Goal: Transaction & Acquisition: Purchase product/service

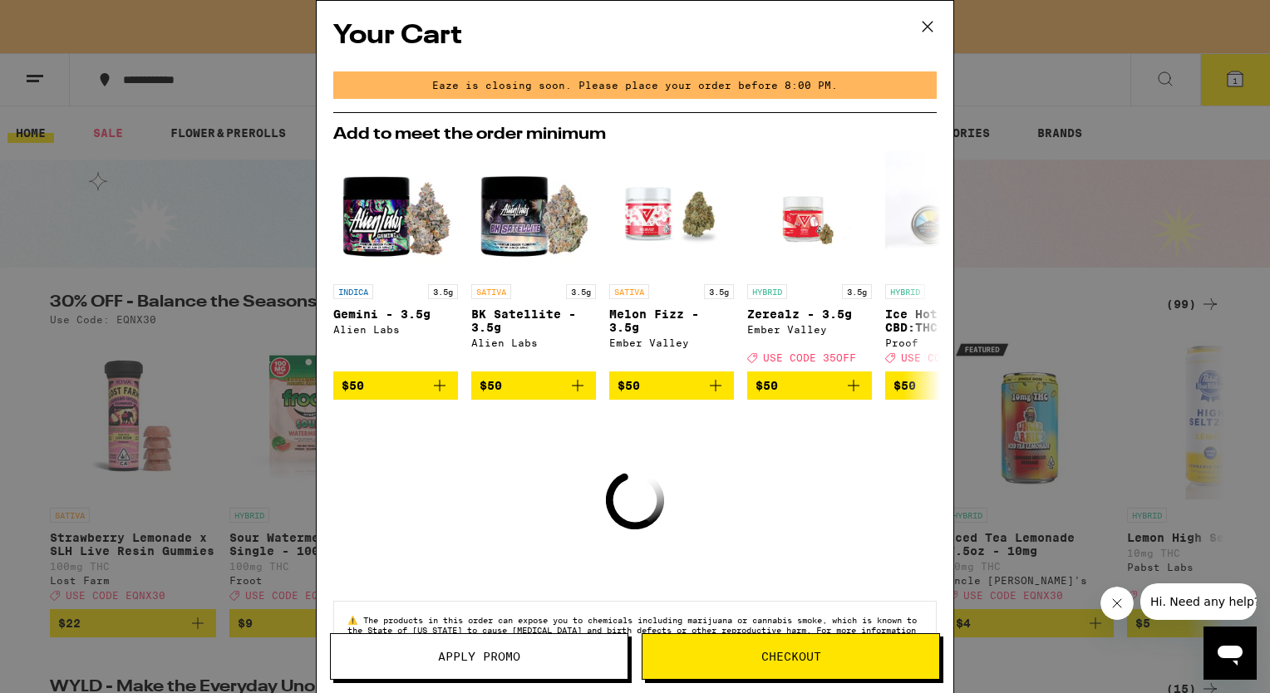
click at [928, 17] on icon at bounding box center [927, 26] width 25 height 25
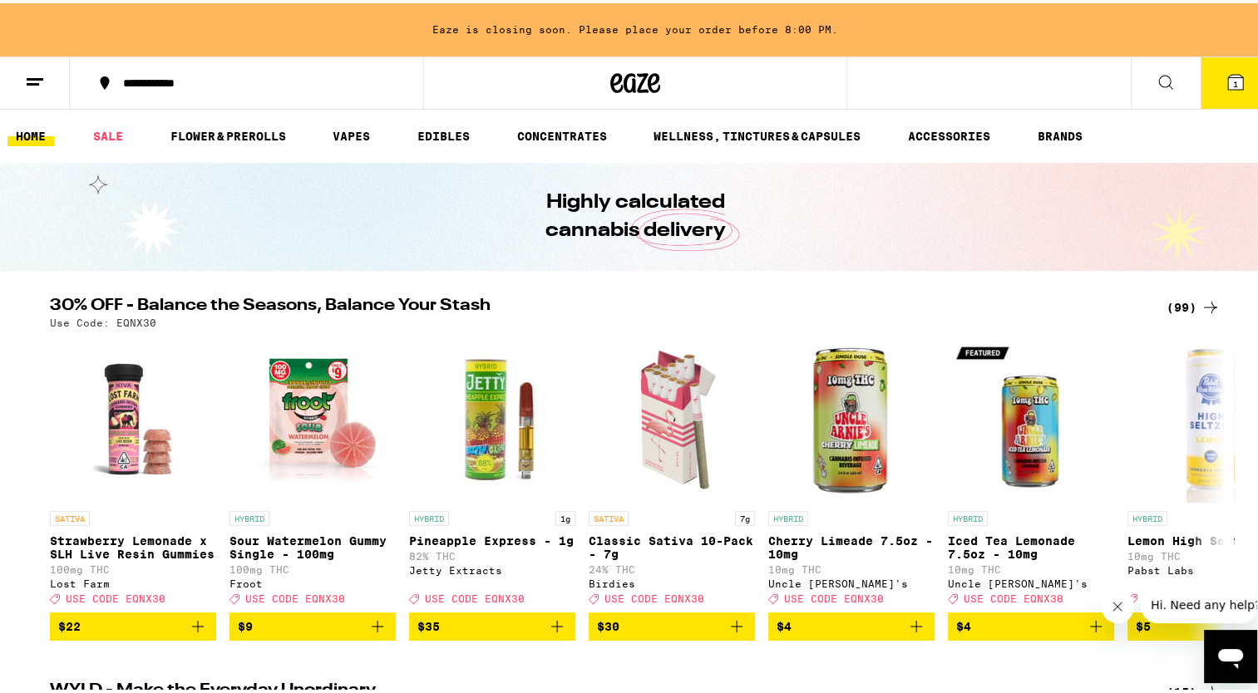
click at [1228, 78] on icon at bounding box center [1235, 79] width 15 height 15
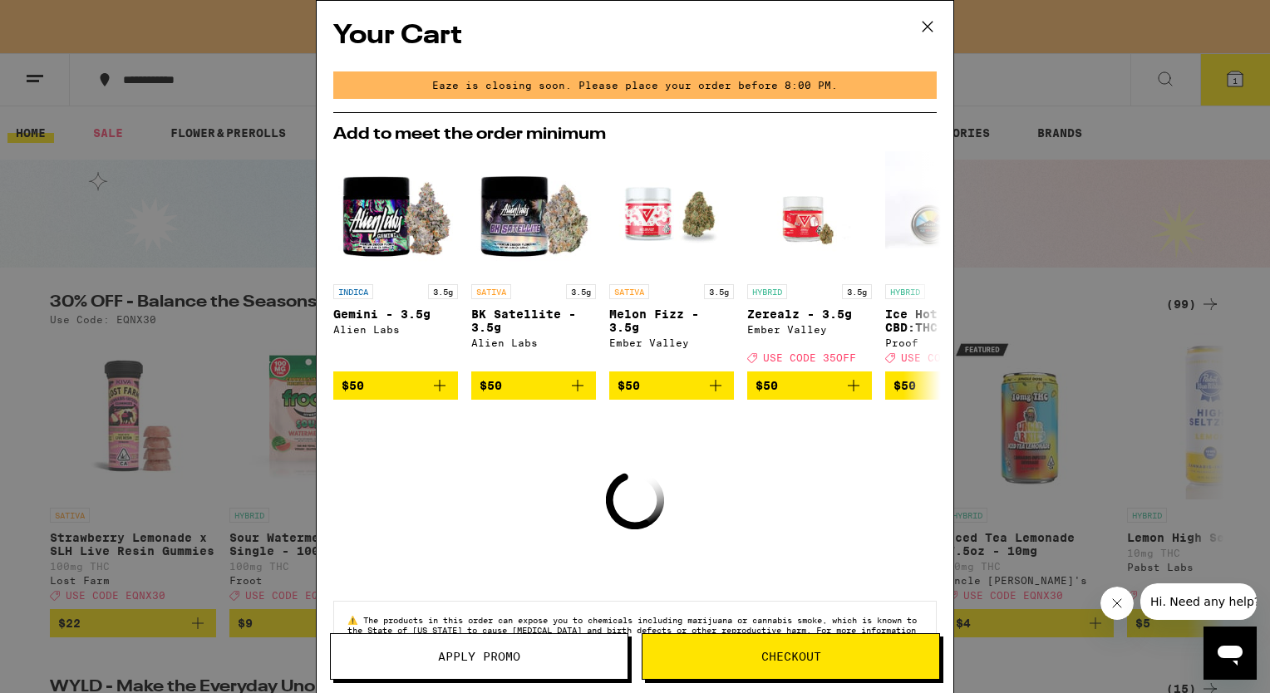
click at [931, 18] on icon at bounding box center [927, 26] width 25 height 25
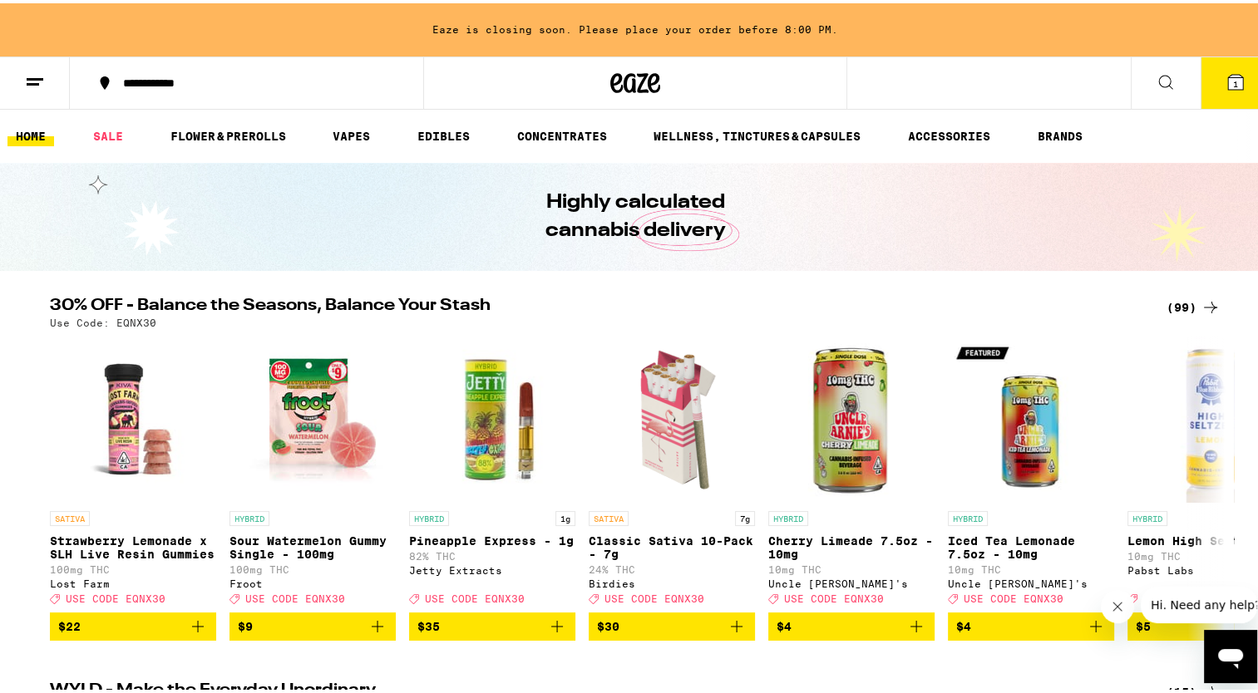
click at [1234, 72] on button "1" at bounding box center [1236, 80] width 70 height 52
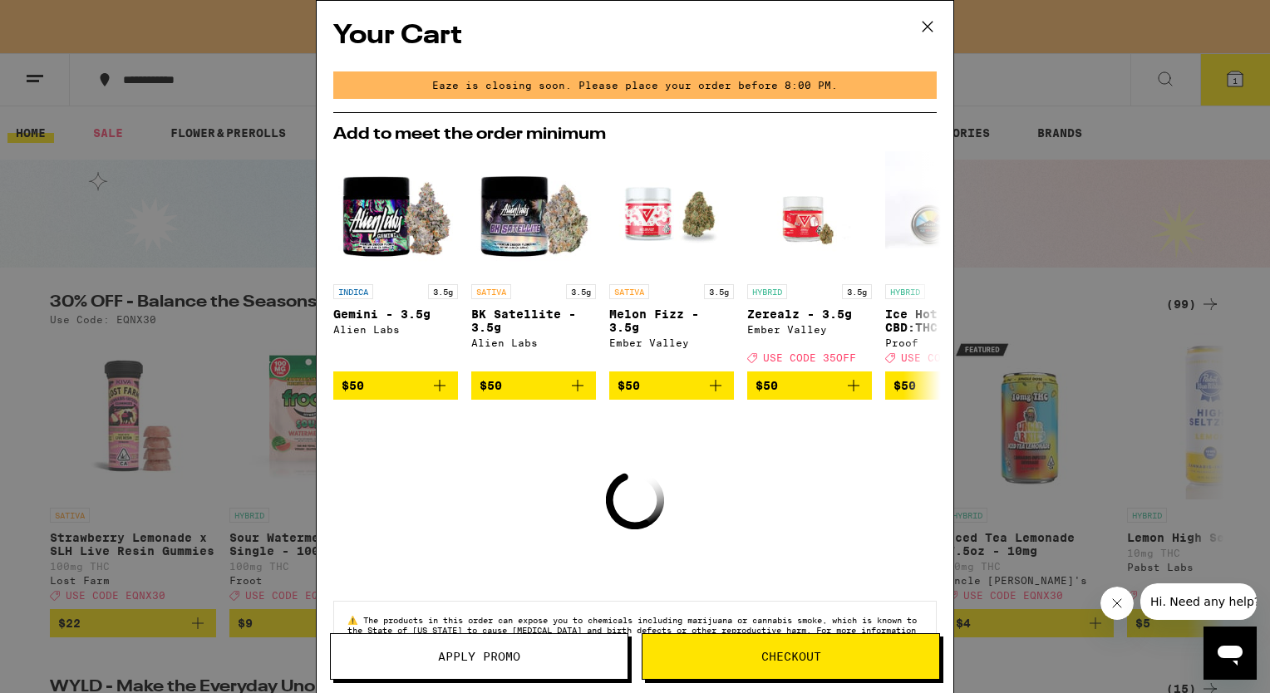
click at [928, 16] on icon at bounding box center [927, 26] width 25 height 25
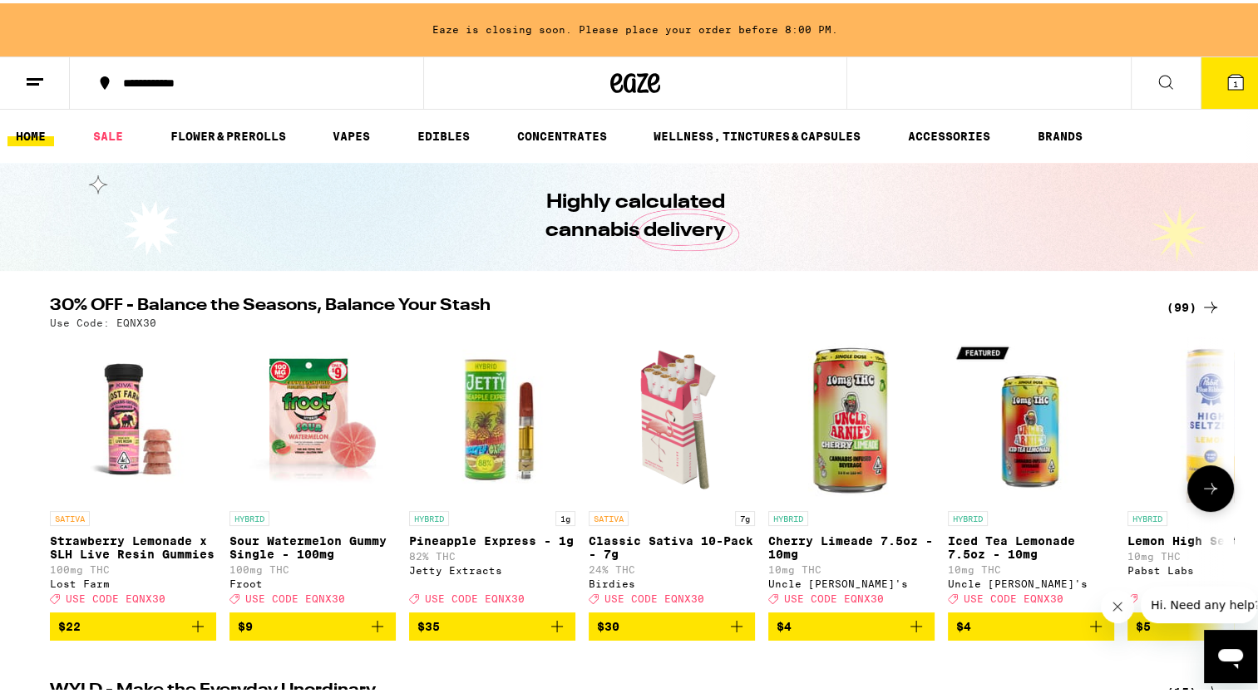
click at [1201, 496] on icon at bounding box center [1211, 486] width 20 height 20
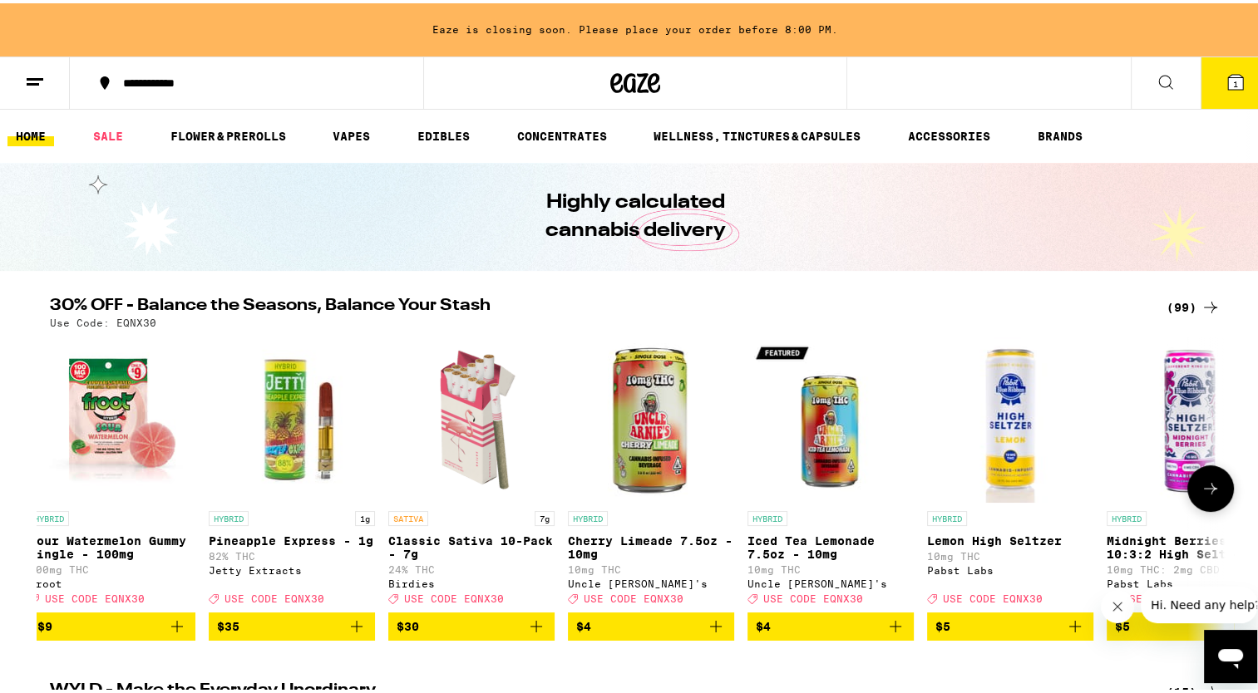
click at [1201, 496] on icon at bounding box center [1211, 486] width 20 height 20
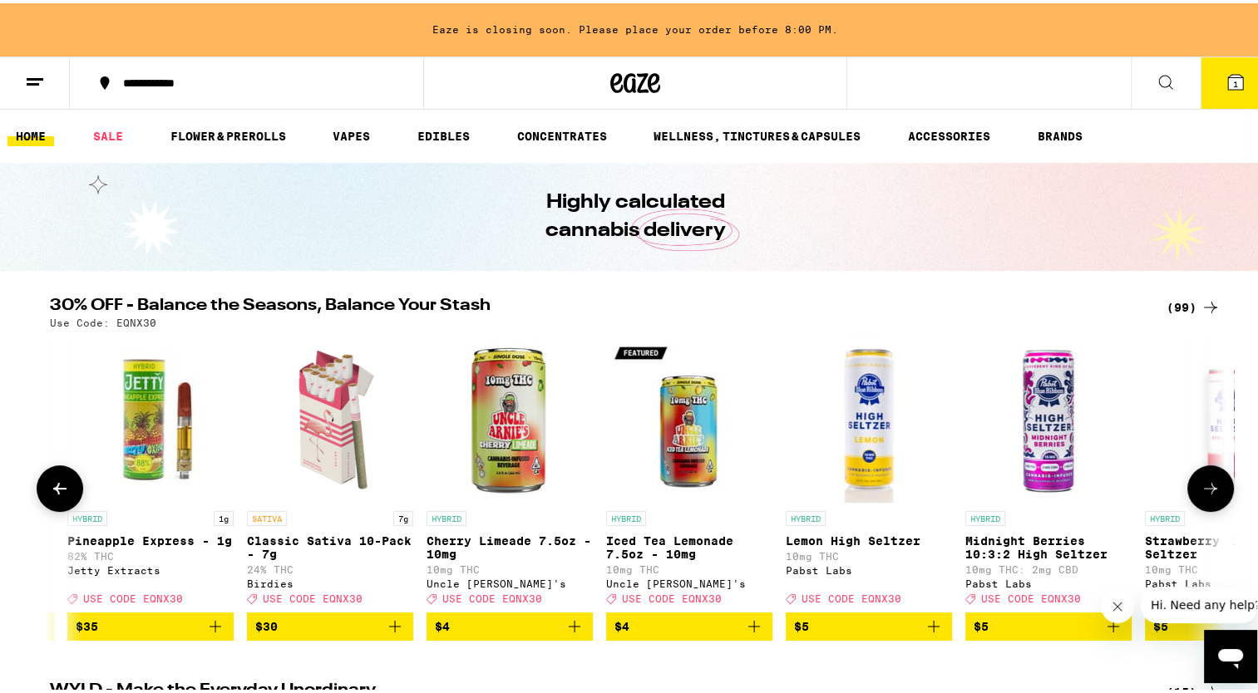
click at [1201, 496] on icon at bounding box center [1211, 486] width 20 height 20
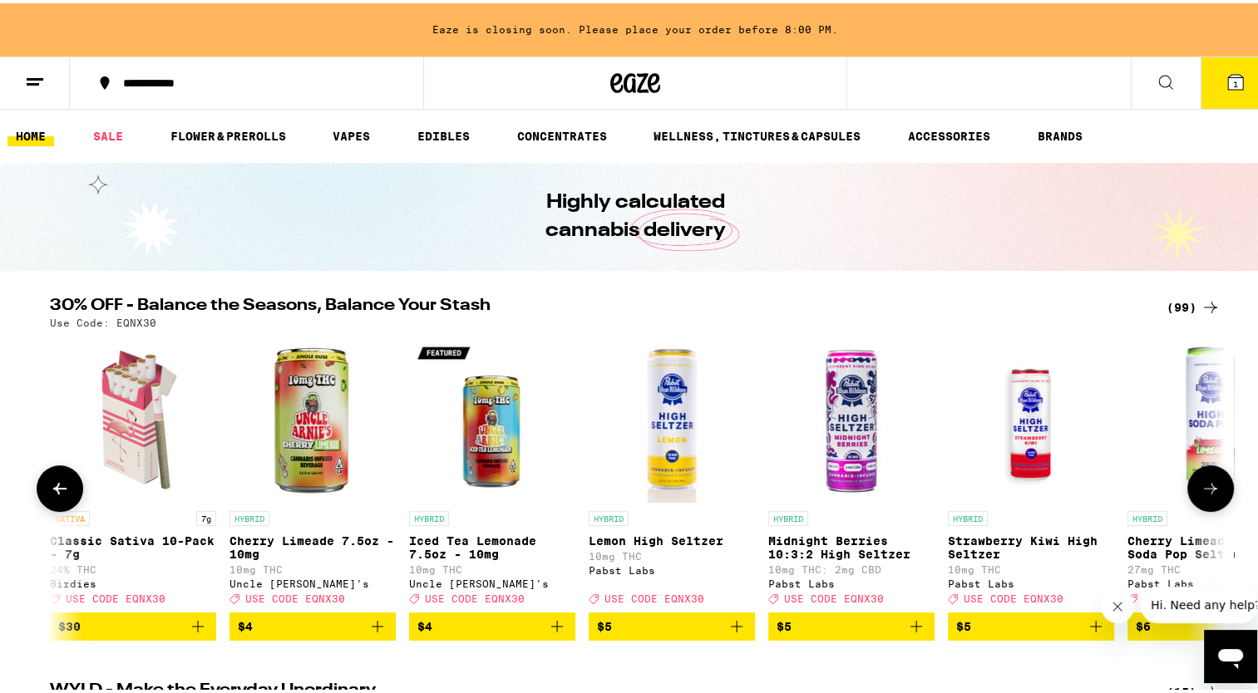
click at [1201, 496] on icon at bounding box center [1211, 486] width 20 height 20
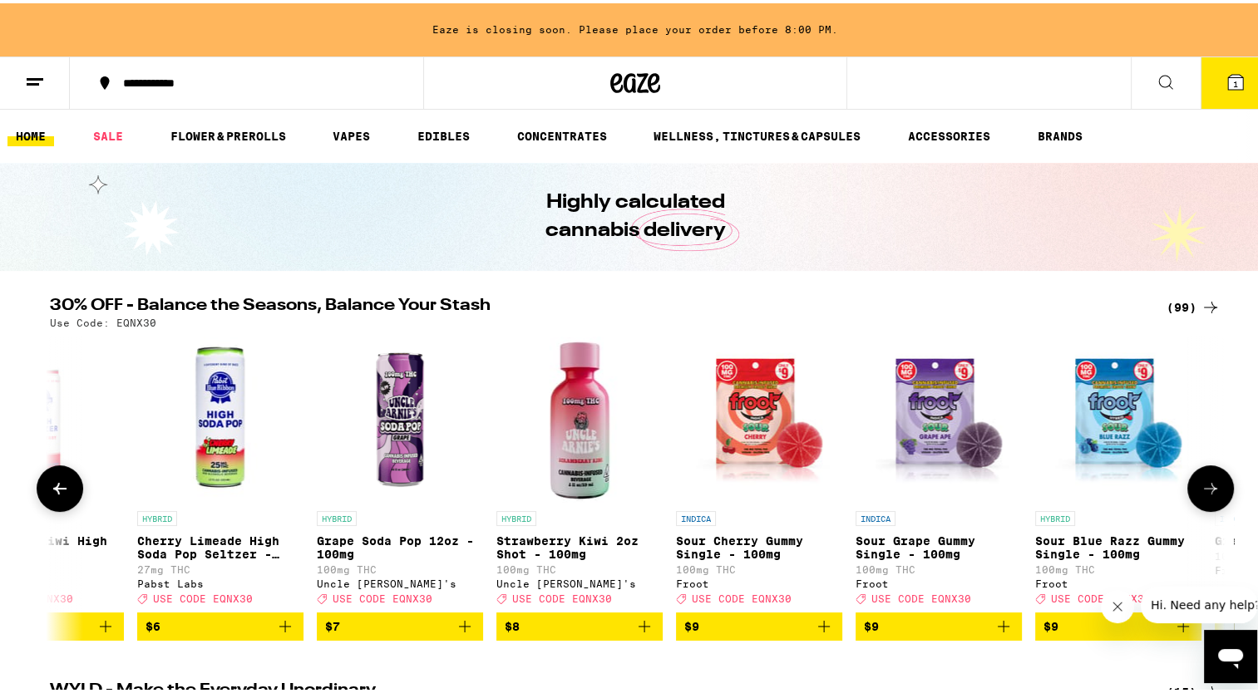
click at [1201, 496] on icon at bounding box center [1211, 486] width 20 height 20
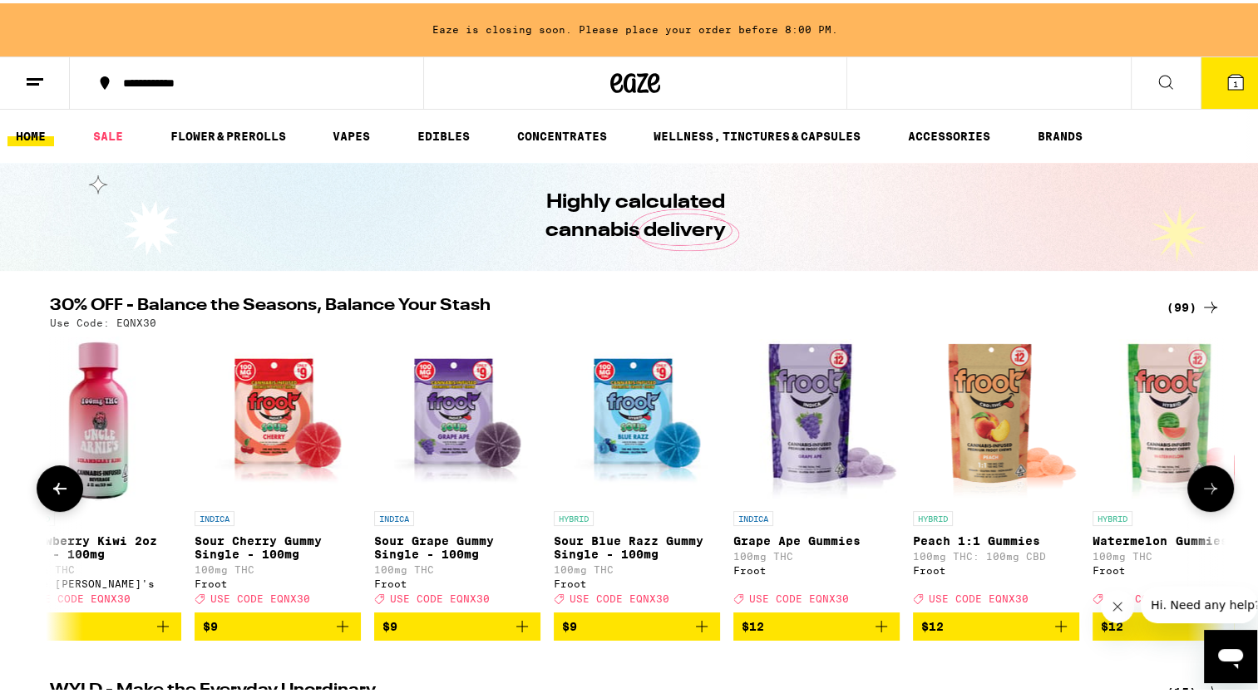
click at [1201, 496] on icon at bounding box center [1211, 486] width 20 height 20
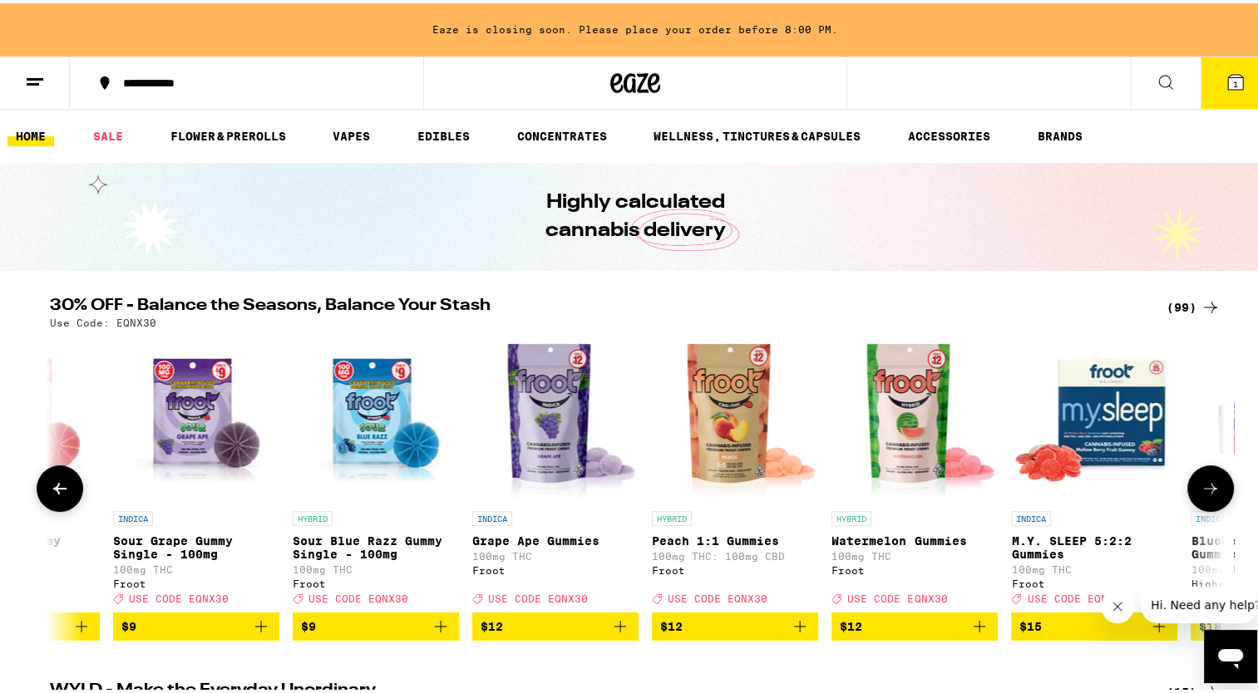
click at [1201, 496] on icon at bounding box center [1211, 486] width 20 height 20
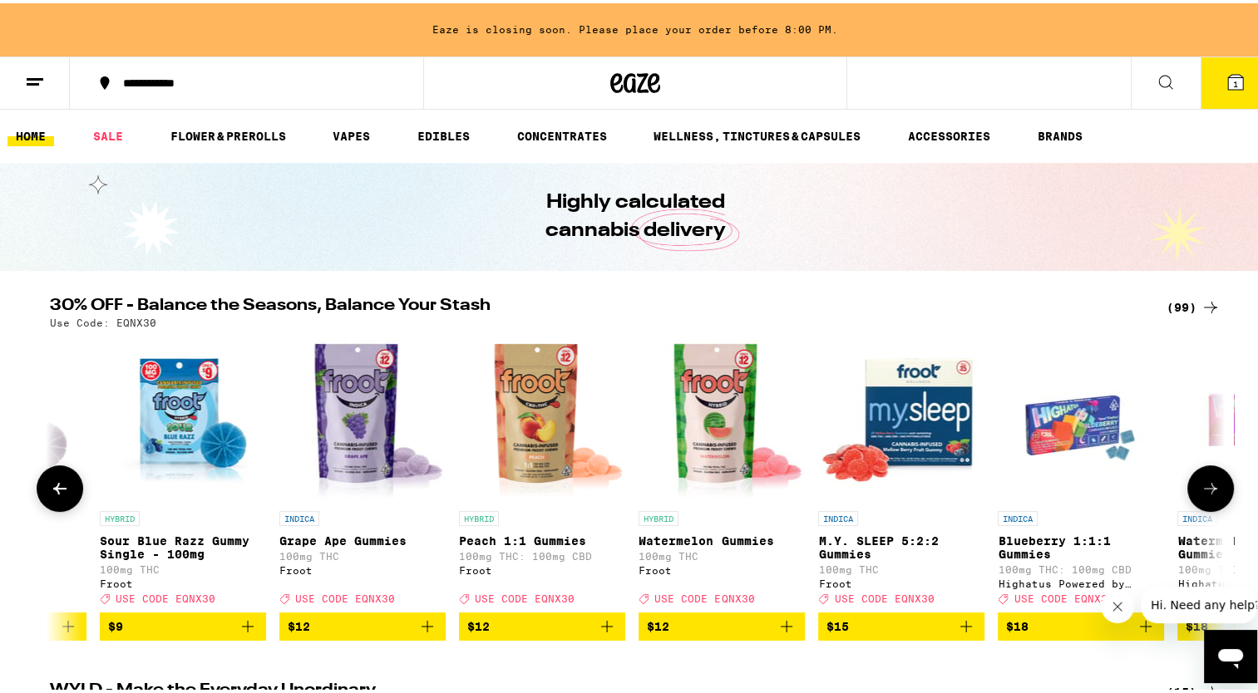
click at [1201, 496] on icon at bounding box center [1211, 486] width 20 height 20
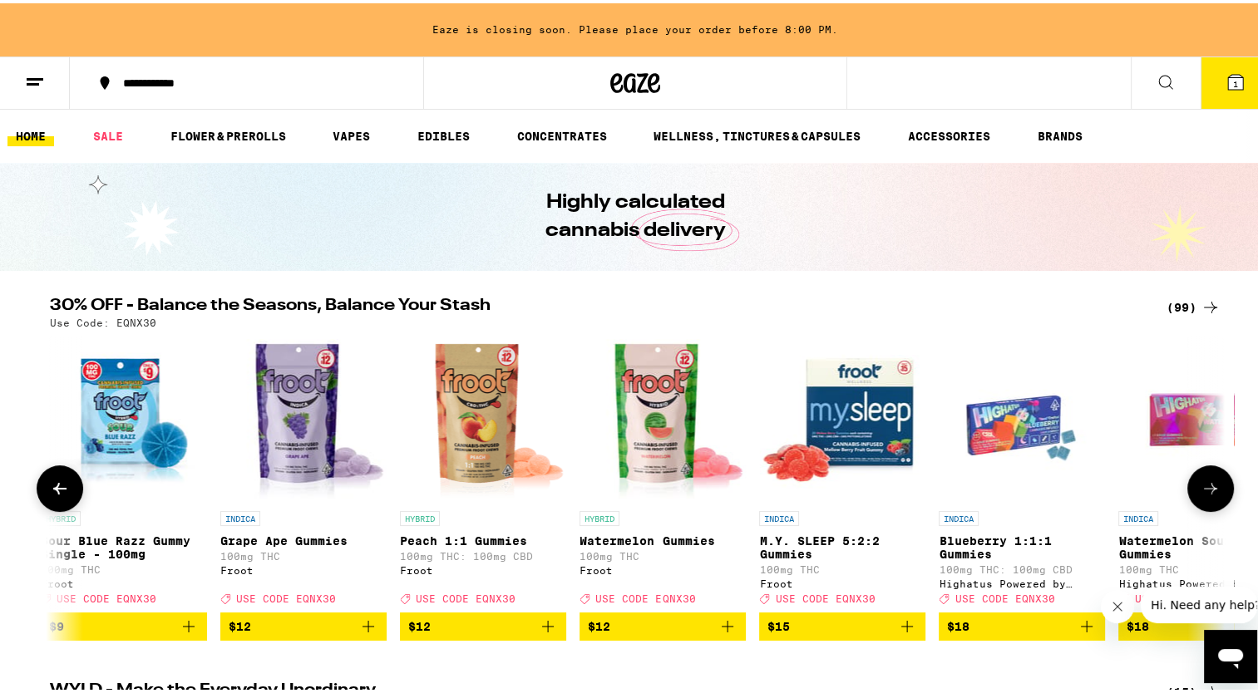
click at [1201, 496] on icon at bounding box center [1211, 486] width 20 height 20
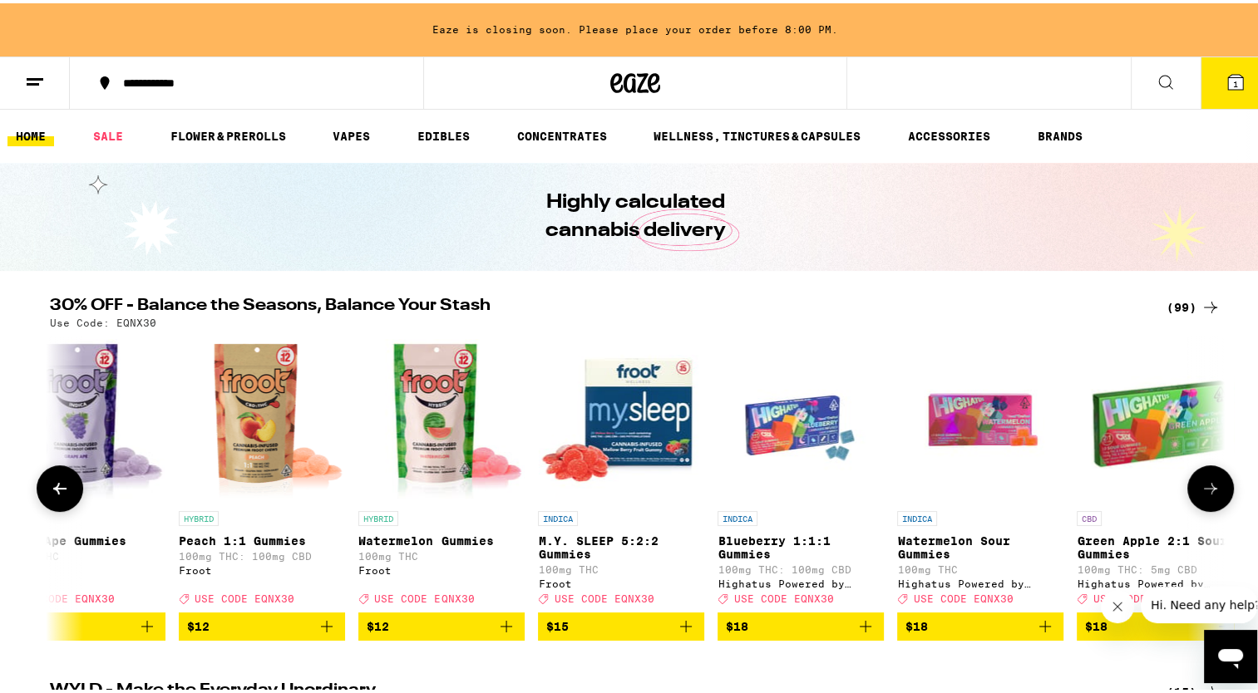
click at [1201, 496] on icon at bounding box center [1211, 486] width 20 height 20
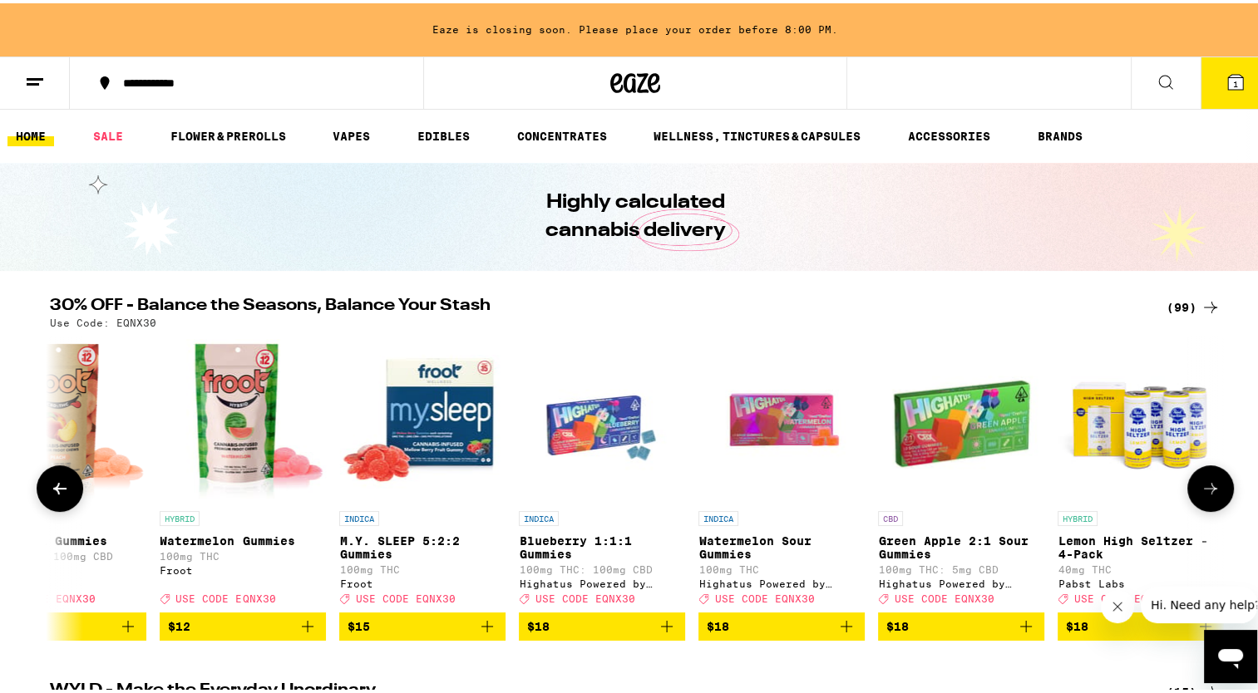
click at [1201, 496] on icon at bounding box center [1211, 486] width 20 height 20
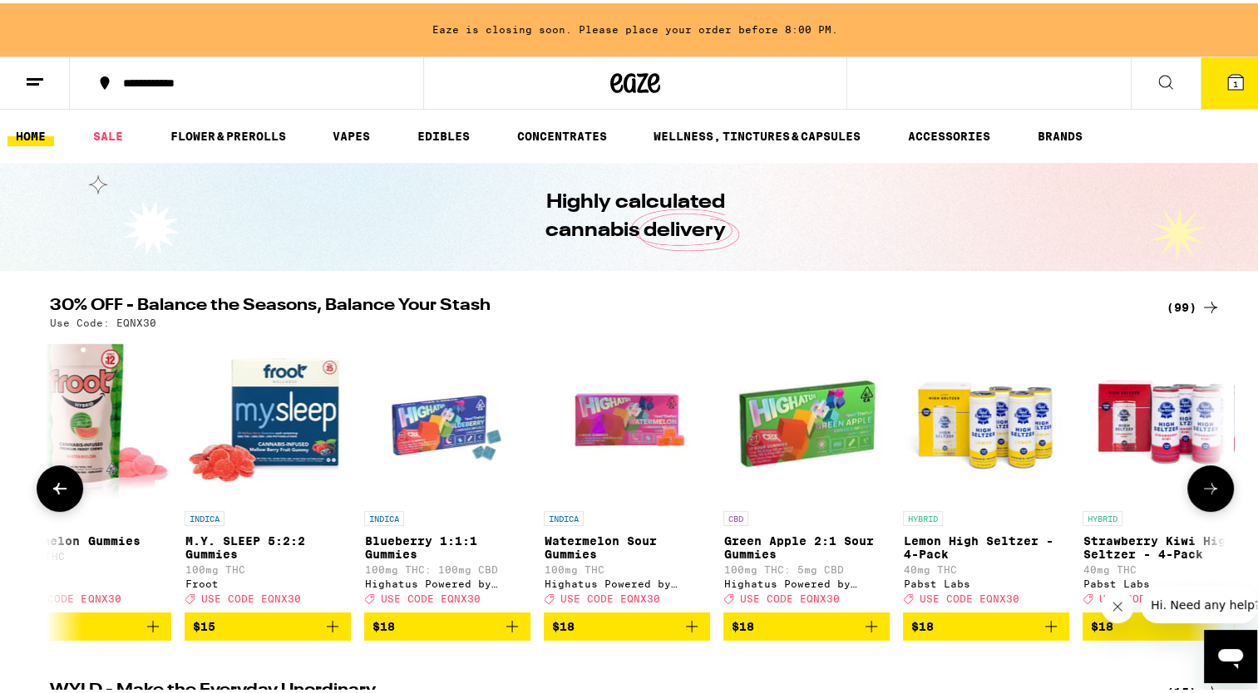
click at [1201, 496] on icon at bounding box center [1211, 486] width 20 height 20
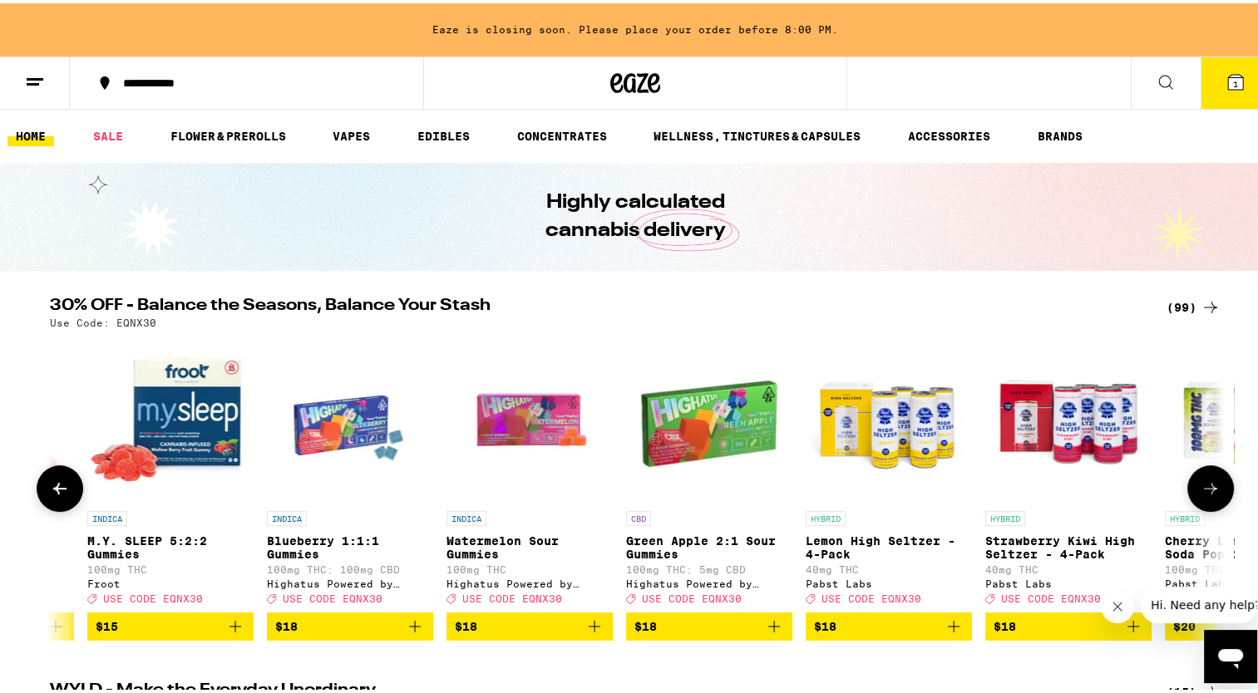
click at [1201, 496] on icon at bounding box center [1211, 486] width 20 height 20
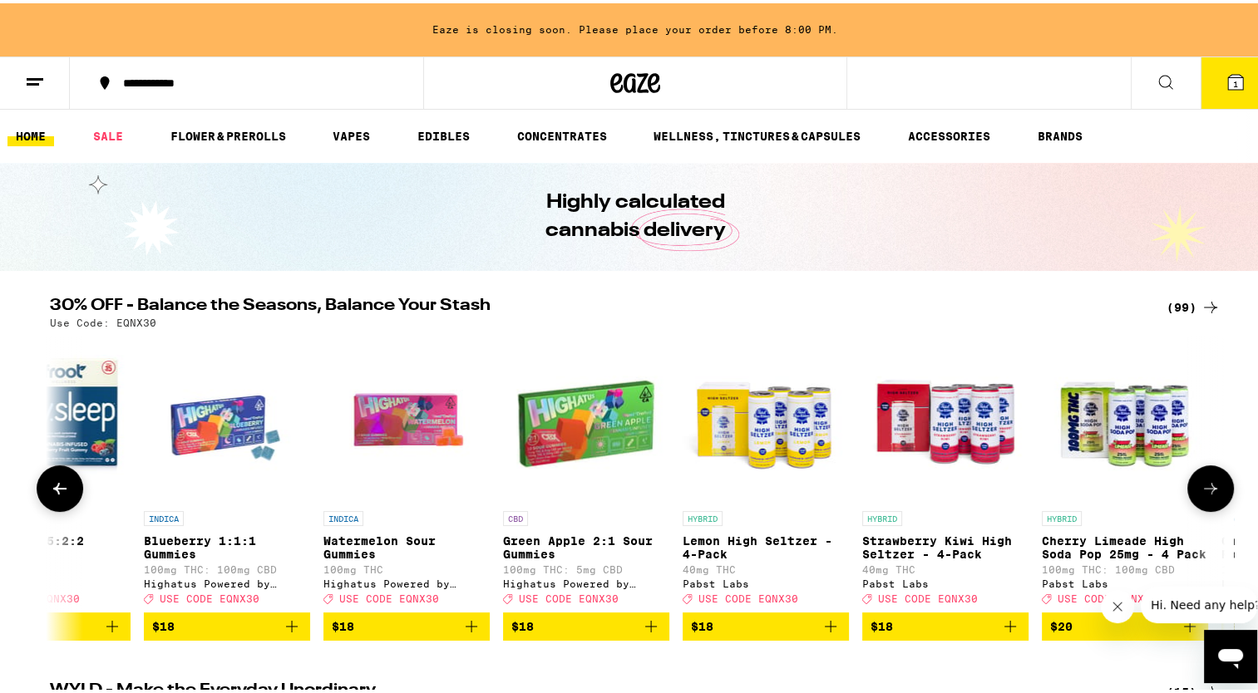
click at [1201, 496] on icon at bounding box center [1211, 486] width 20 height 20
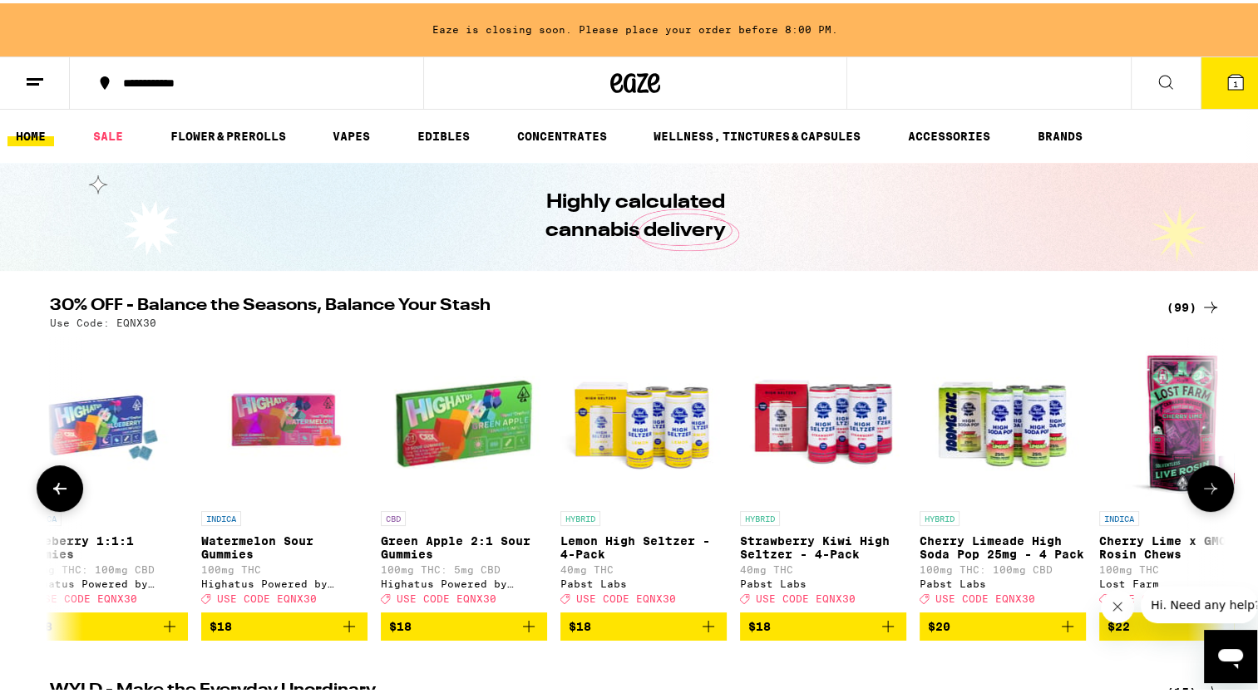
click at [1201, 496] on icon at bounding box center [1211, 486] width 20 height 20
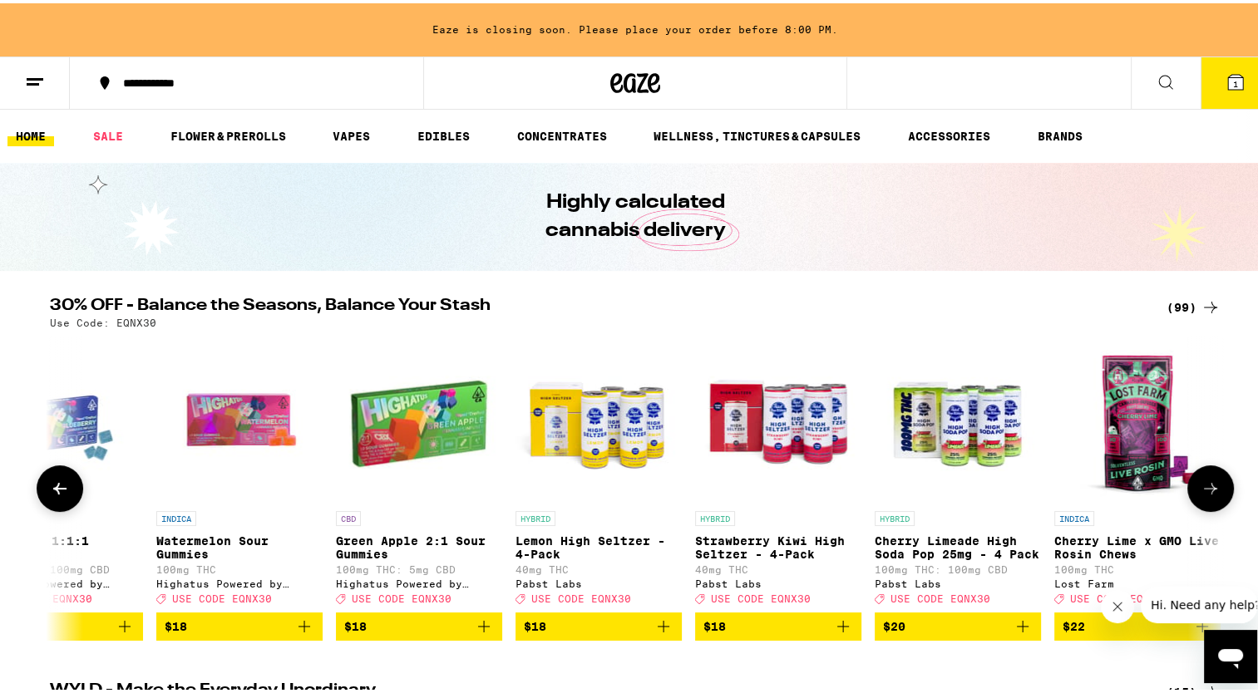
click at [1201, 496] on icon at bounding box center [1211, 486] width 20 height 20
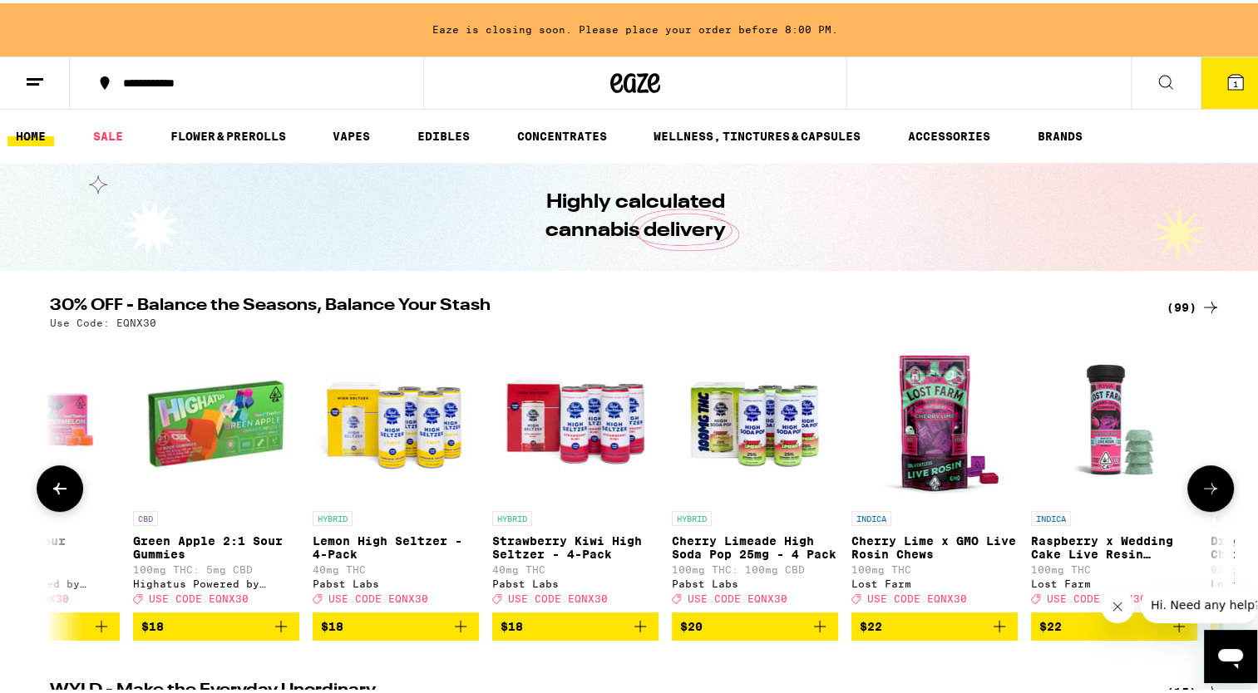
click at [1201, 496] on icon at bounding box center [1211, 486] width 20 height 20
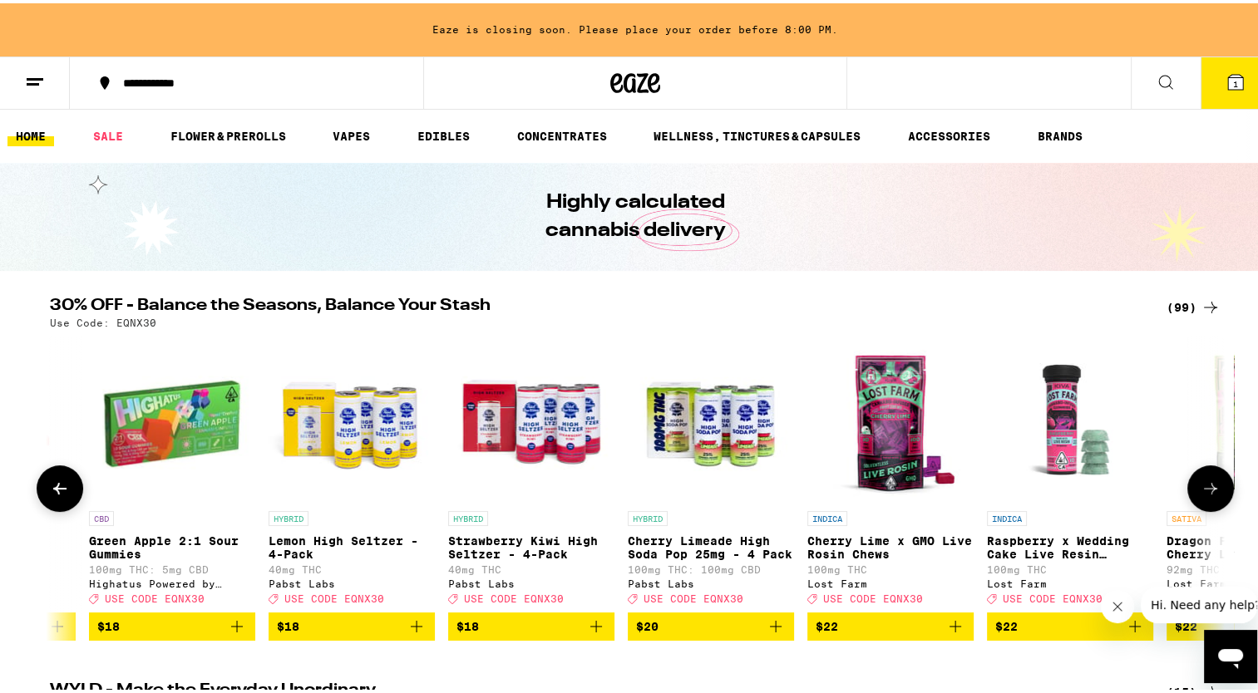
click at [1201, 496] on icon at bounding box center [1211, 486] width 20 height 20
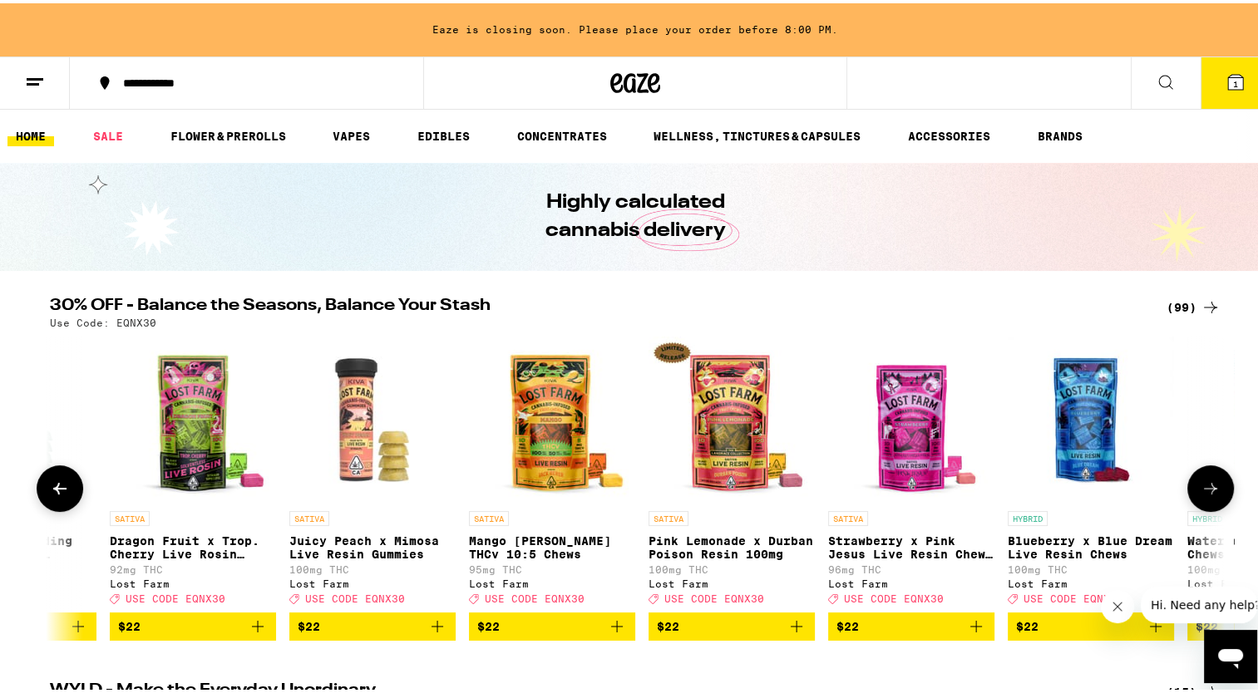
click at [1201, 494] on icon at bounding box center [1211, 486] width 20 height 20
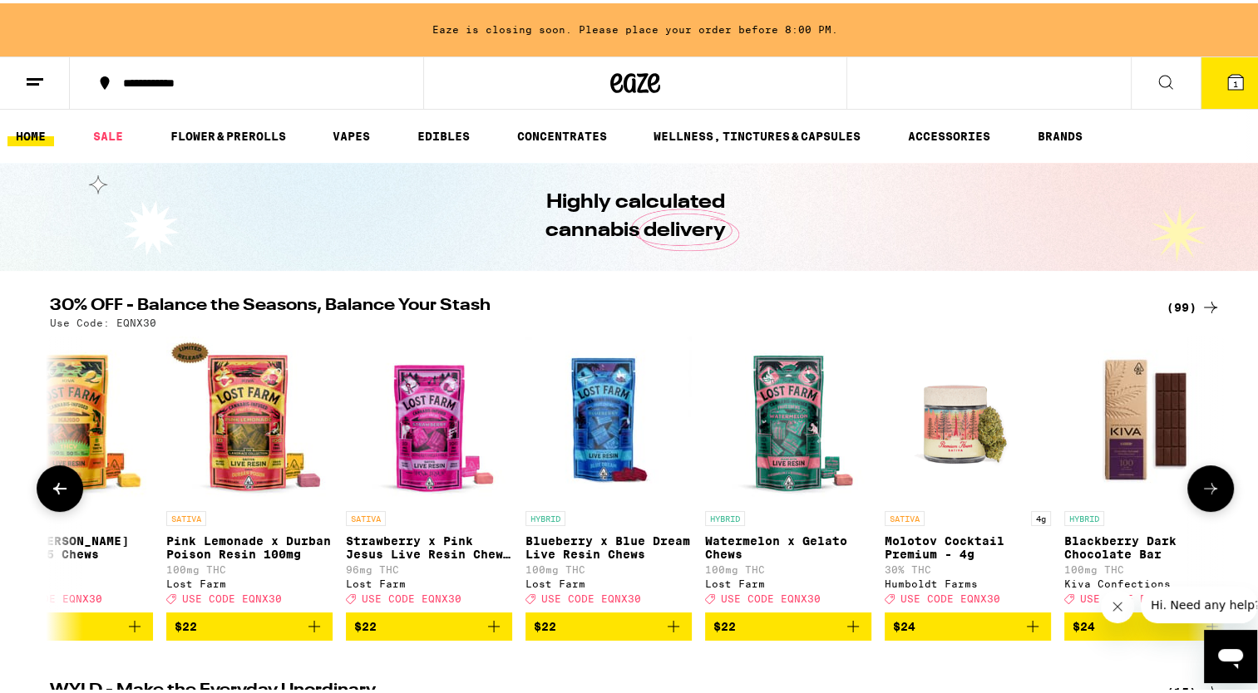
click at [1201, 494] on icon at bounding box center [1211, 486] width 20 height 20
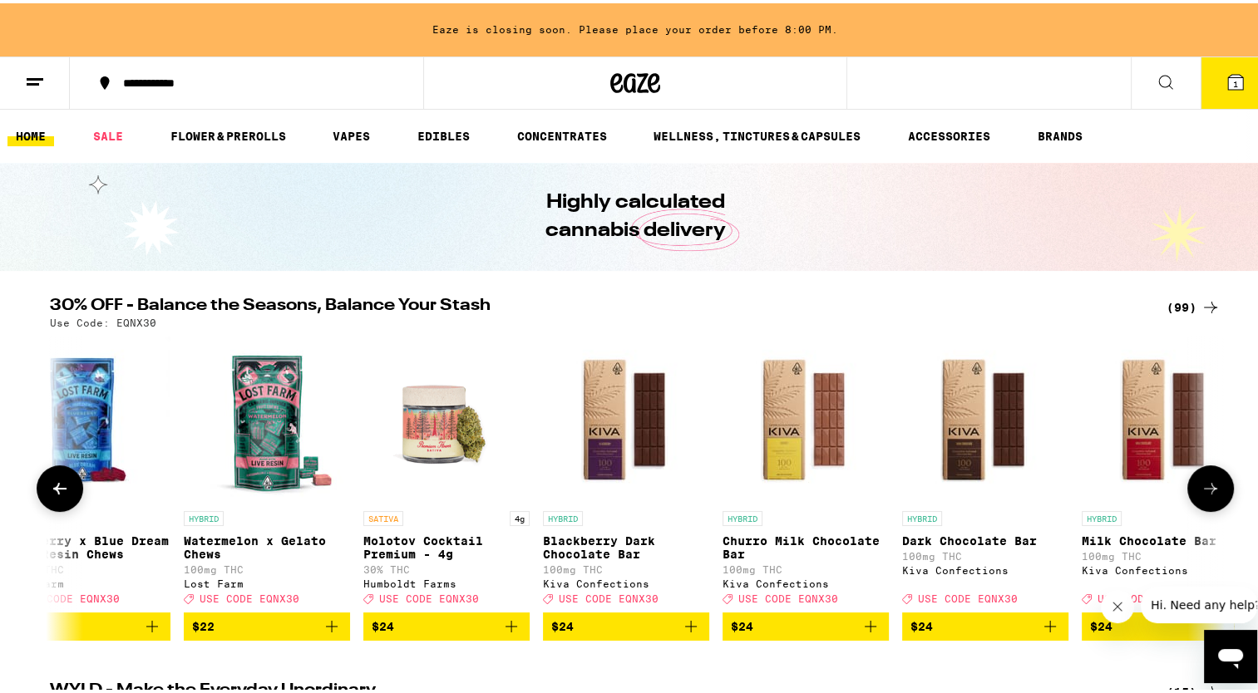
click at [1201, 494] on icon at bounding box center [1211, 486] width 20 height 20
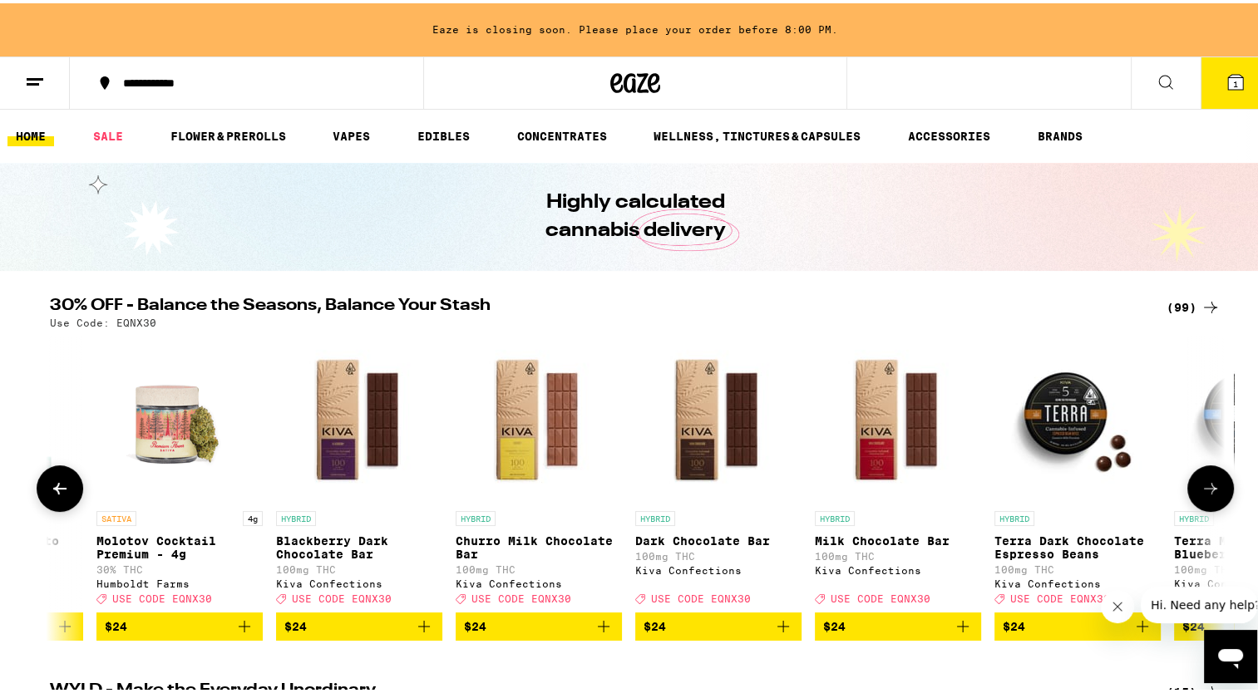
click at [1201, 494] on icon at bounding box center [1211, 486] width 20 height 20
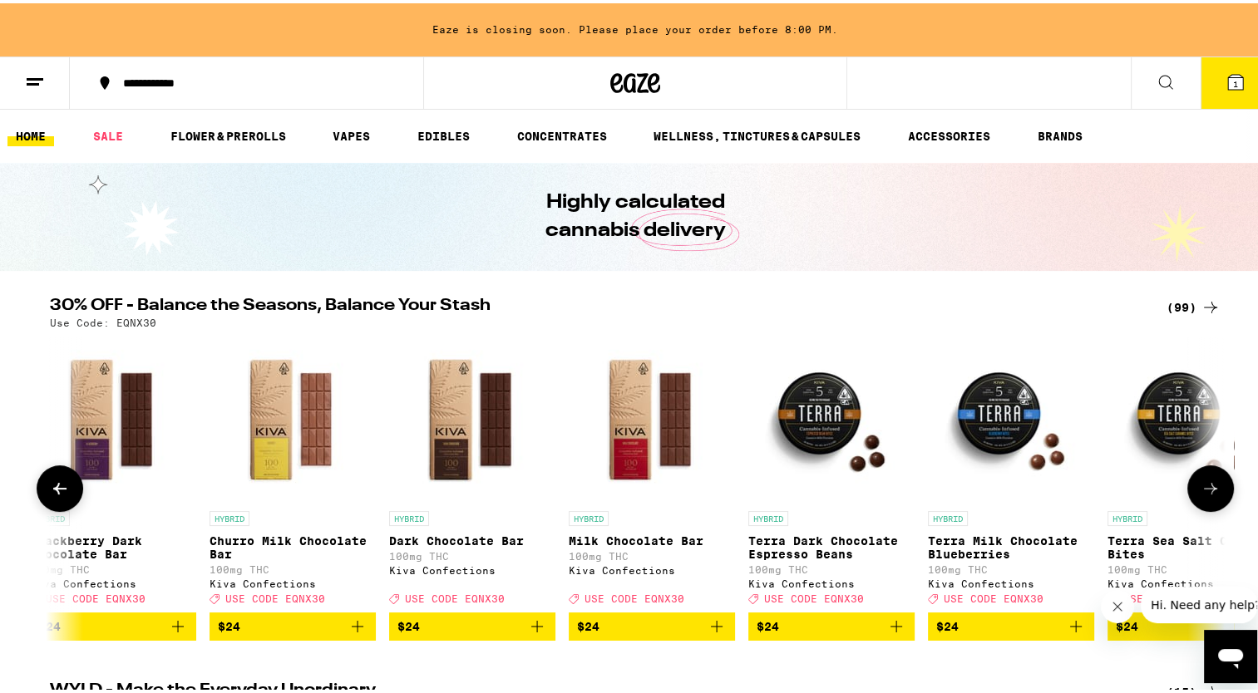
click at [1201, 494] on icon at bounding box center [1211, 486] width 20 height 20
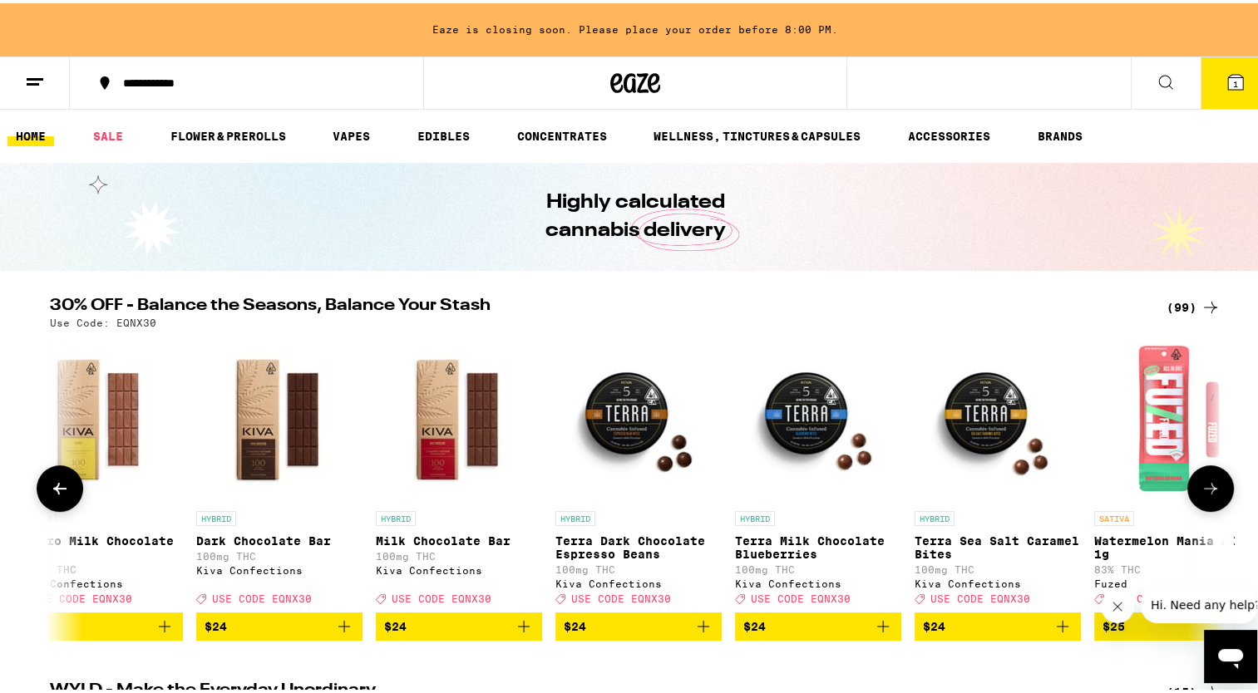
click at [1201, 494] on icon at bounding box center [1211, 486] width 20 height 20
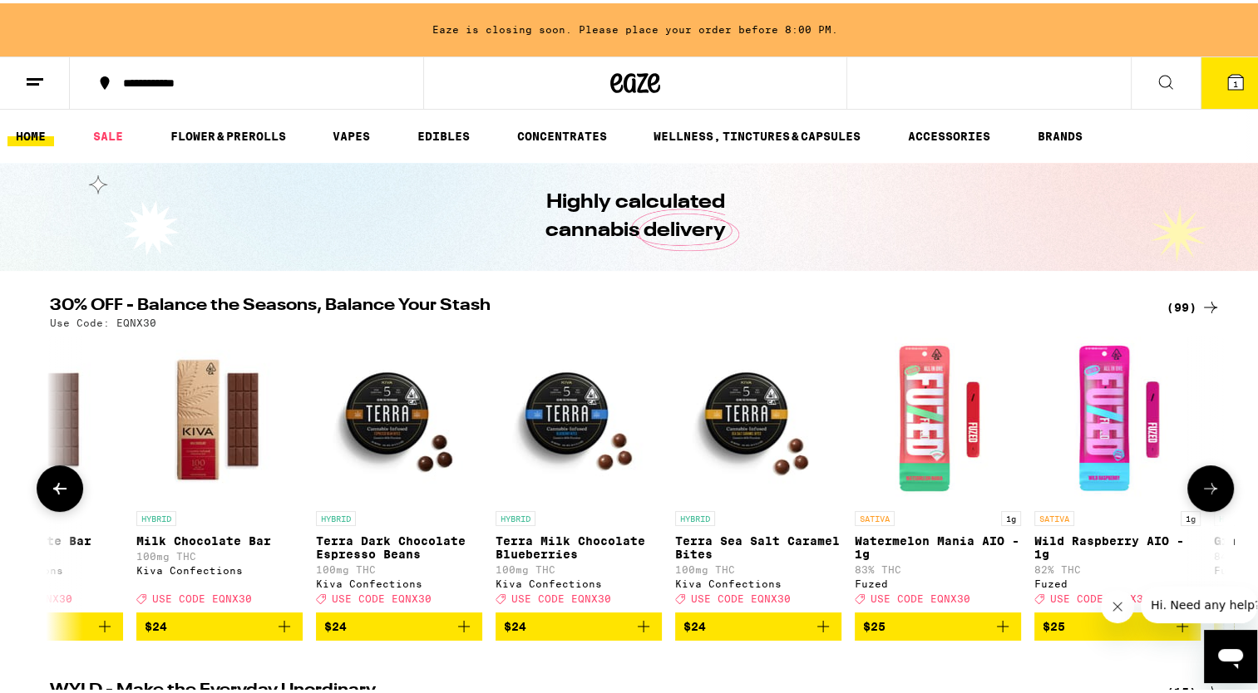
click at [1201, 494] on icon at bounding box center [1211, 486] width 20 height 20
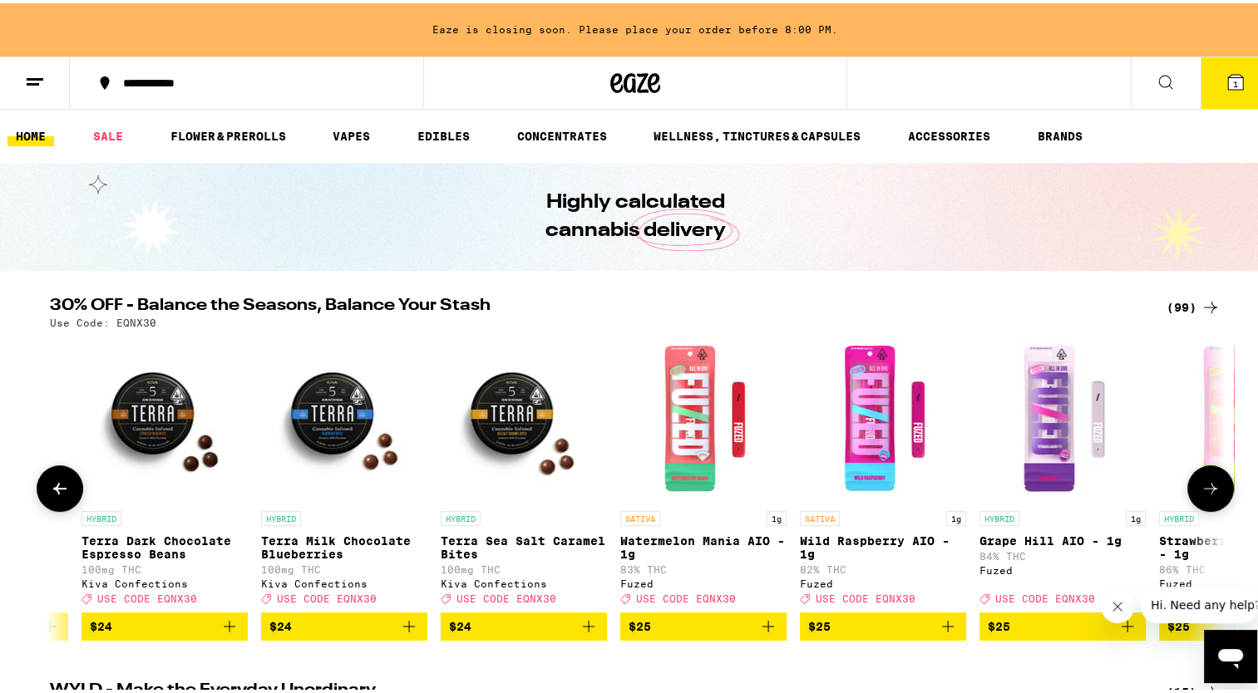
click at [1201, 494] on icon at bounding box center [1211, 486] width 20 height 20
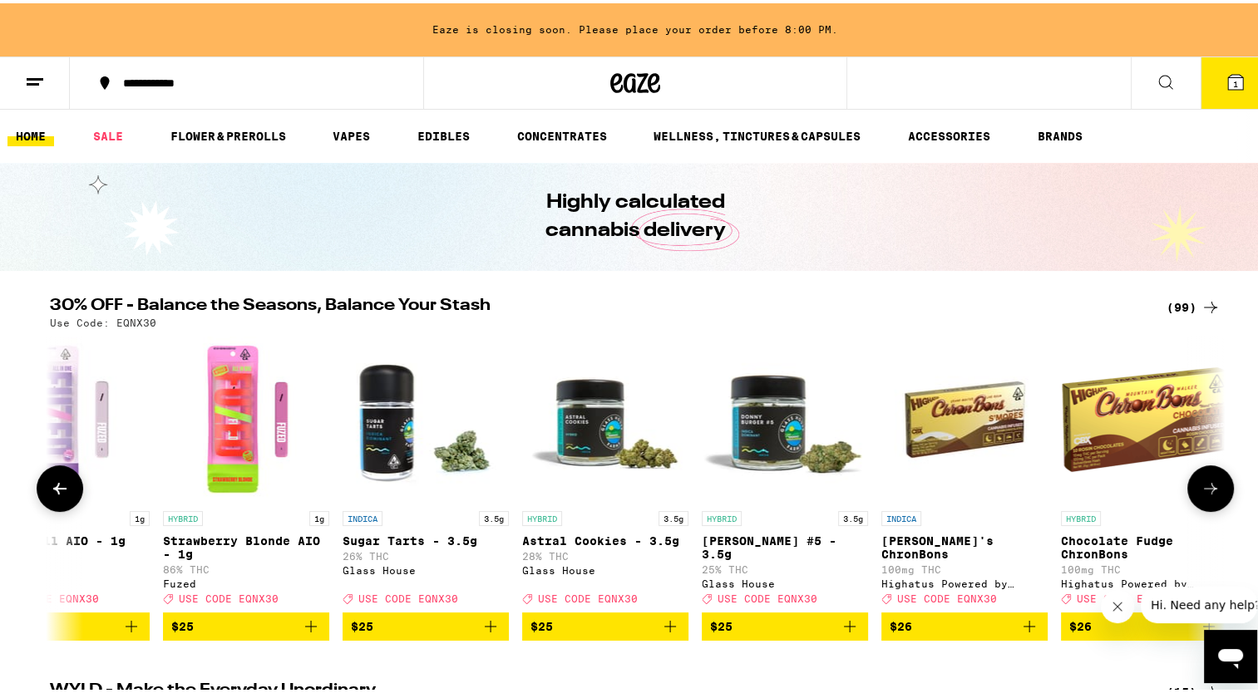
click at [1201, 494] on icon at bounding box center [1211, 486] width 20 height 20
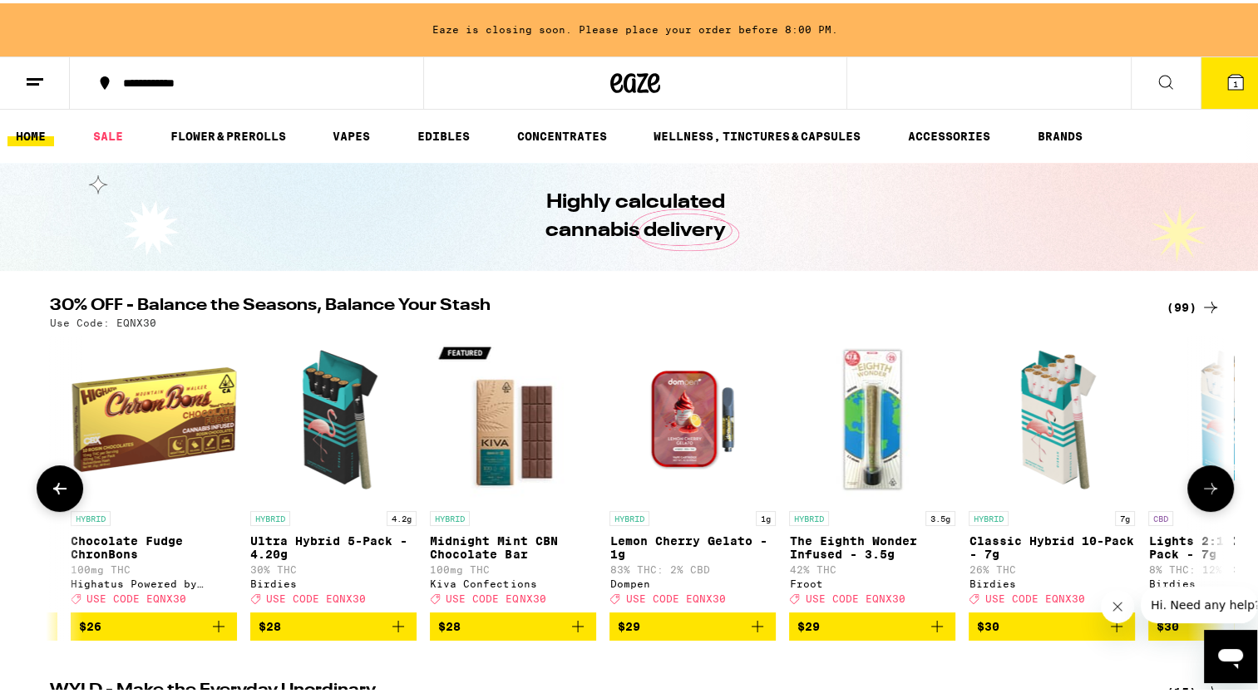
click at [1201, 494] on icon at bounding box center [1211, 486] width 20 height 20
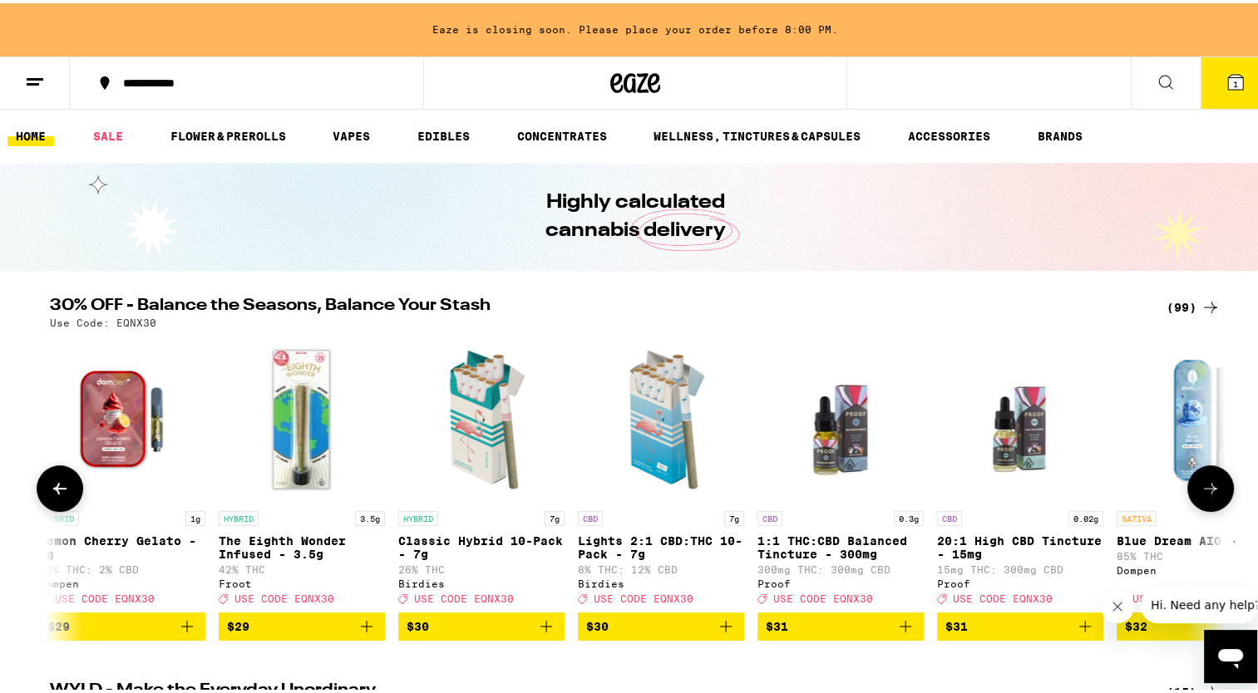
click at [1201, 494] on icon at bounding box center [1211, 486] width 20 height 20
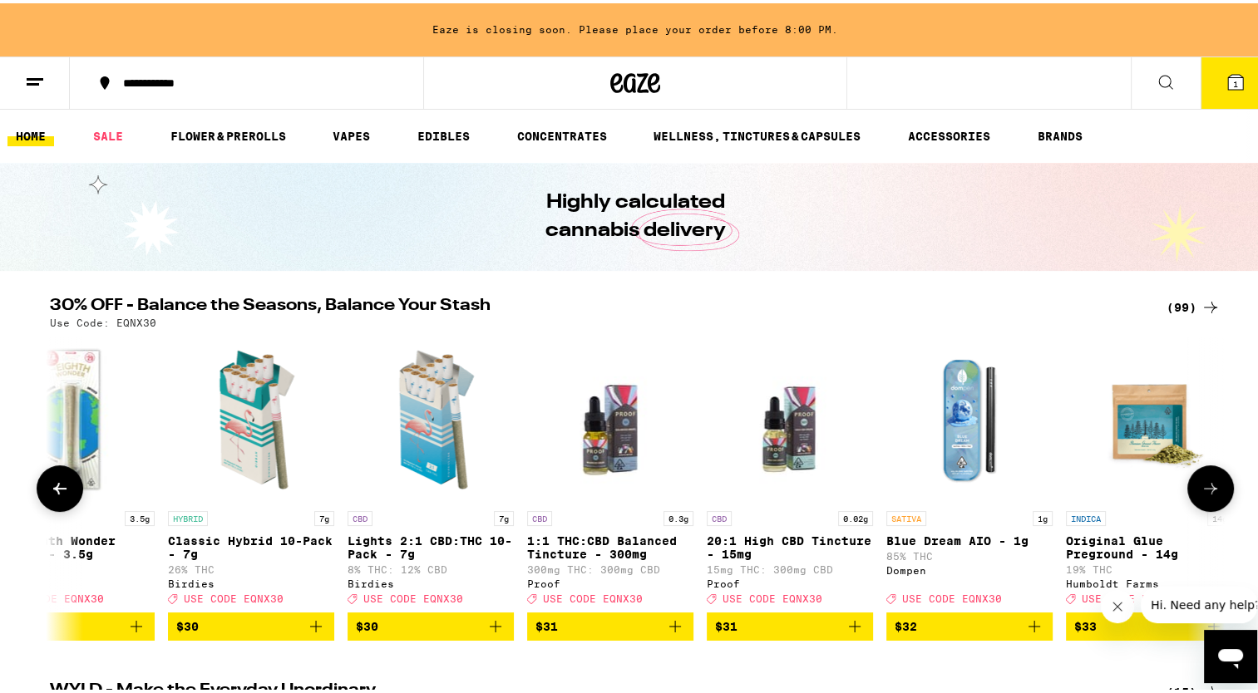
click at [1201, 494] on icon at bounding box center [1211, 486] width 20 height 20
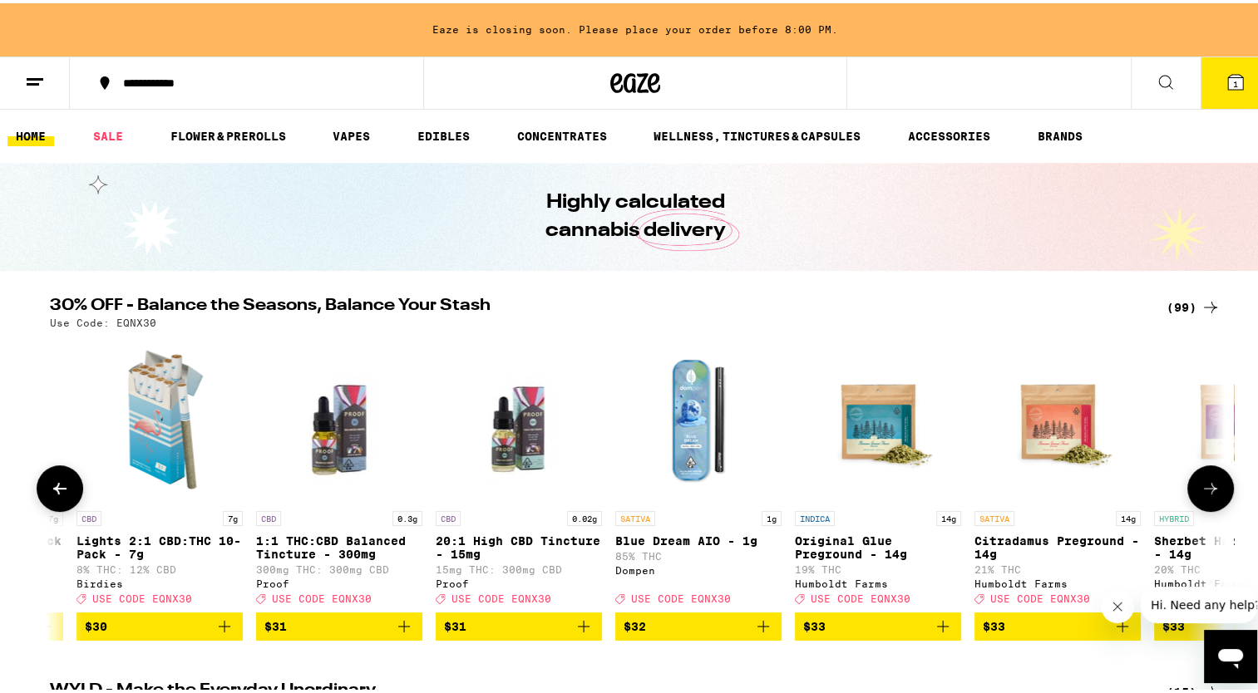
click at [1201, 494] on icon at bounding box center [1211, 486] width 20 height 20
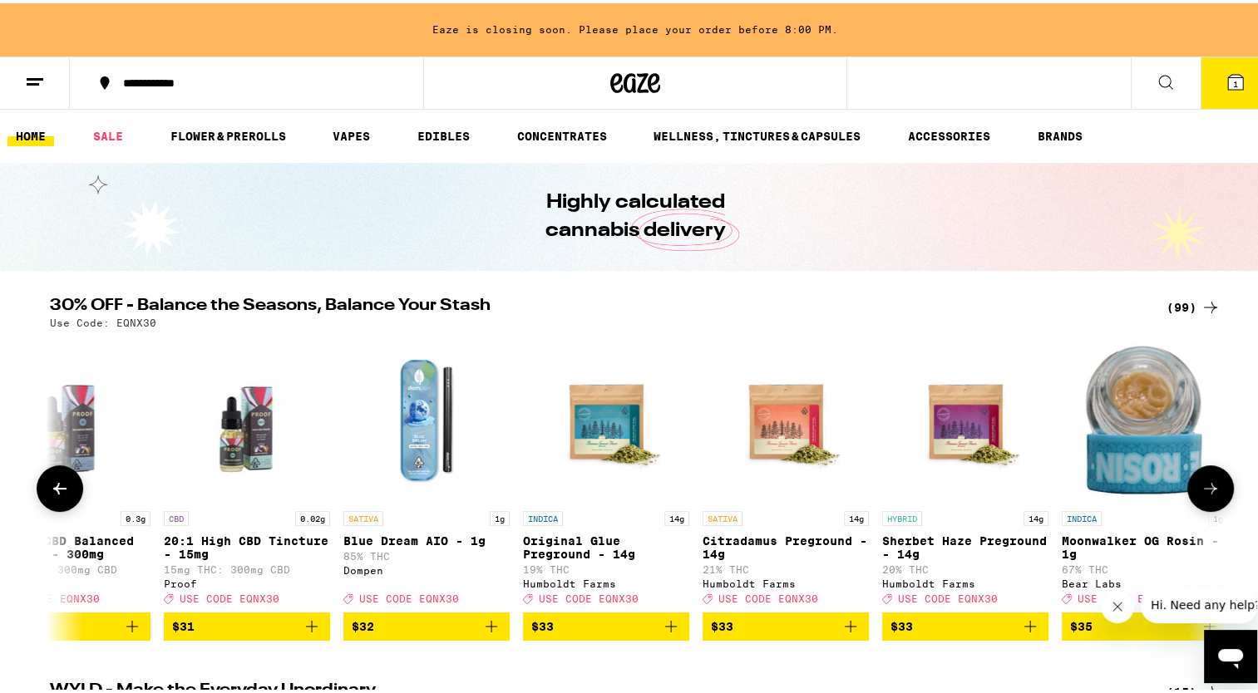
click at [1201, 494] on icon at bounding box center [1211, 486] width 20 height 20
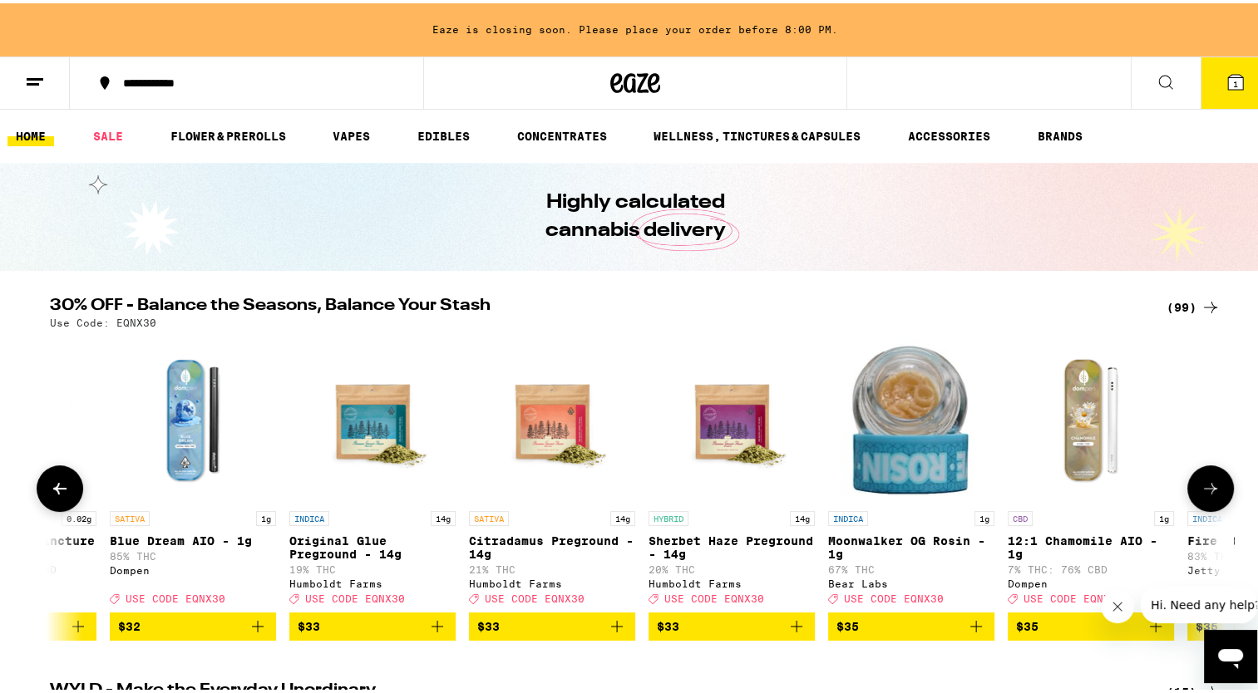
click at [1201, 494] on icon at bounding box center [1211, 486] width 20 height 20
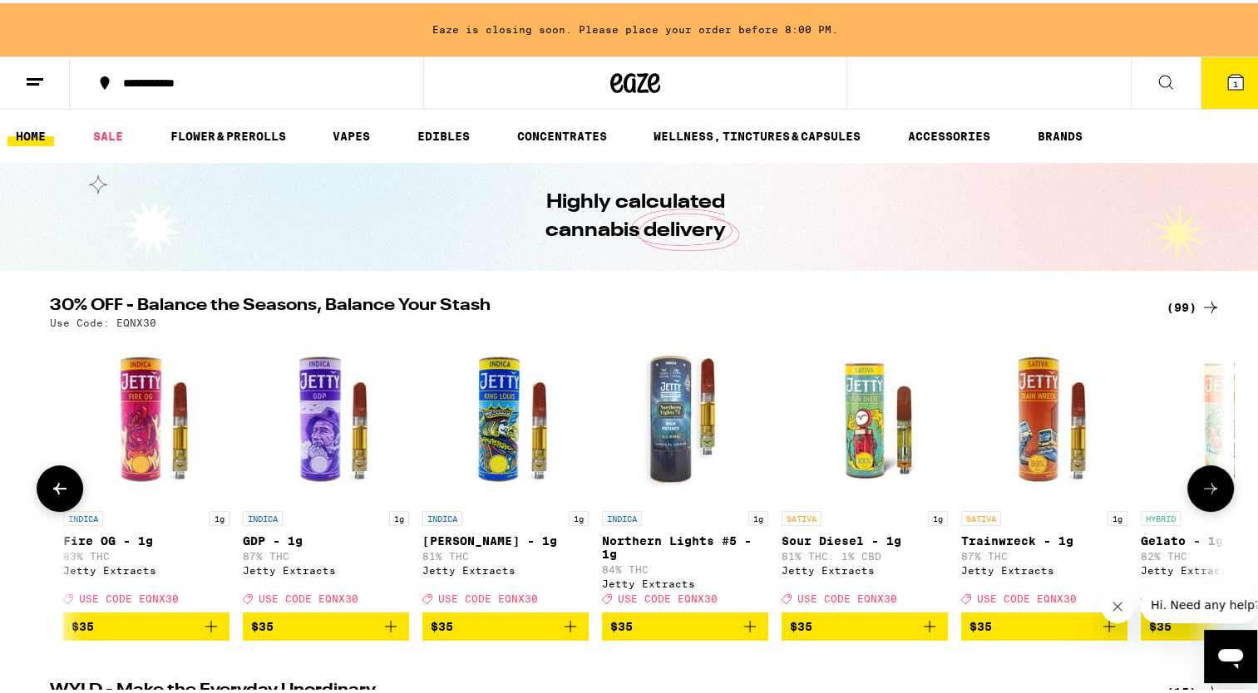
click at [1201, 494] on icon at bounding box center [1211, 486] width 20 height 20
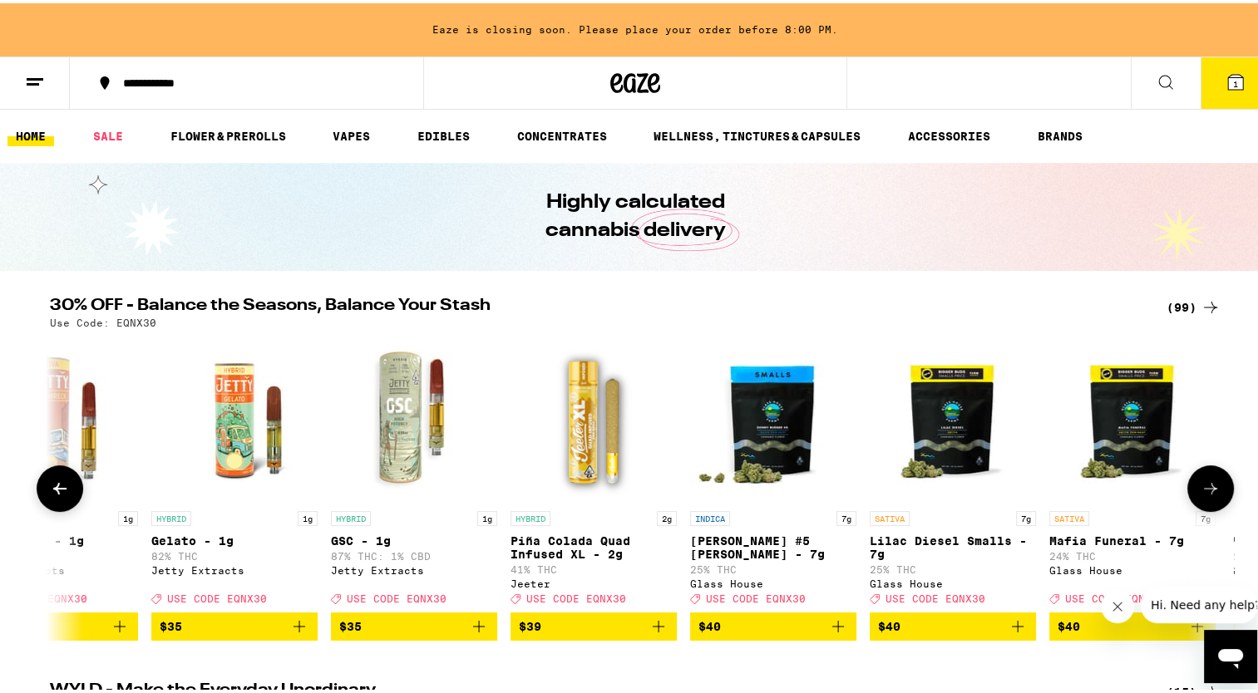
click at [1201, 494] on icon at bounding box center [1211, 486] width 20 height 20
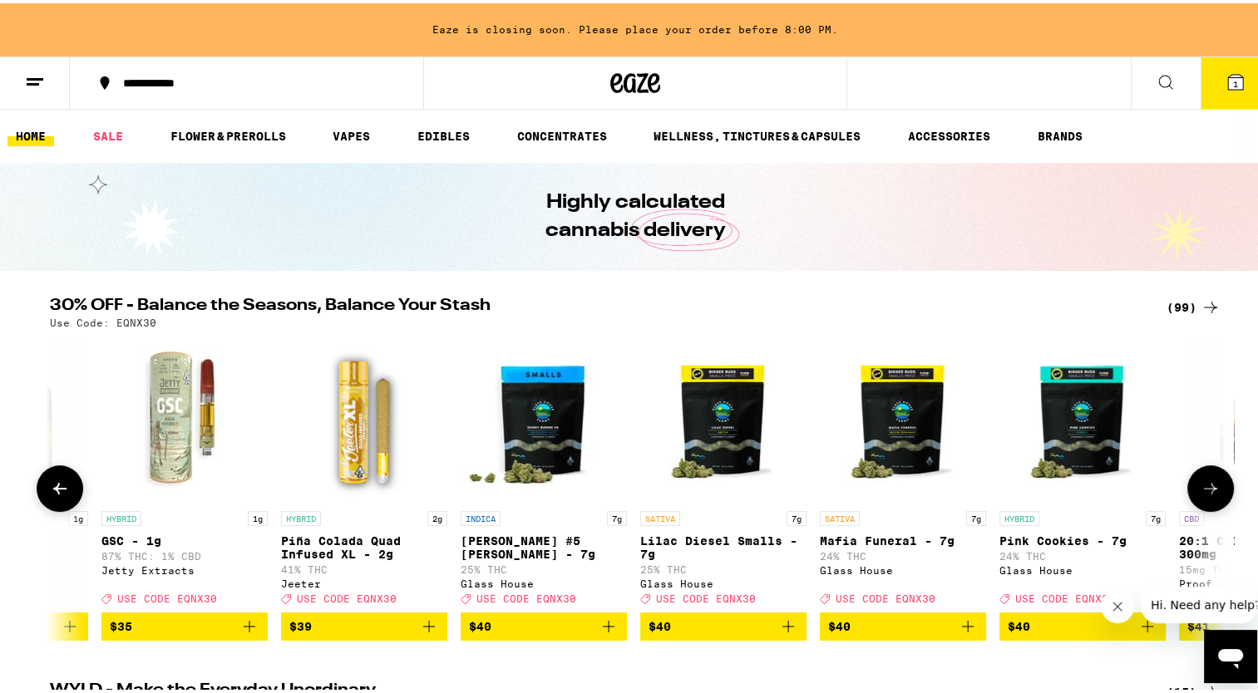
click at [1201, 494] on icon at bounding box center [1211, 486] width 20 height 20
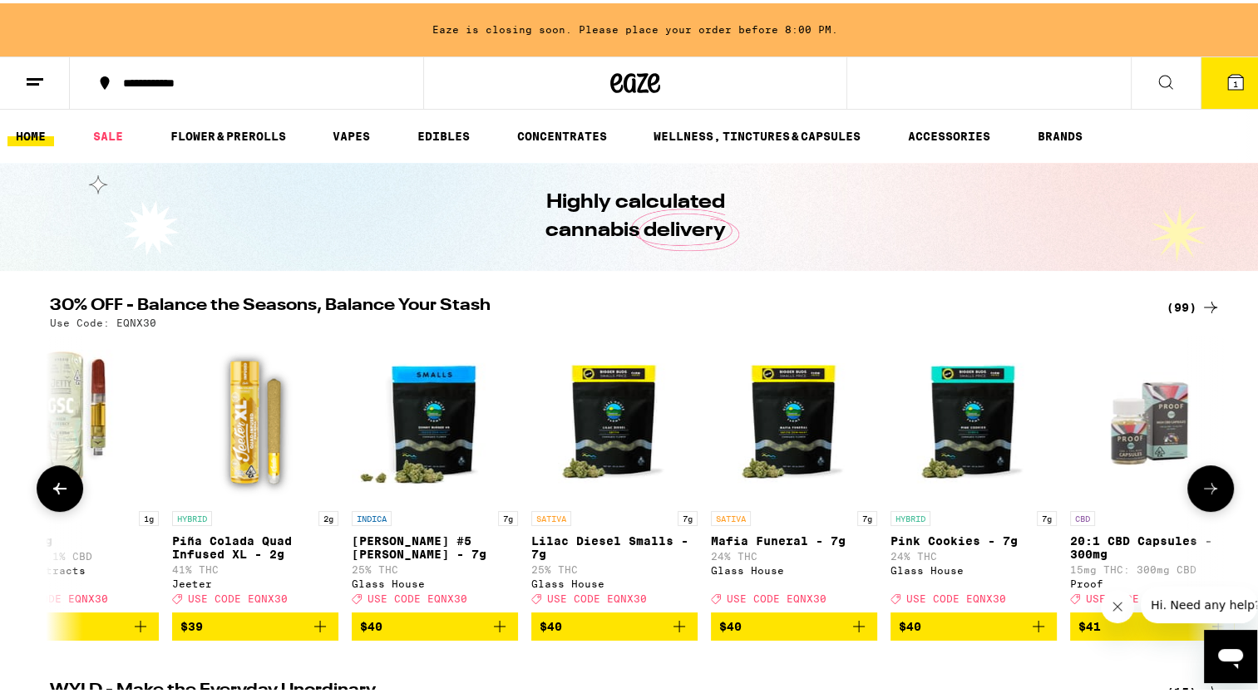
click at [1201, 494] on icon at bounding box center [1211, 486] width 20 height 20
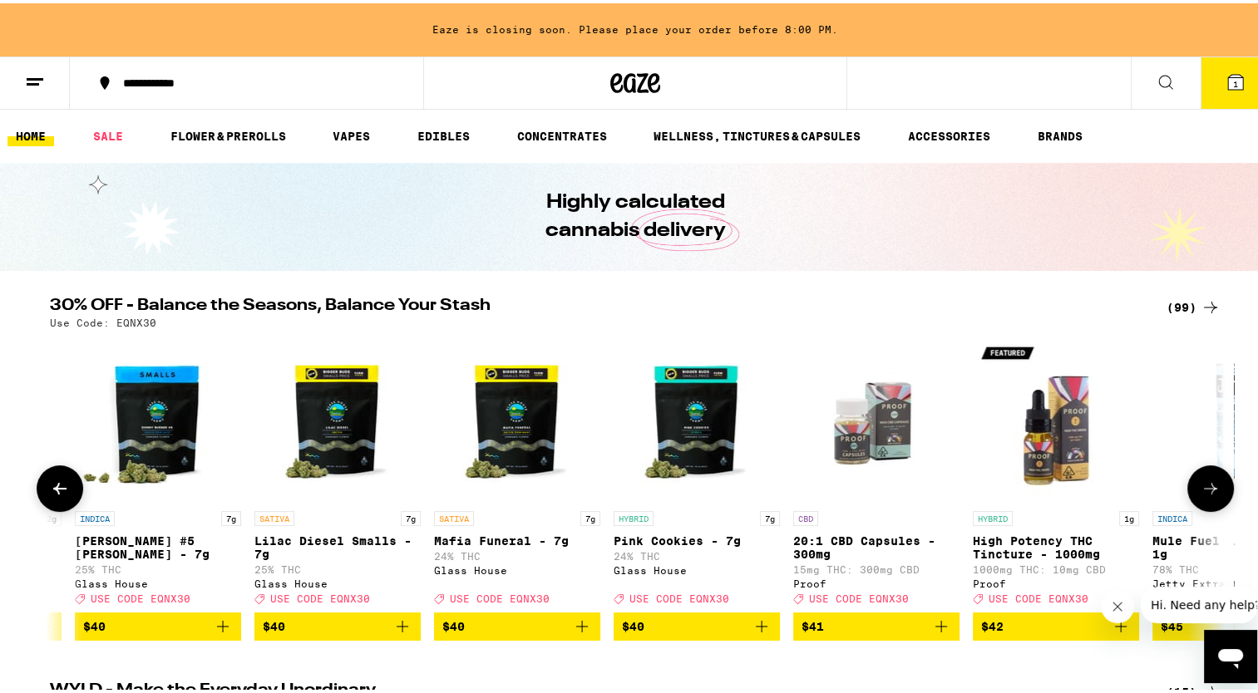
click at [1201, 494] on icon at bounding box center [1211, 486] width 20 height 20
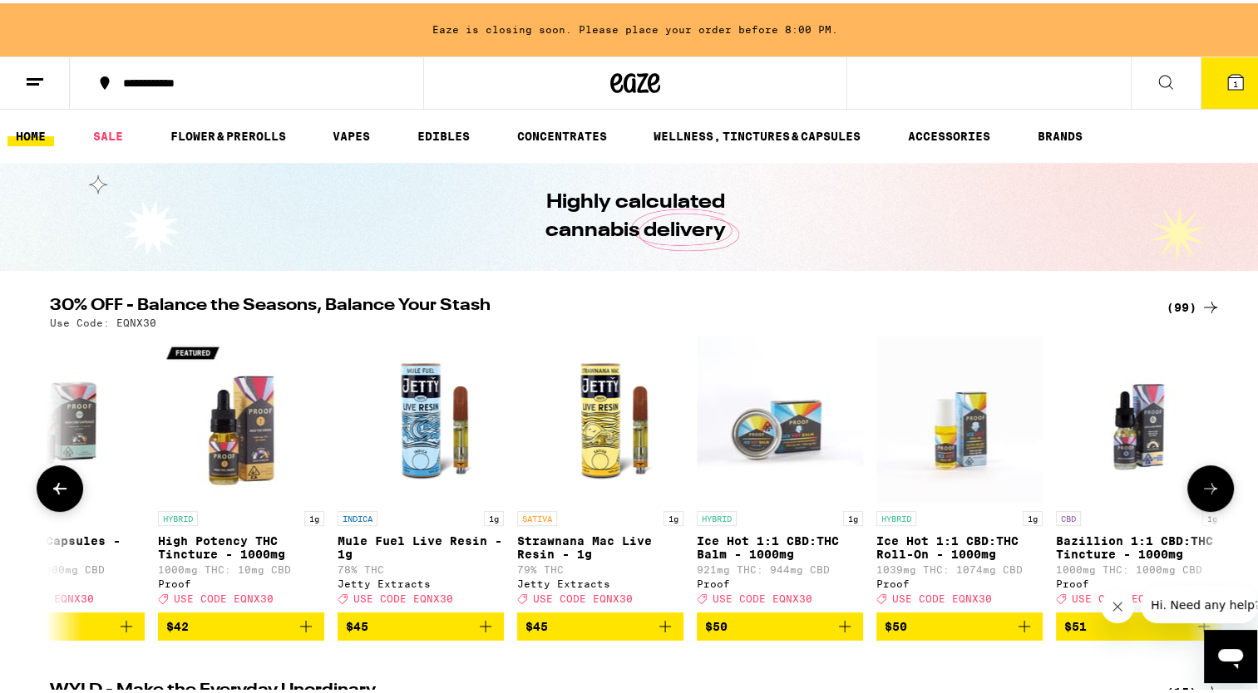
click at [1201, 494] on icon at bounding box center [1211, 486] width 20 height 20
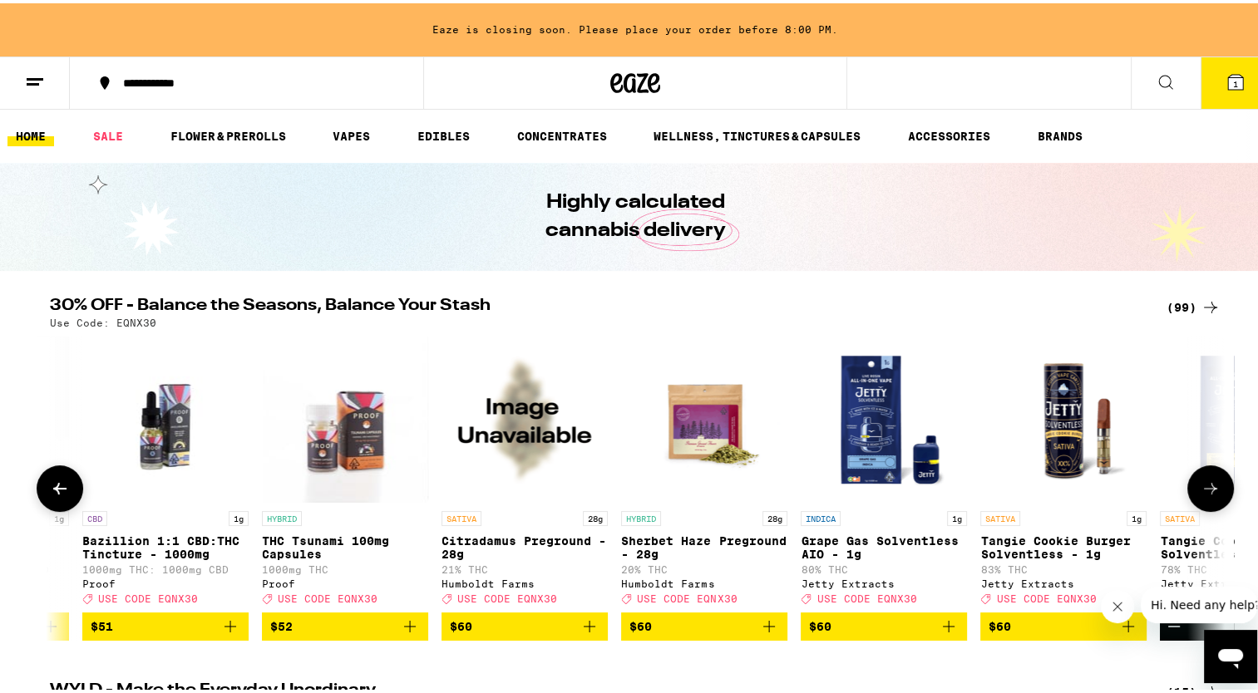
scroll to position [0, 15101]
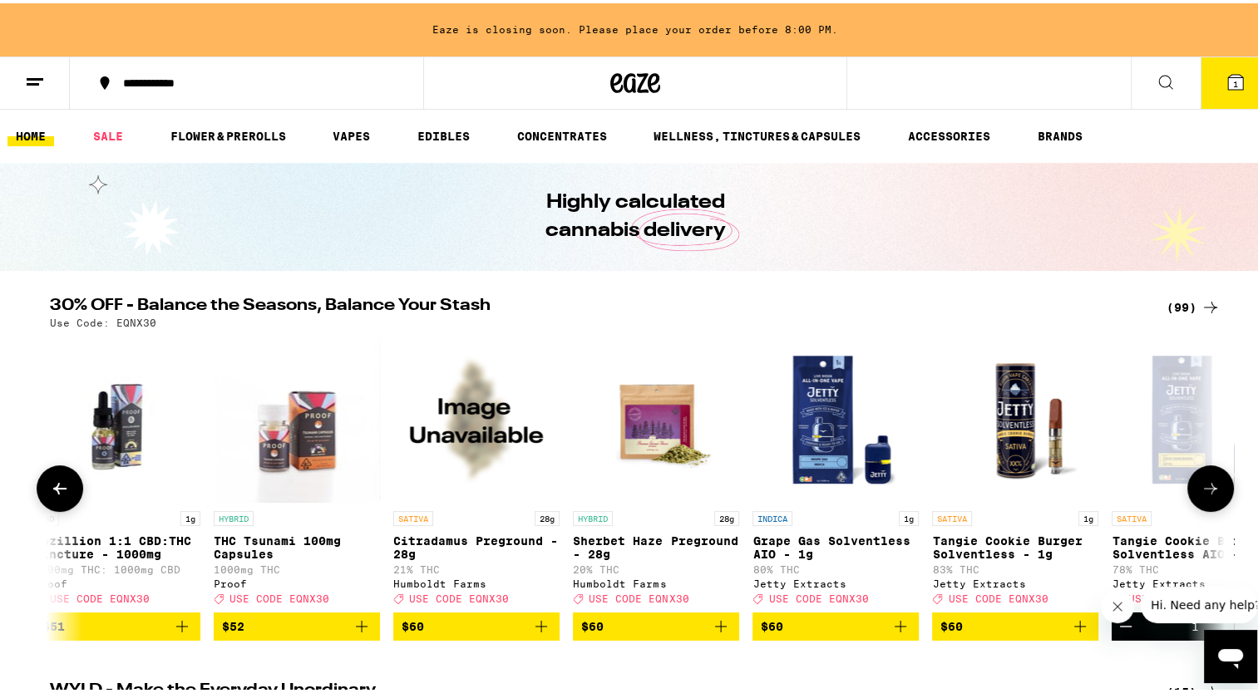
click at [1201, 494] on icon at bounding box center [1211, 486] width 20 height 20
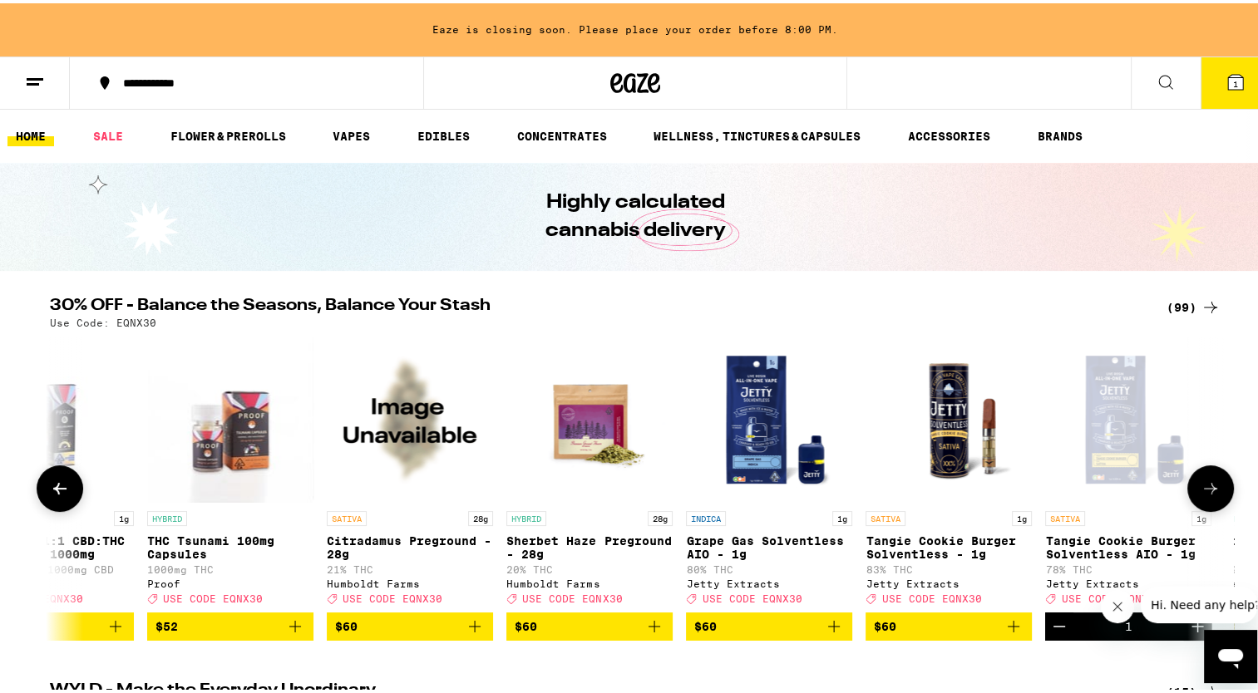
click at [1201, 494] on icon at bounding box center [1211, 486] width 20 height 20
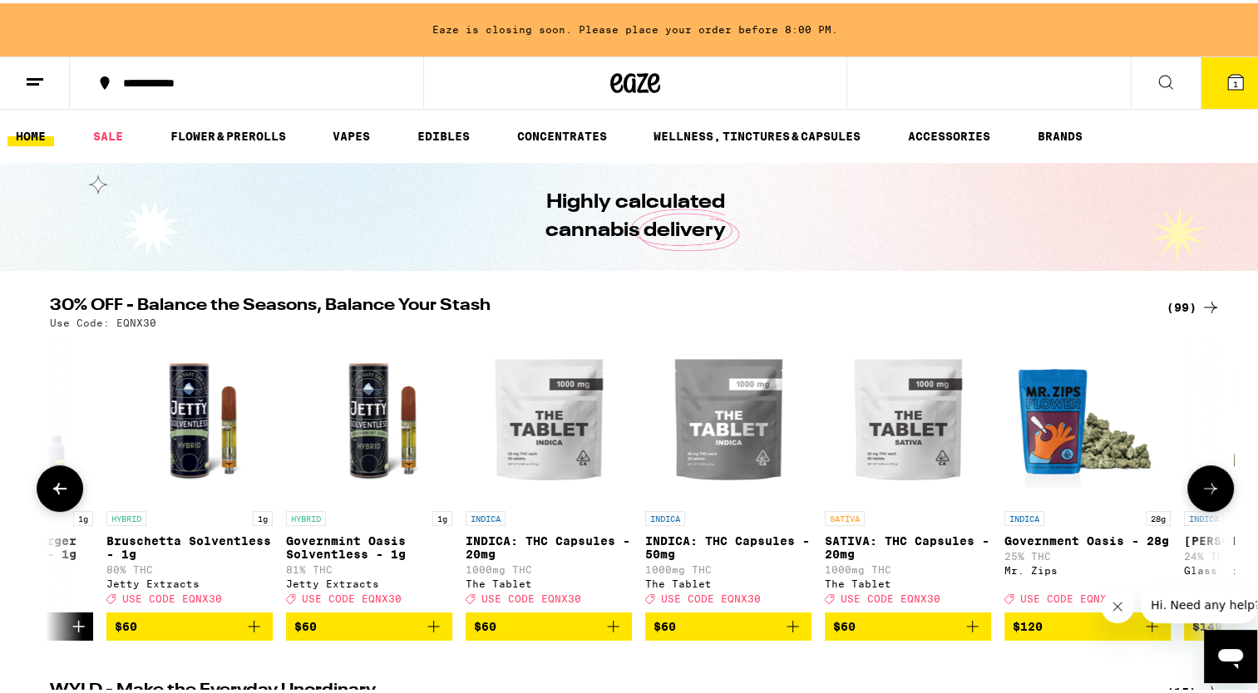
scroll to position [0, 16290]
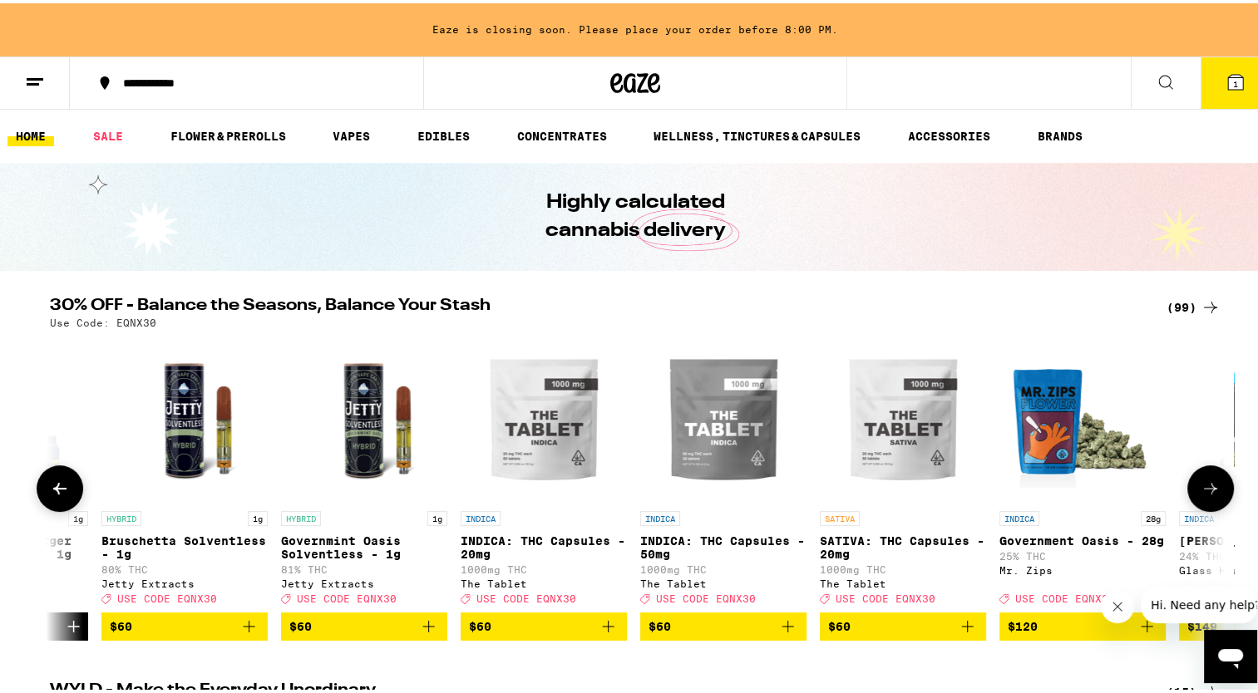
click at [50, 495] on icon at bounding box center [60, 486] width 20 height 20
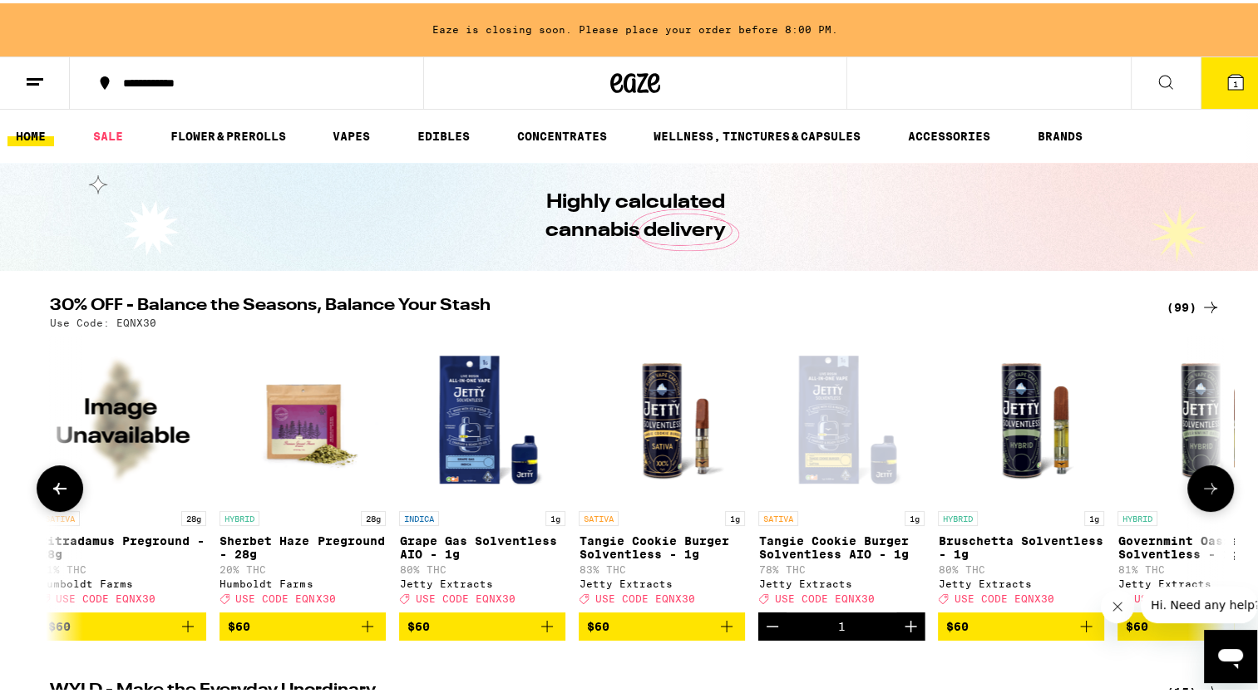
scroll to position [0, 15301]
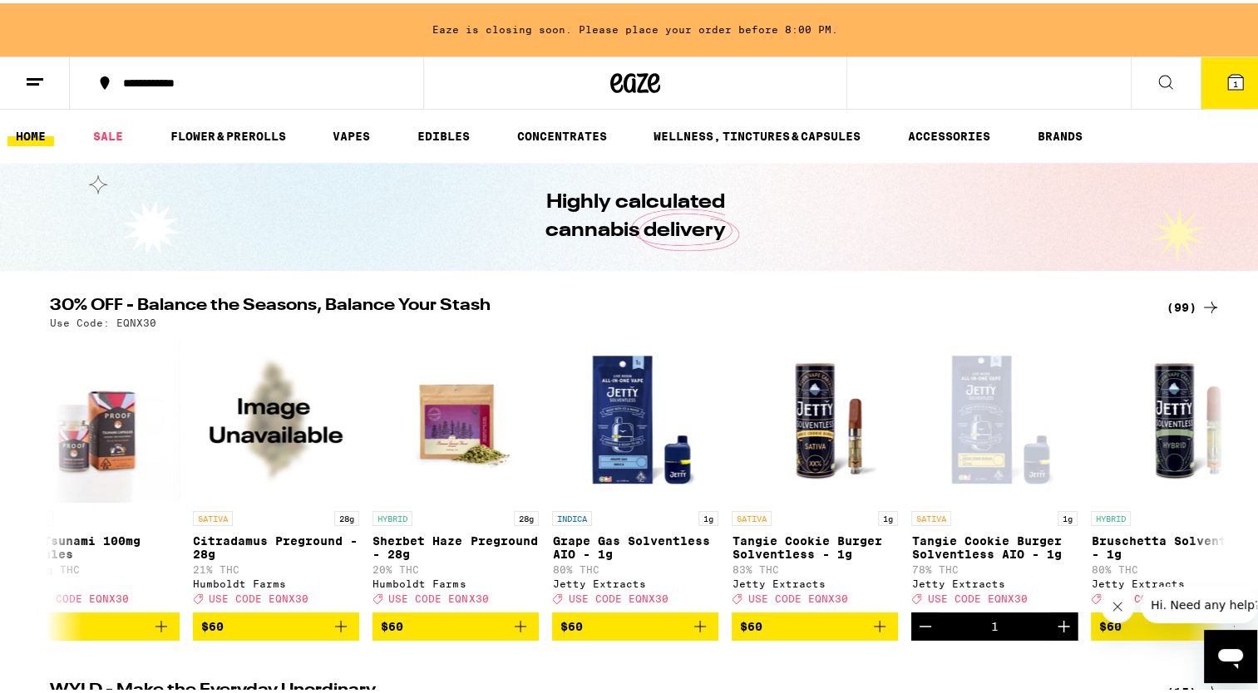
click at [1228, 81] on icon at bounding box center [1235, 79] width 15 height 15
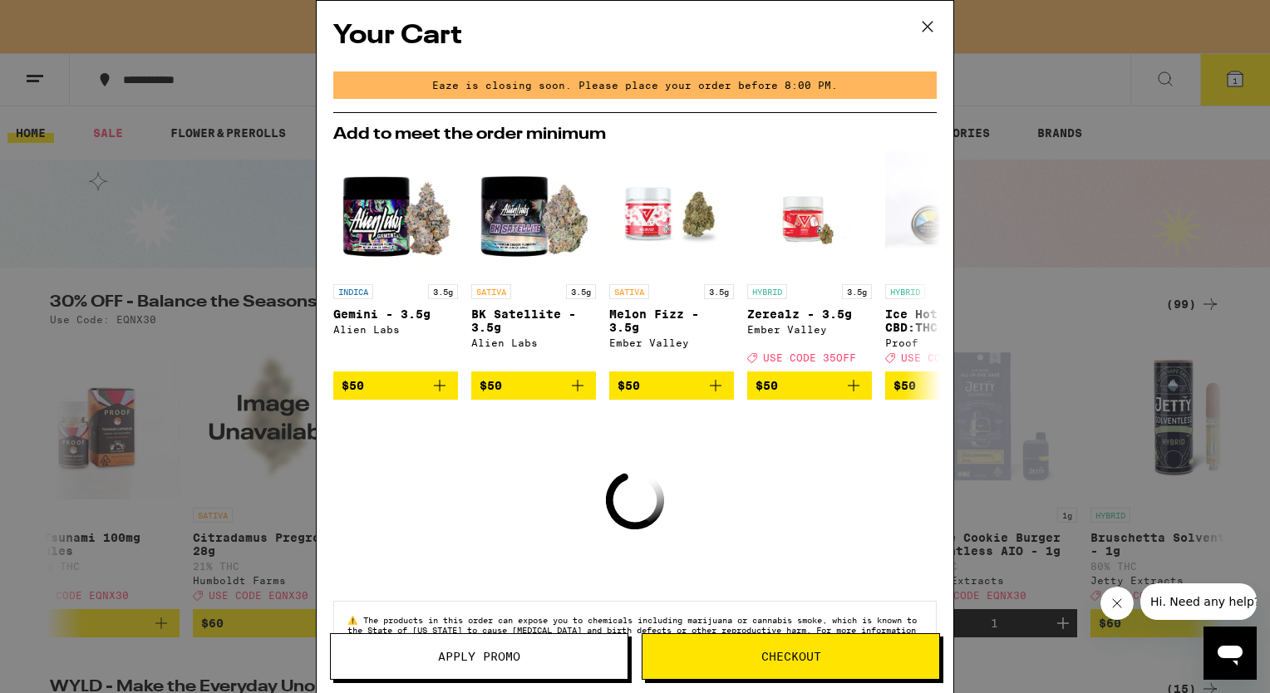
click at [403, 662] on span "Apply Promo" at bounding box center [479, 657] width 297 height 12
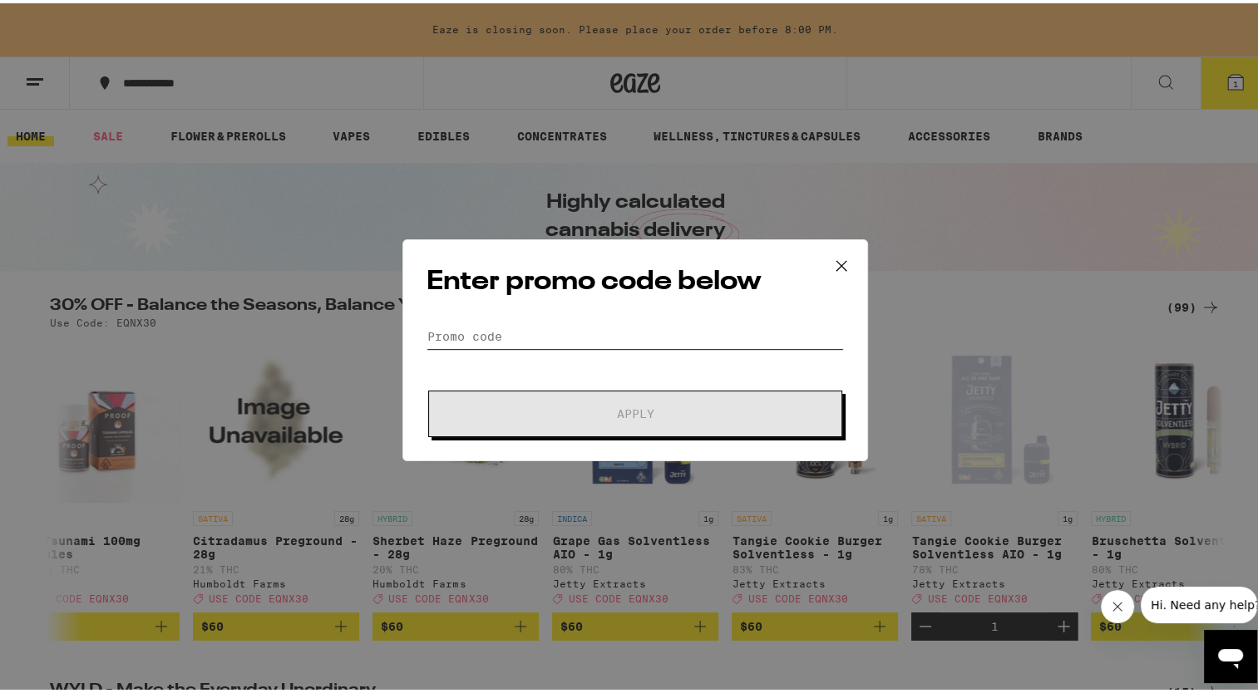
click at [454, 326] on input "Promo Code" at bounding box center [635, 333] width 417 height 25
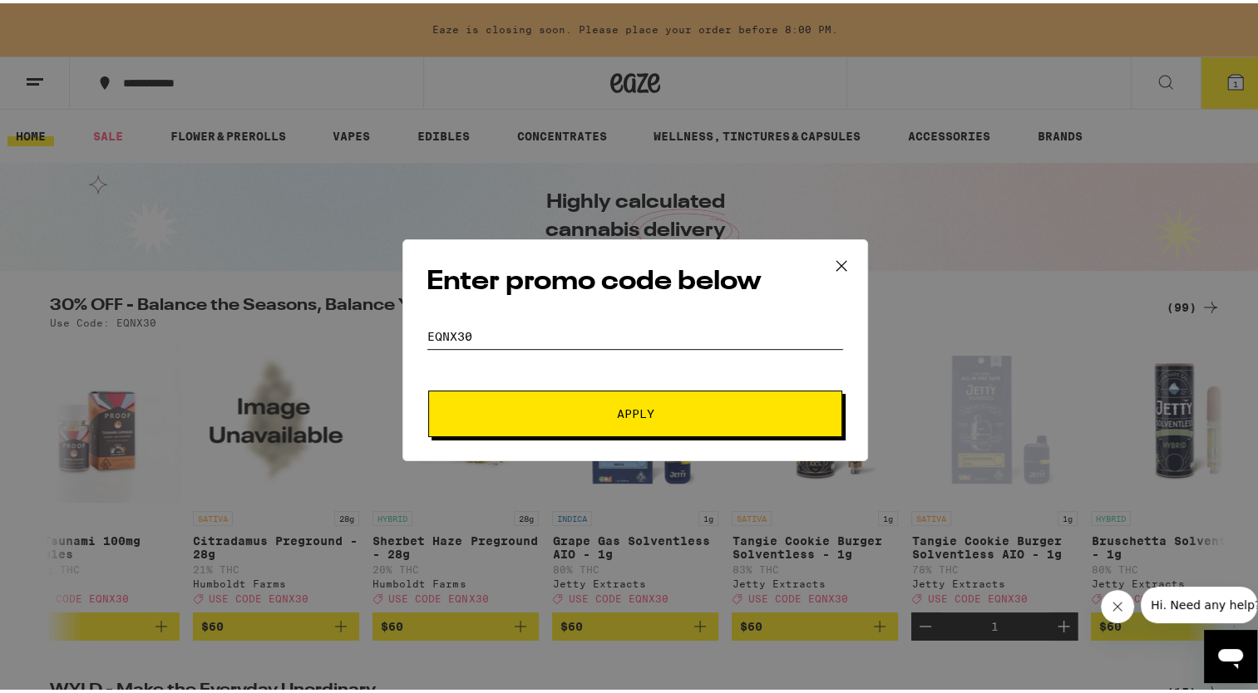
type input "eqnx30"
click at [478, 397] on button "Apply" at bounding box center [635, 410] width 414 height 47
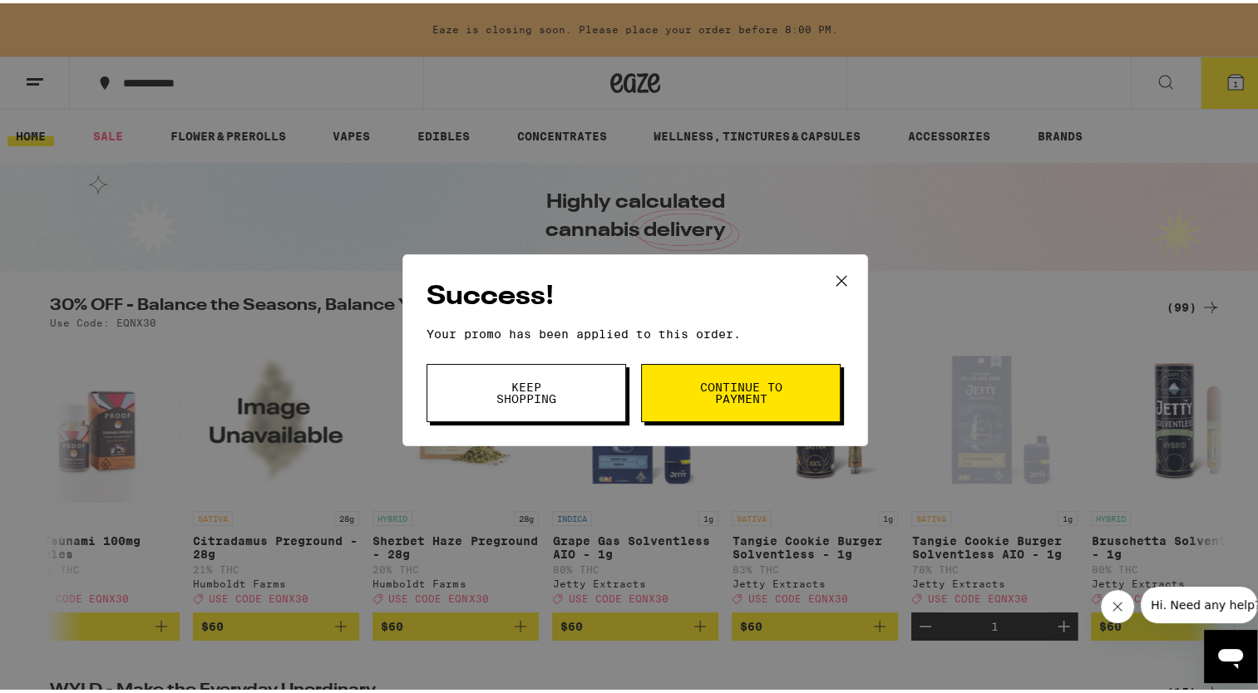
click at [704, 386] on span "Continue to payment" at bounding box center [740, 389] width 85 height 23
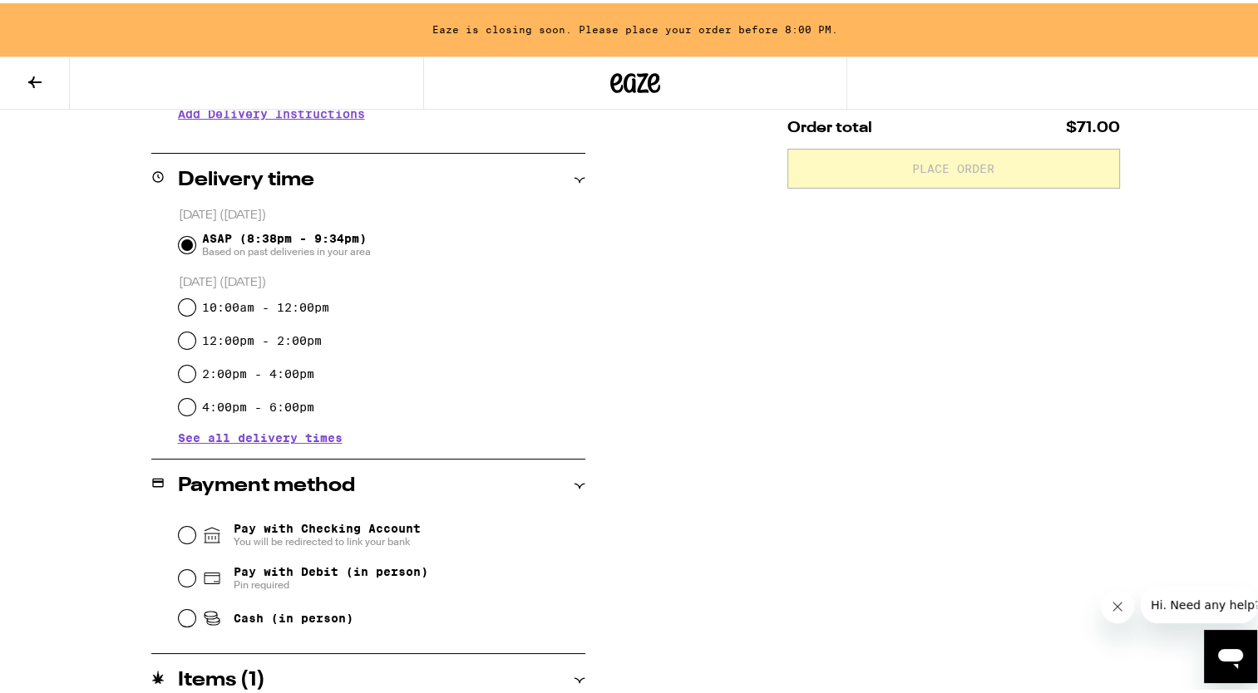
scroll to position [379, 0]
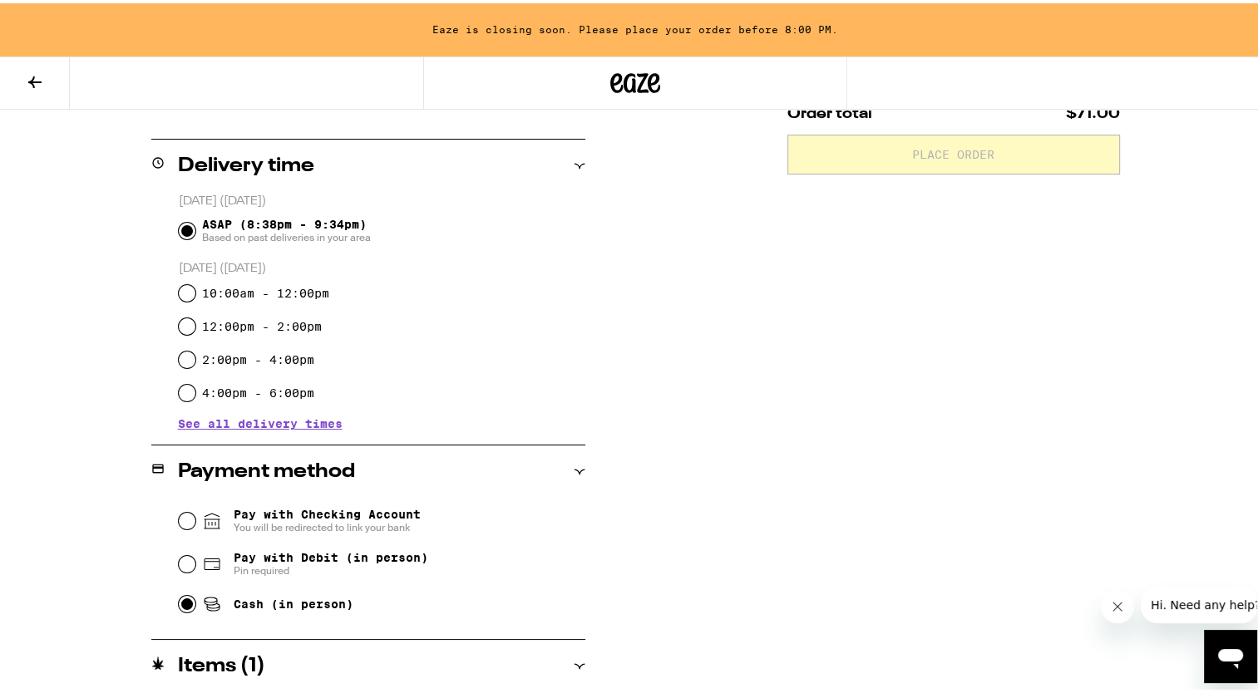
click at [179, 597] on input "Cash (in person)" at bounding box center [187, 601] width 17 height 17
radio input "true"
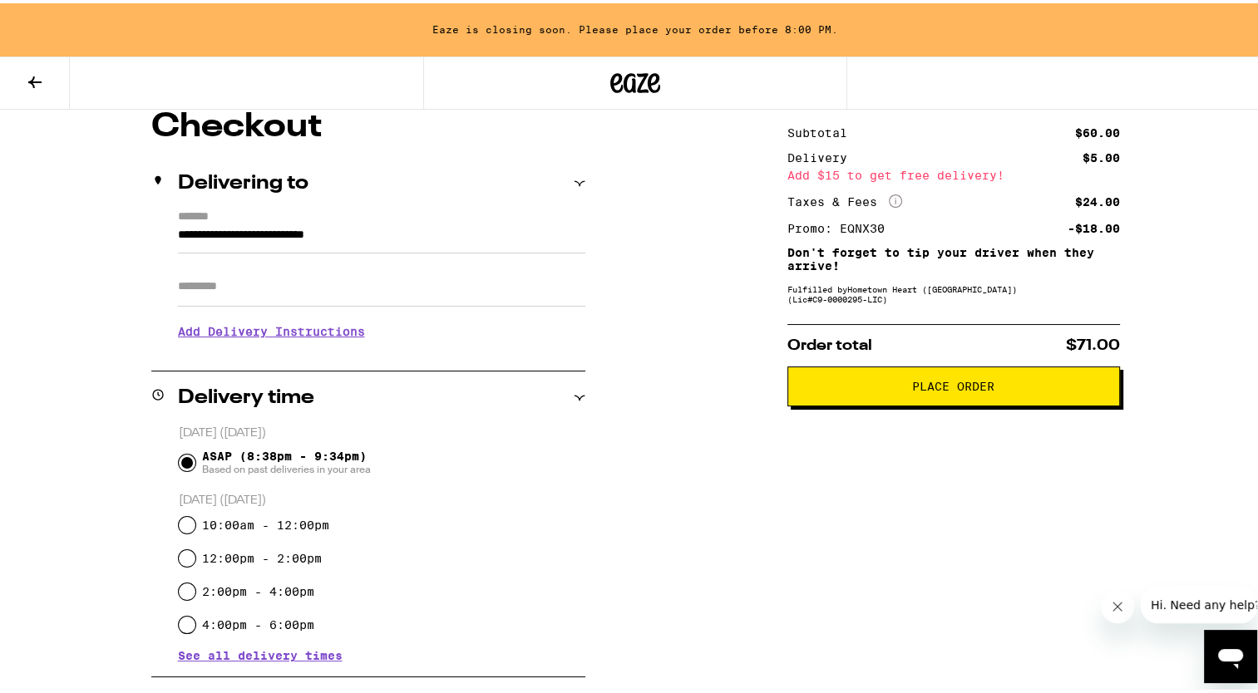
scroll to position [0, 0]
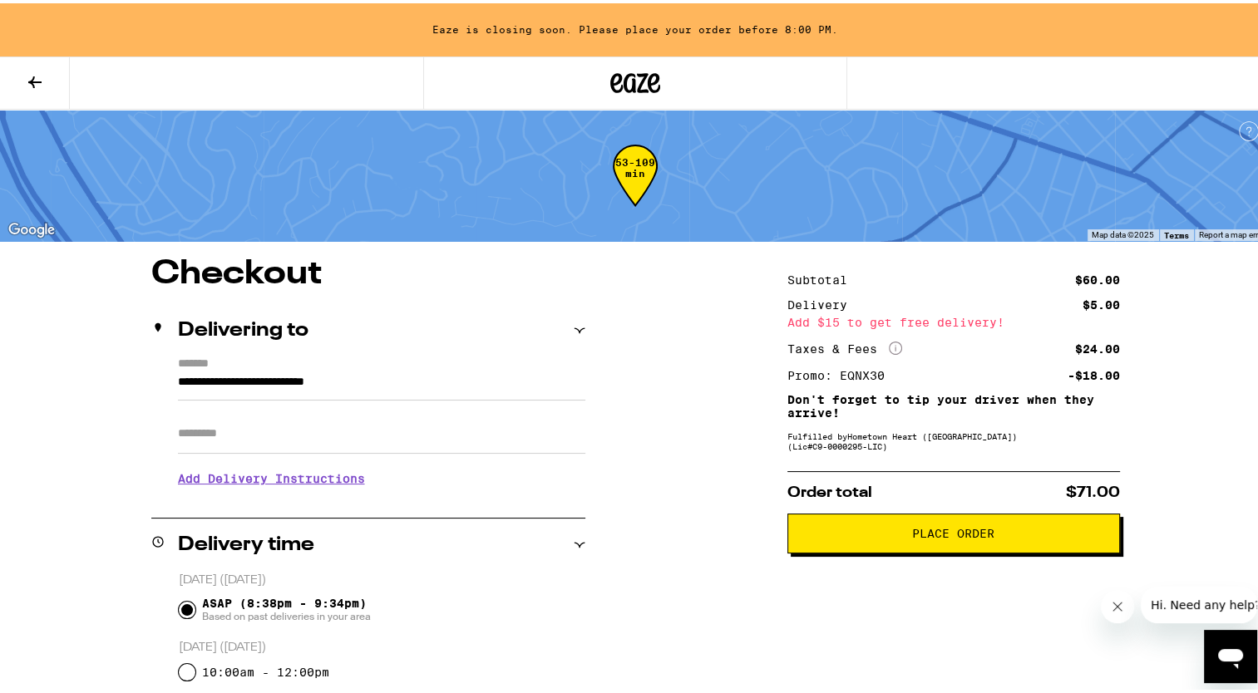
click at [22, 81] on button at bounding box center [35, 80] width 70 height 52
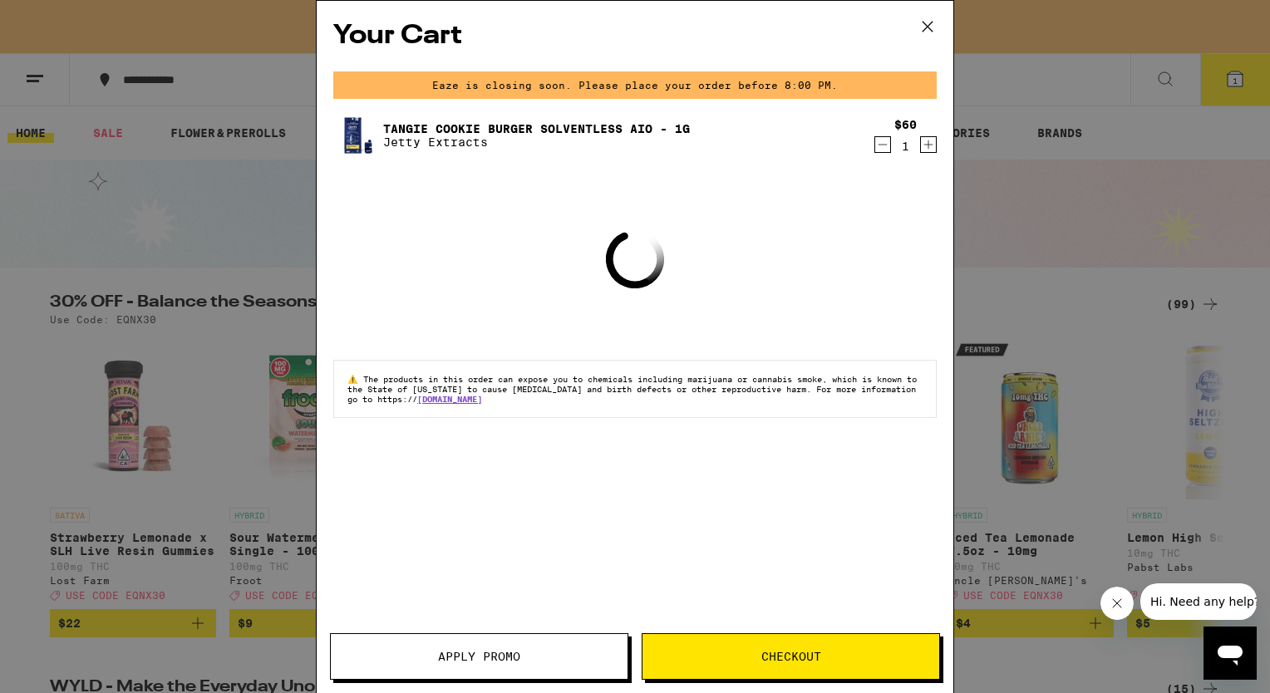
click at [931, 25] on icon at bounding box center [927, 26] width 25 height 25
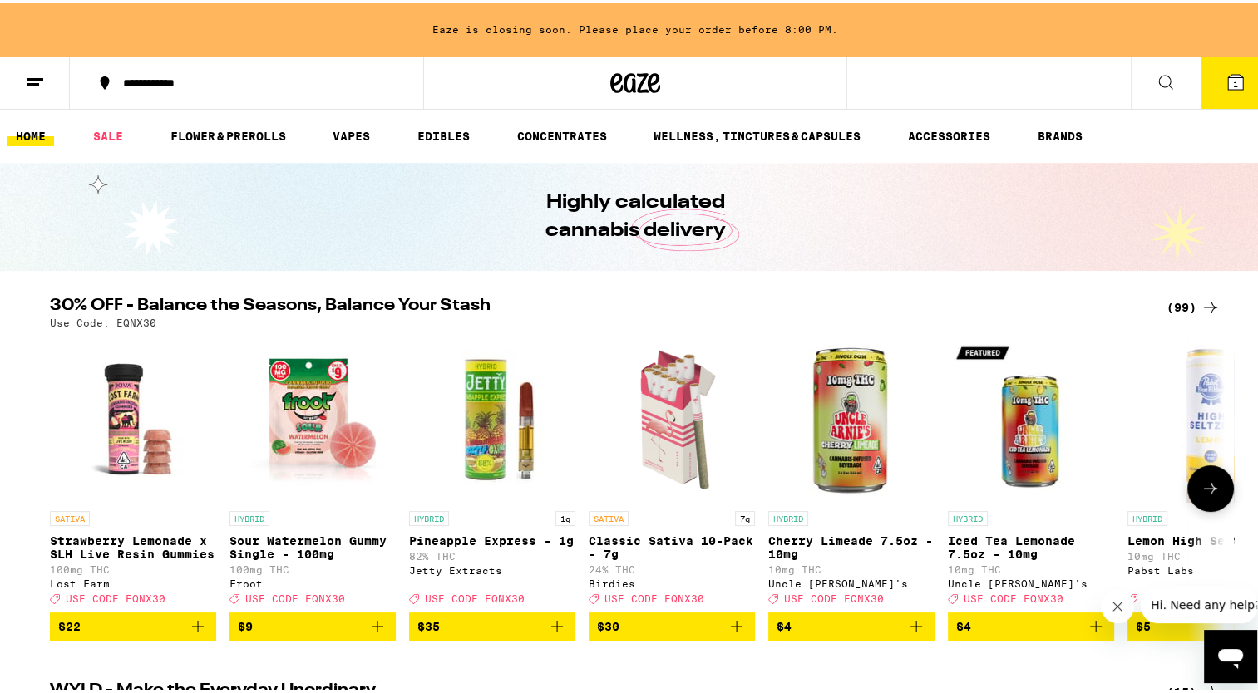
click at [1206, 488] on icon at bounding box center [1211, 486] width 20 height 20
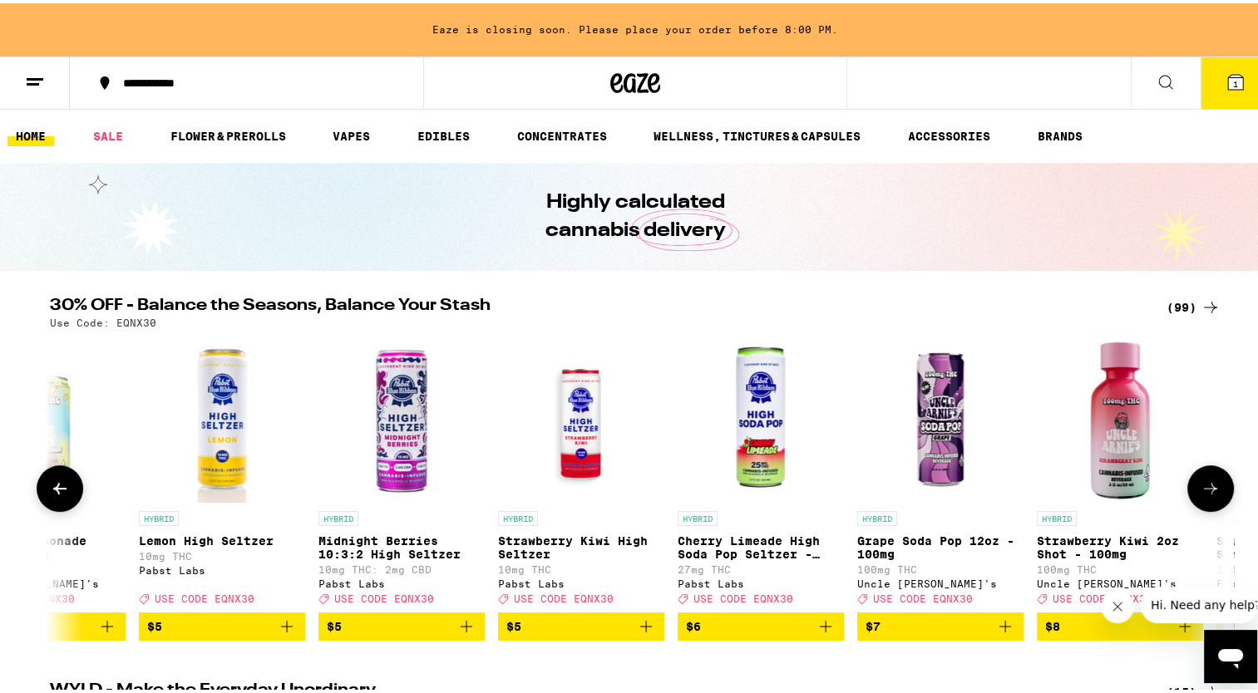
click at [1206, 488] on icon at bounding box center [1211, 486] width 20 height 20
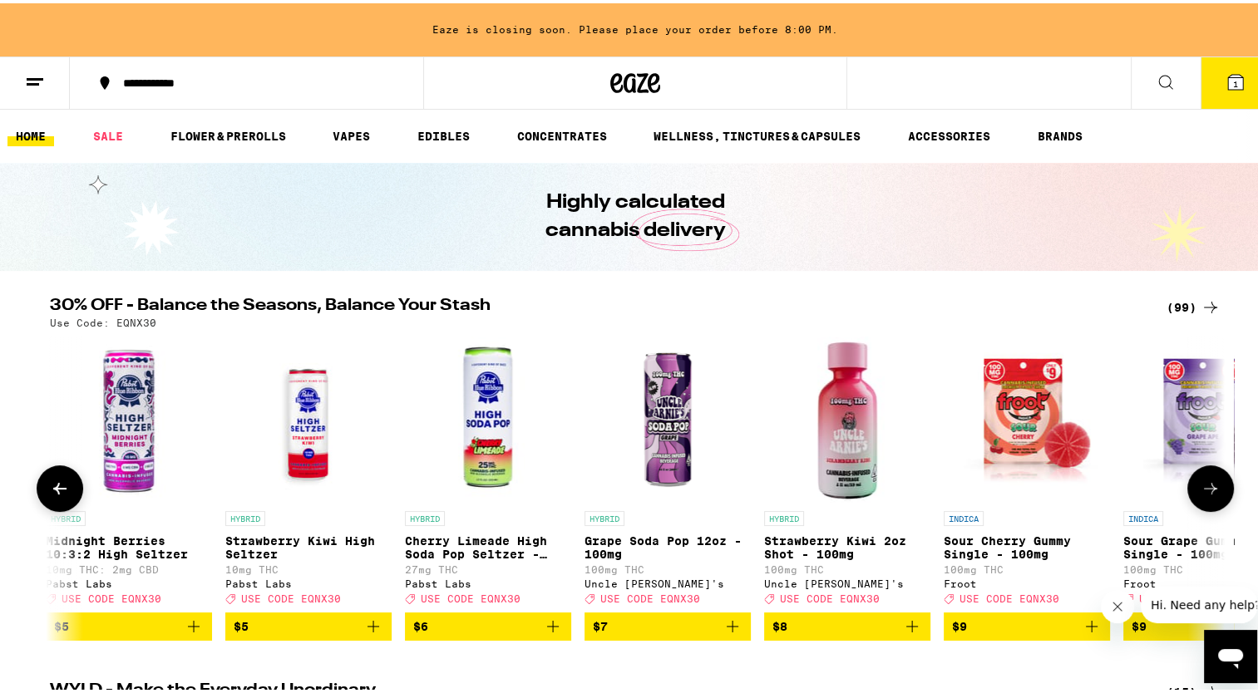
click at [1206, 488] on icon at bounding box center [1211, 486] width 20 height 20
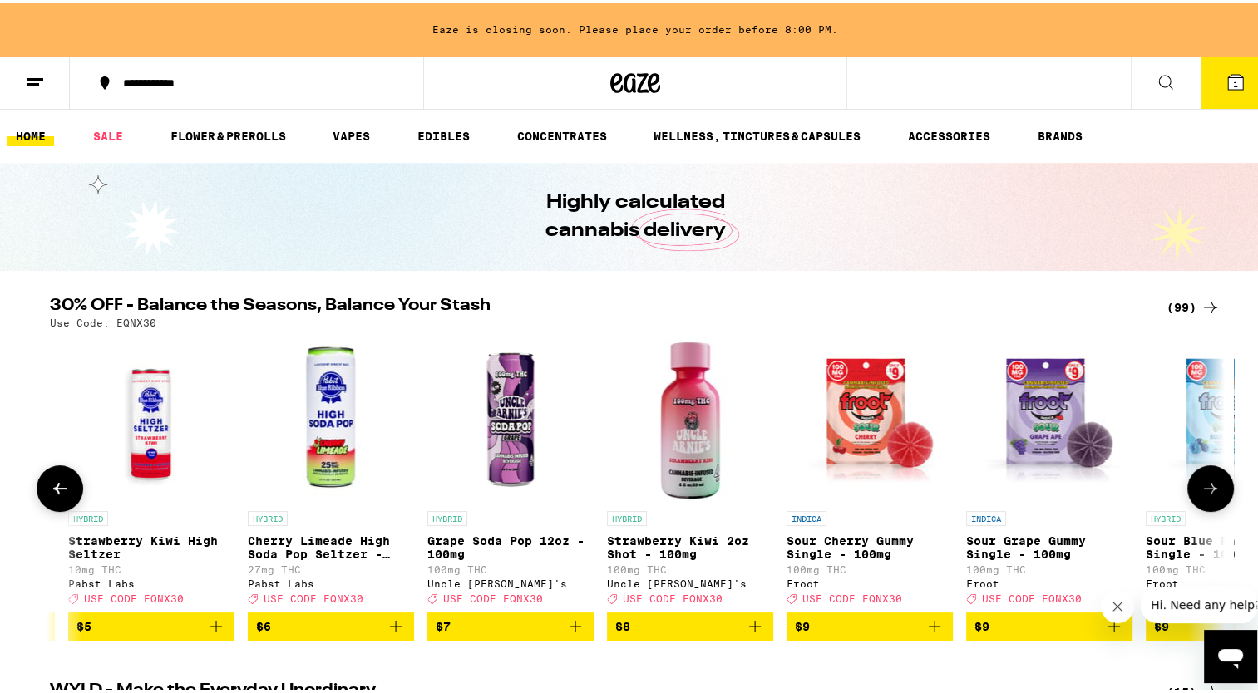
click at [1206, 488] on icon at bounding box center [1211, 486] width 20 height 20
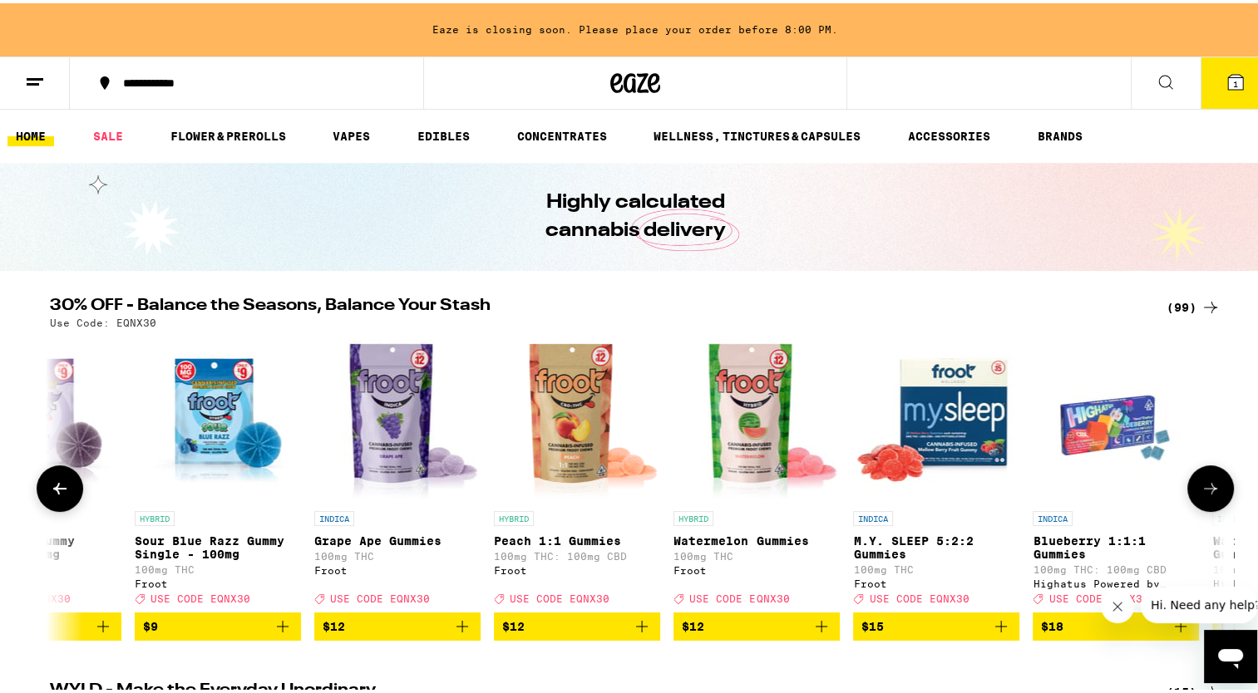
click at [1206, 488] on icon at bounding box center [1211, 486] width 20 height 20
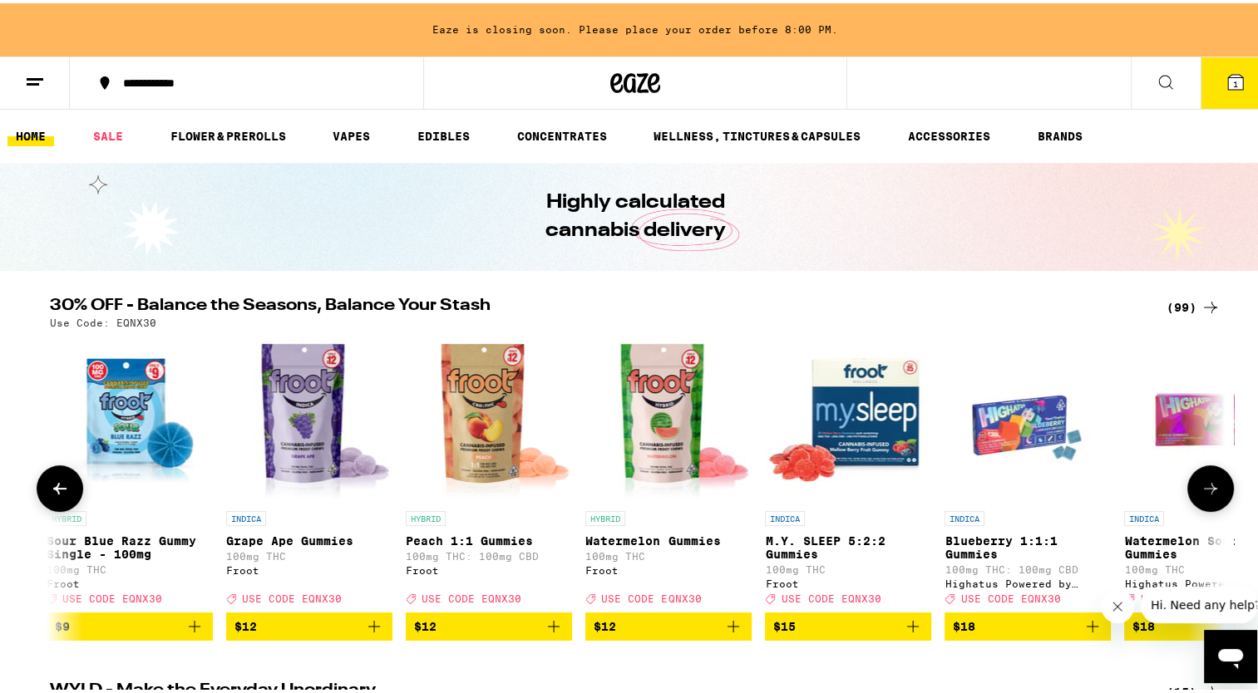
click at [1206, 488] on icon at bounding box center [1211, 486] width 20 height 20
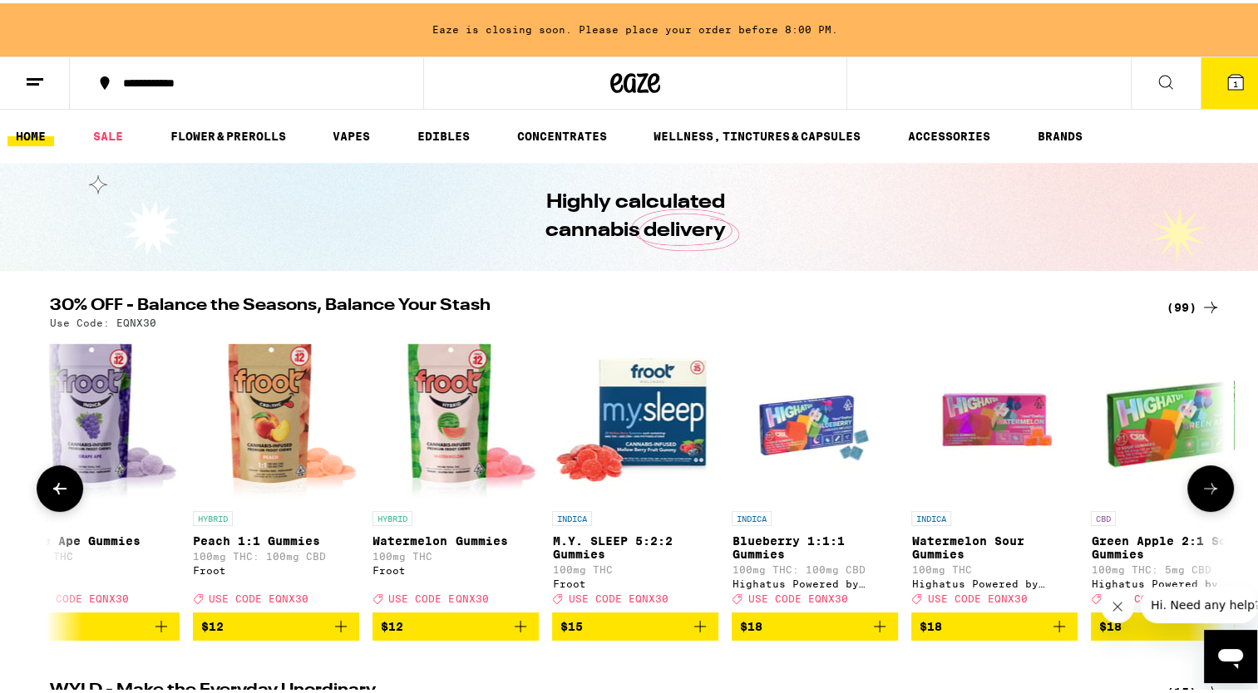
click at [1206, 488] on icon at bounding box center [1211, 486] width 20 height 20
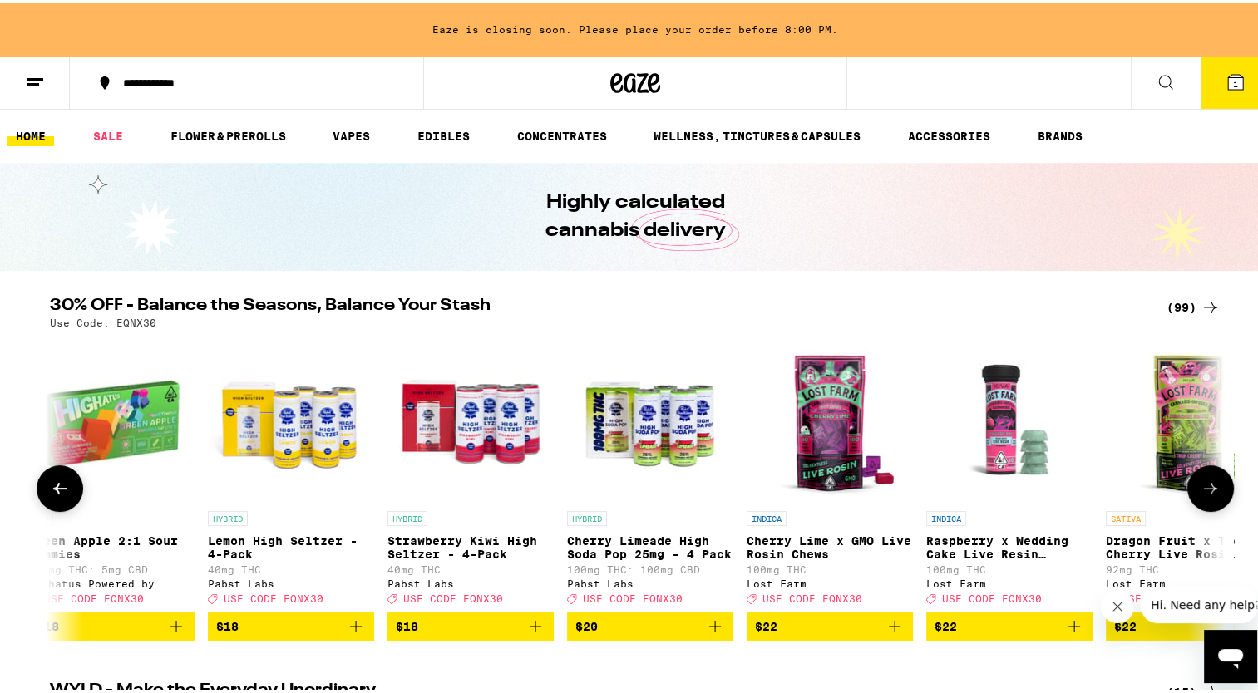
click at [1206, 488] on icon at bounding box center [1211, 486] width 20 height 20
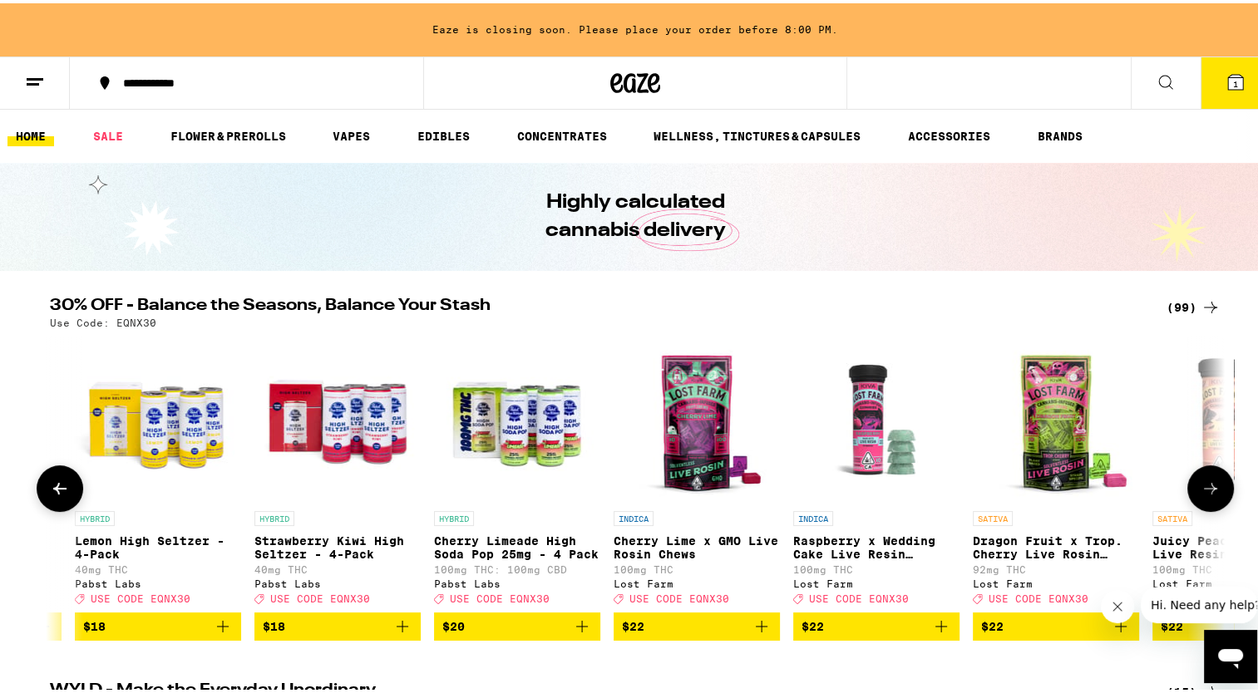
click at [1206, 488] on icon at bounding box center [1211, 486] width 20 height 20
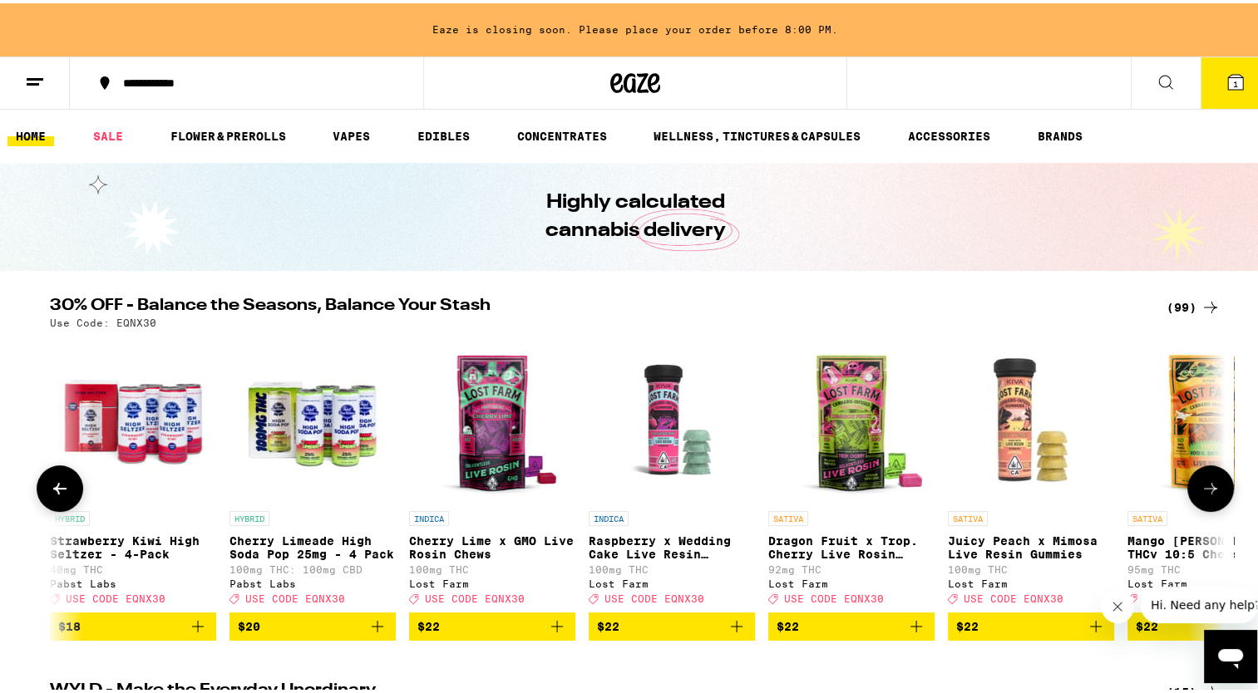
click at [1206, 488] on icon at bounding box center [1211, 486] width 20 height 20
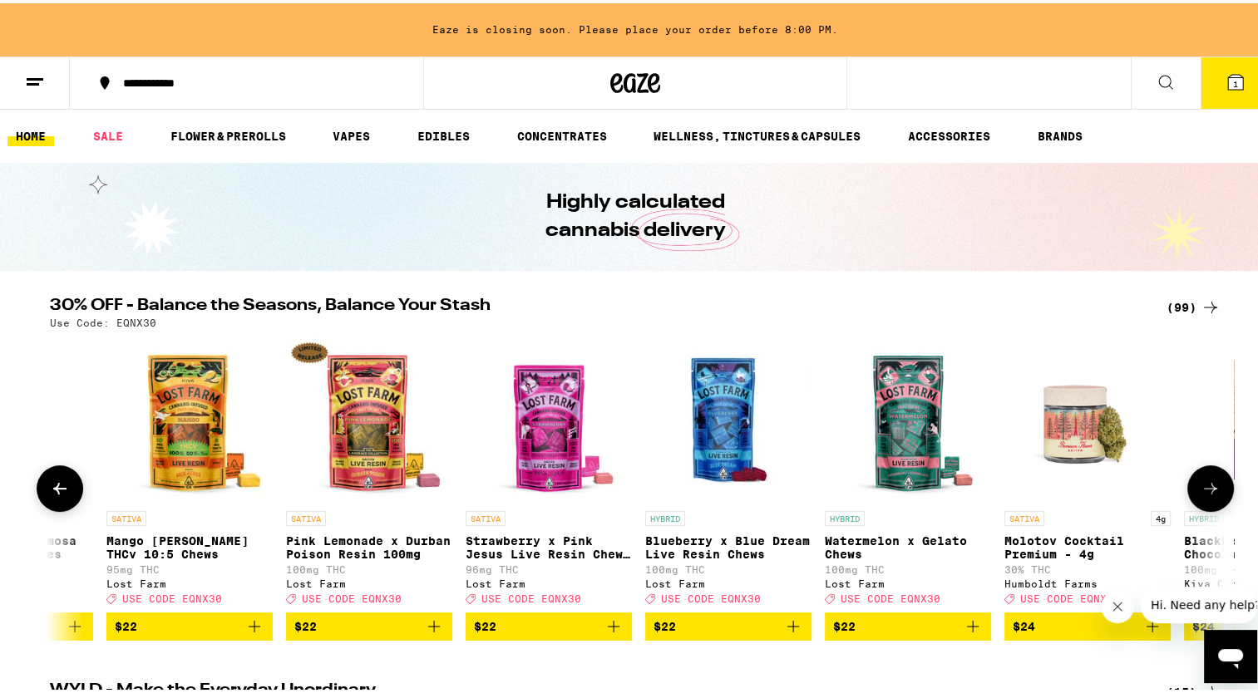
click at [1206, 488] on icon at bounding box center [1211, 486] width 20 height 20
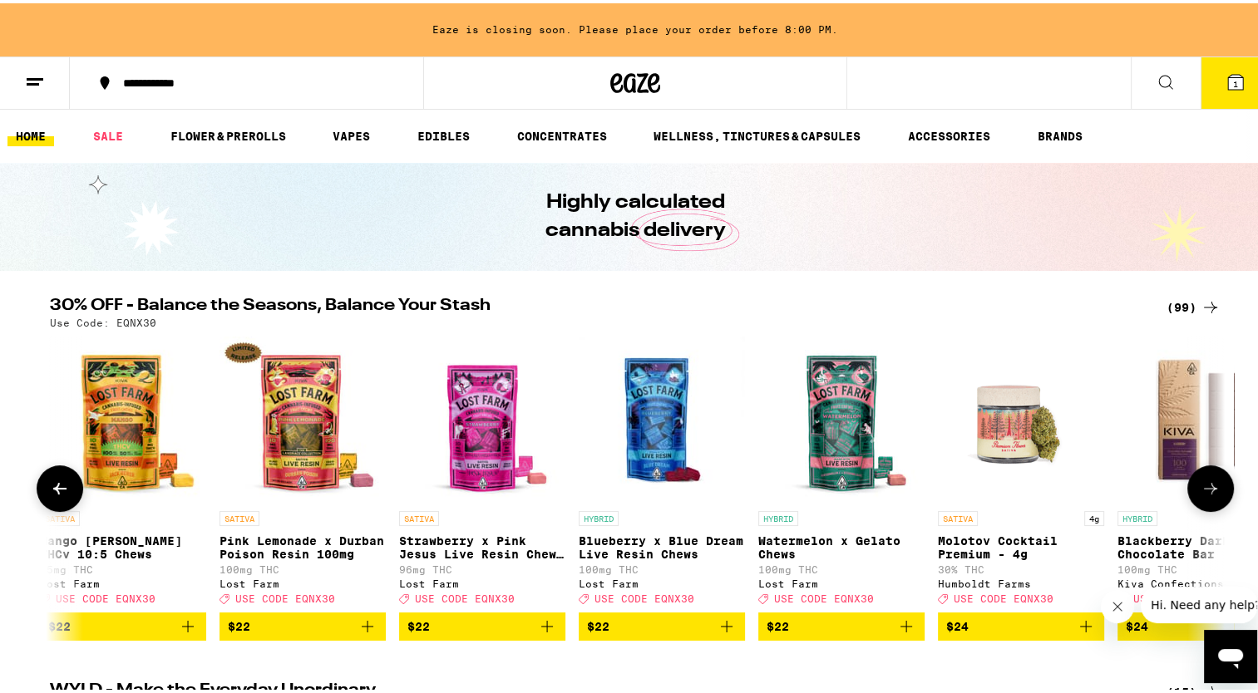
click at [1206, 488] on icon at bounding box center [1211, 486] width 20 height 20
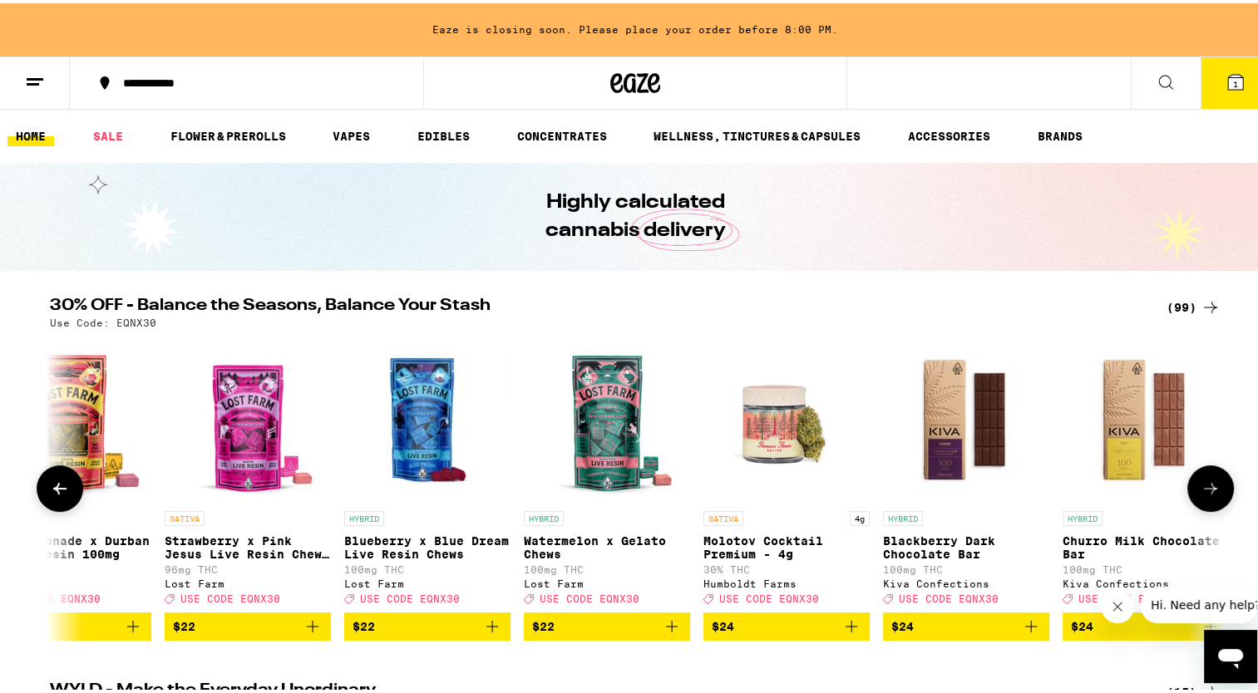
click at [1206, 488] on icon at bounding box center [1211, 486] width 20 height 20
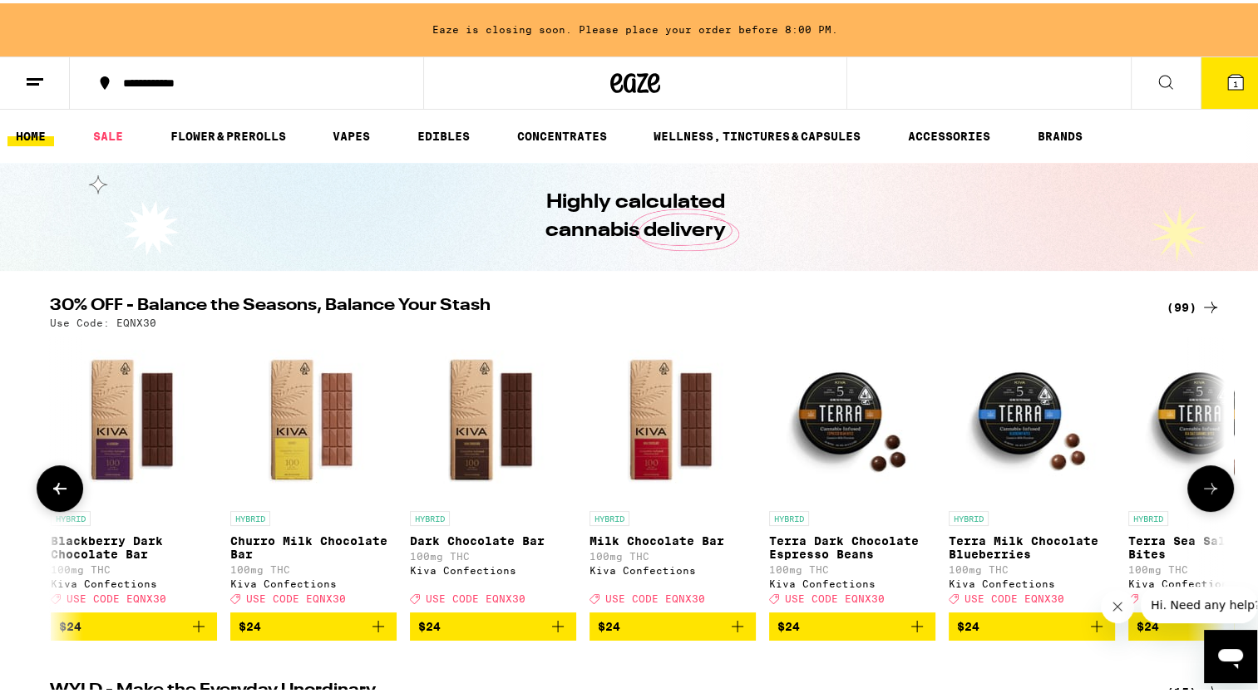
click at [1206, 488] on icon at bounding box center [1211, 486] width 20 height 20
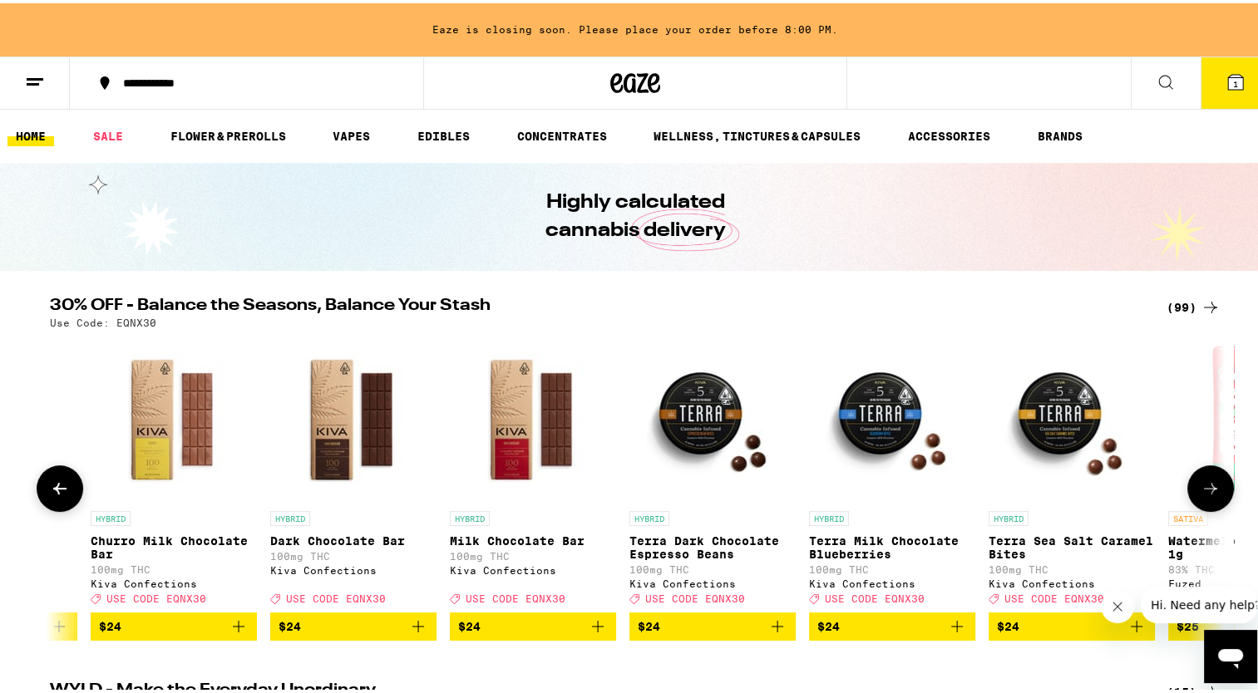
click at [1206, 488] on icon at bounding box center [1211, 486] width 20 height 20
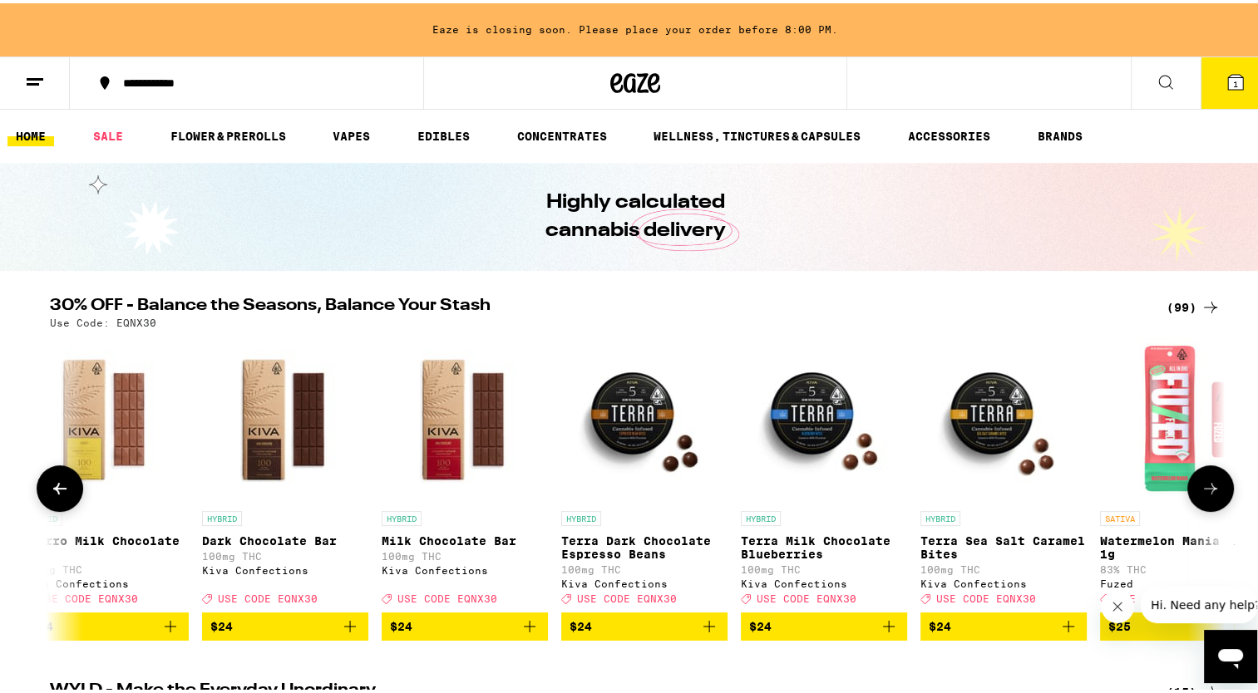
click at [1206, 488] on icon at bounding box center [1211, 486] width 20 height 20
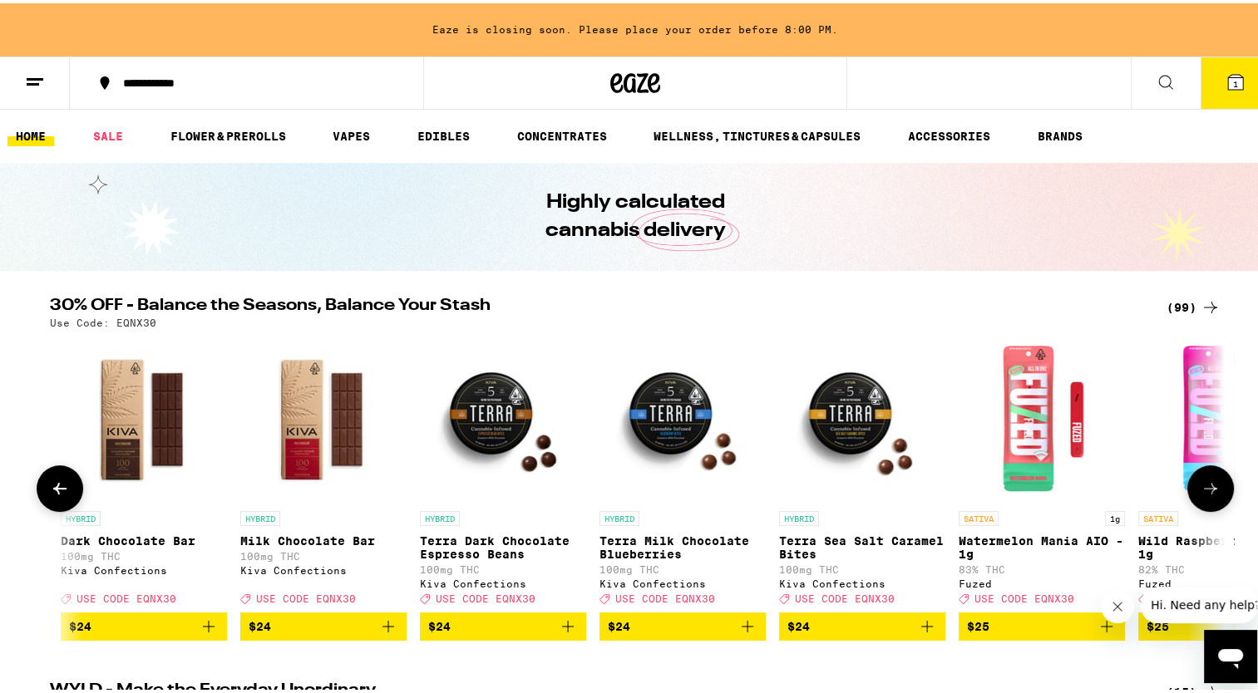
click at [1206, 488] on icon at bounding box center [1211, 486] width 20 height 20
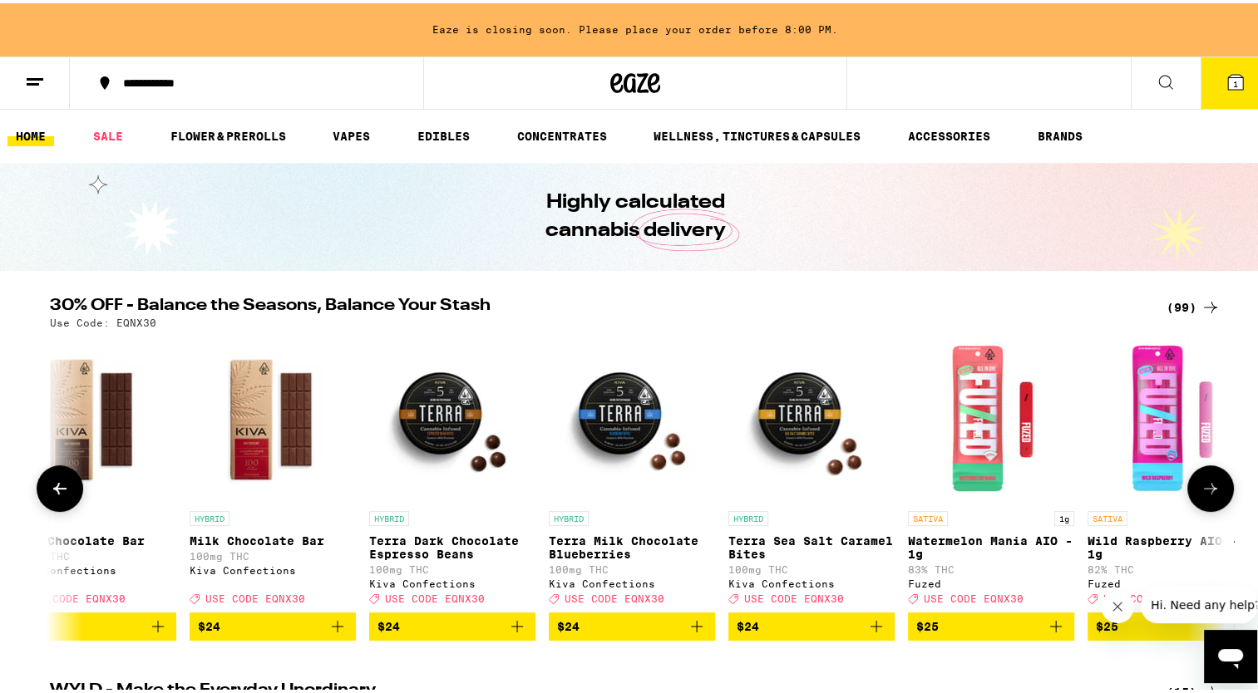
click at [1206, 488] on icon at bounding box center [1211, 486] width 20 height 20
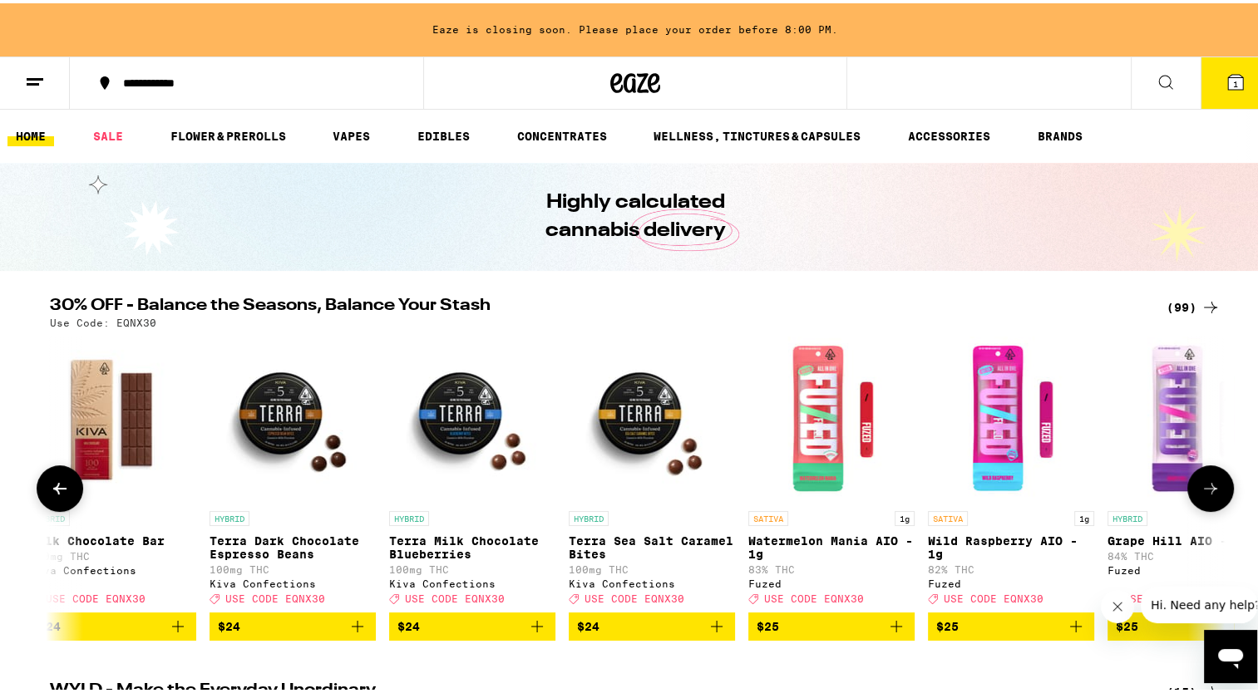
click at [1206, 488] on icon at bounding box center [1211, 486] width 20 height 20
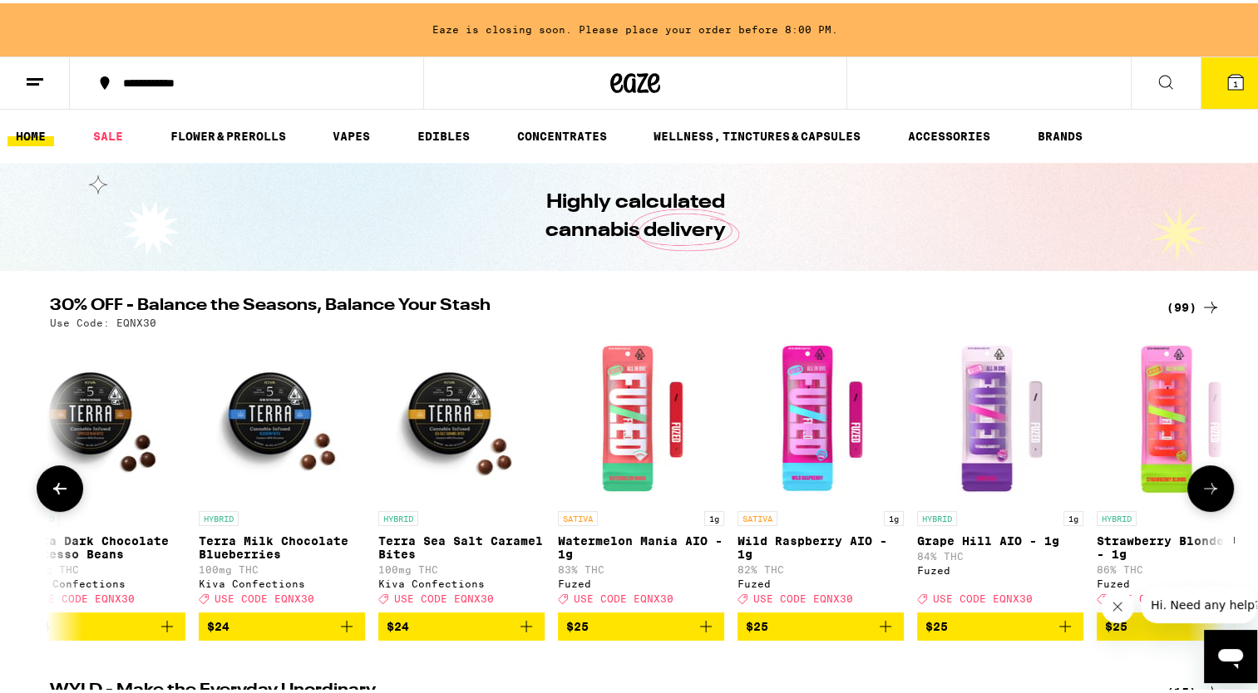
click at [1206, 488] on icon at bounding box center [1211, 486] width 20 height 20
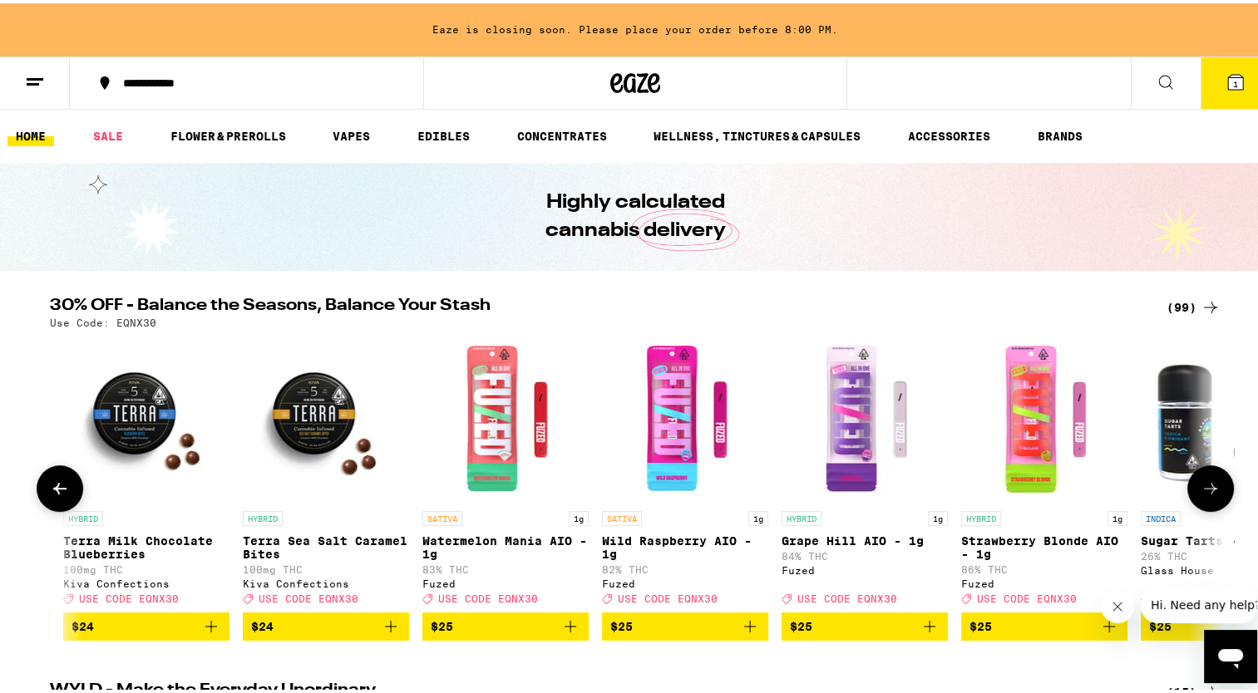
click at [1206, 488] on icon at bounding box center [1211, 486] width 20 height 20
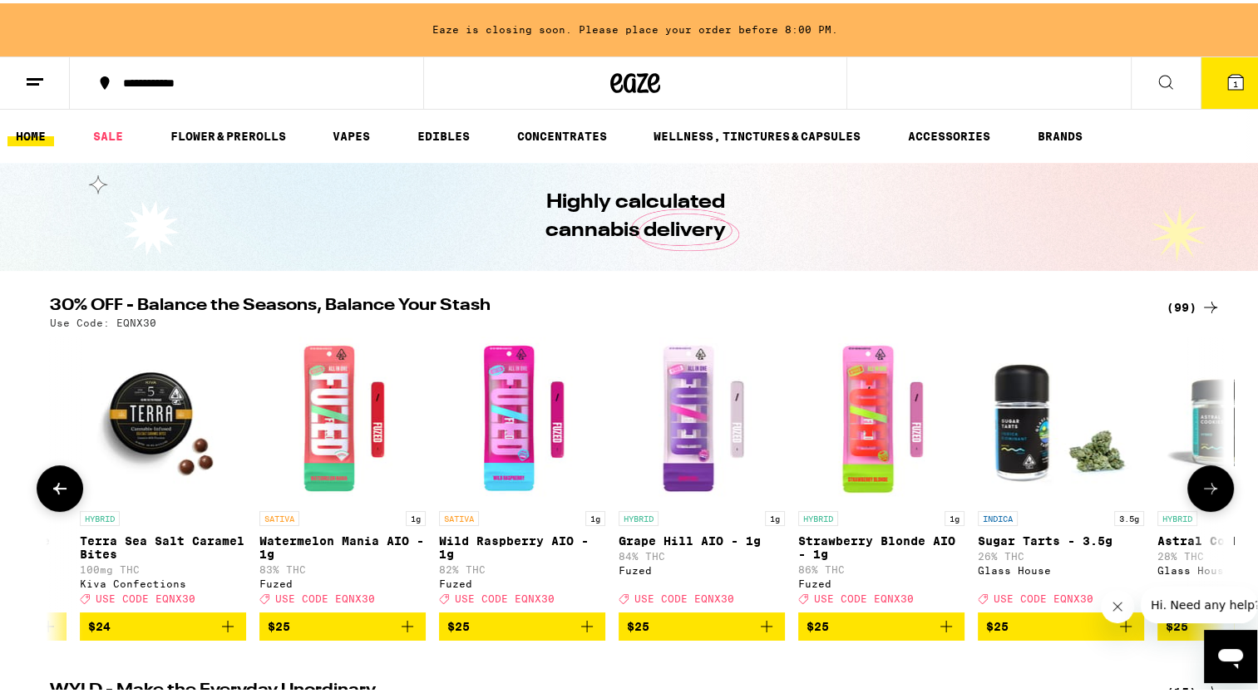
click at [1206, 488] on icon at bounding box center [1211, 486] width 20 height 20
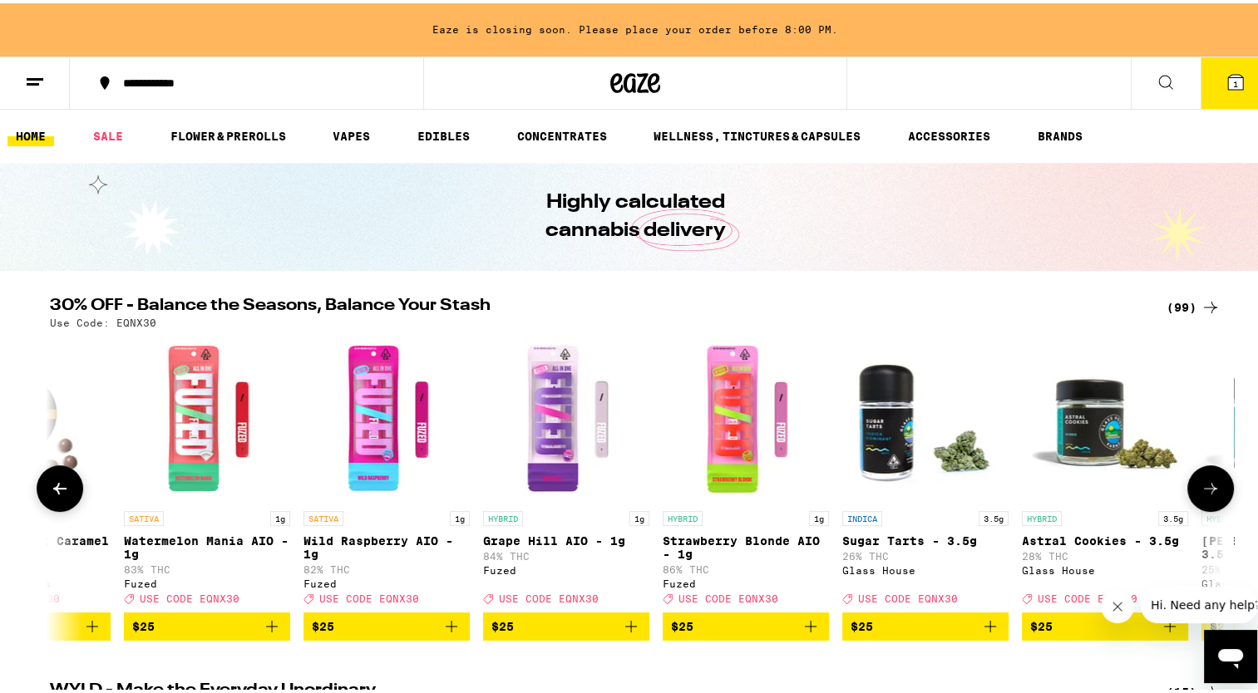
click at [1206, 488] on icon at bounding box center [1211, 486] width 20 height 20
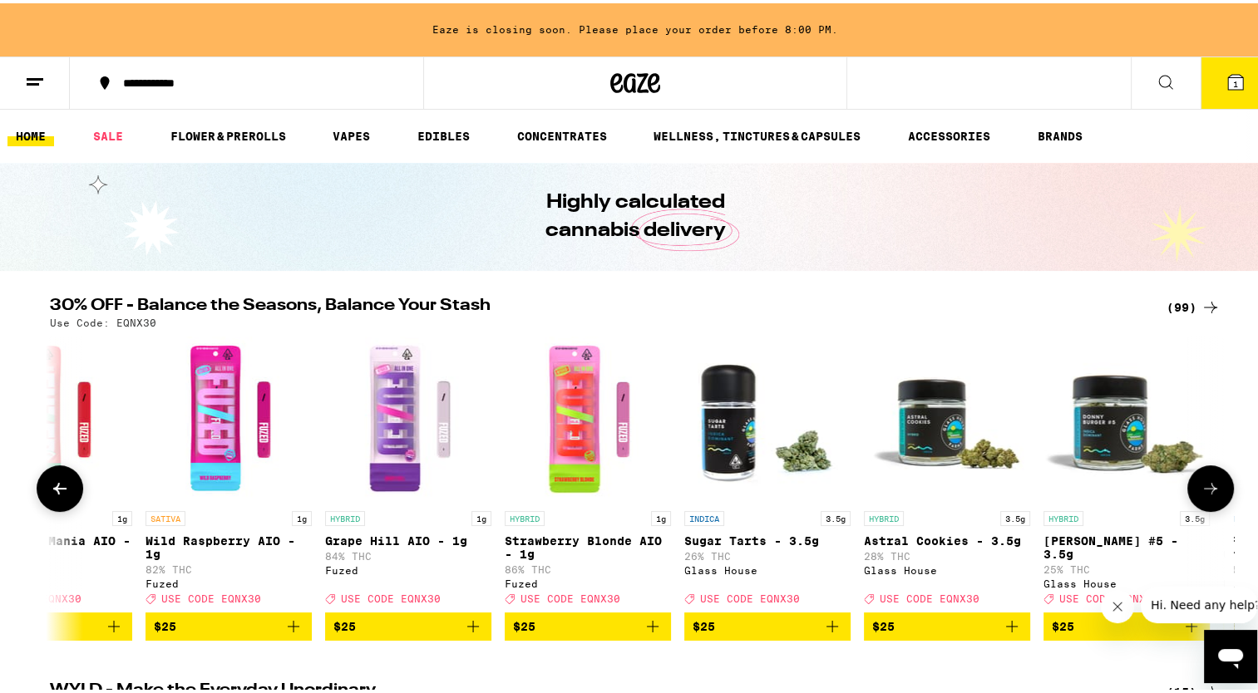
click at [1206, 488] on icon at bounding box center [1211, 486] width 20 height 20
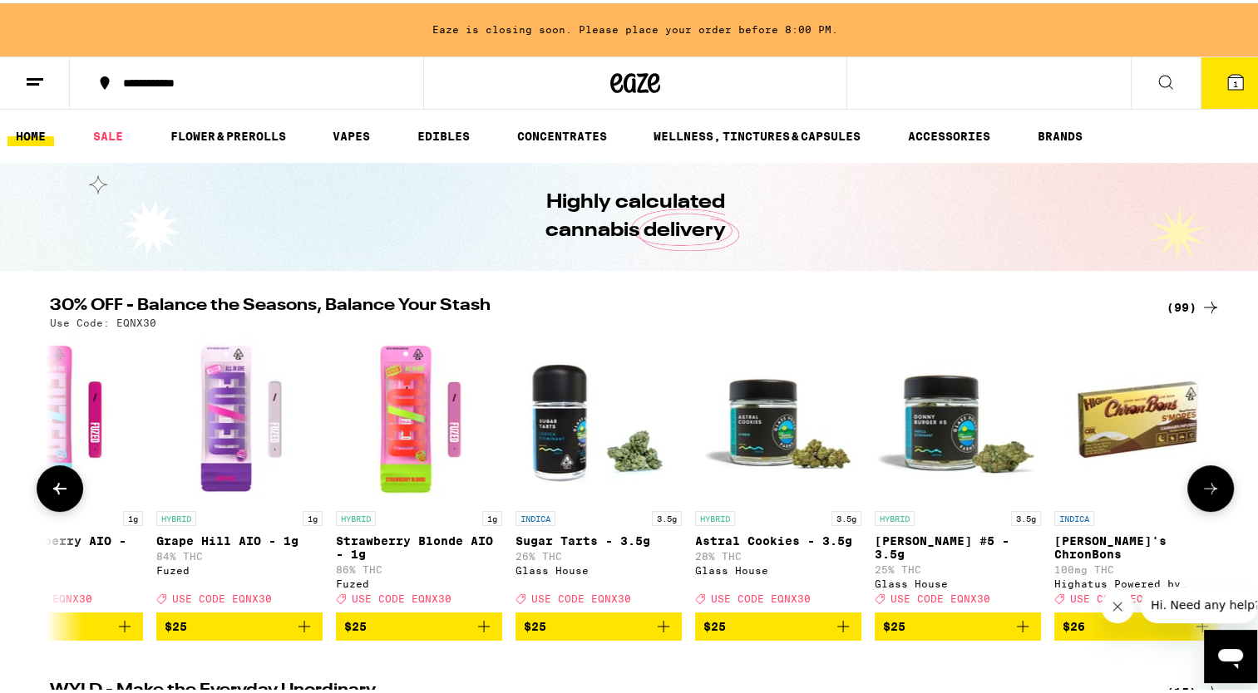
click at [1206, 488] on icon at bounding box center [1211, 486] width 20 height 20
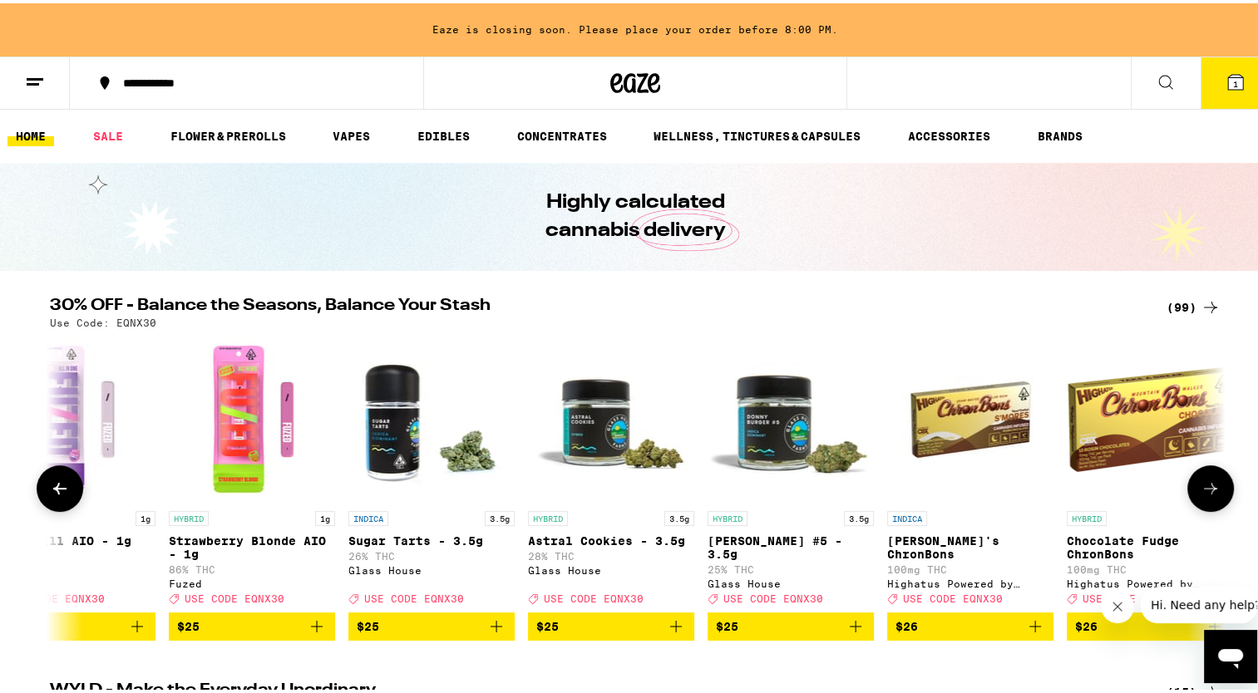
click at [1206, 488] on icon at bounding box center [1211, 486] width 20 height 20
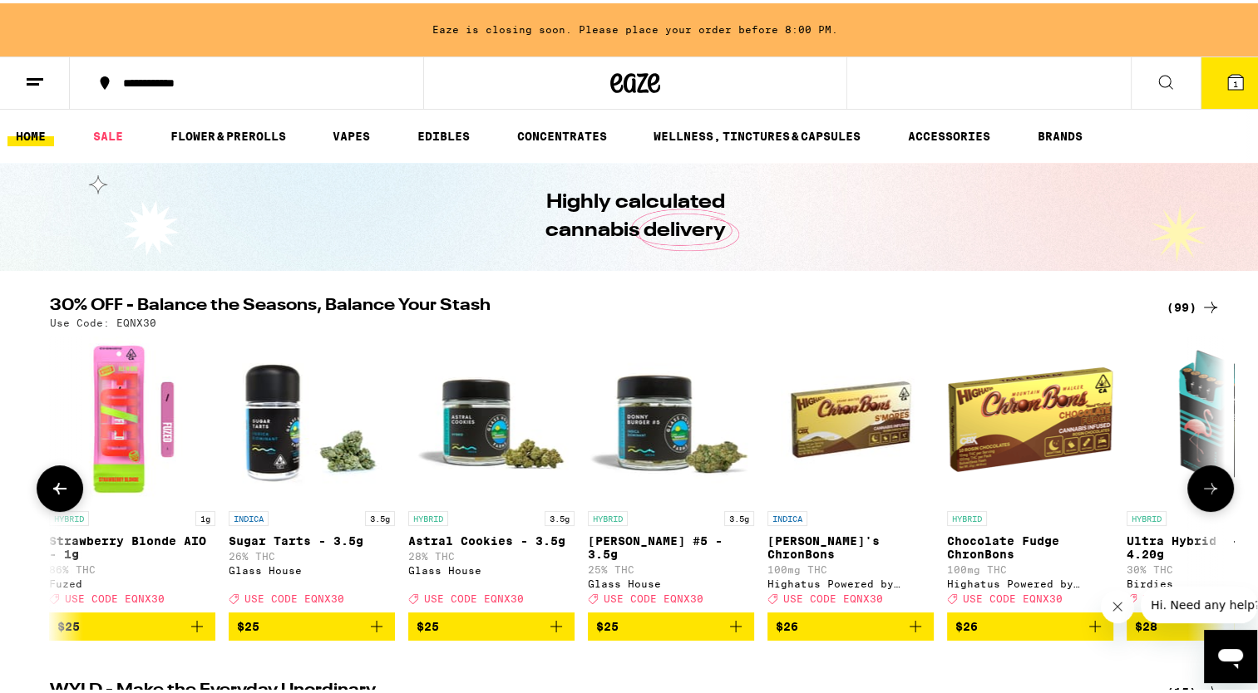
click at [1206, 488] on icon at bounding box center [1211, 486] width 20 height 20
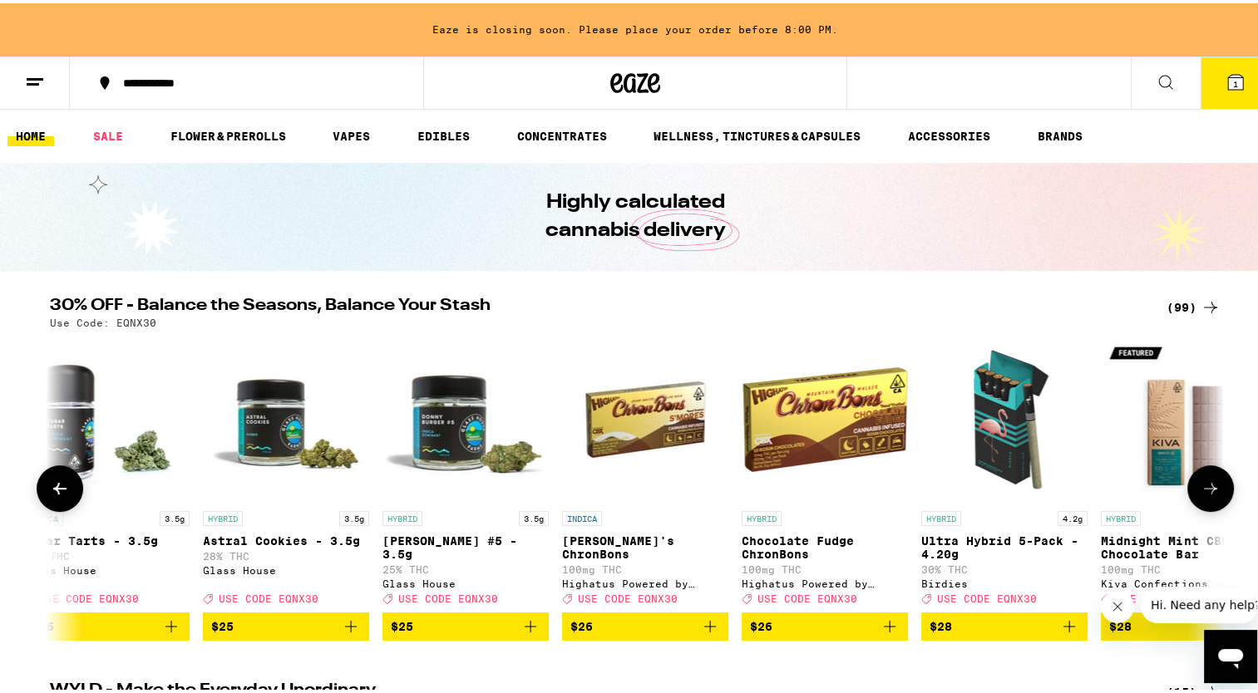
click at [1206, 488] on icon at bounding box center [1211, 486] width 20 height 20
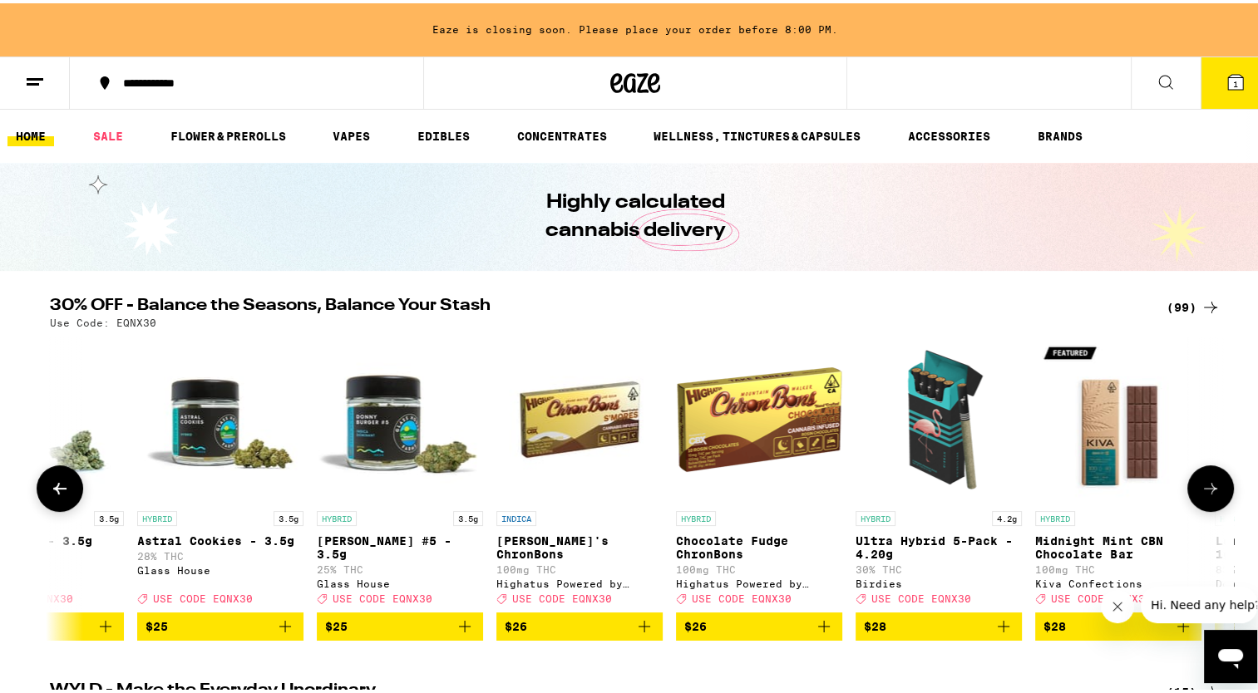
click at [1206, 488] on icon at bounding box center [1211, 486] width 20 height 20
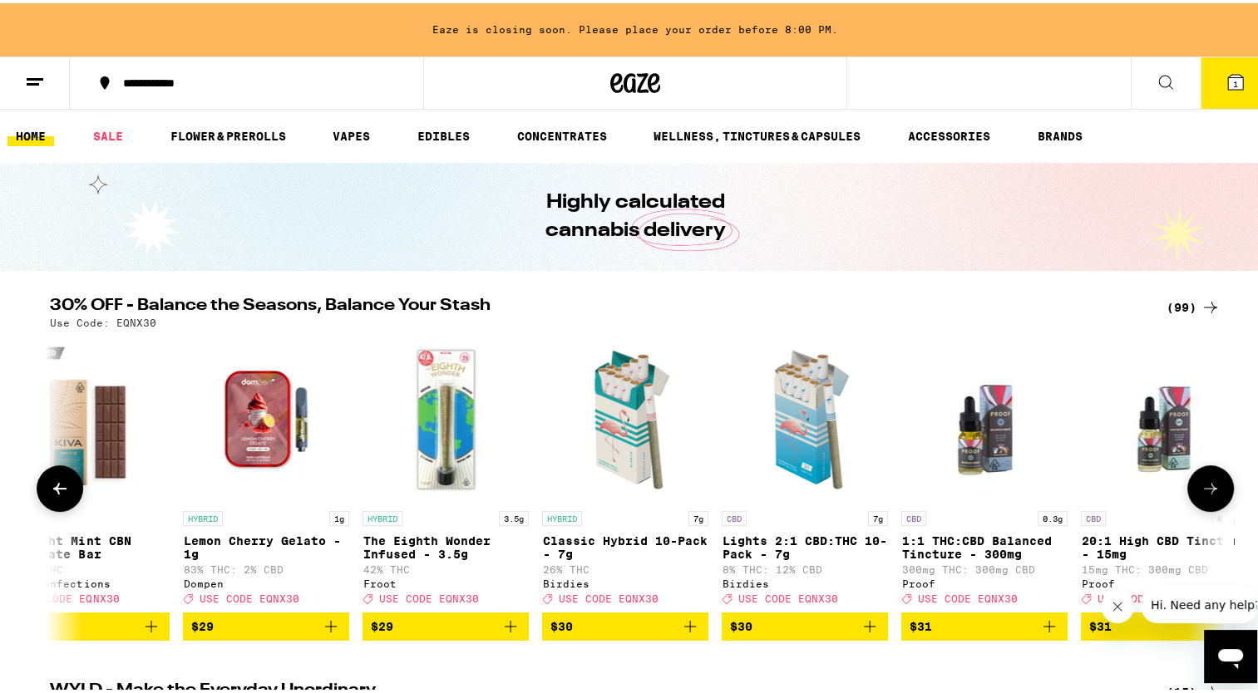
click at [1206, 488] on icon at bounding box center [1211, 486] width 20 height 20
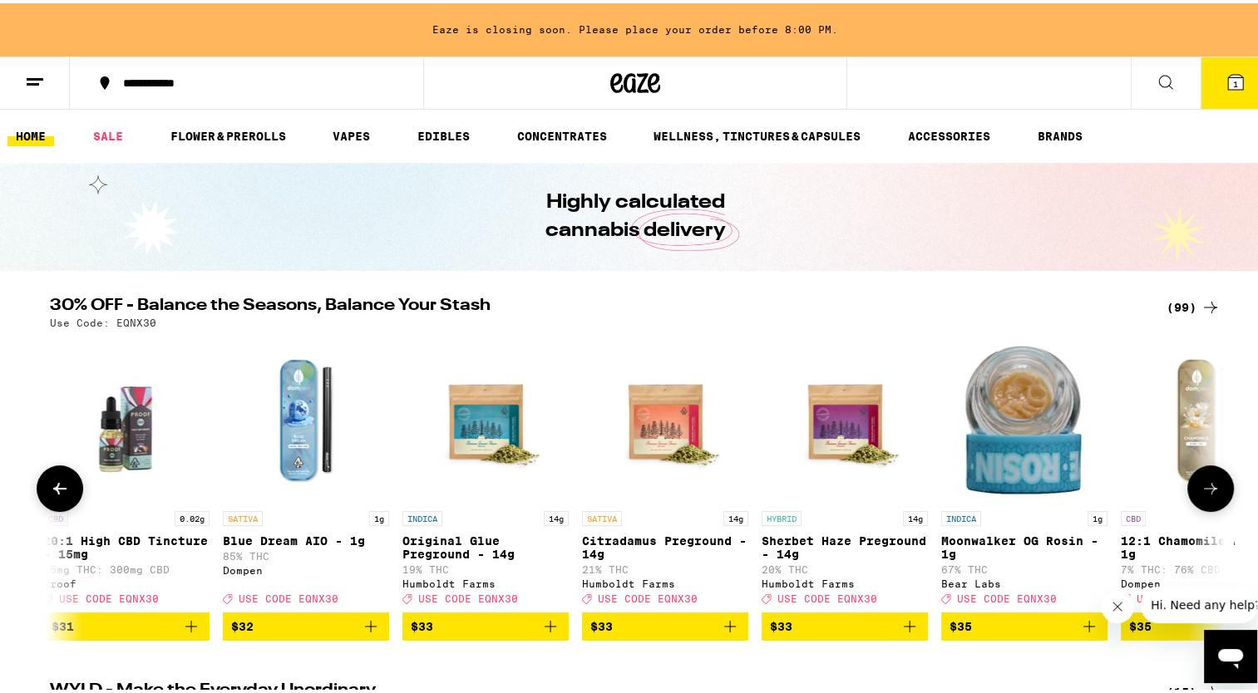
click at [1206, 488] on icon at bounding box center [1211, 486] width 20 height 20
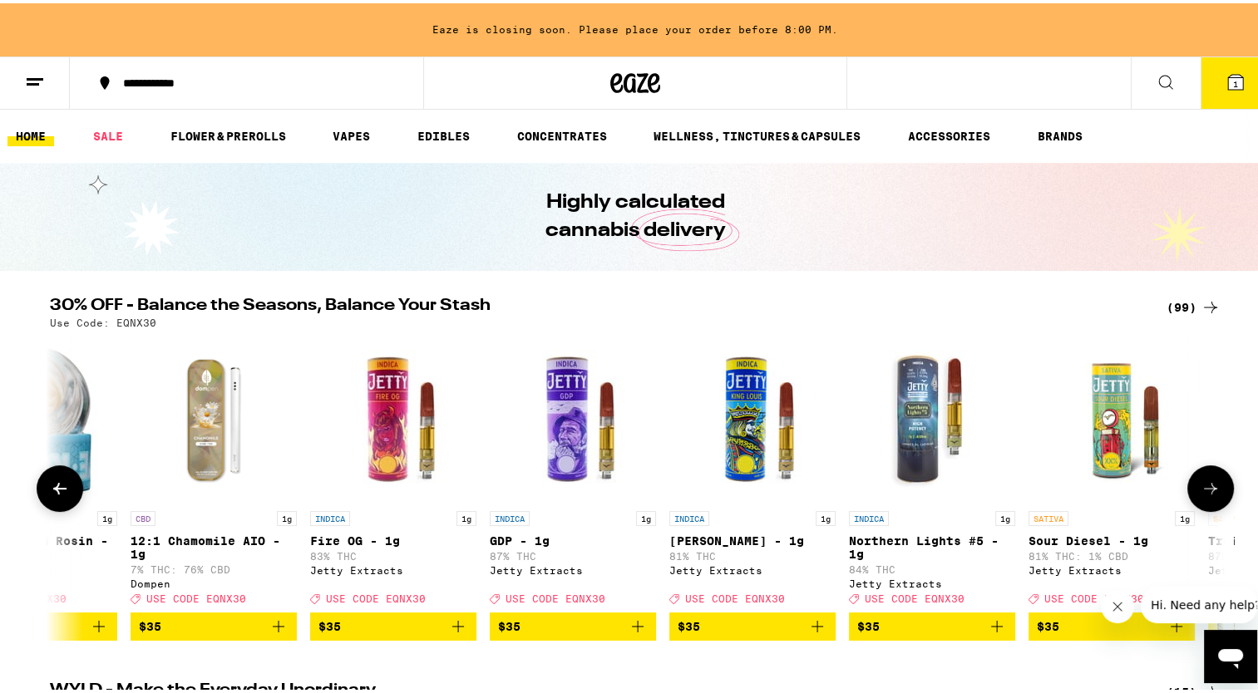
click at [1206, 488] on icon at bounding box center [1211, 486] width 20 height 20
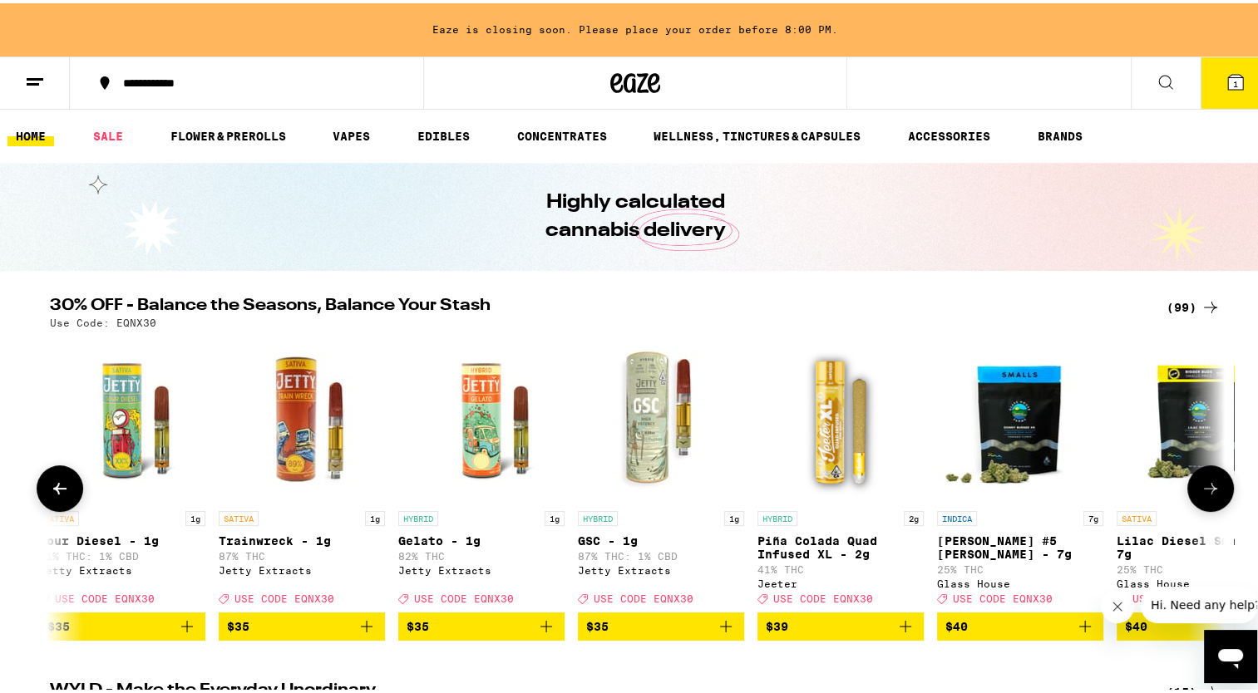
click at [1206, 488] on icon at bounding box center [1211, 486] width 20 height 20
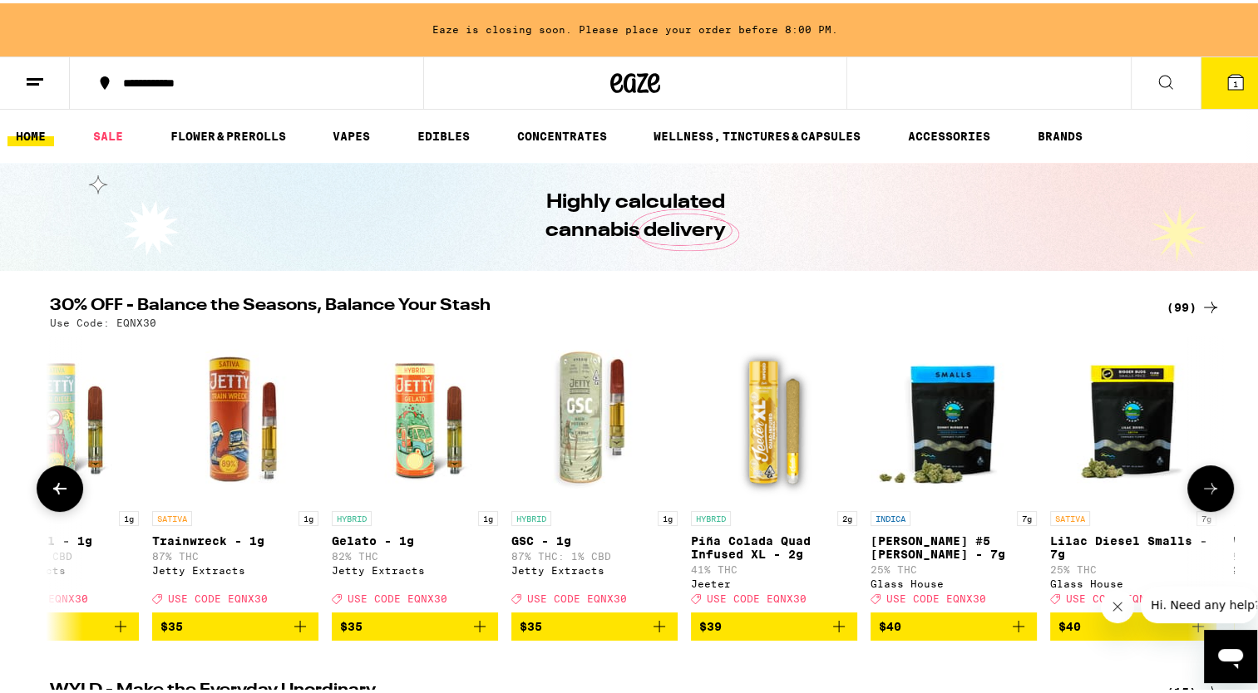
click at [1206, 488] on icon at bounding box center [1211, 486] width 20 height 20
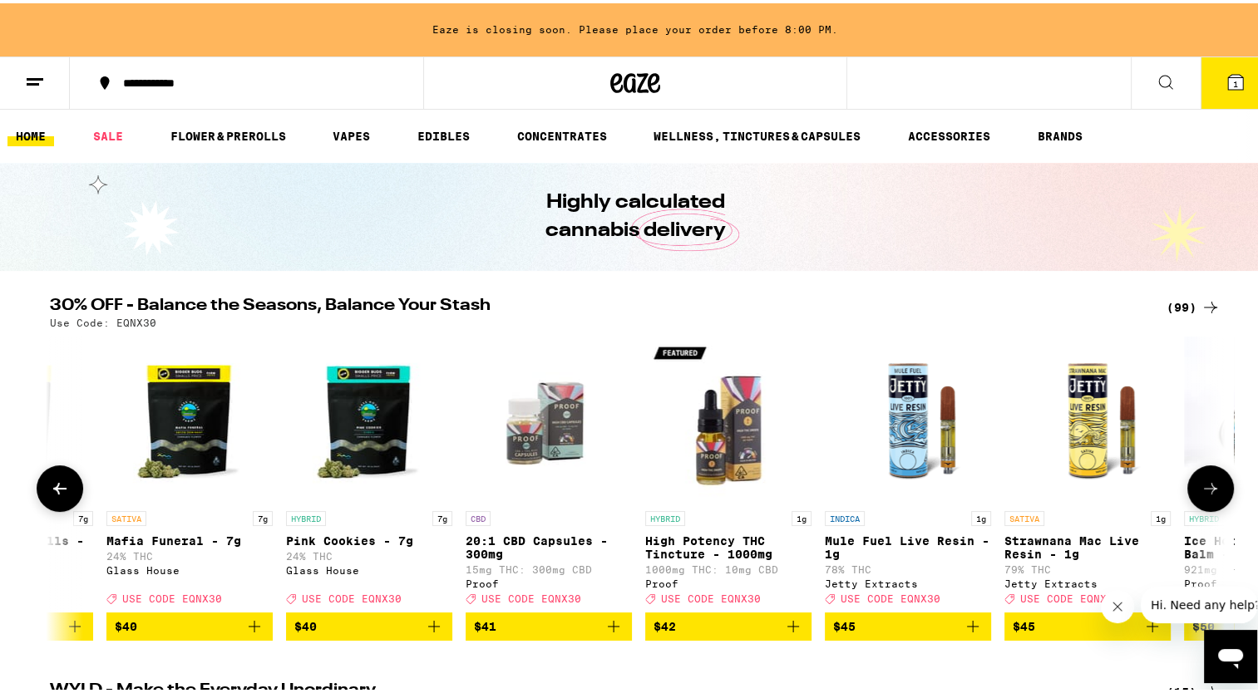
click at [1206, 488] on icon at bounding box center [1211, 486] width 20 height 20
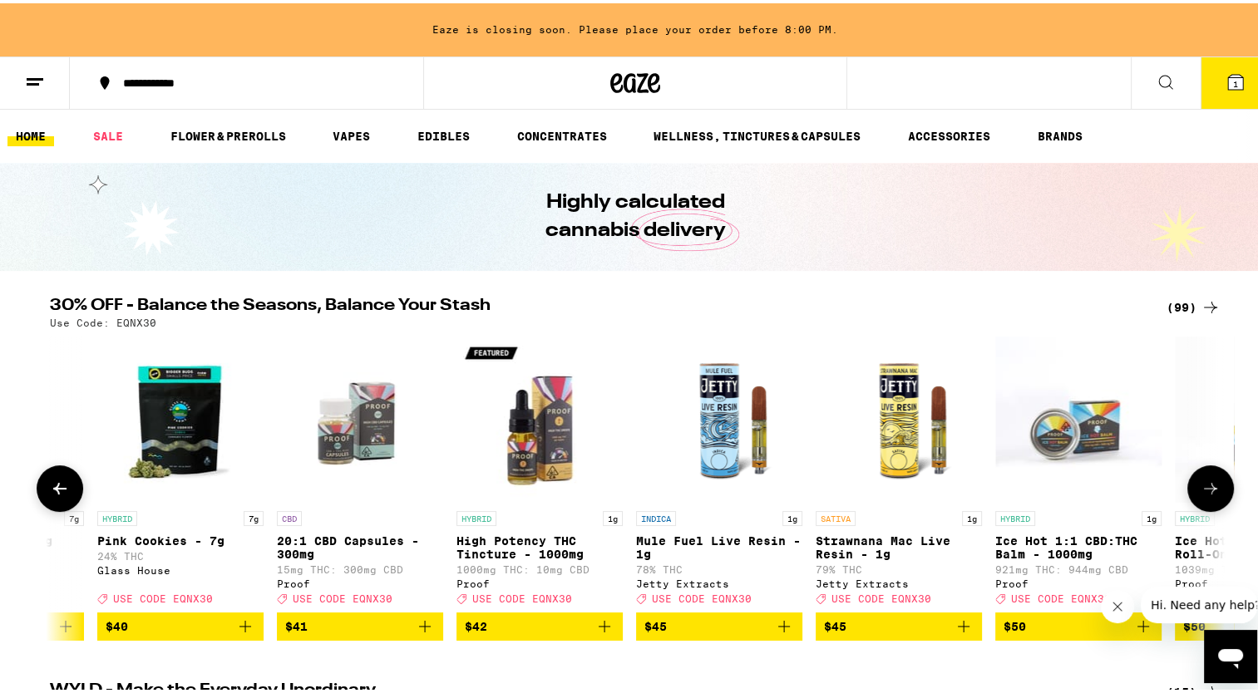
click at [1206, 488] on icon at bounding box center [1211, 486] width 20 height 20
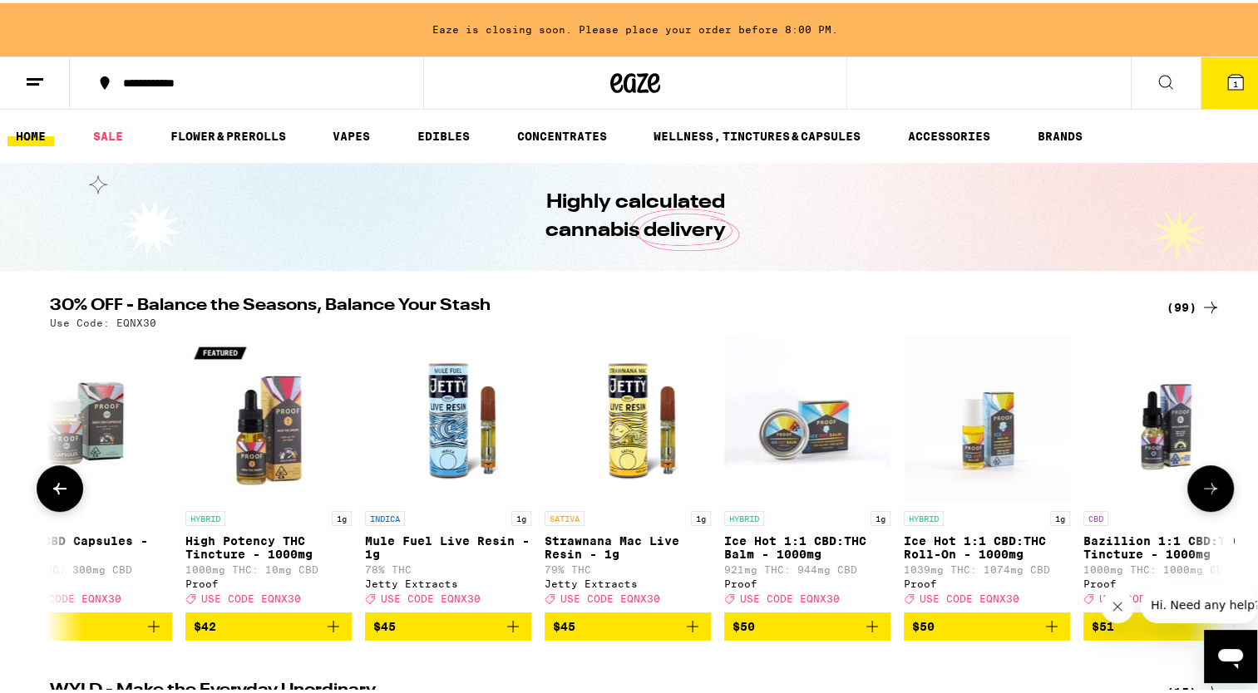
click at [1206, 488] on icon at bounding box center [1211, 486] width 20 height 20
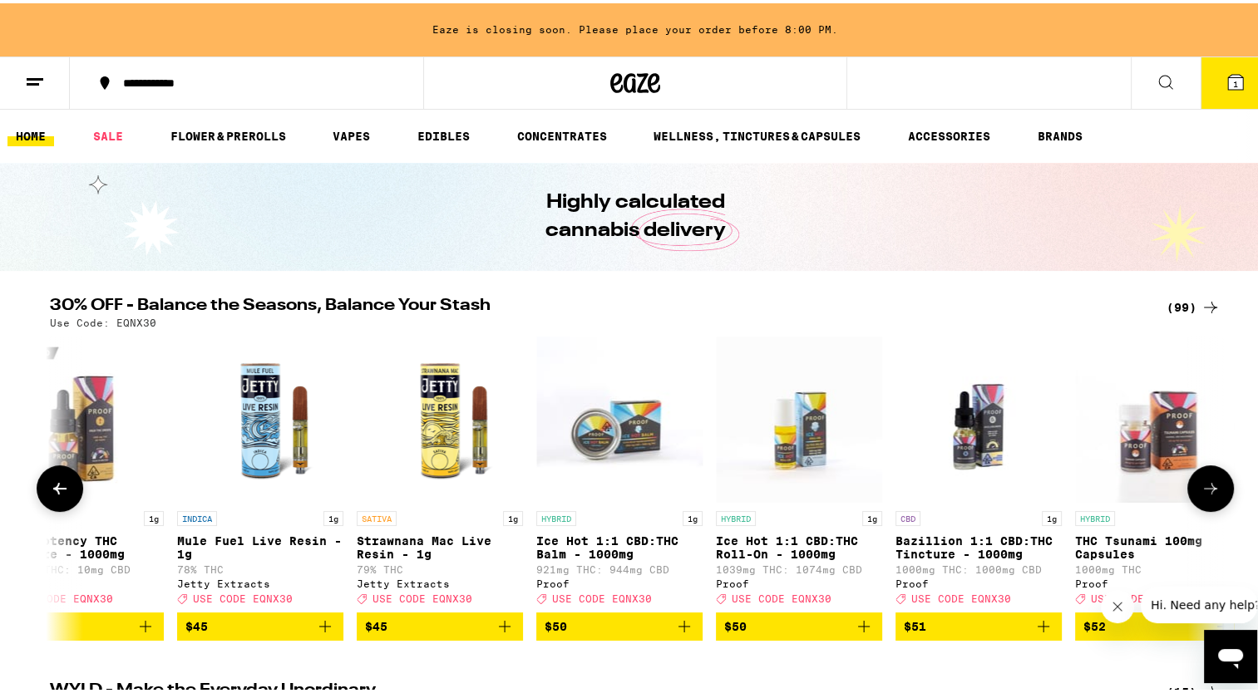
click at [1206, 488] on icon at bounding box center [1211, 486] width 20 height 20
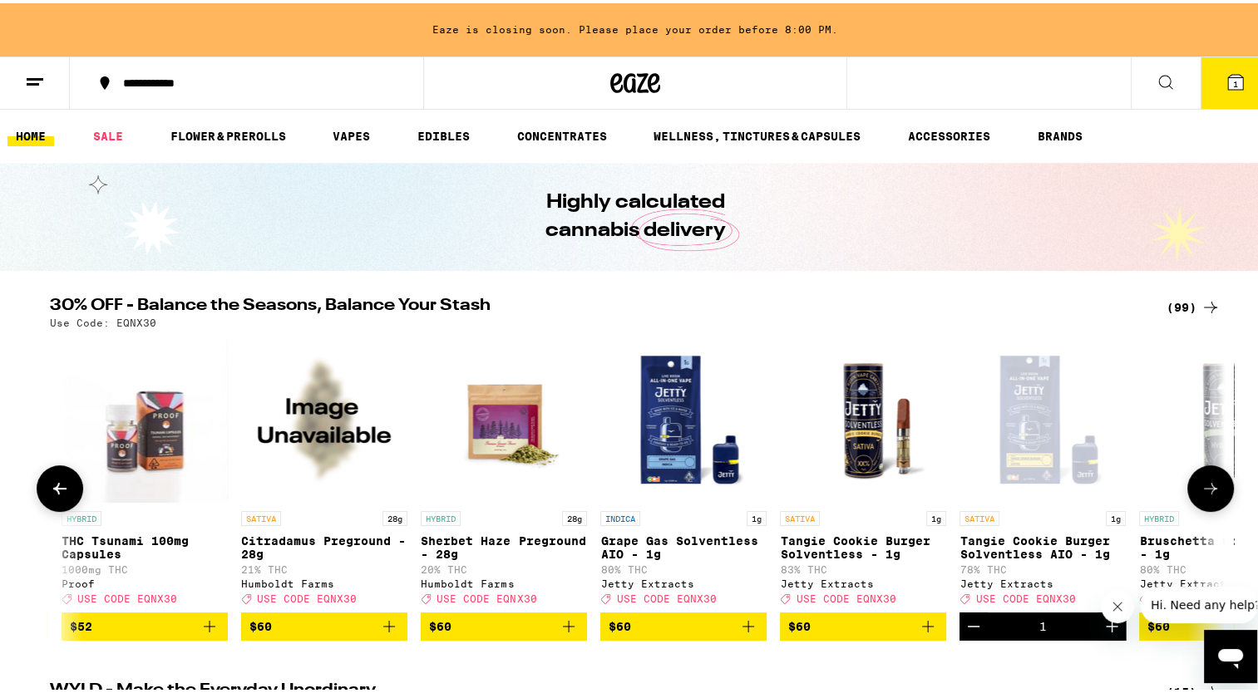
click at [1206, 488] on icon at bounding box center [1211, 486] width 20 height 20
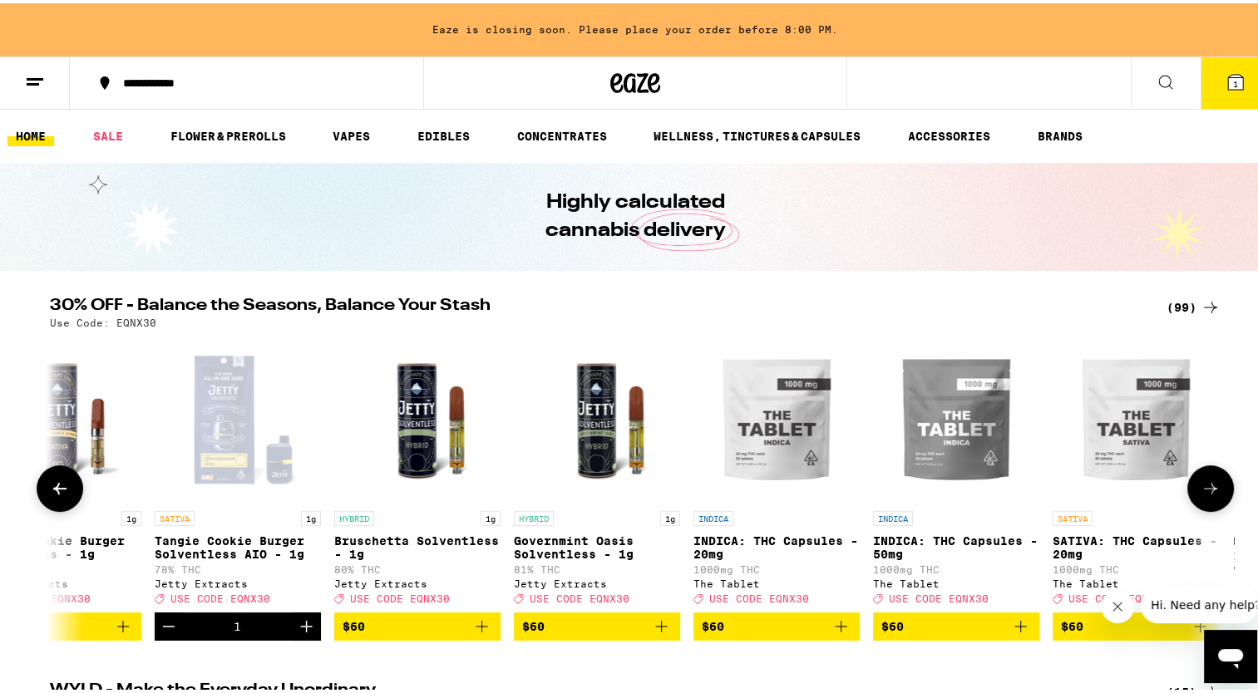
scroll to position [0, 16242]
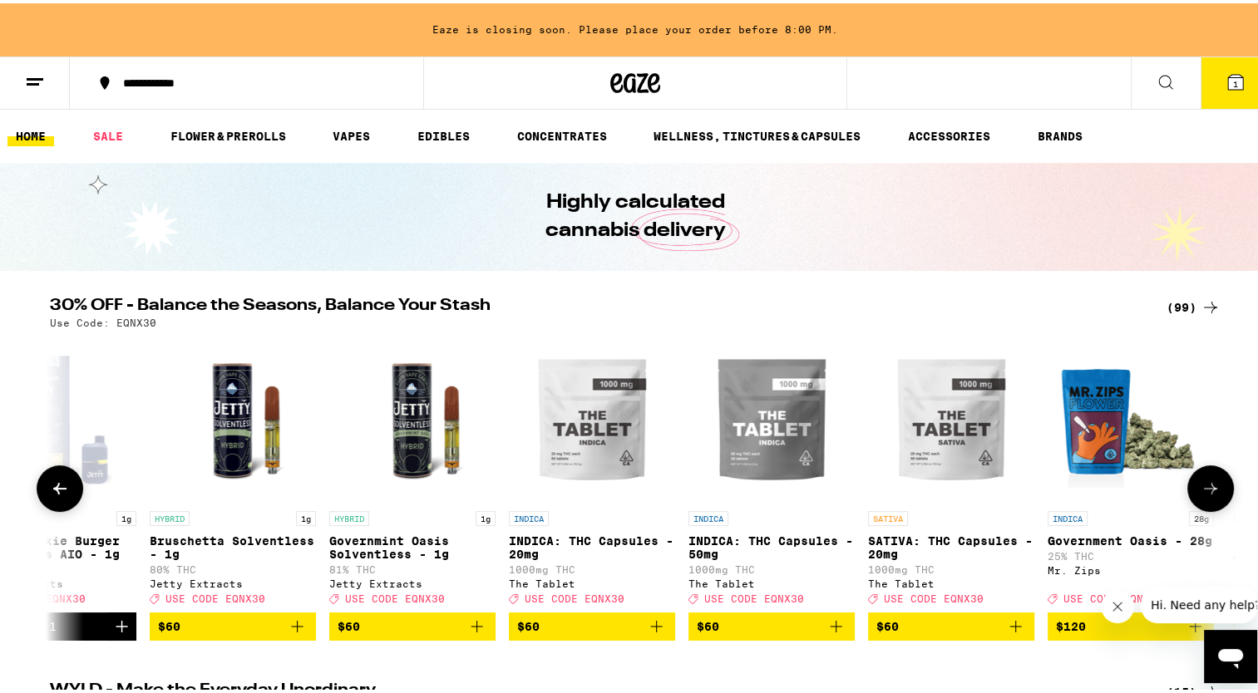
click at [1206, 488] on icon at bounding box center [1211, 486] width 20 height 20
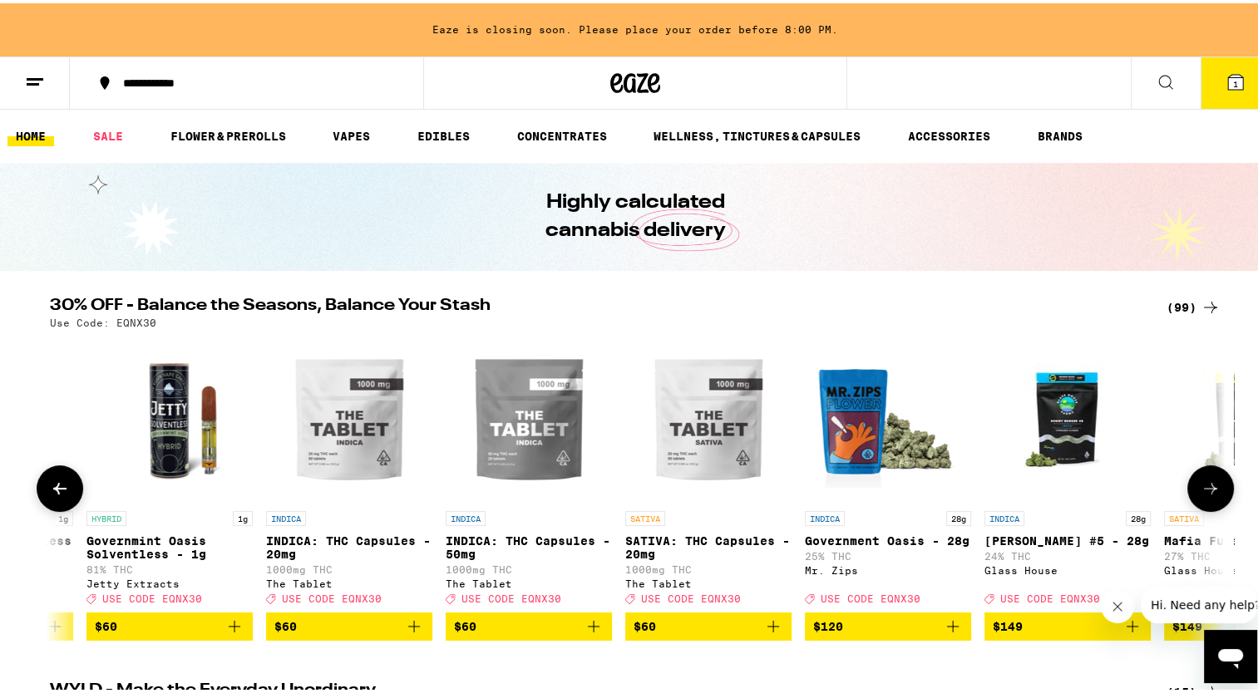
scroll to position [0, 16608]
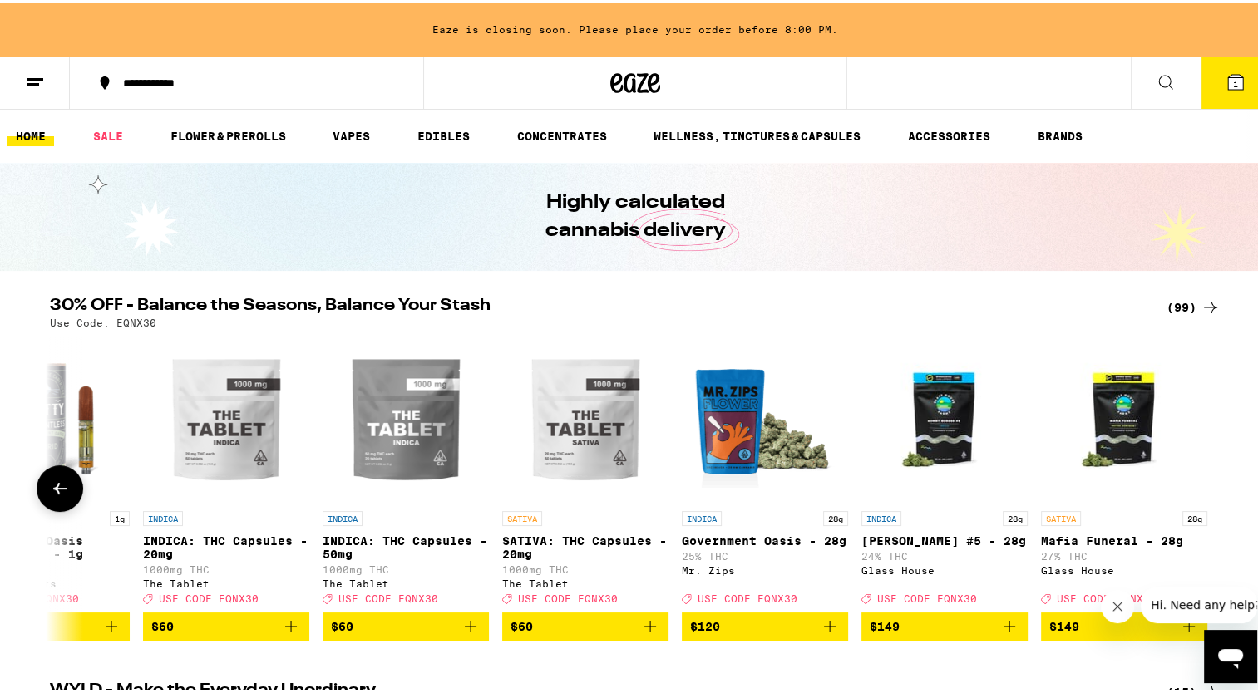
click at [1206, 488] on div at bounding box center [1210, 485] width 47 height 47
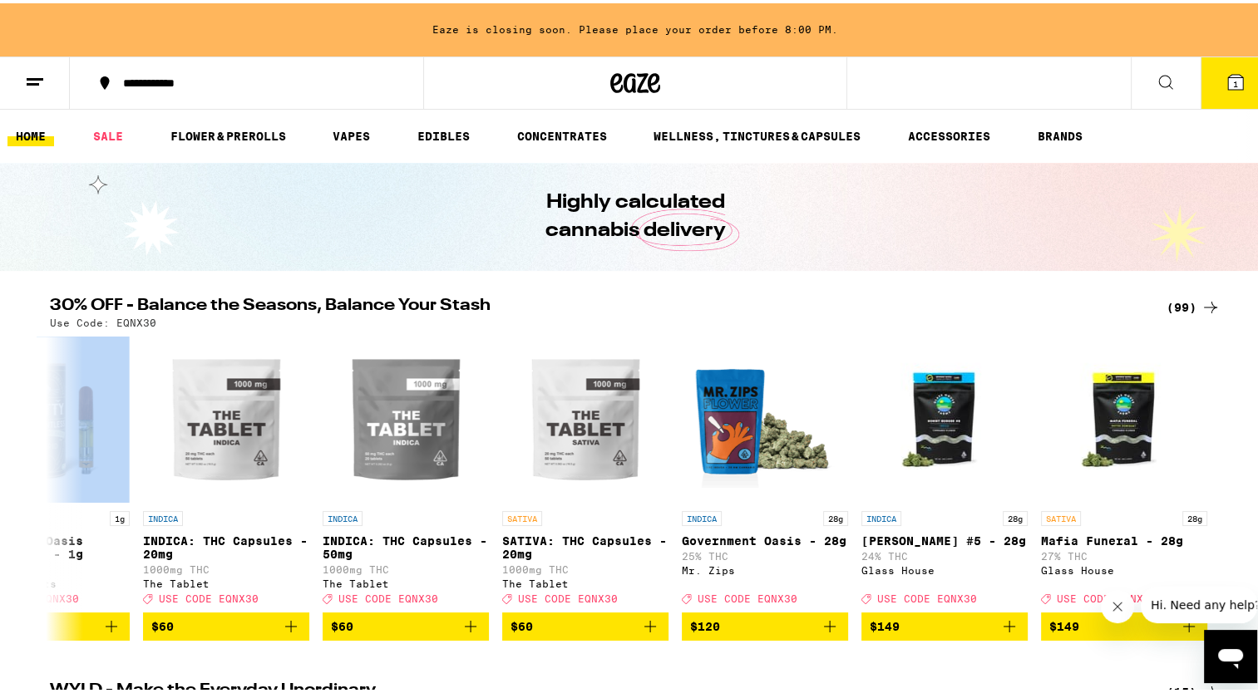
drag, startPoint x: 27, startPoint y: 479, endPoint x: 59, endPoint y: 489, distance: 33.1
click at [59, 489] on div "30% OFF - Balance the Seasons, Balance Your Stash (99) Use Code: EQNX30 SATIVA …" at bounding box center [635, 465] width 1270 height 343
click at [59, 489] on icon at bounding box center [60, 486] width 20 height 20
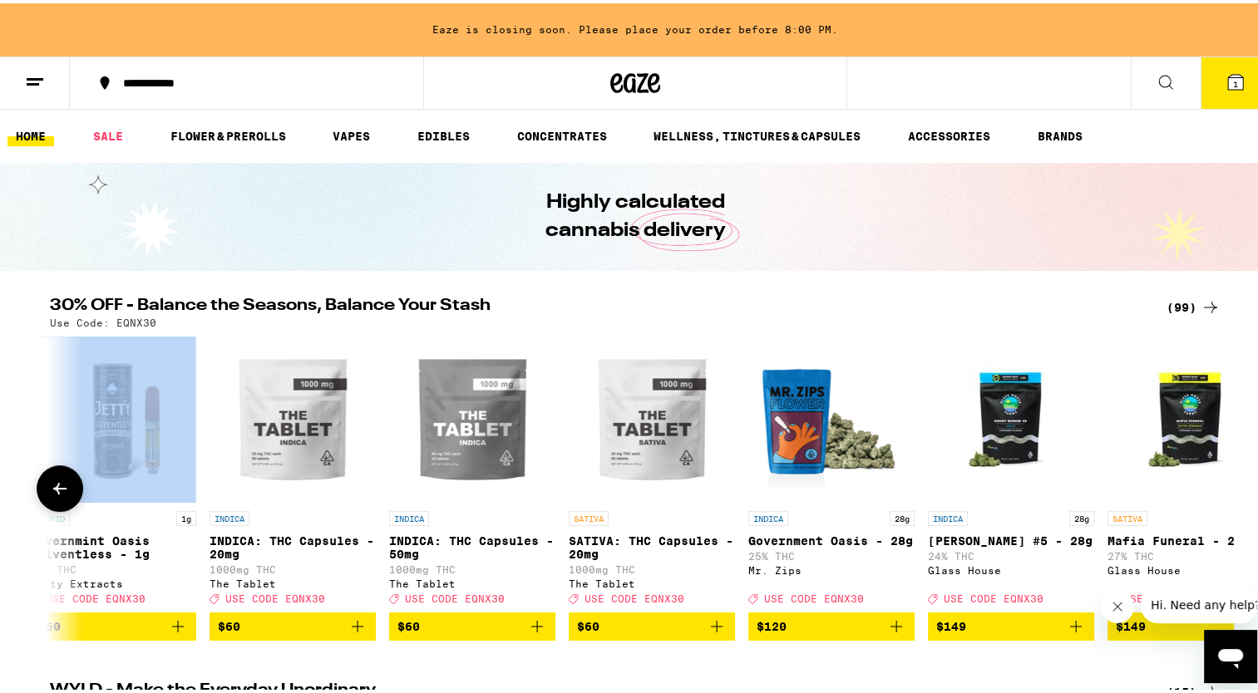
click at [59, 489] on icon at bounding box center [60, 486] width 20 height 20
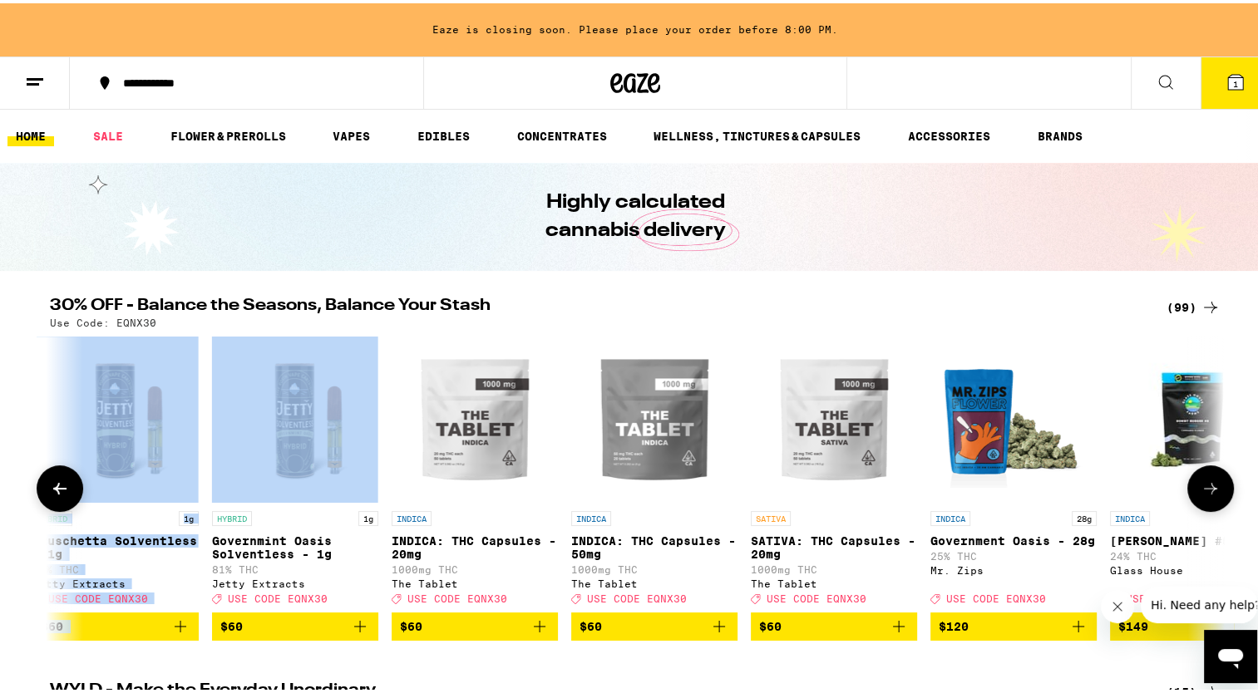
click at [59, 489] on icon at bounding box center [60, 486] width 20 height 20
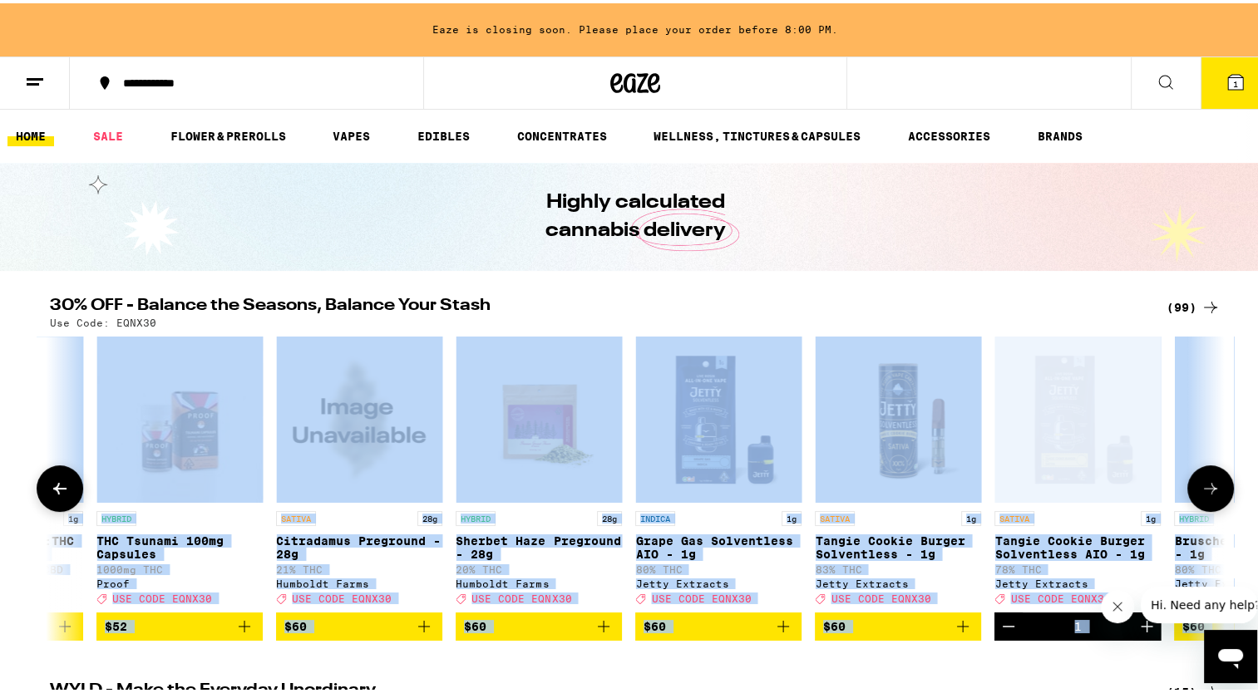
click at [59, 489] on icon at bounding box center [60, 486] width 20 height 20
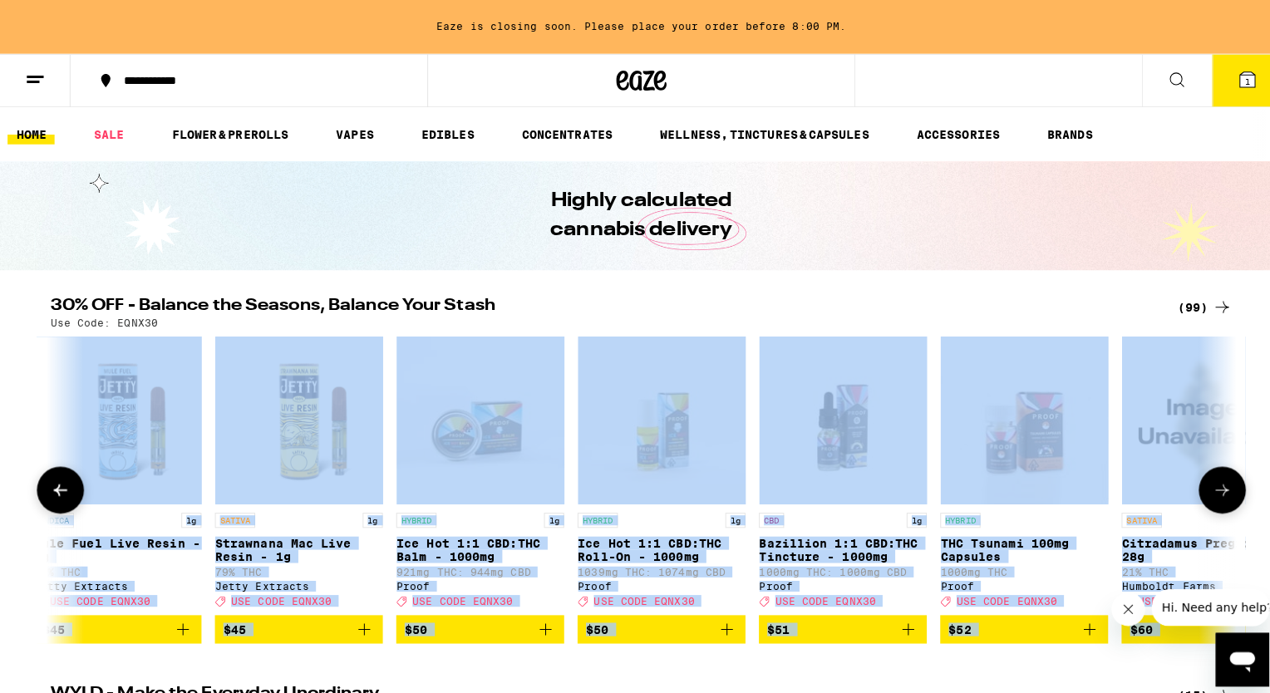
scroll to position [0, 14229]
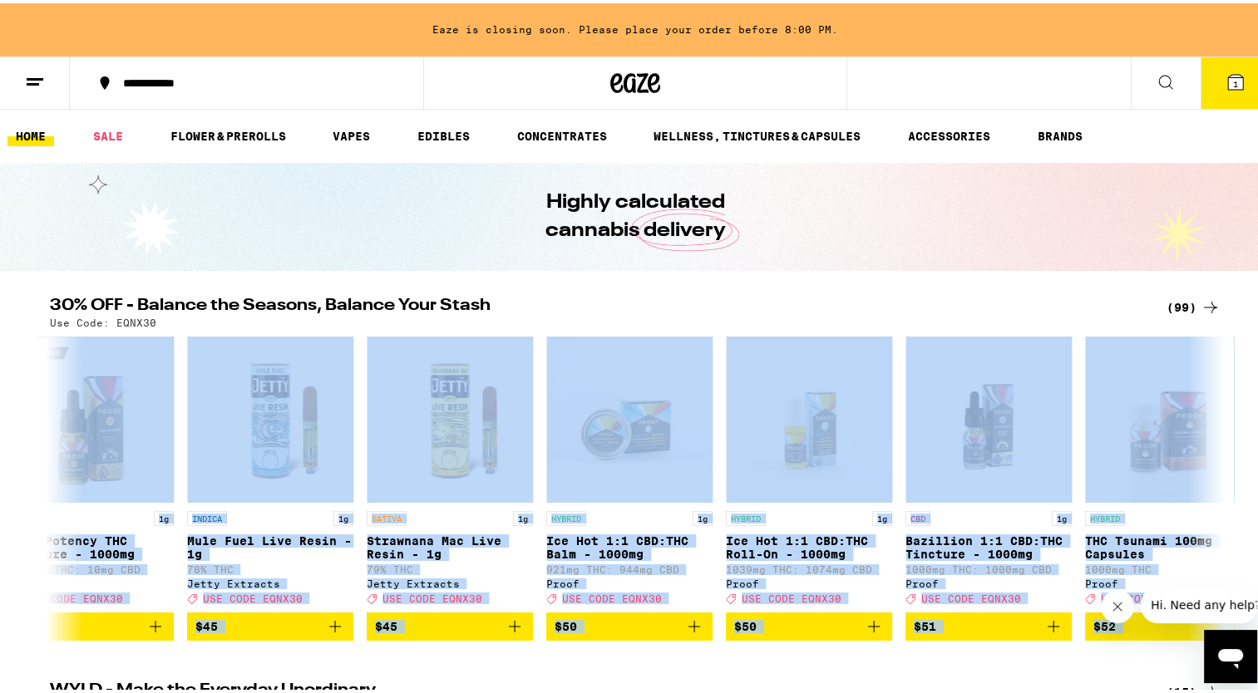
click at [1231, 91] on button "1" at bounding box center [1236, 80] width 70 height 52
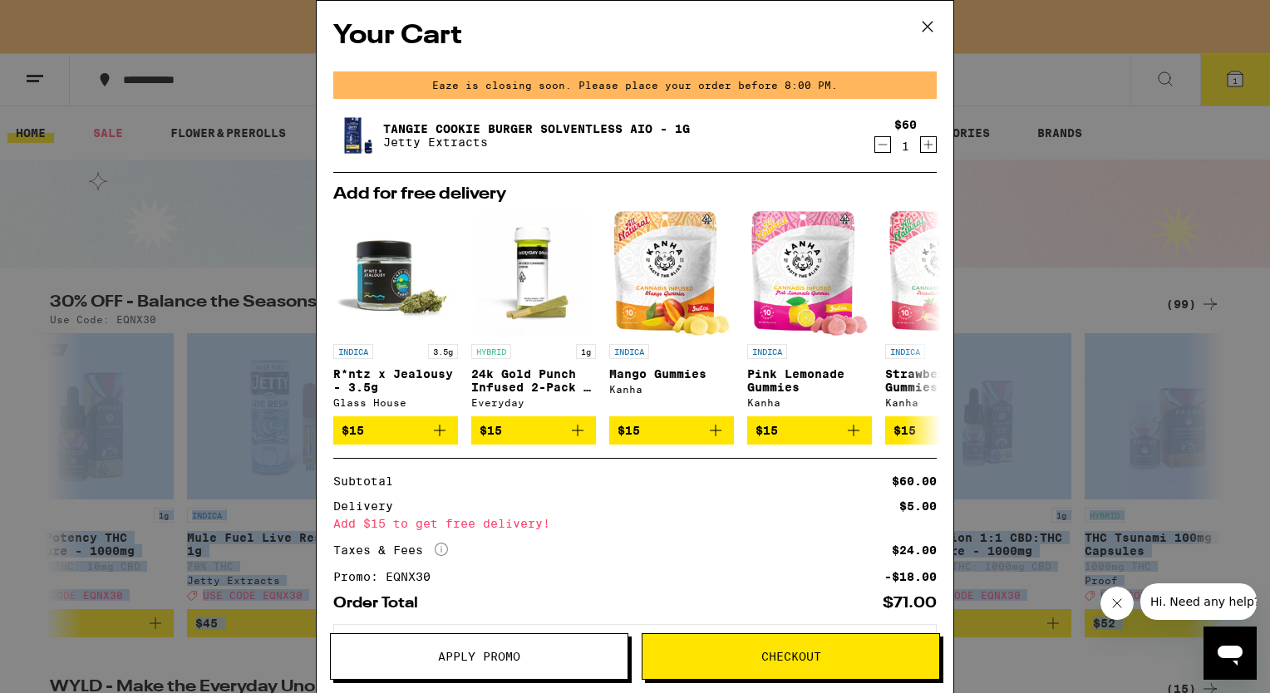
click at [931, 29] on icon at bounding box center [928, 27] width 10 height 10
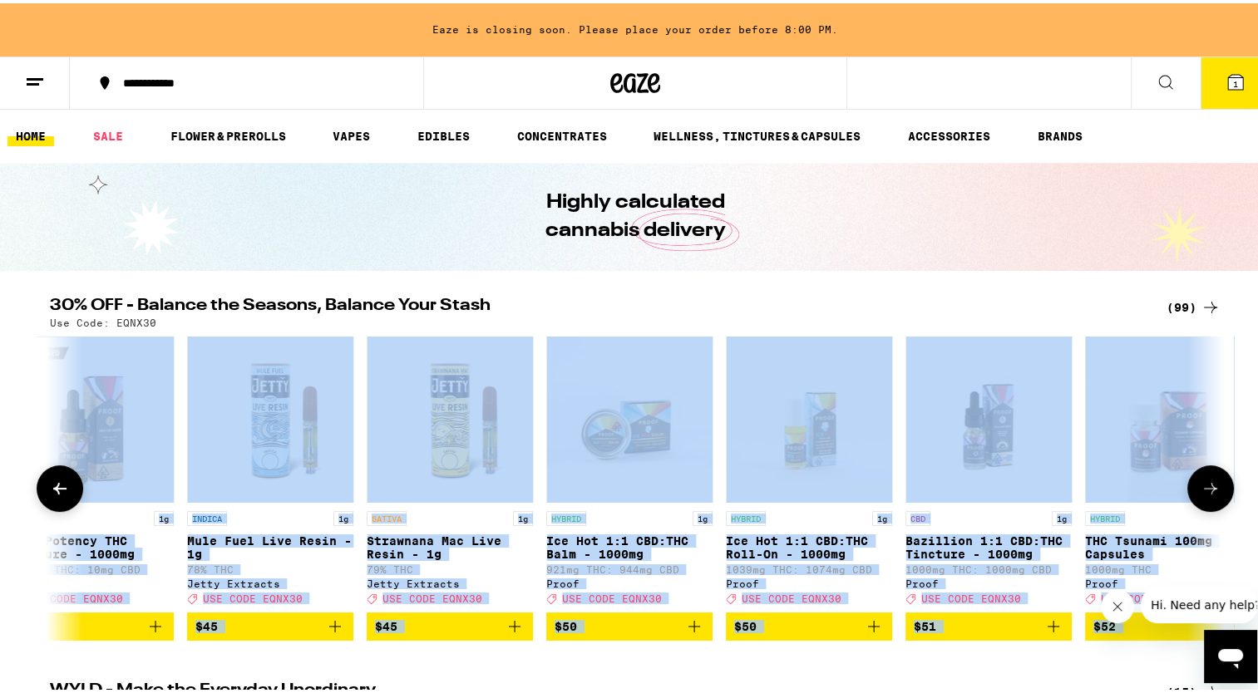
click at [1200, 475] on button at bounding box center [1210, 485] width 47 height 47
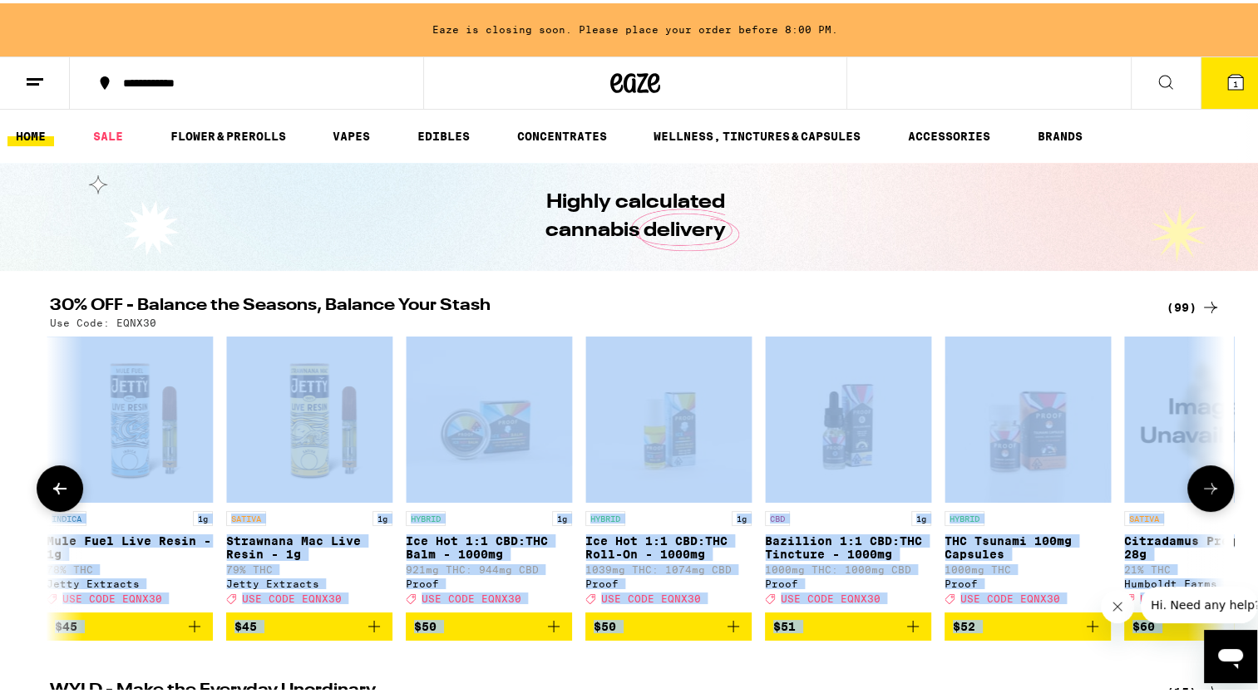
click at [1200, 475] on button at bounding box center [1210, 485] width 47 height 47
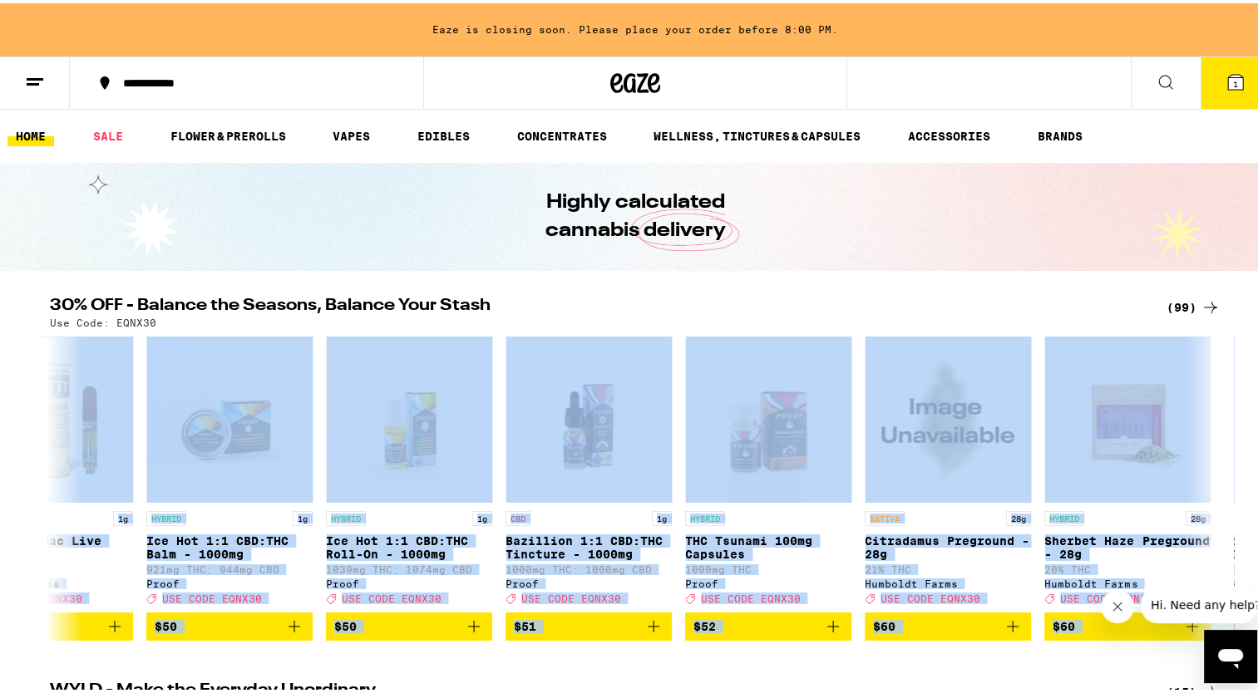
click at [1211, 486] on button at bounding box center [1211, 486] width 0 height 0
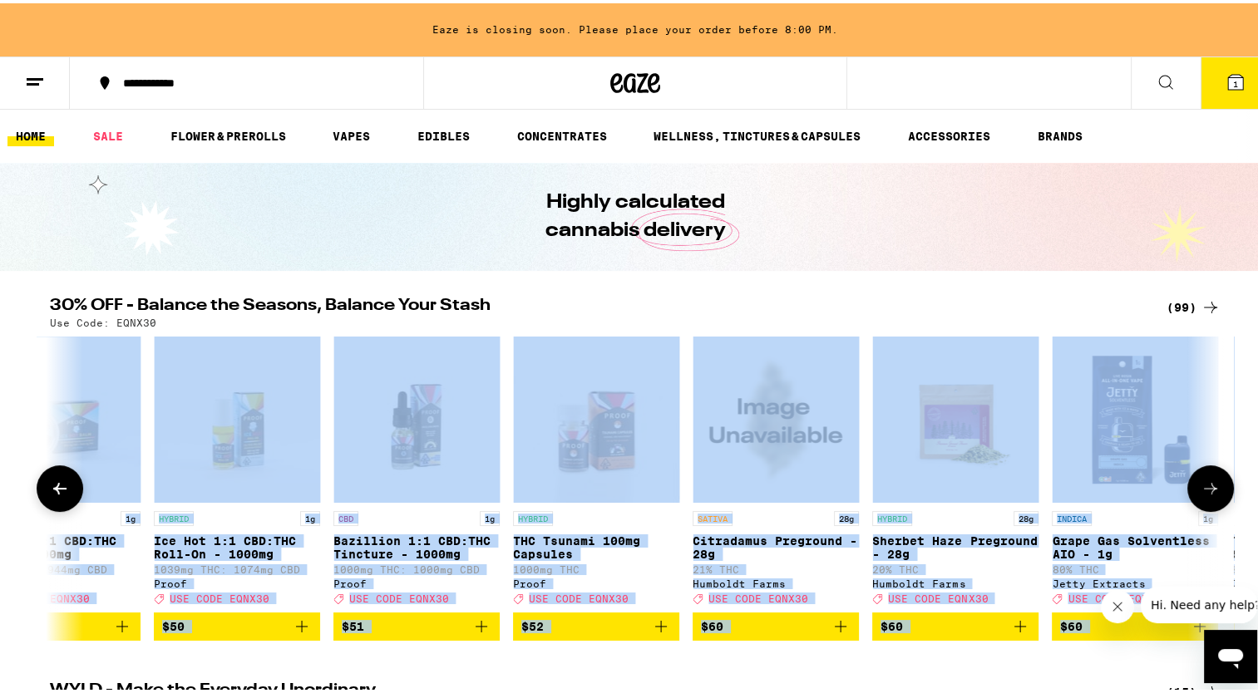
click at [1200, 475] on button at bounding box center [1210, 485] width 47 height 47
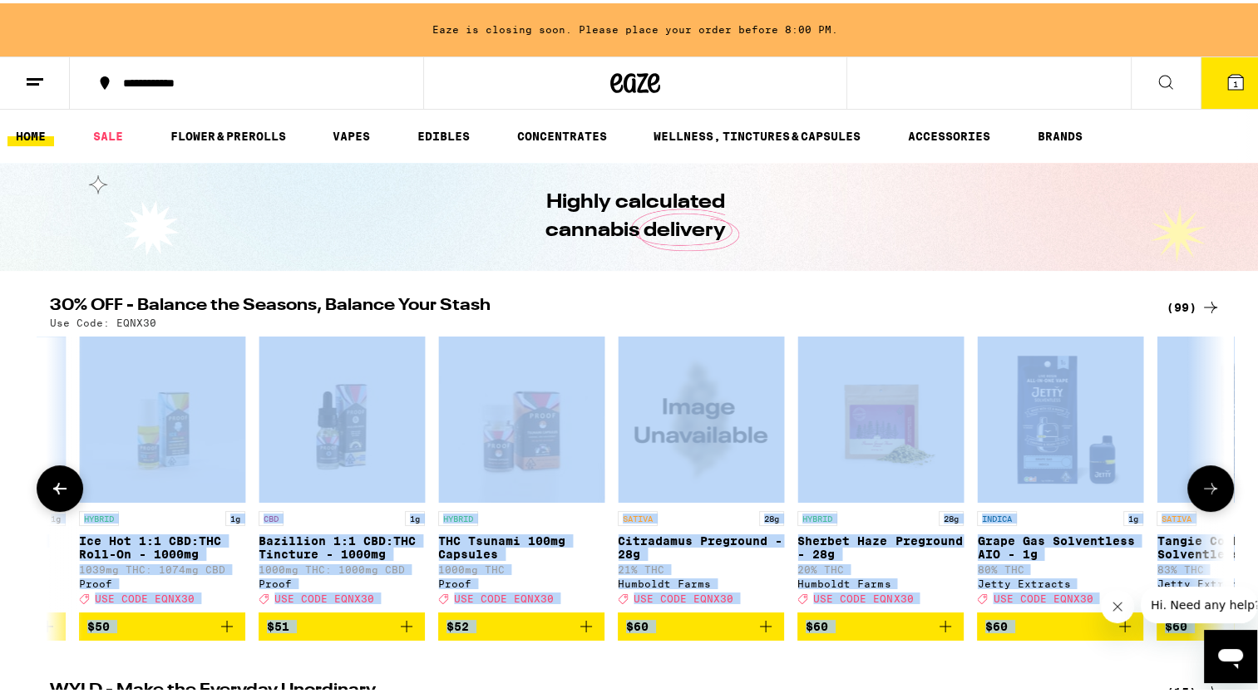
click at [1200, 475] on button at bounding box center [1210, 485] width 47 height 47
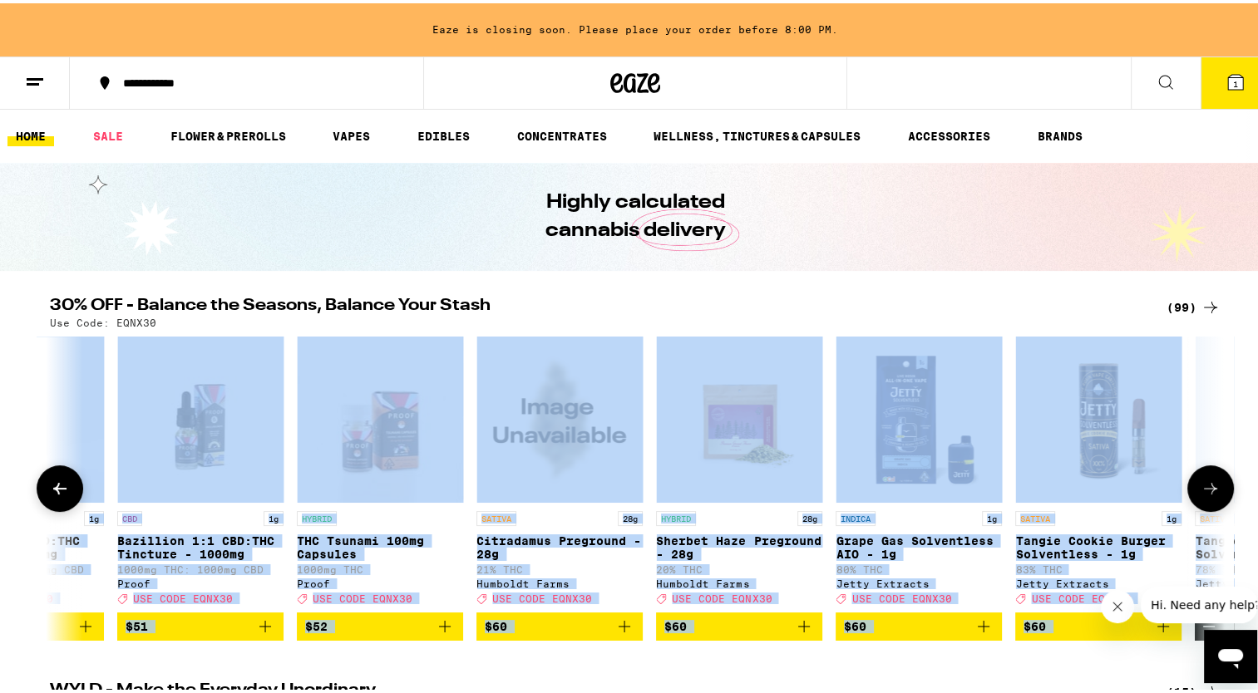
click at [1200, 475] on button at bounding box center [1210, 485] width 47 height 47
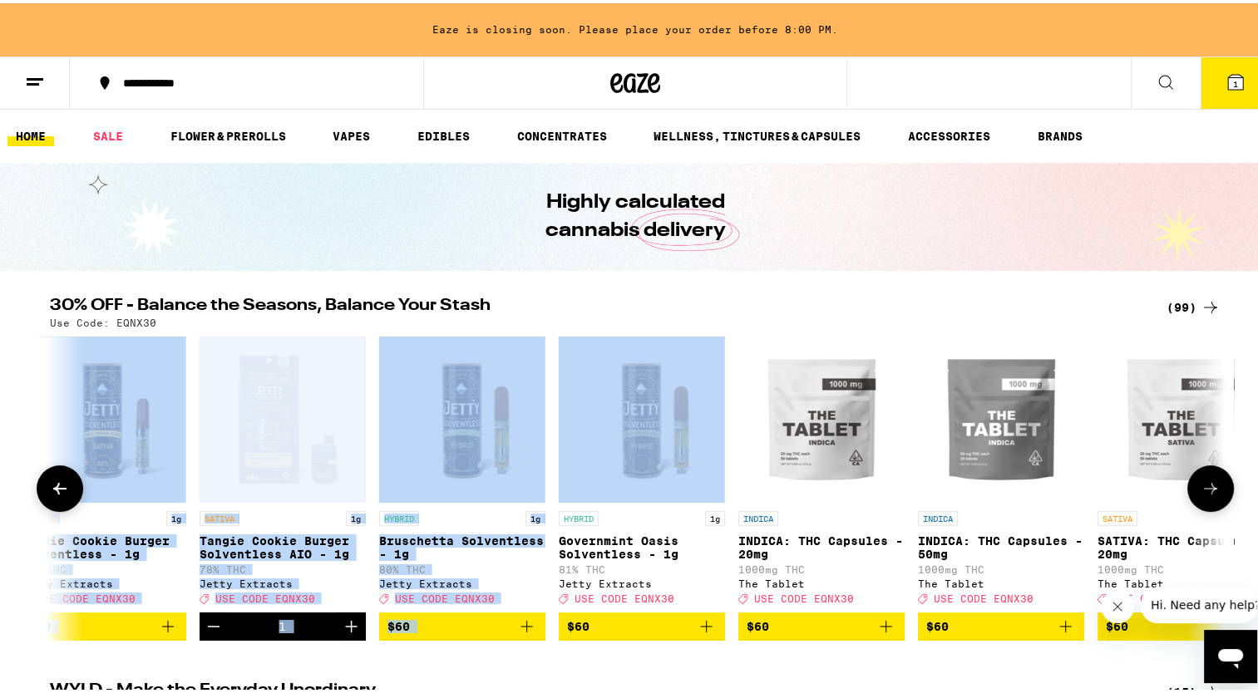
scroll to position [0, 16039]
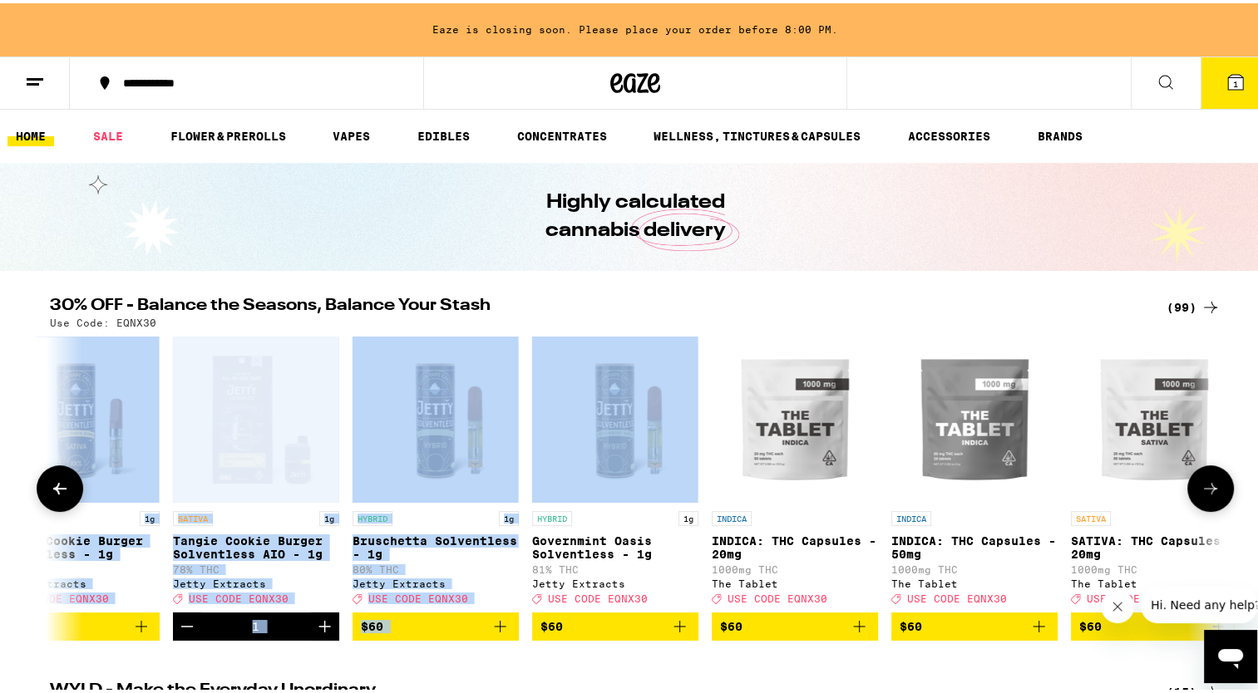
click at [65, 486] on button at bounding box center [60, 485] width 47 height 47
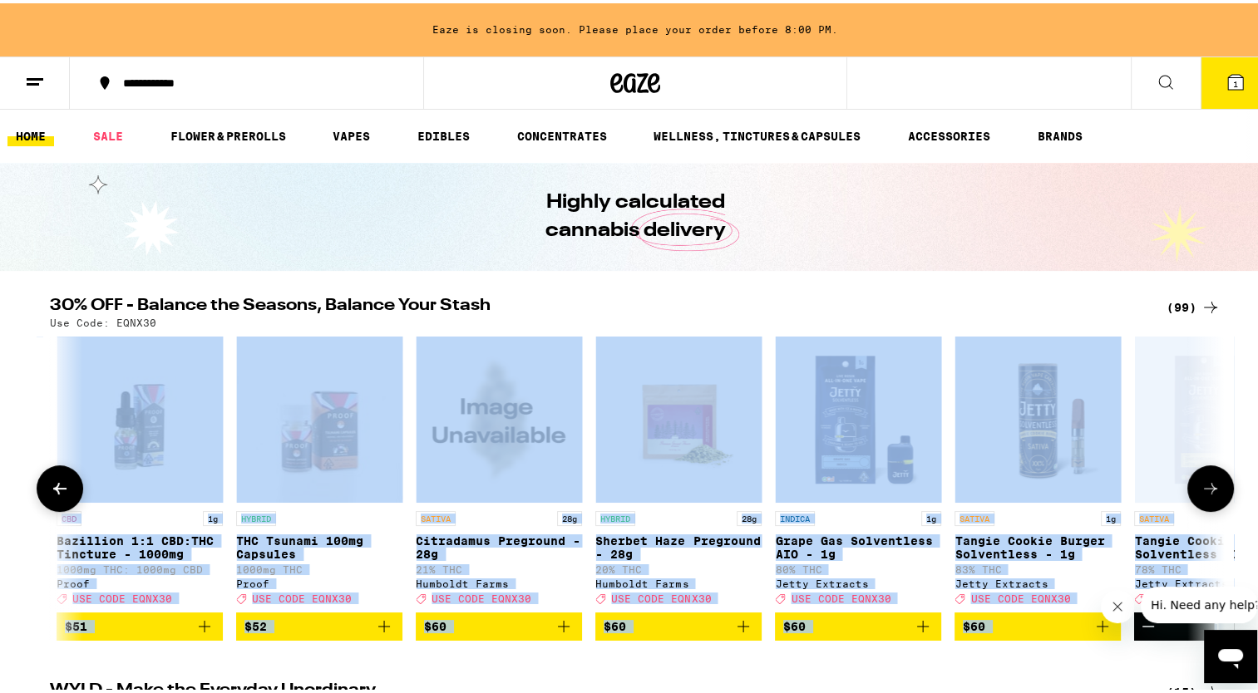
scroll to position [0, 15051]
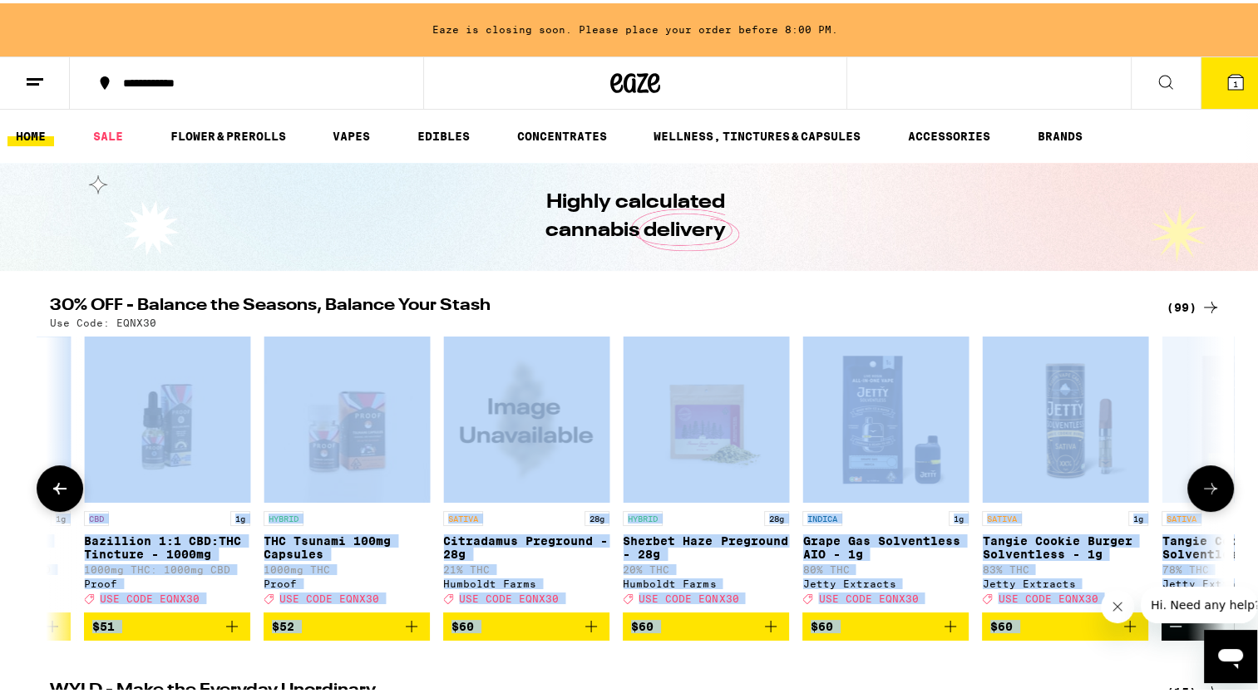
click at [1043, 407] on img "Open page for Tangie Cookie Burger Solventless - 1g from Jetty Extracts" at bounding box center [1065, 416] width 166 height 166
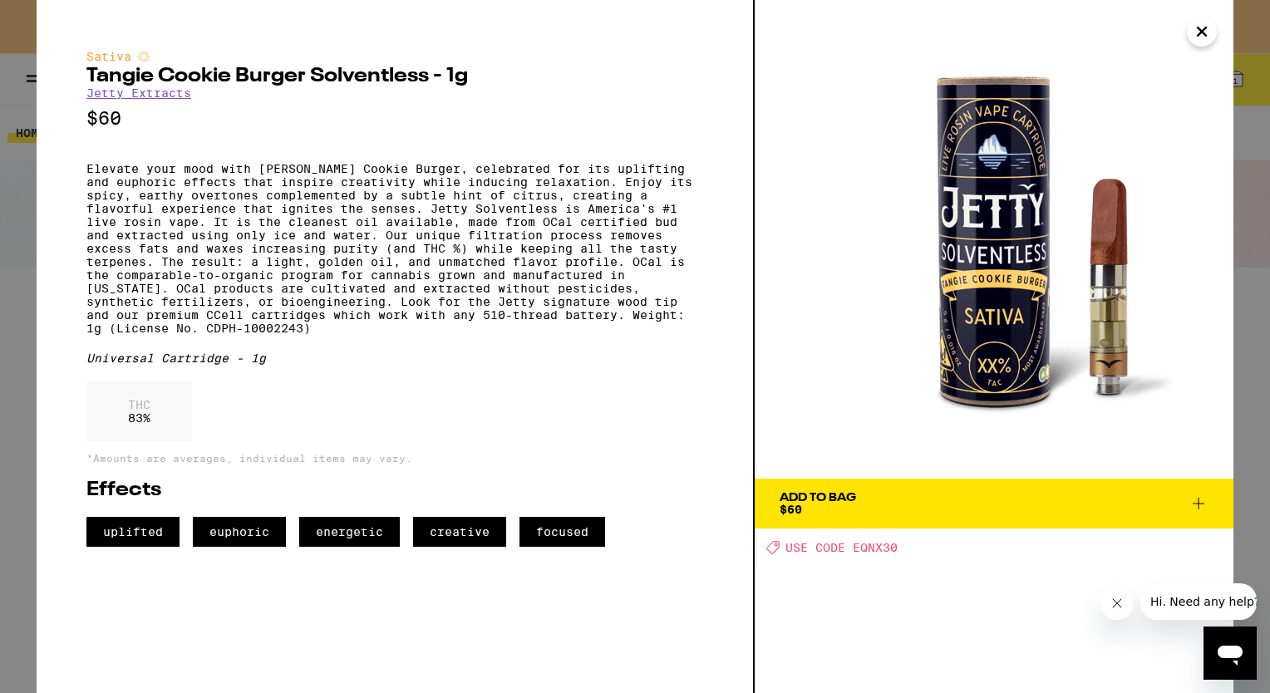
click at [1201, 35] on icon "Close" at bounding box center [1202, 31] width 20 height 25
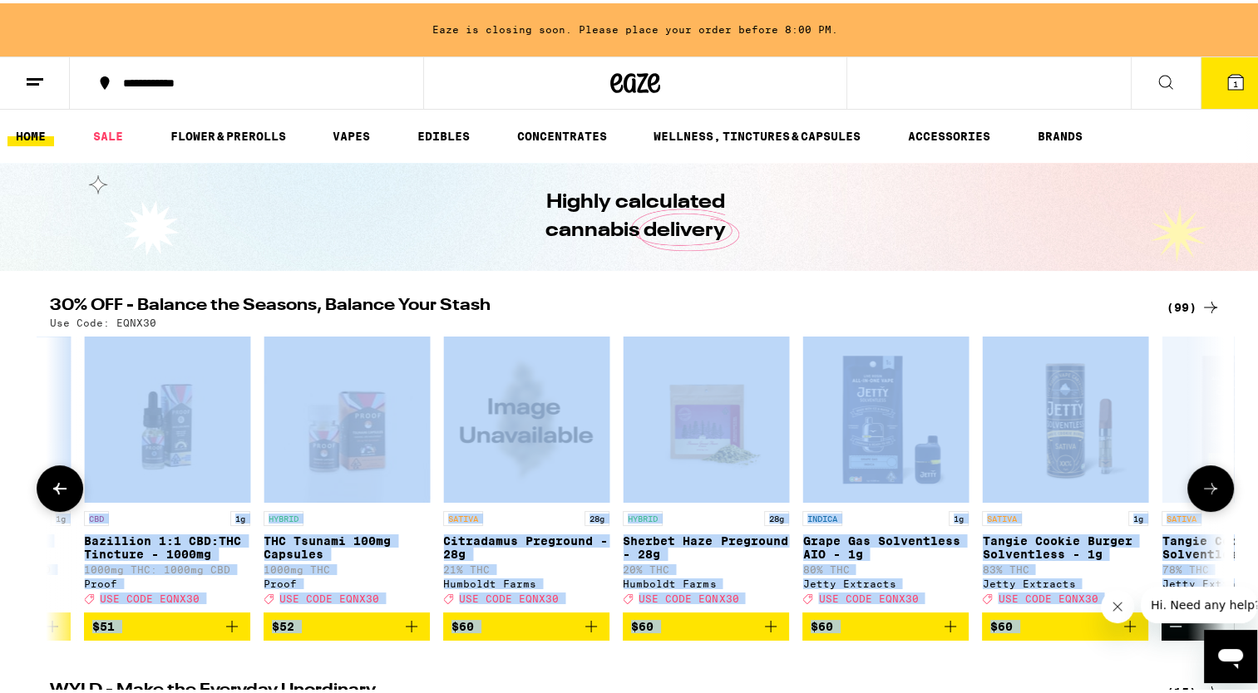
click at [1066, 424] on img "Open page for Tangie Cookie Burger Solventless - 1g from Jetty Extracts" at bounding box center [1065, 416] width 166 height 166
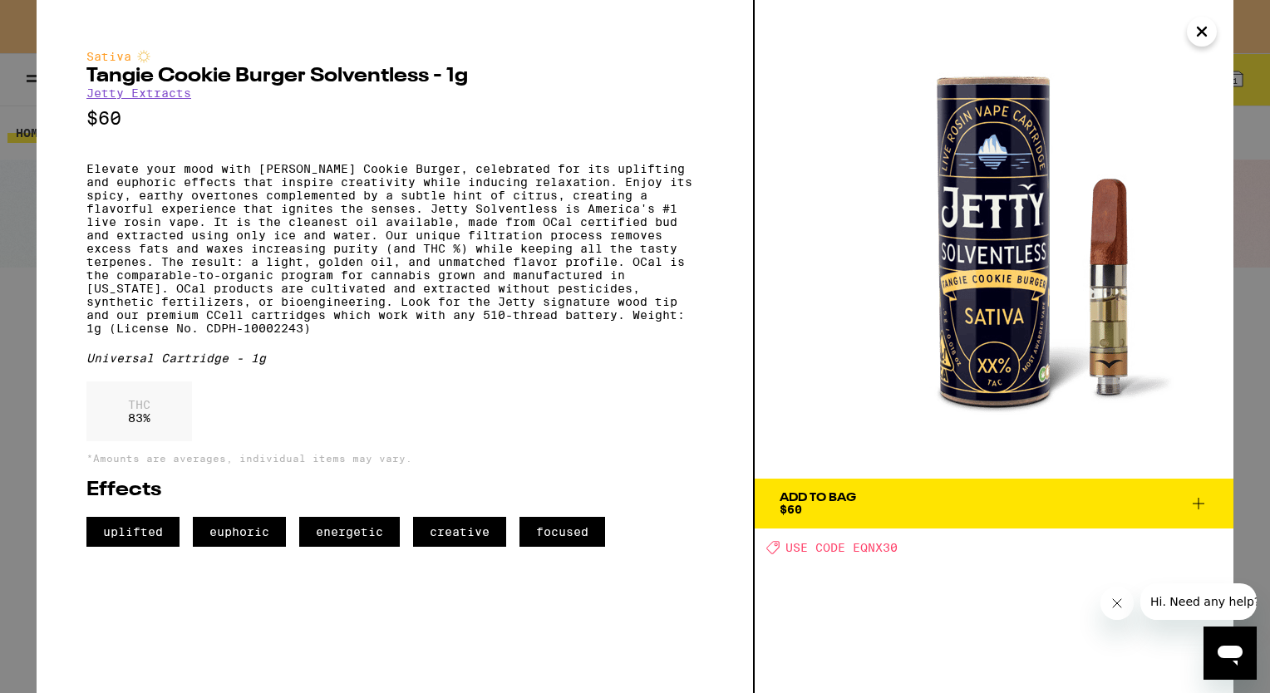
click at [1201, 25] on icon "Close" at bounding box center [1202, 31] width 20 height 25
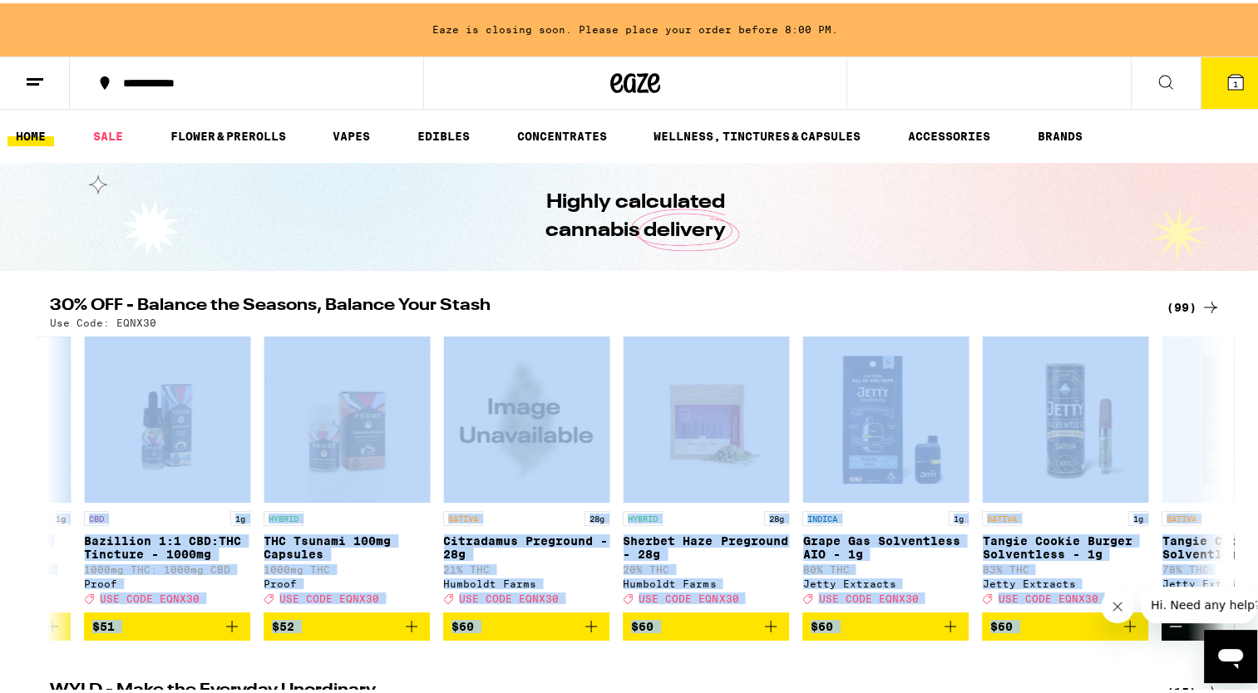
click at [1230, 481] on div "30% OFF - Balance the Seasons, Balance Your Stash (99) Use Code: EQNX30 SATIVA …" at bounding box center [635, 465] width 1270 height 343
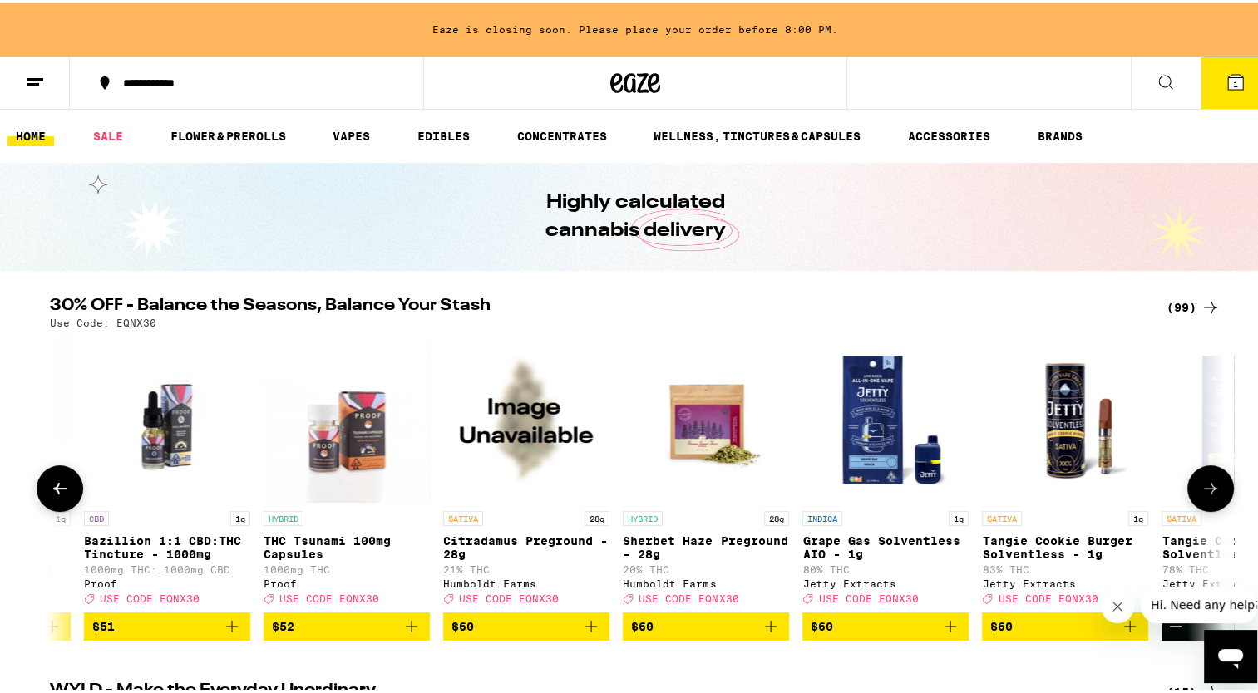
click at [1202, 496] on icon at bounding box center [1211, 486] width 20 height 20
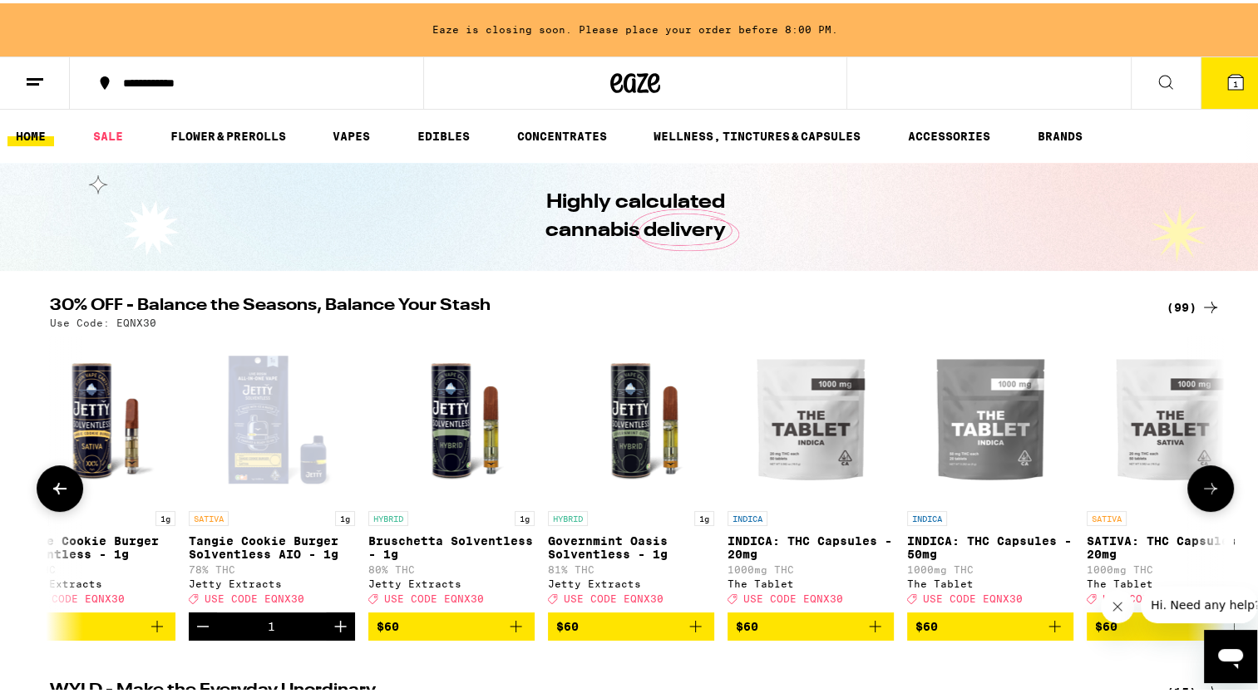
scroll to position [0, 16040]
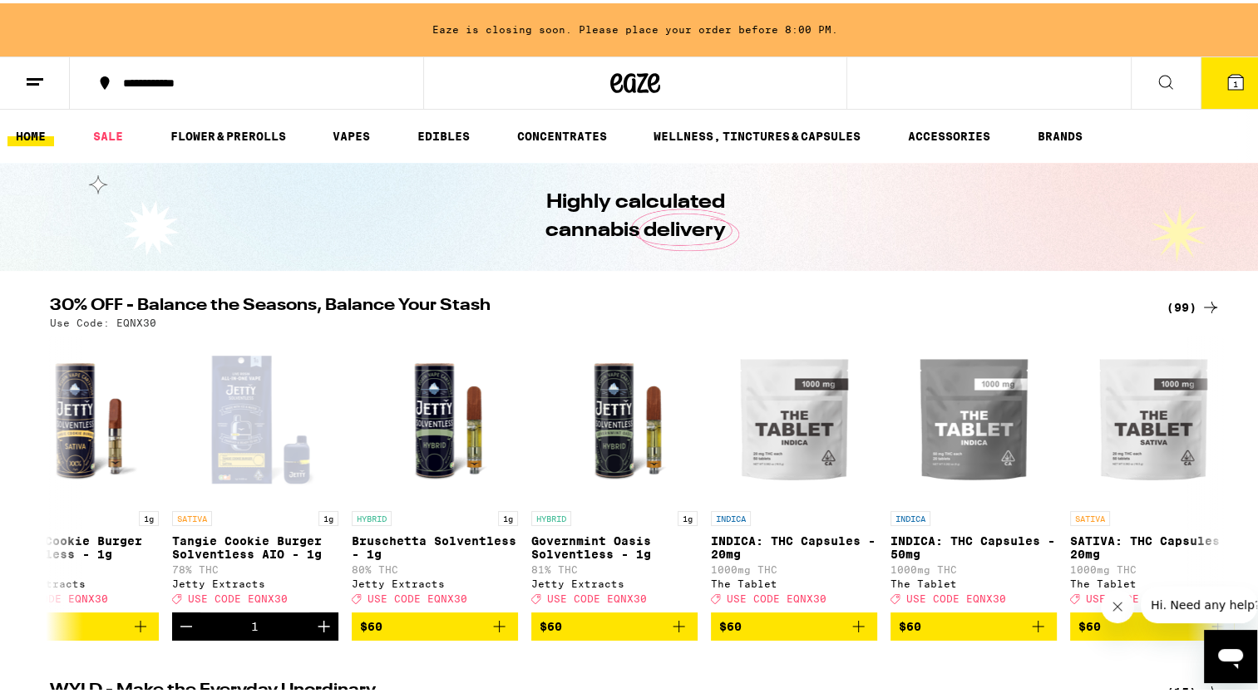
click at [1233, 82] on span "1" at bounding box center [1235, 81] width 5 height 10
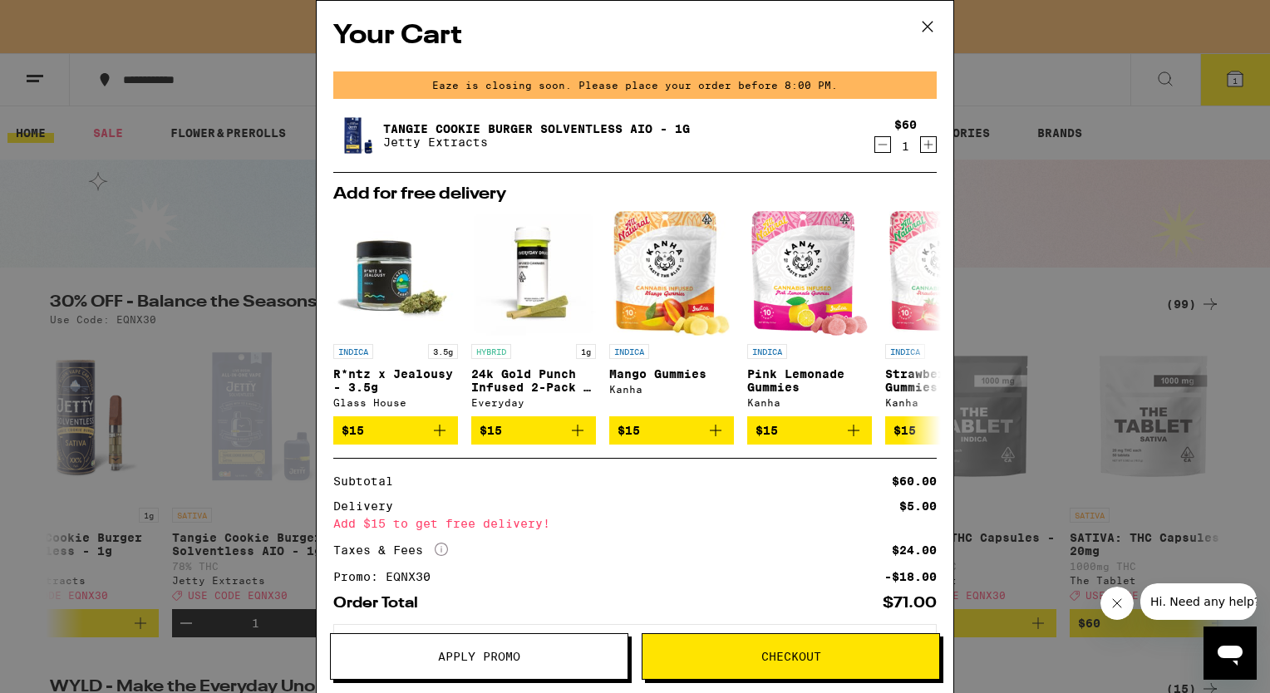
click at [794, 662] on span "Checkout" at bounding box center [792, 657] width 60 height 12
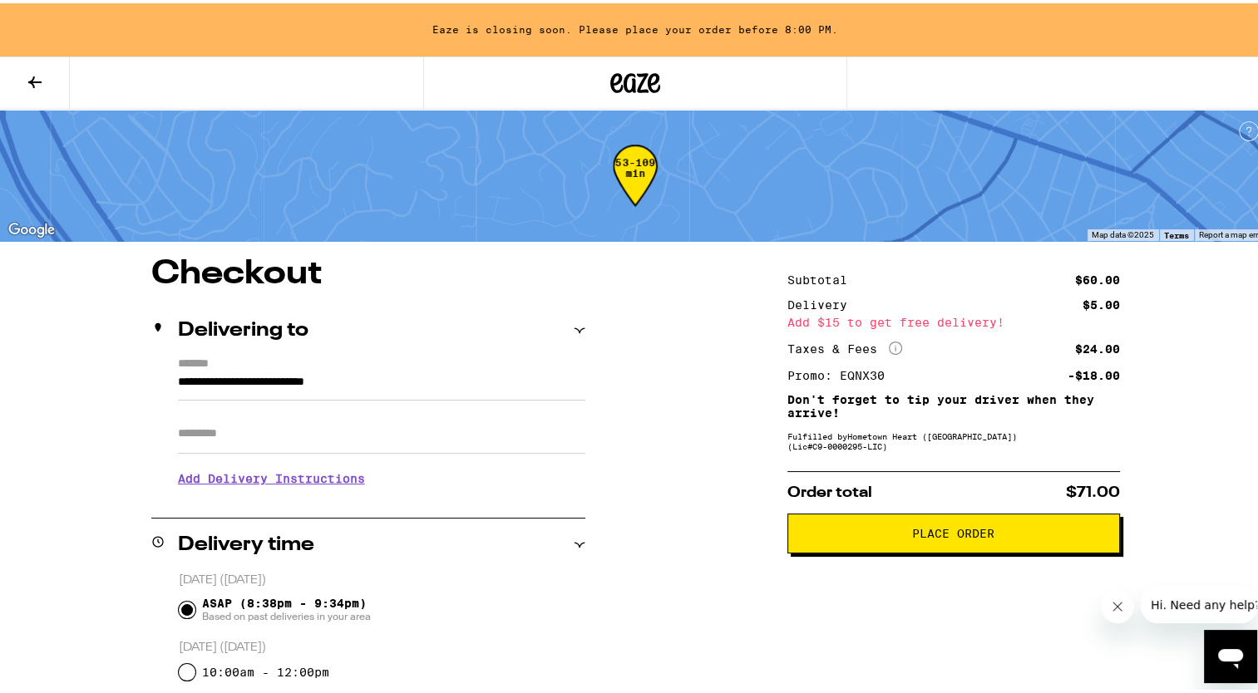
click at [910, 523] on button "Place Order" at bounding box center [953, 530] width 333 height 40
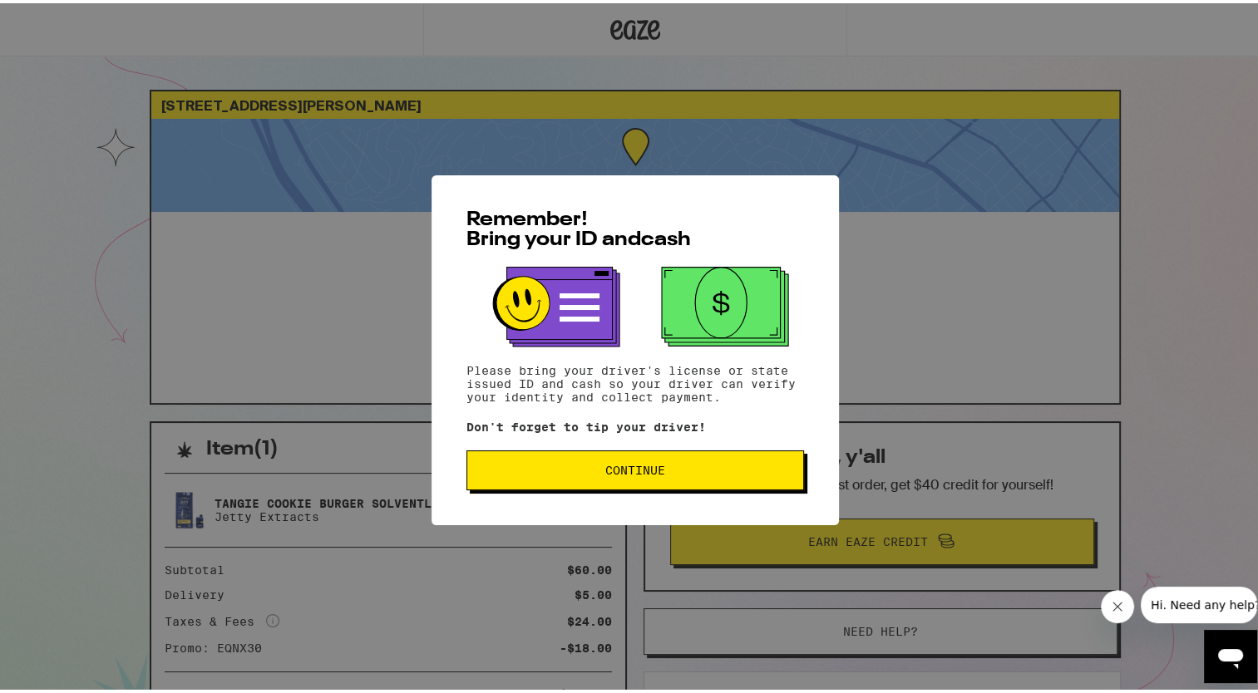
click at [671, 471] on span "Continue" at bounding box center [635, 467] width 309 height 12
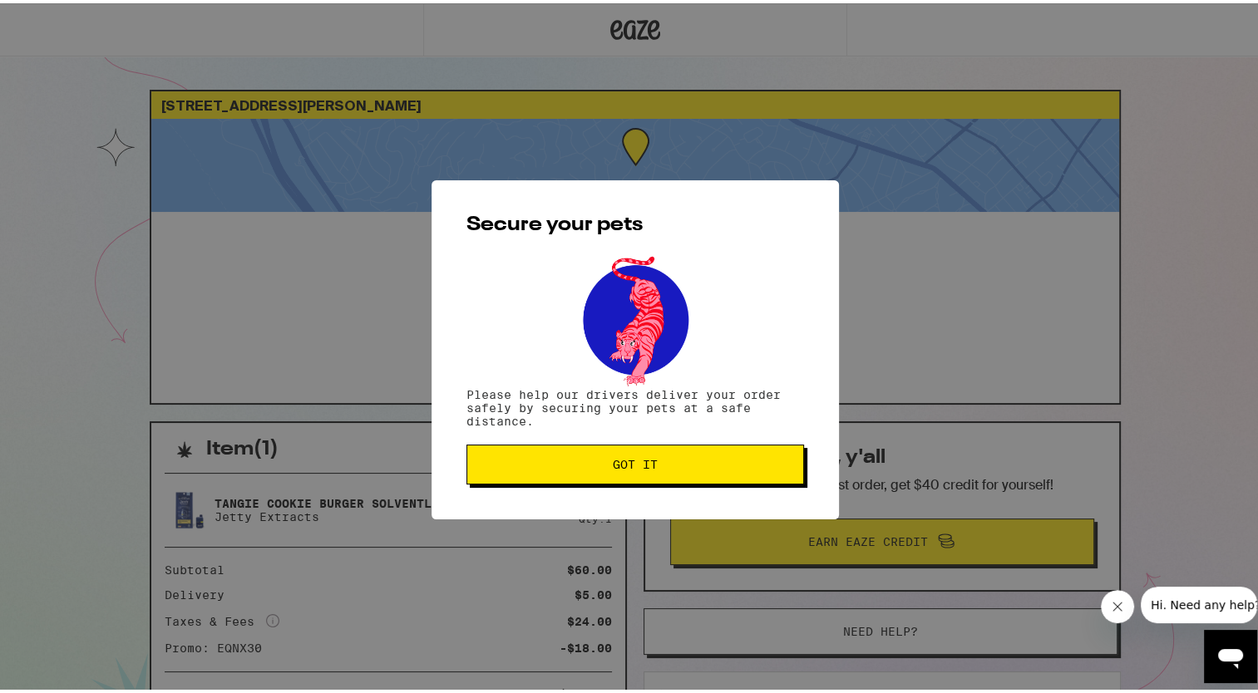
click at [670, 471] on button "Got it" at bounding box center [635, 461] width 338 height 40
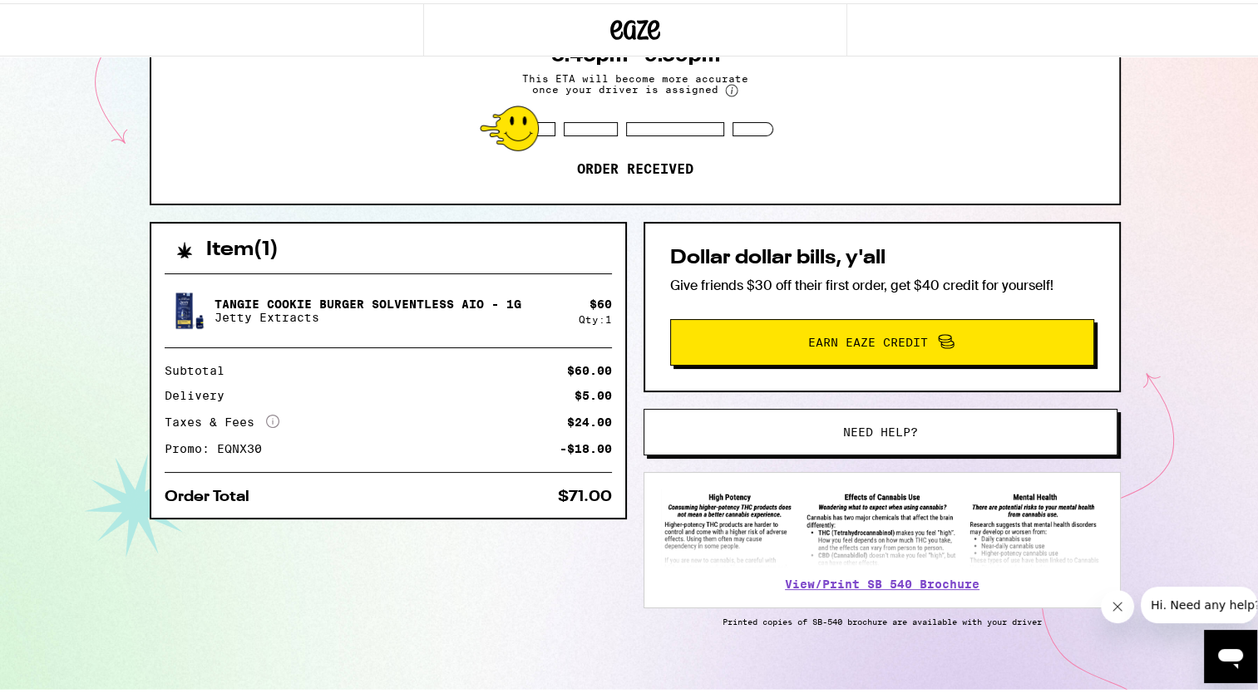
scroll to position [213, 0]
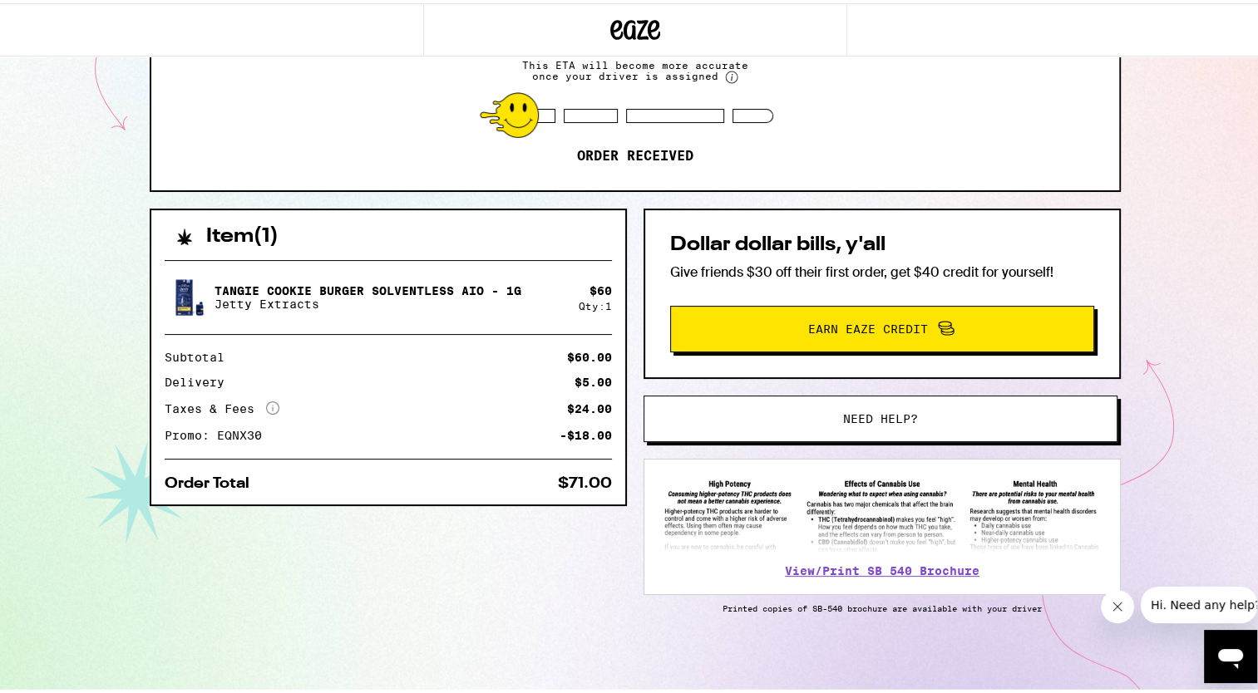
click at [178, 294] on img at bounding box center [188, 294] width 47 height 47
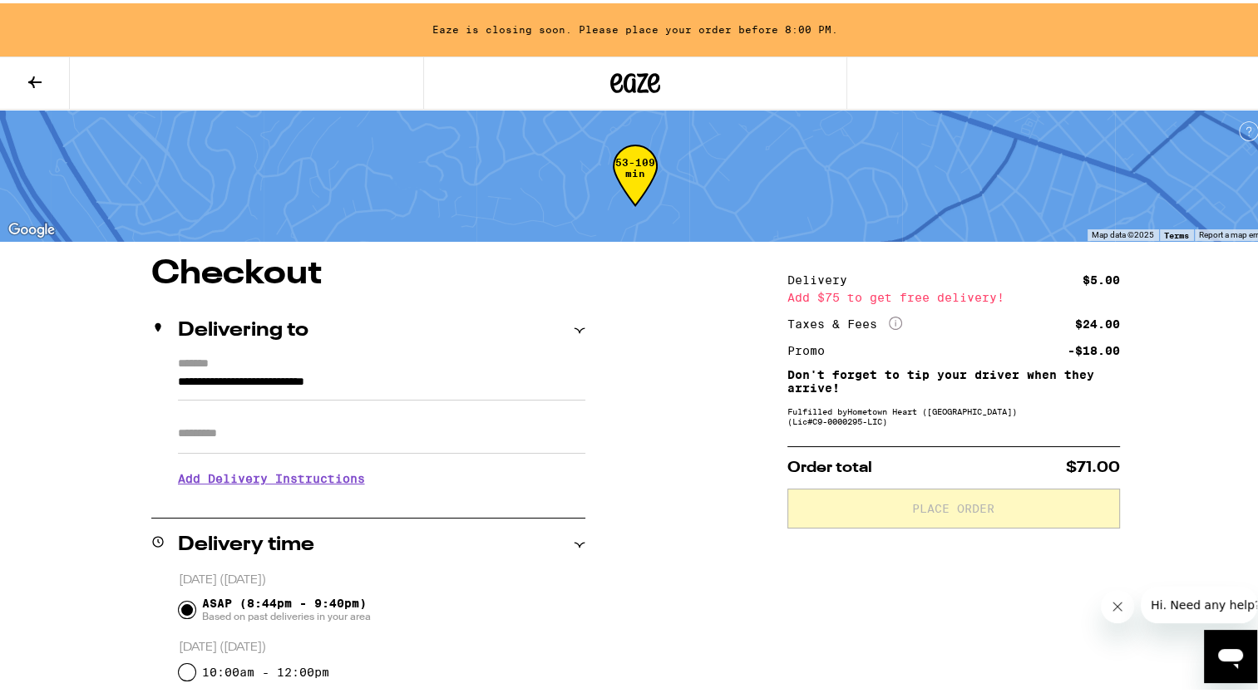
click at [37, 76] on icon at bounding box center [35, 79] width 20 height 20
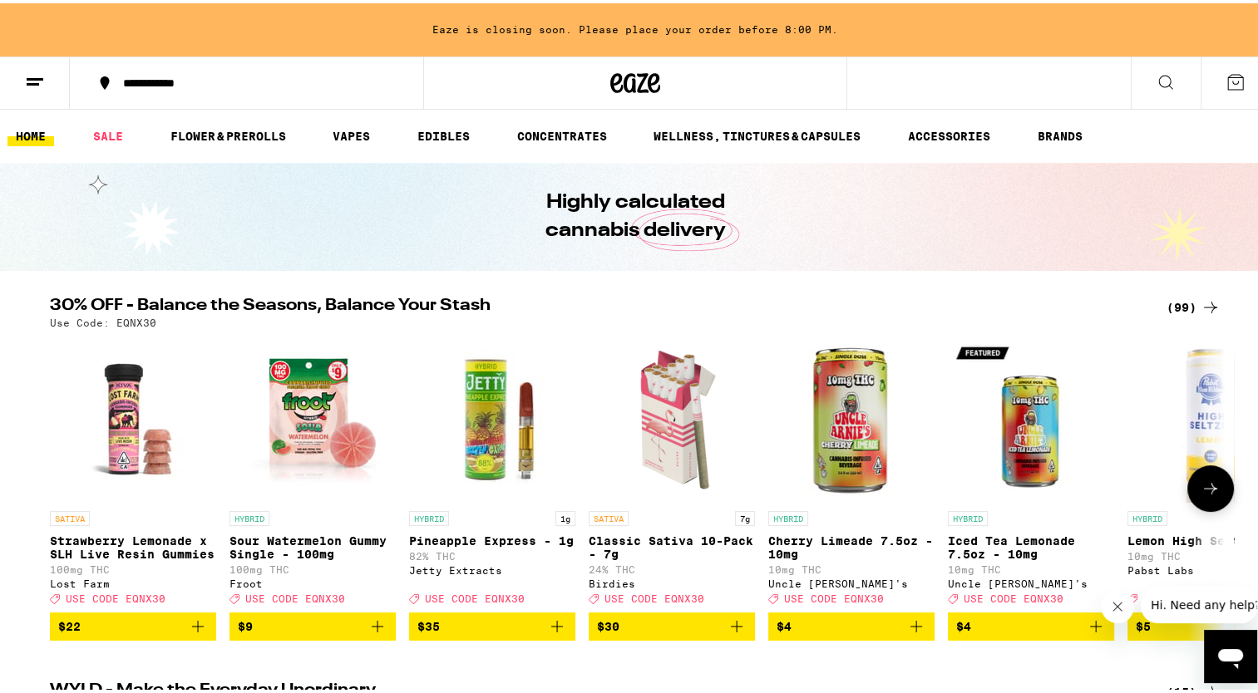
click at [1206, 479] on button at bounding box center [1210, 485] width 47 height 47
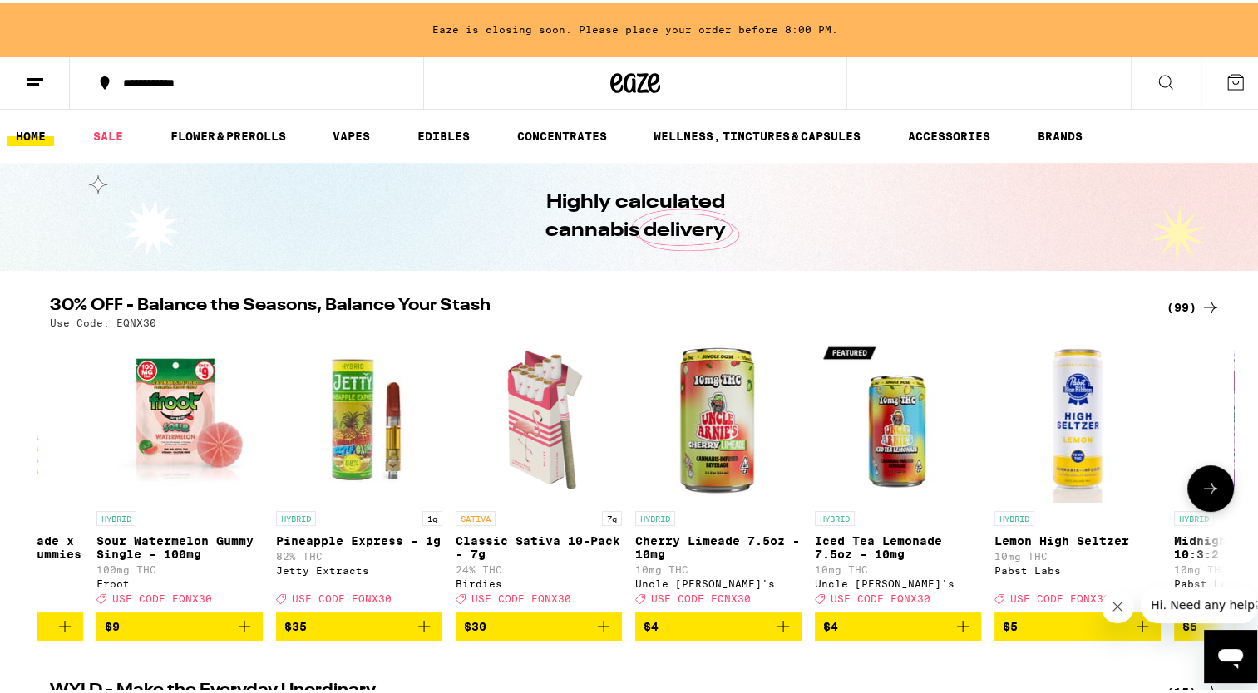
click at [1206, 479] on button at bounding box center [1210, 485] width 47 height 47
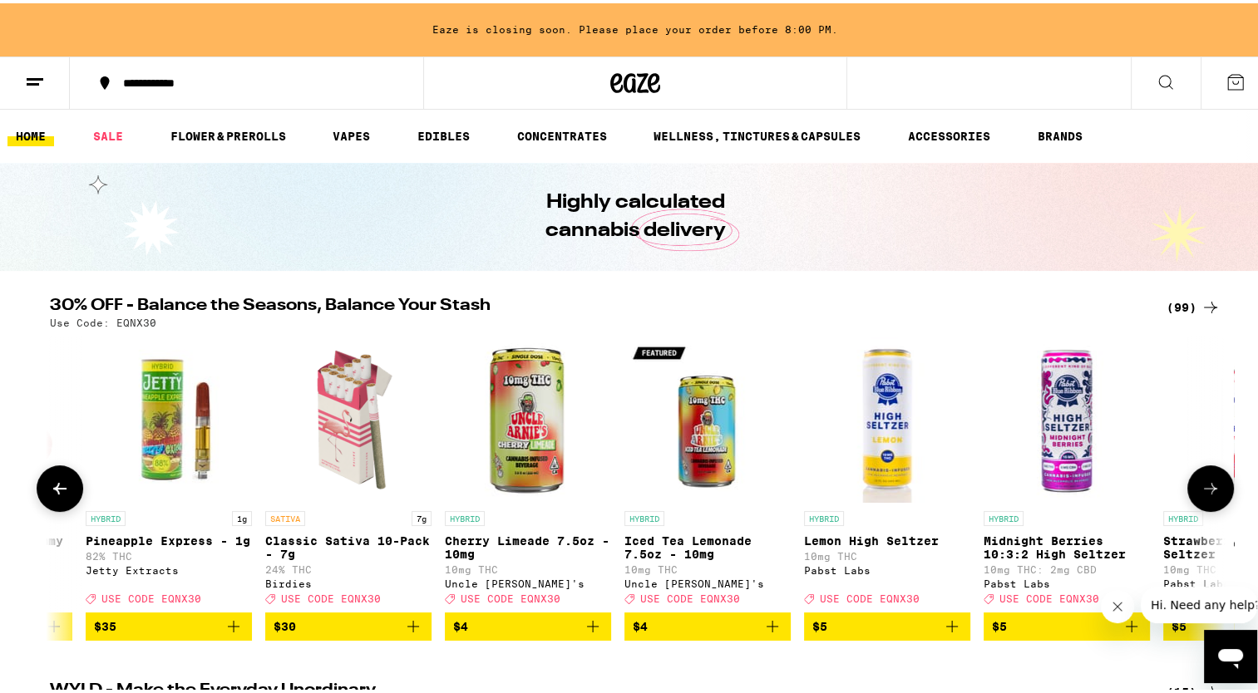
click at [1206, 479] on button at bounding box center [1210, 485] width 47 height 47
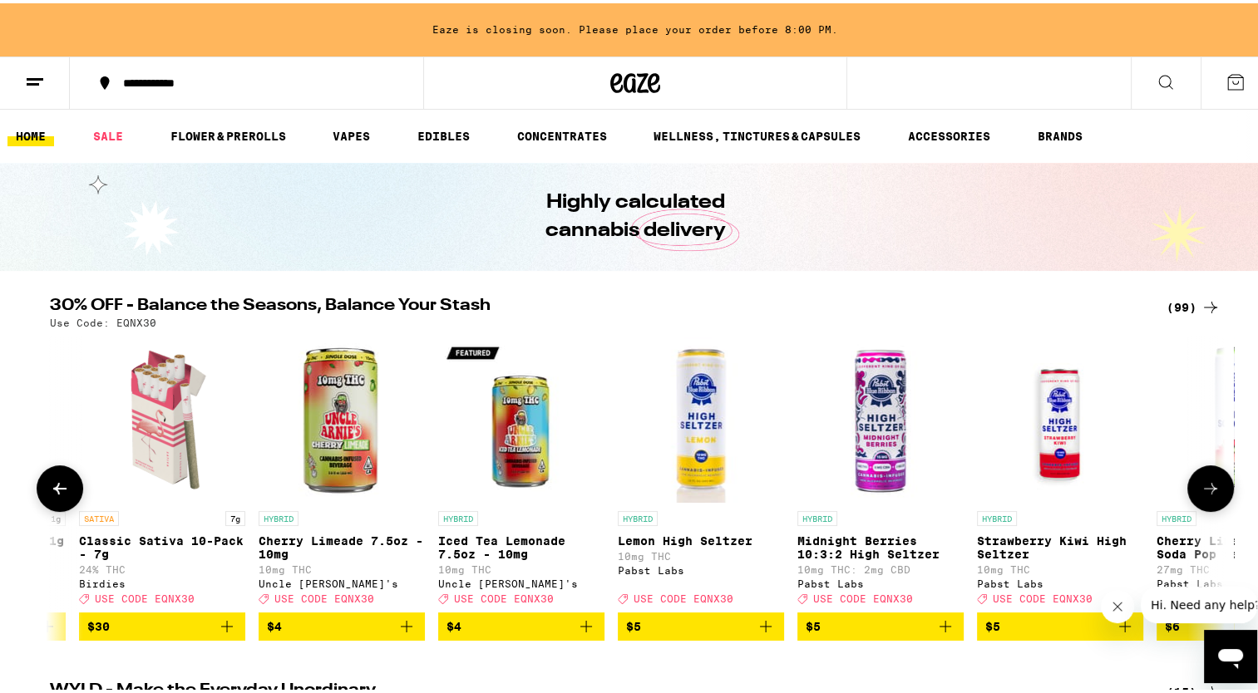
click at [1206, 479] on button at bounding box center [1210, 485] width 47 height 47
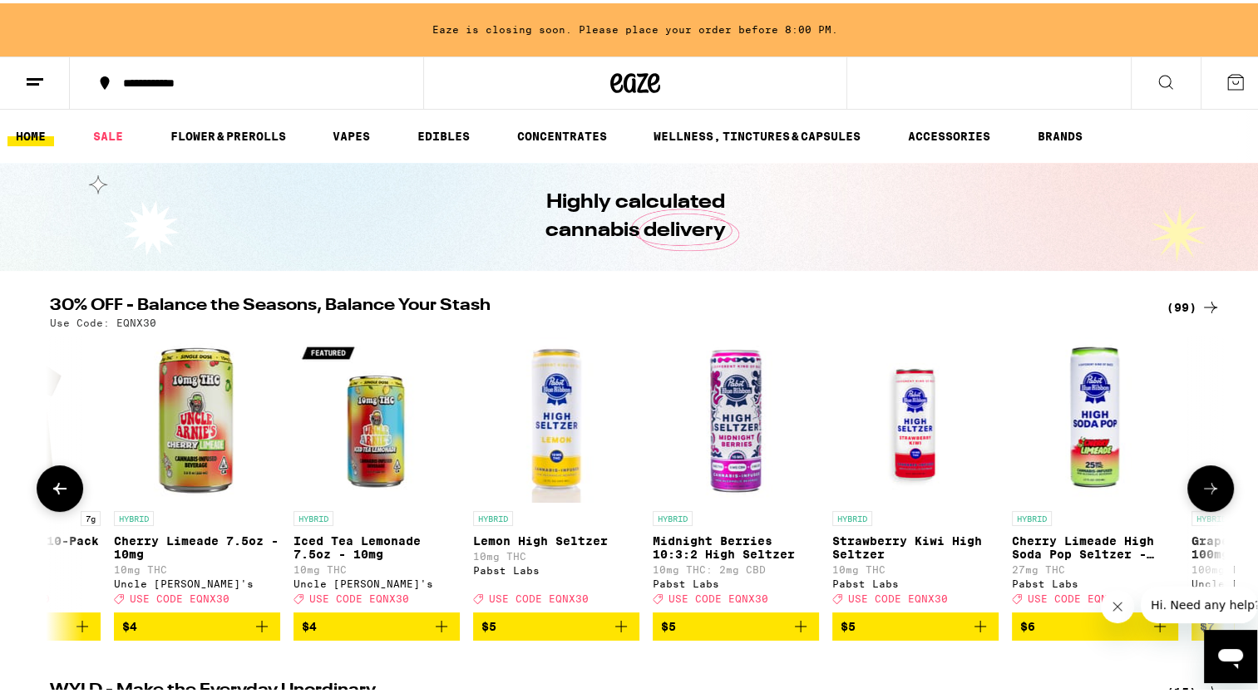
click at [1206, 479] on button at bounding box center [1210, 485] width 47 height 47
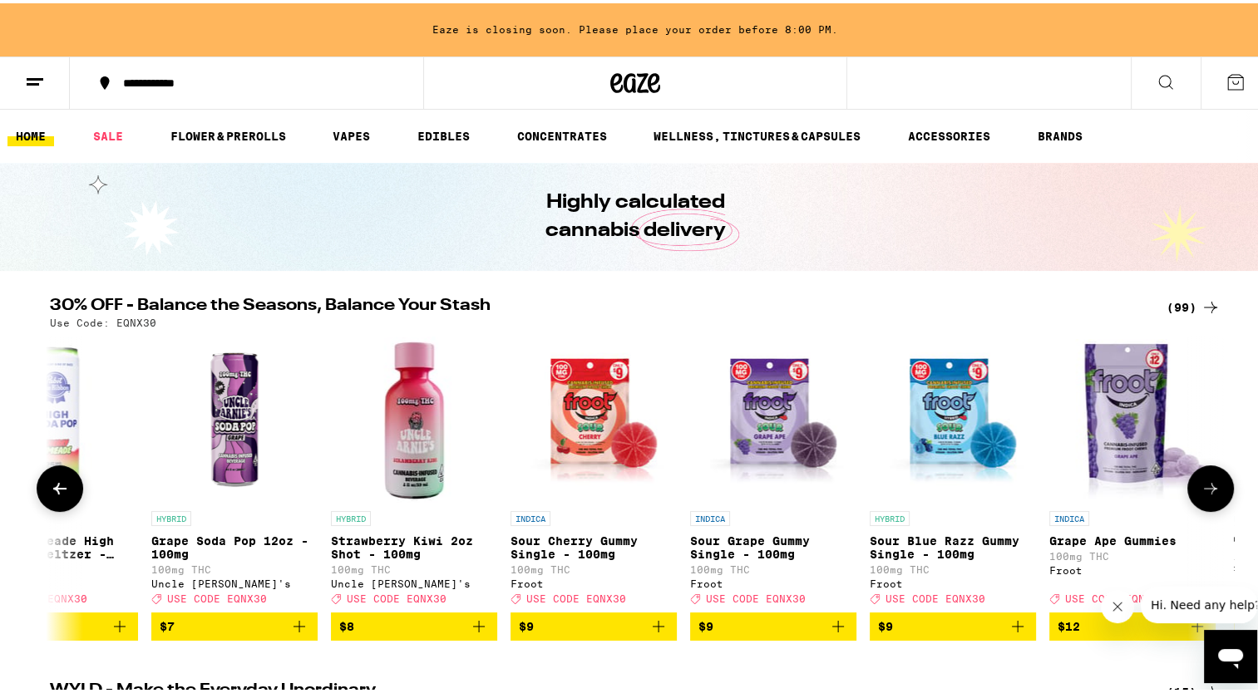
click at [1206, 479] on button at bounding box center [1210, 485] width 47 height 47
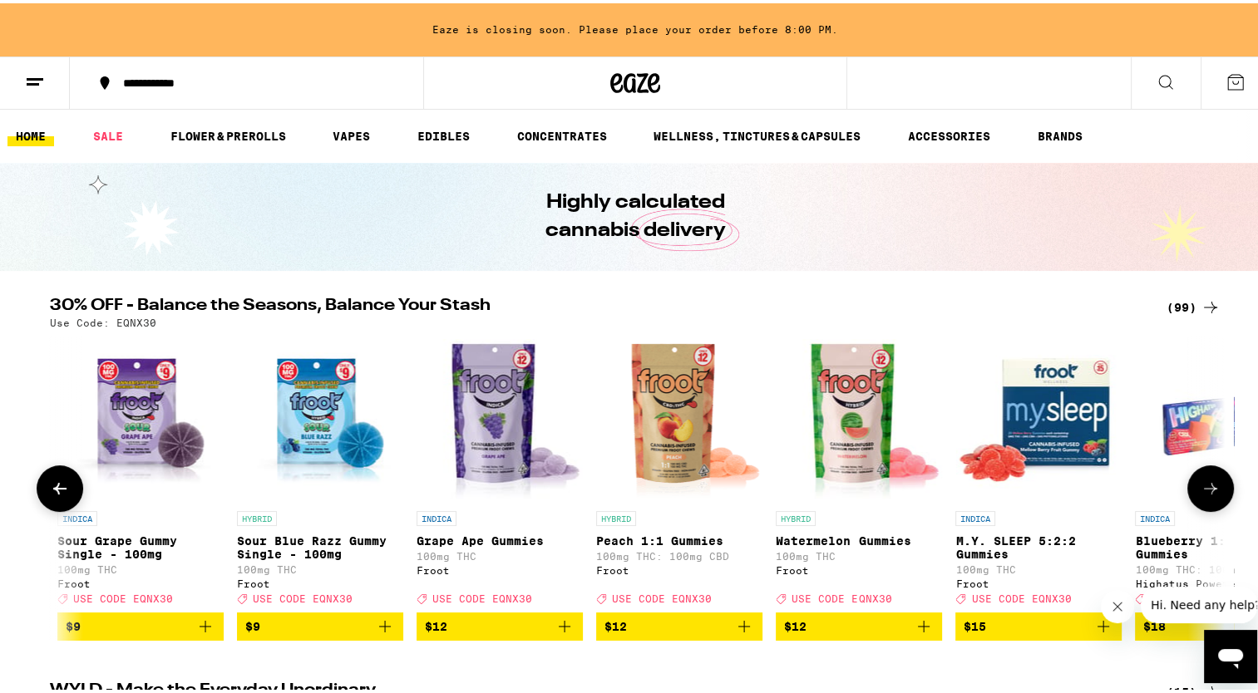
click at [1206, 479] on button at bounding box center [1210, 485] width 47 height 47
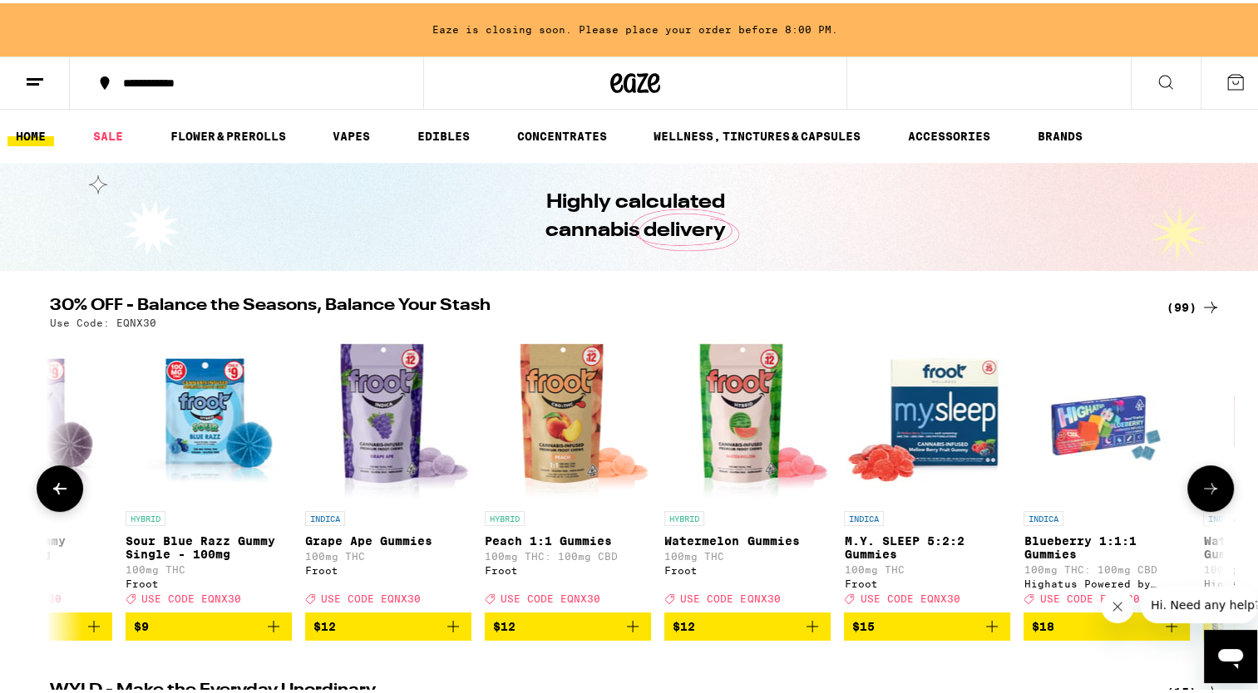
click at [1206, 479] on button at bounding box center [1210, 485] width 47 height 47
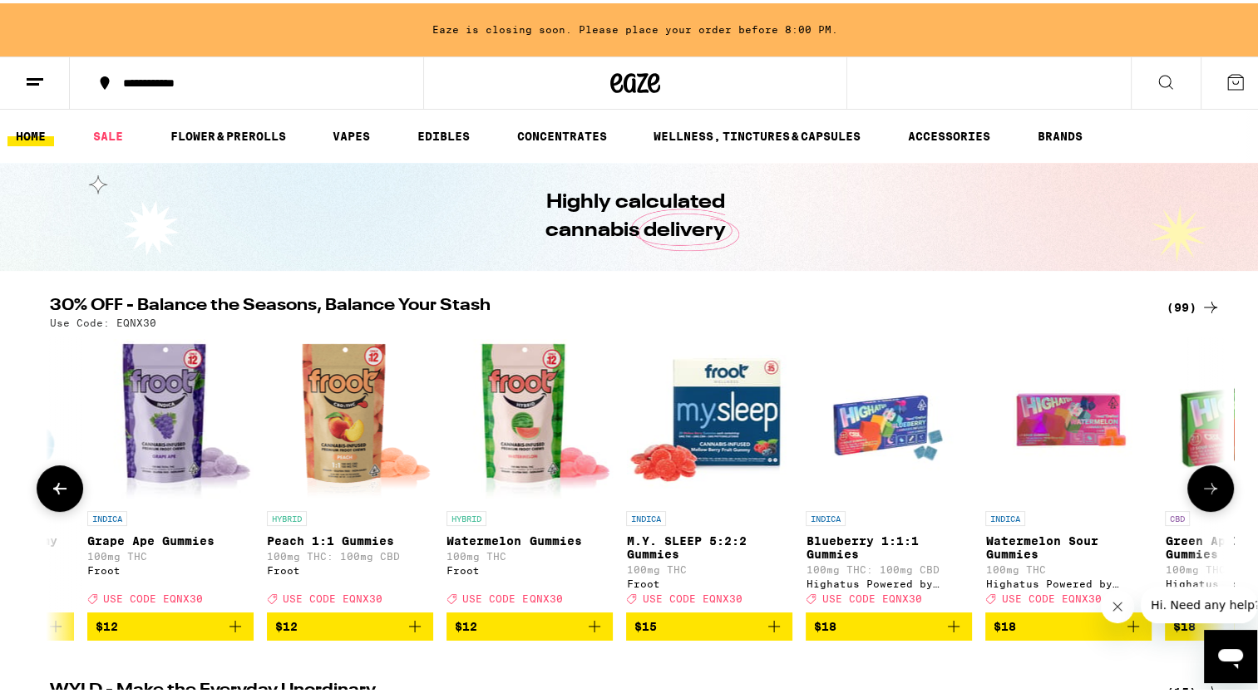
click at [1206, 479] on button at bounding box center [1210, 485] width 47 height 47
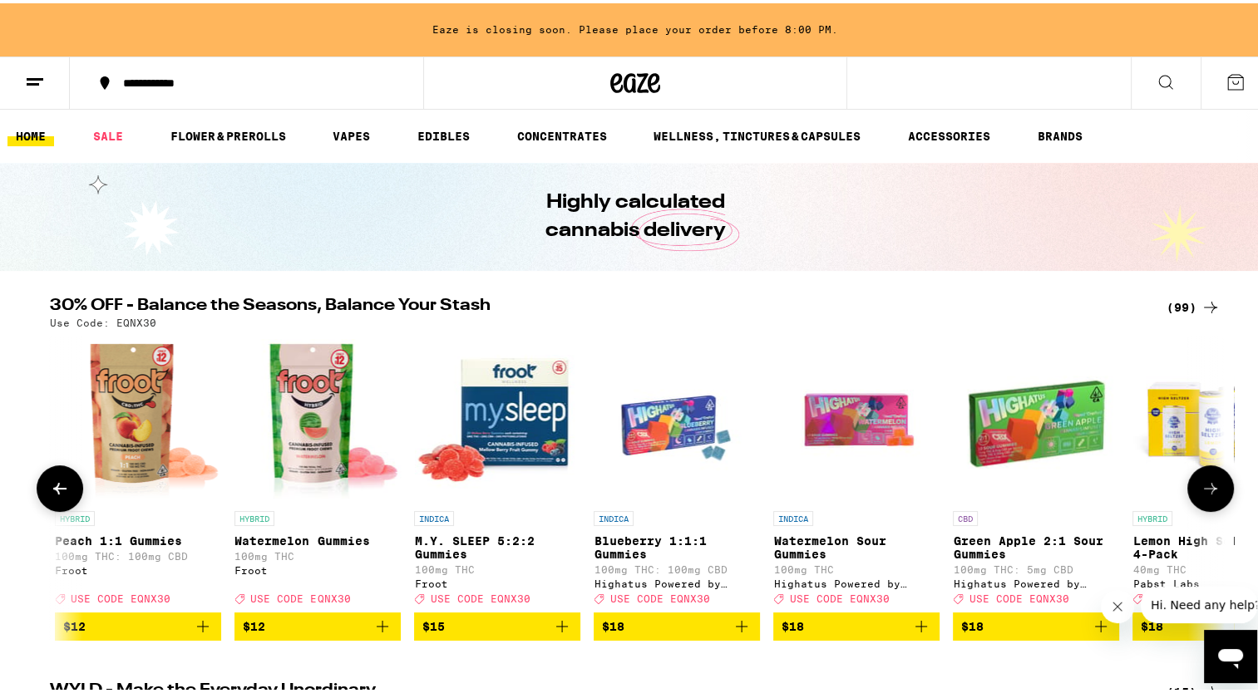
click at [1206, 479] on button at bounding box center [1210, 485] width 47 height 47
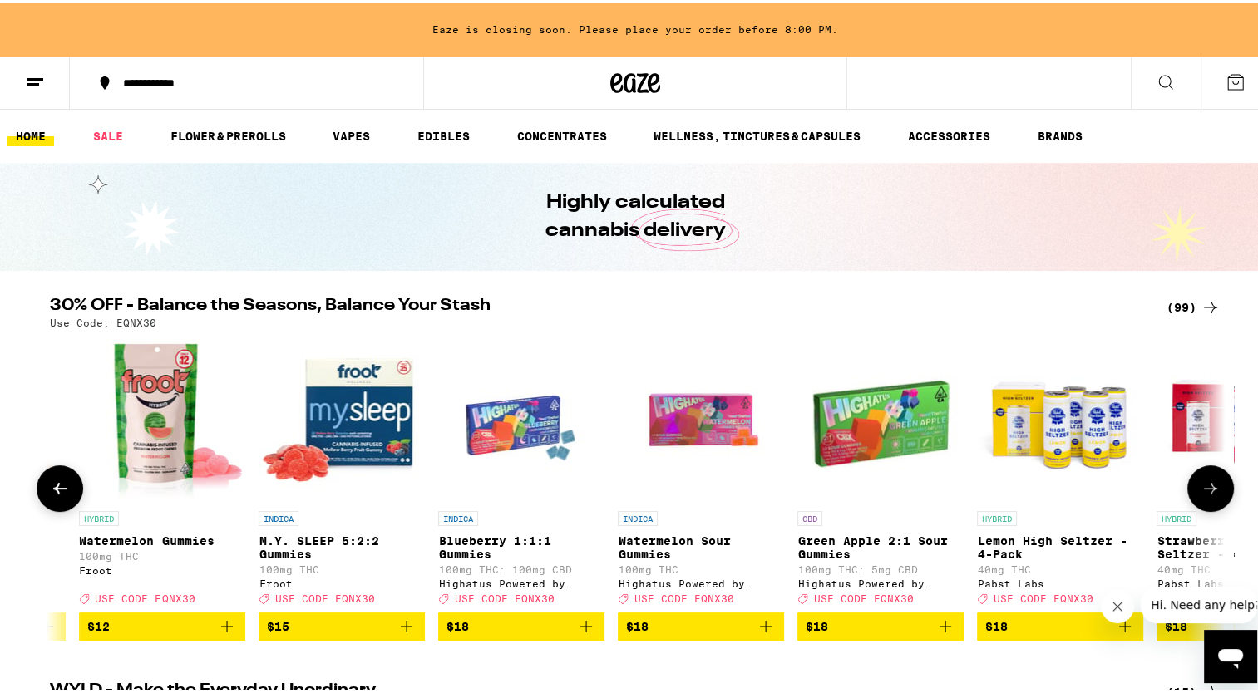
click at [1206, 479] on button at bounding box center [1210, 485] width 47 height 47
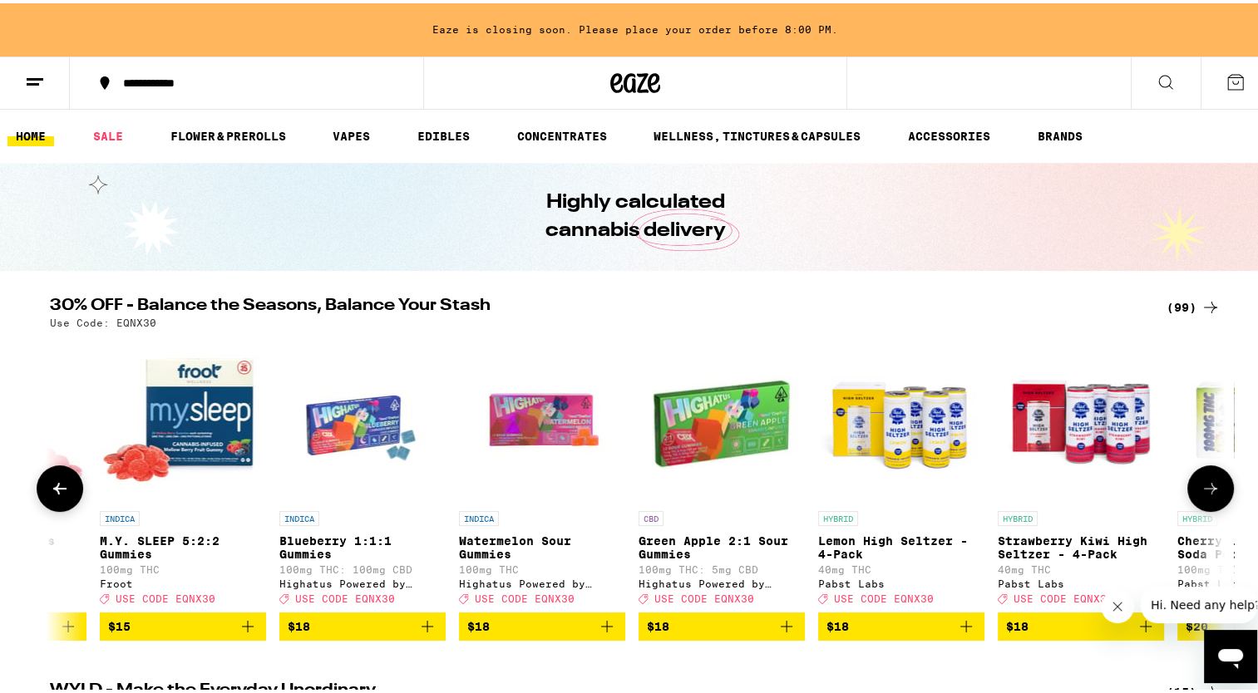
click at [1206, 479] on button at bounding box center [1210, 485] width 47 height 47
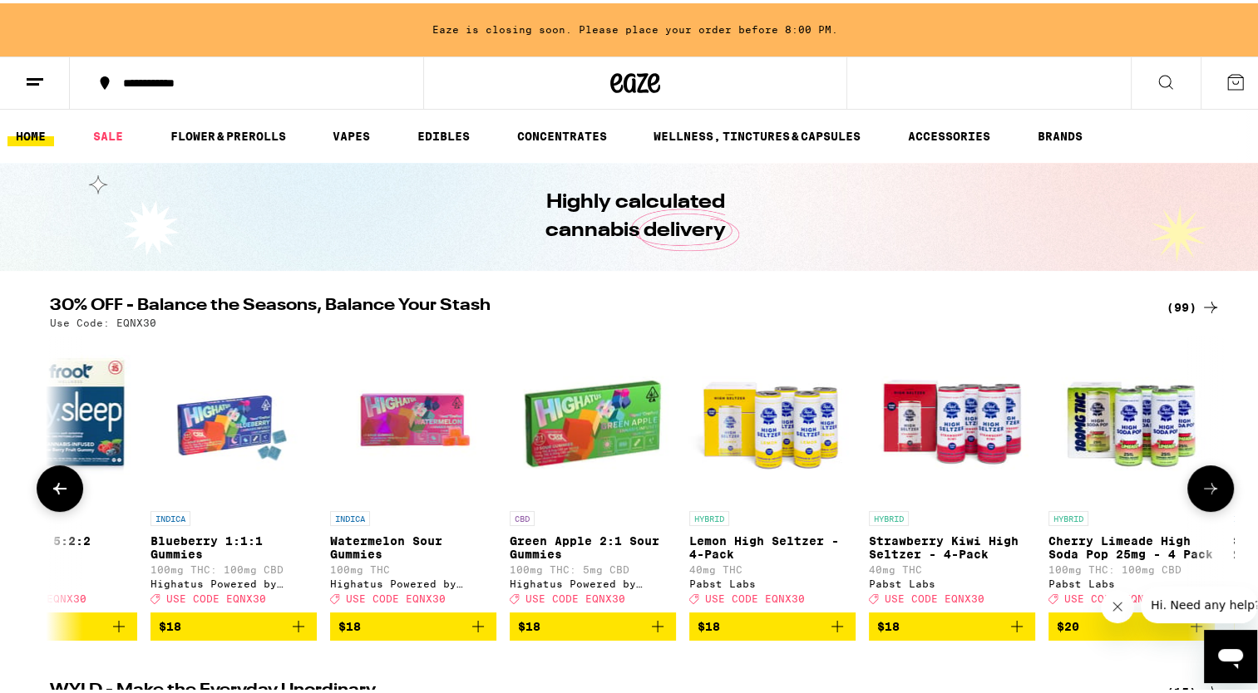
click at [1206, 479] on button at bounding box center [1210, 485] width 47 height 47
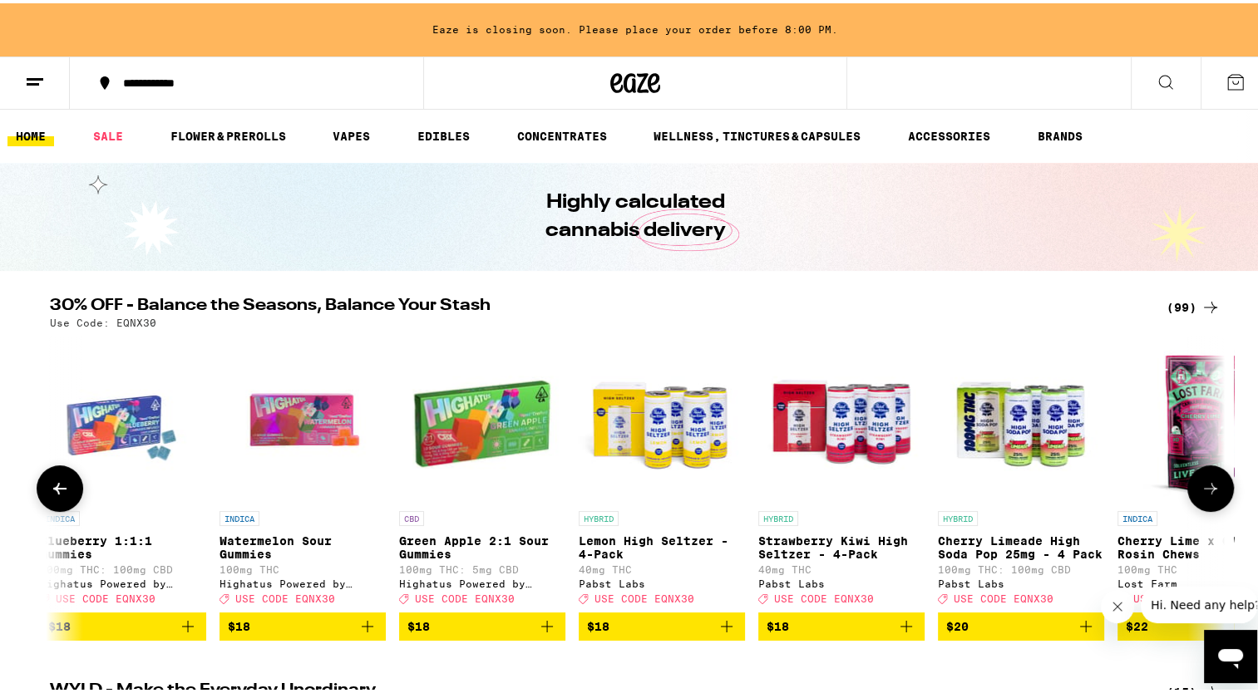
click at [1206, 479] on button at bounding box center [1210, 485] width 47 height 47
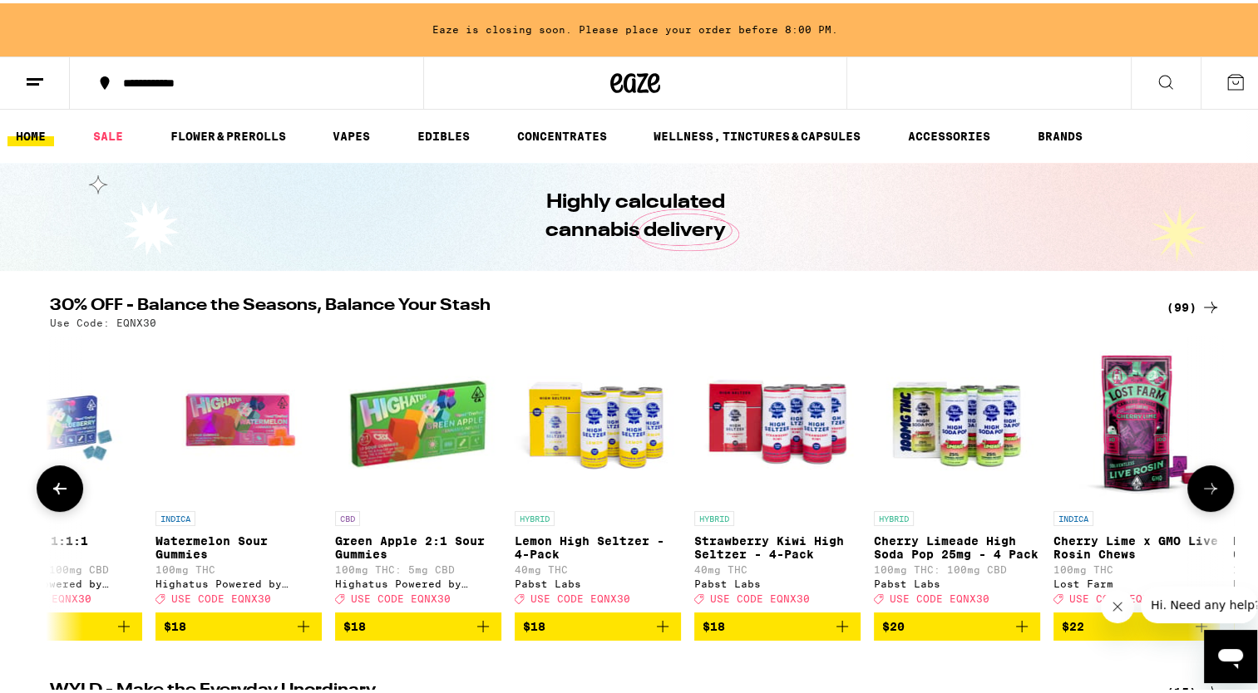
click at [1206, 479] on button at bounding box center [1210, 485] width 47 height 47
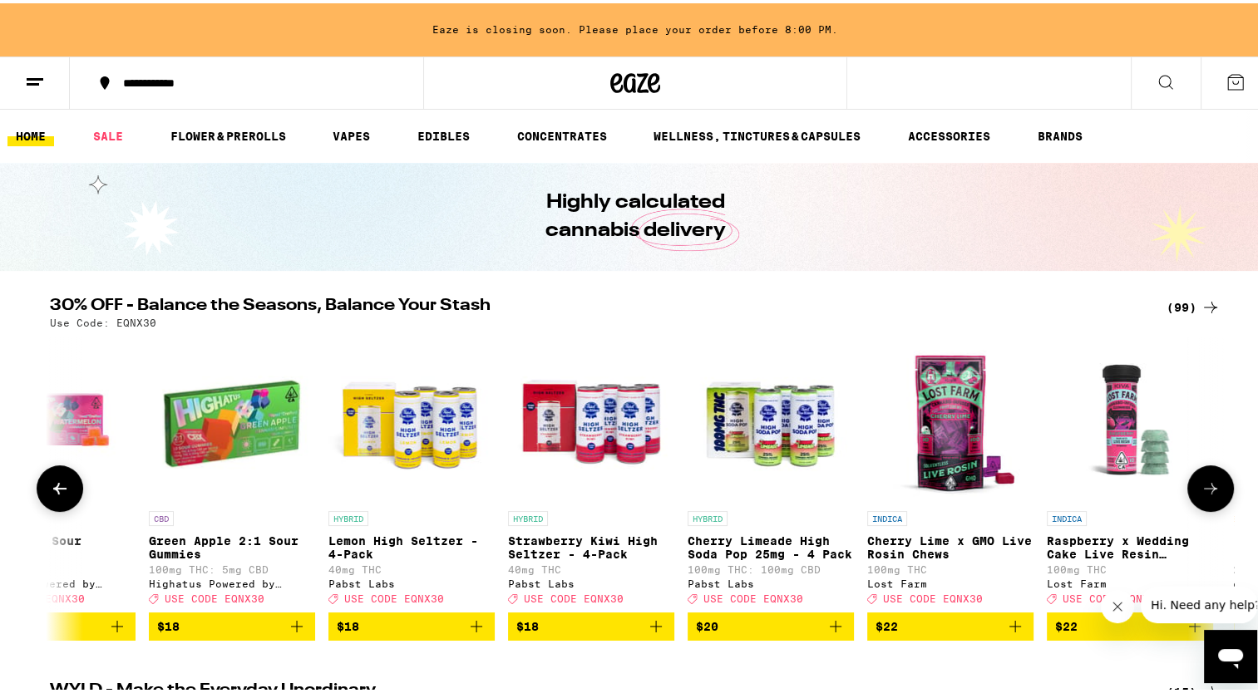
click at [1206, 479] on button at bounding box center [1210, 485] width 47 height 47
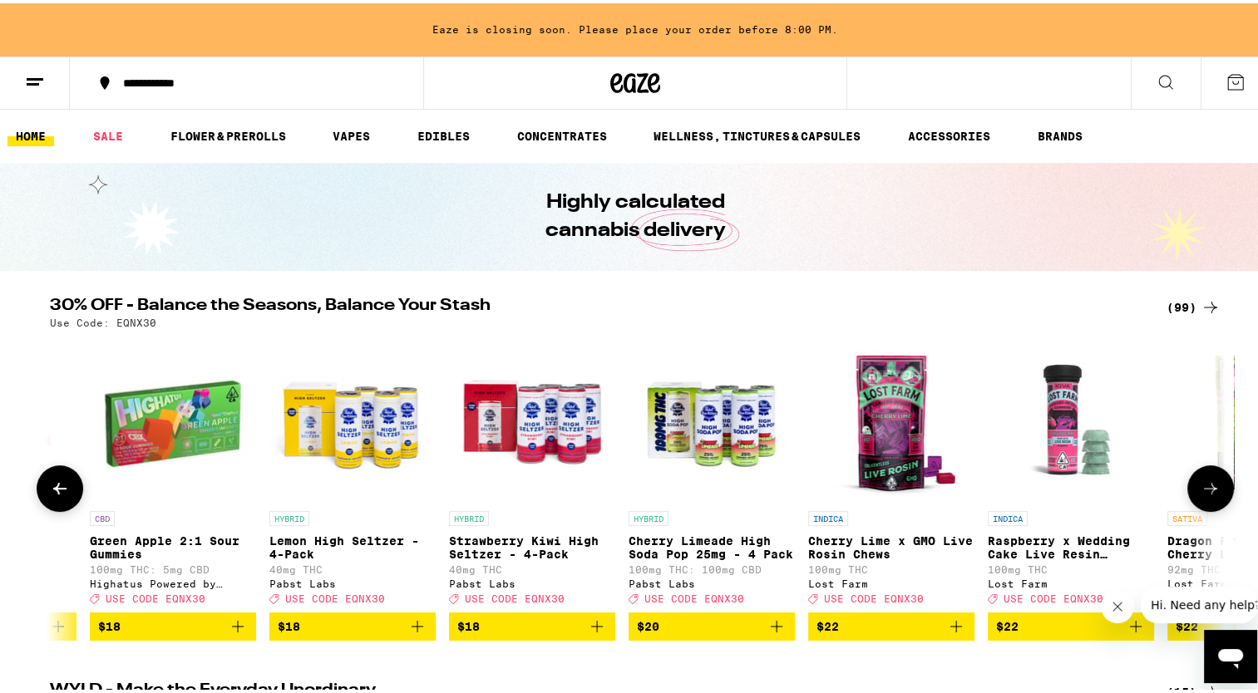
click at [1206, 479] on button at bounding box center [1210, 485] width 47 height 47
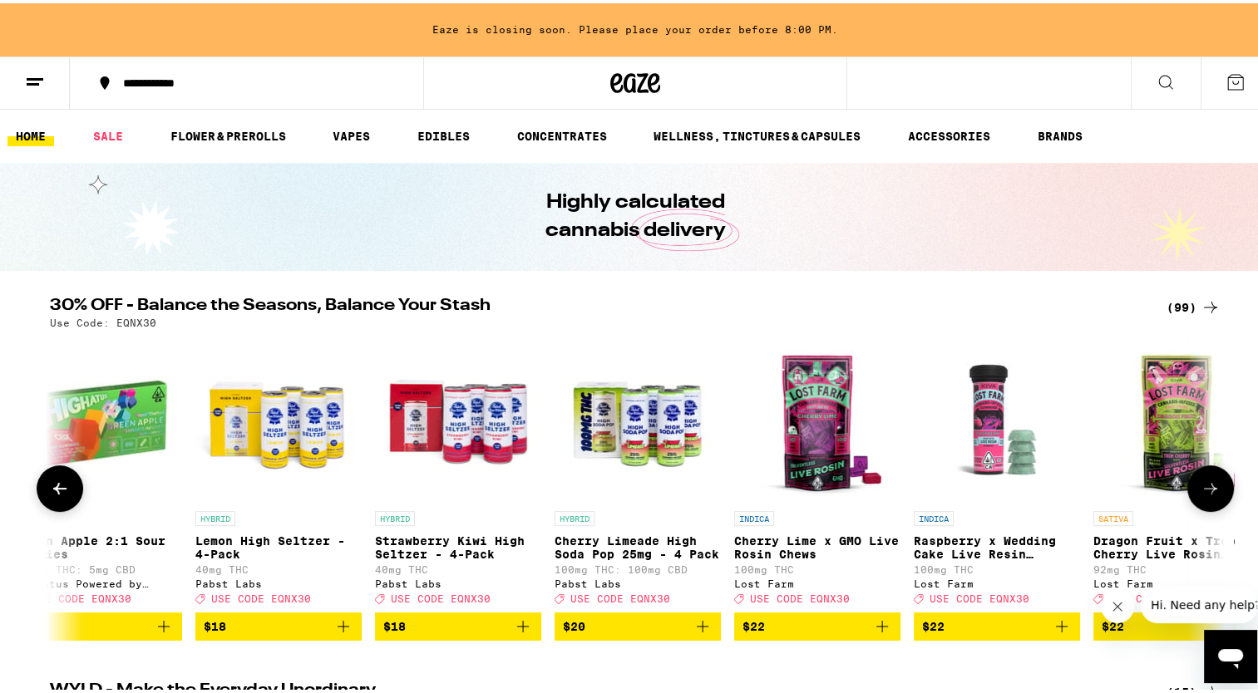
click at [1206, 479] on button at bounding box center [1210, 485] width 47 height 47
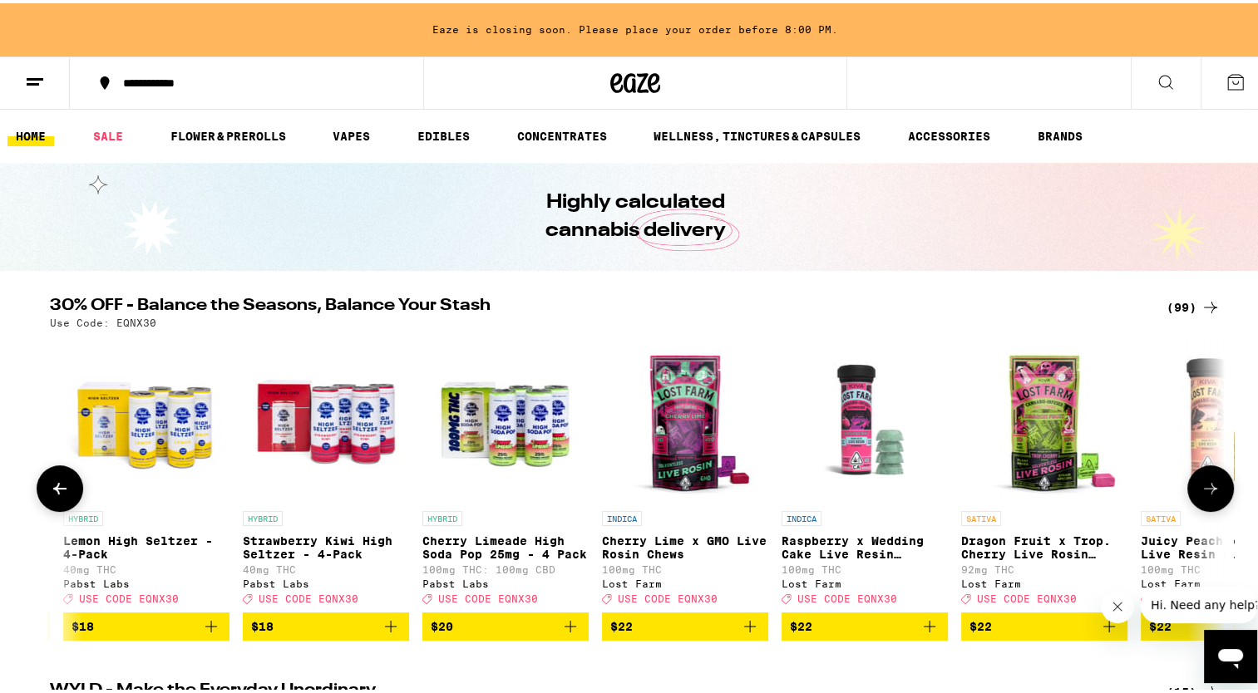
click at [1206, 479] on button at bounding box center [1210, 485] width 47 height 47
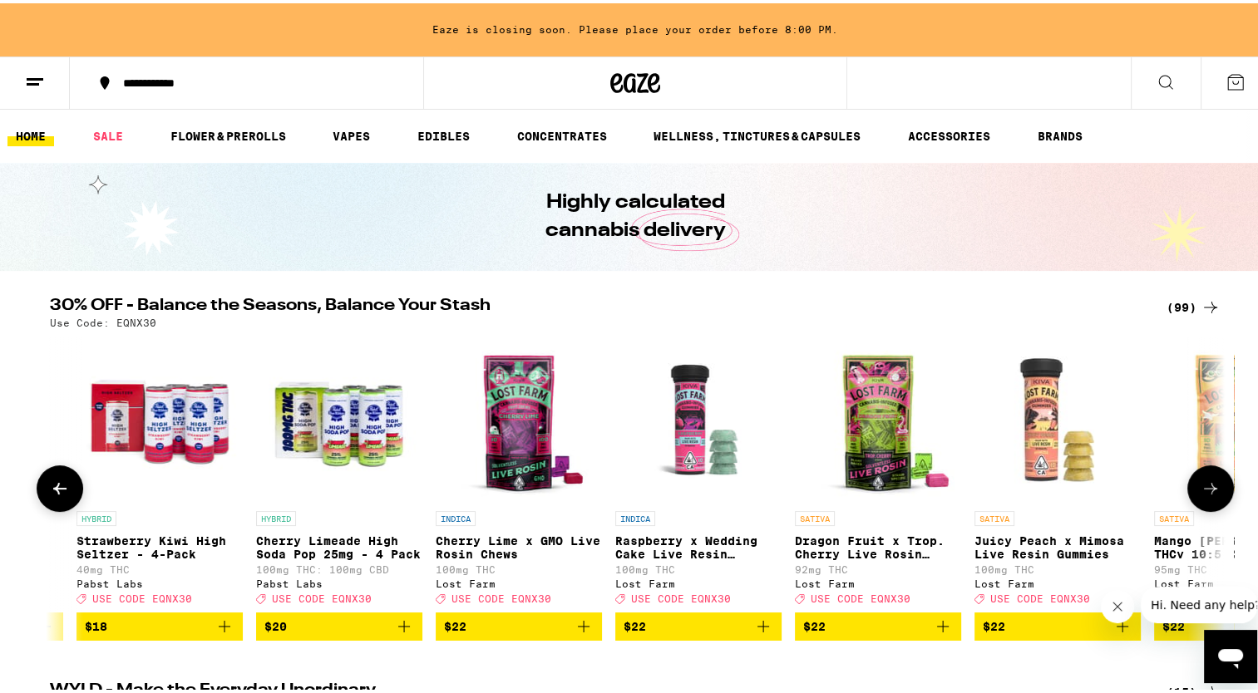
click at [1206, 479] on button at bounding box center [1210, 485] width 47 height 47
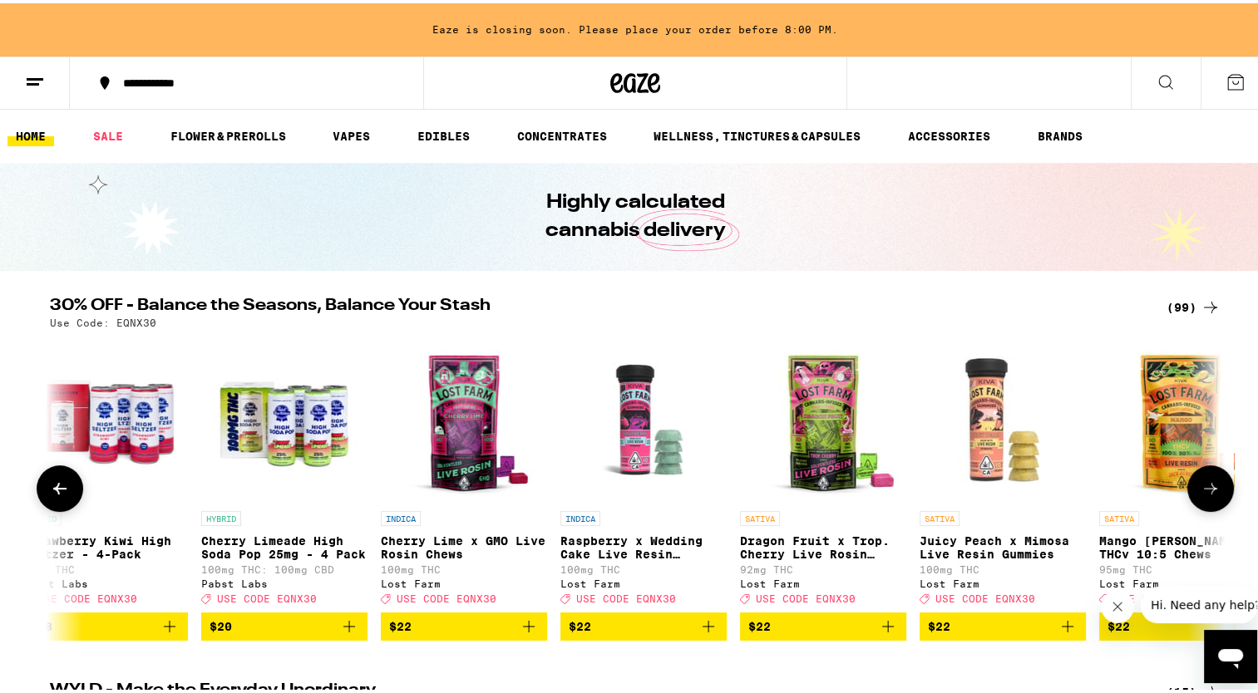
click at [1206, 479] on button at bounding box center [1210, 485] width 47 height 47
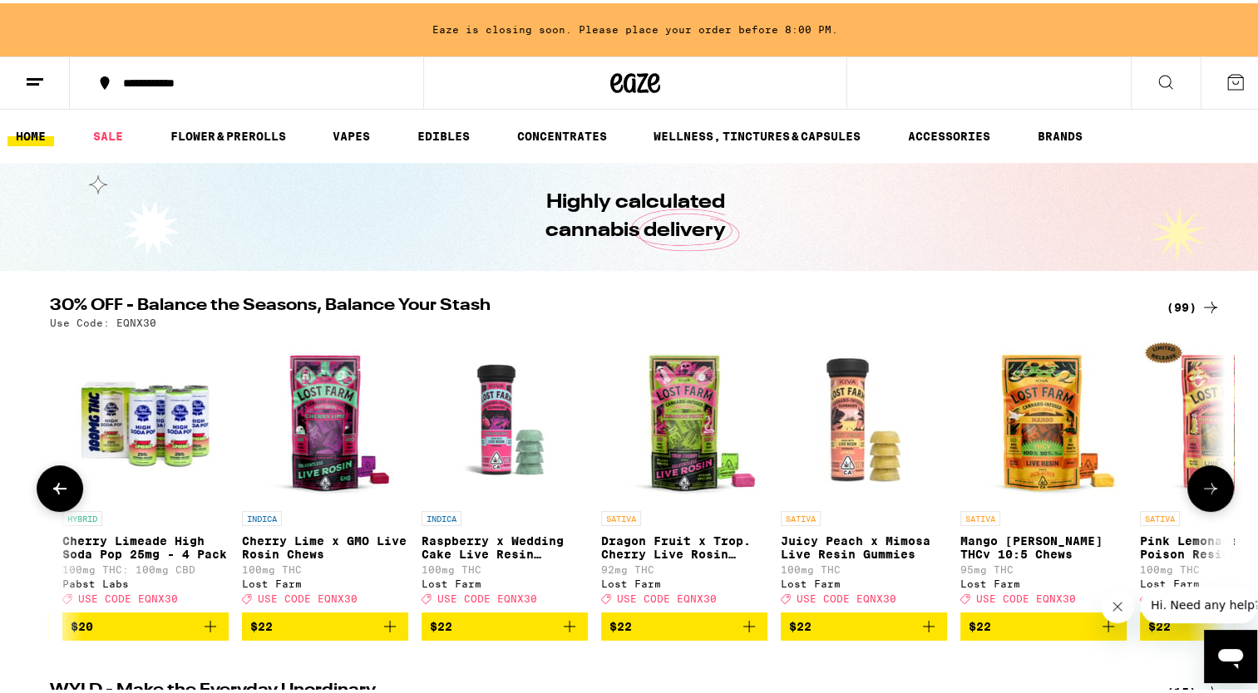
click at [1206, 479] on button at bounding box center [1210, 485] width 47 height 47
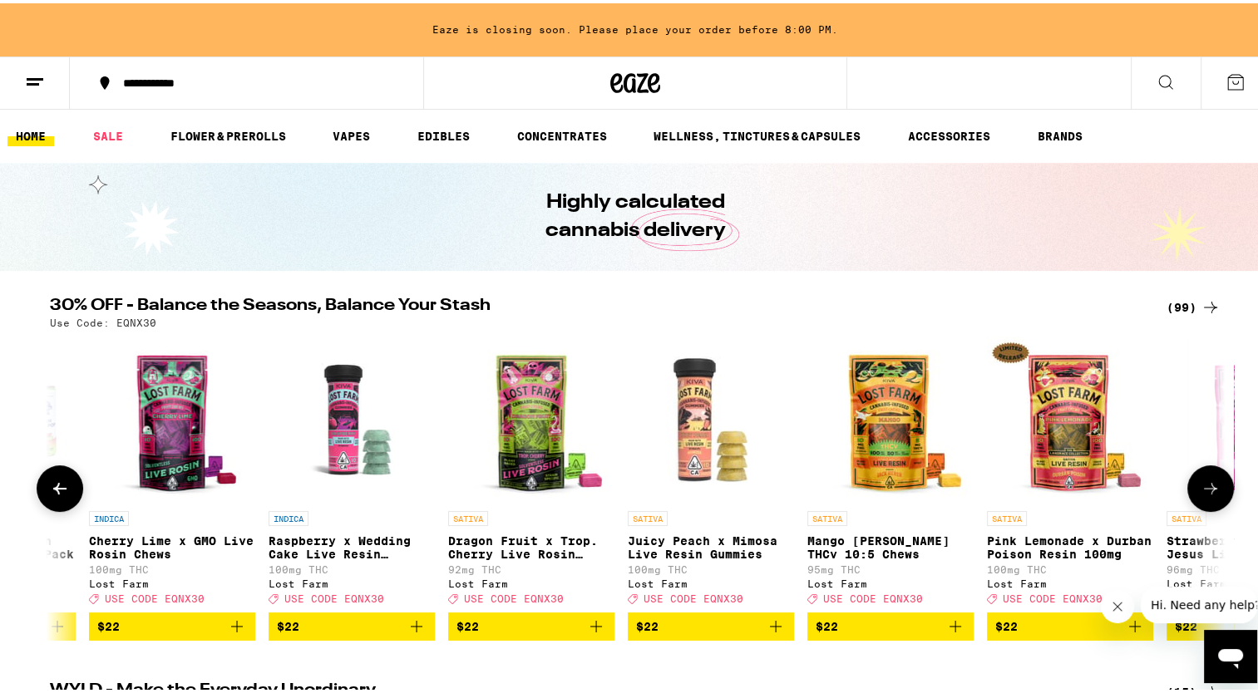
click at [1206, 479] on button at bounding box center [1210, 485] width 47 height 47
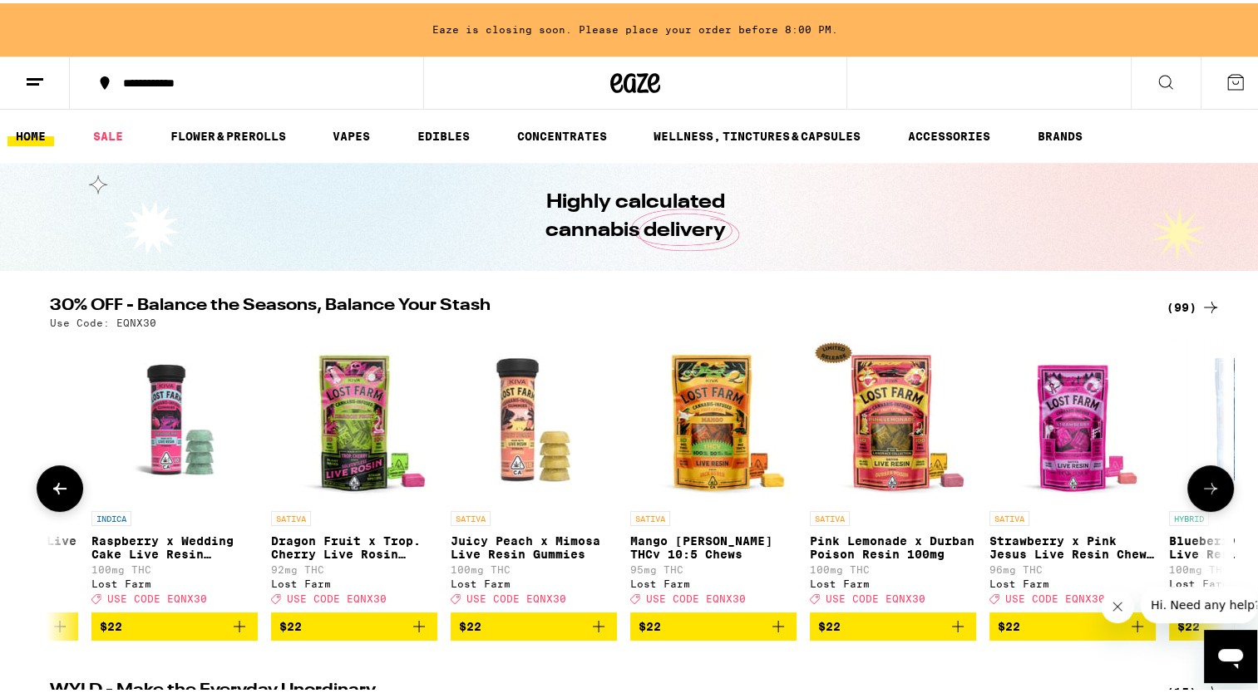
click at [1206, 479] on button at bounding box center [1210, 485] width 47 height 47
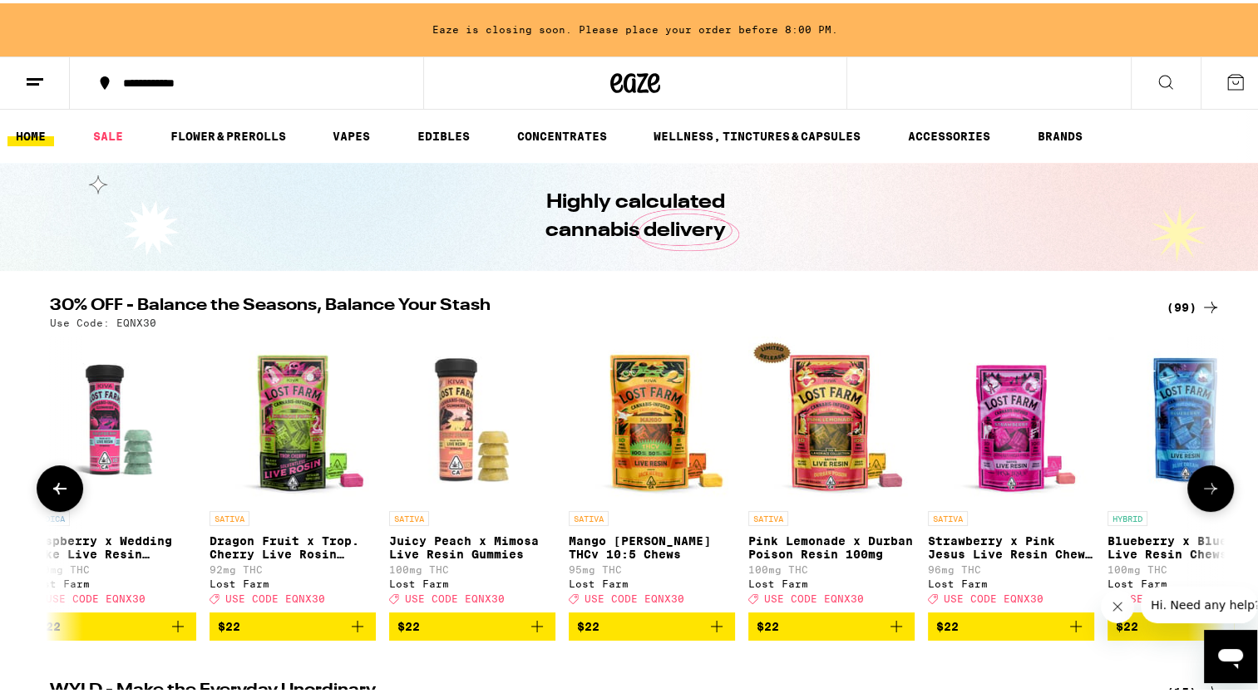
click at [1206, 479] on button at bounding box center [1210, 485] width 47 height 47
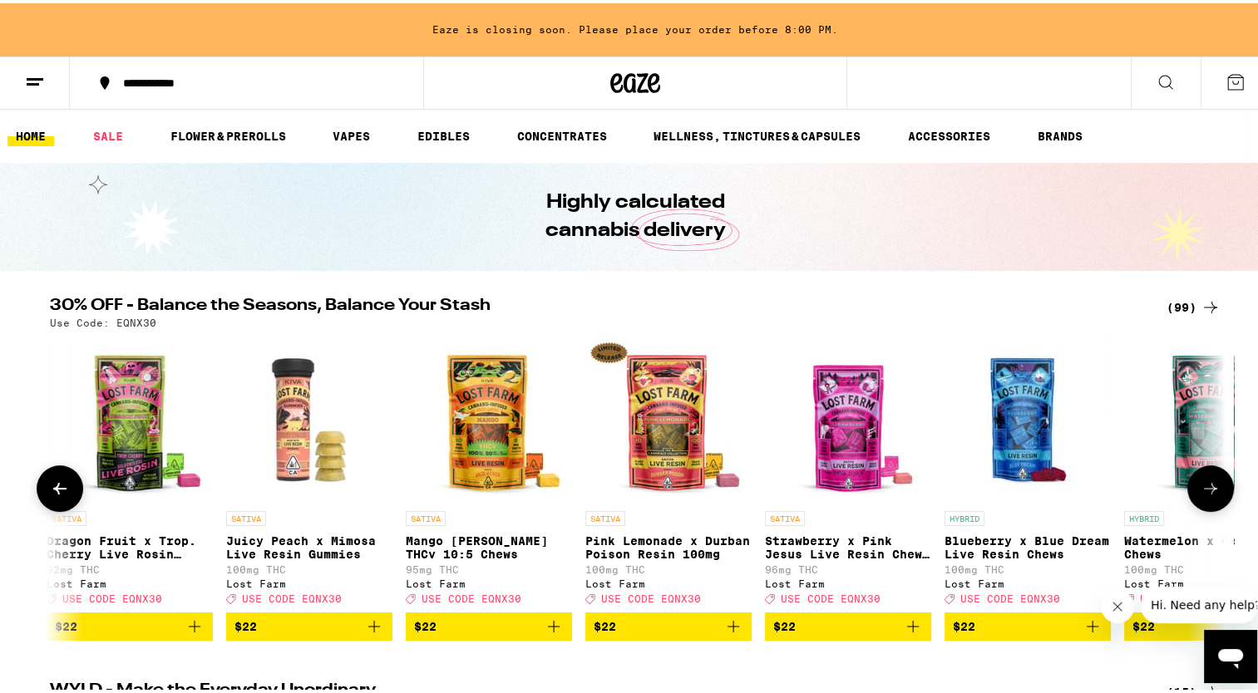
click at [1206, 479] on button at bounding box center [1210, 485] width 47 height 47
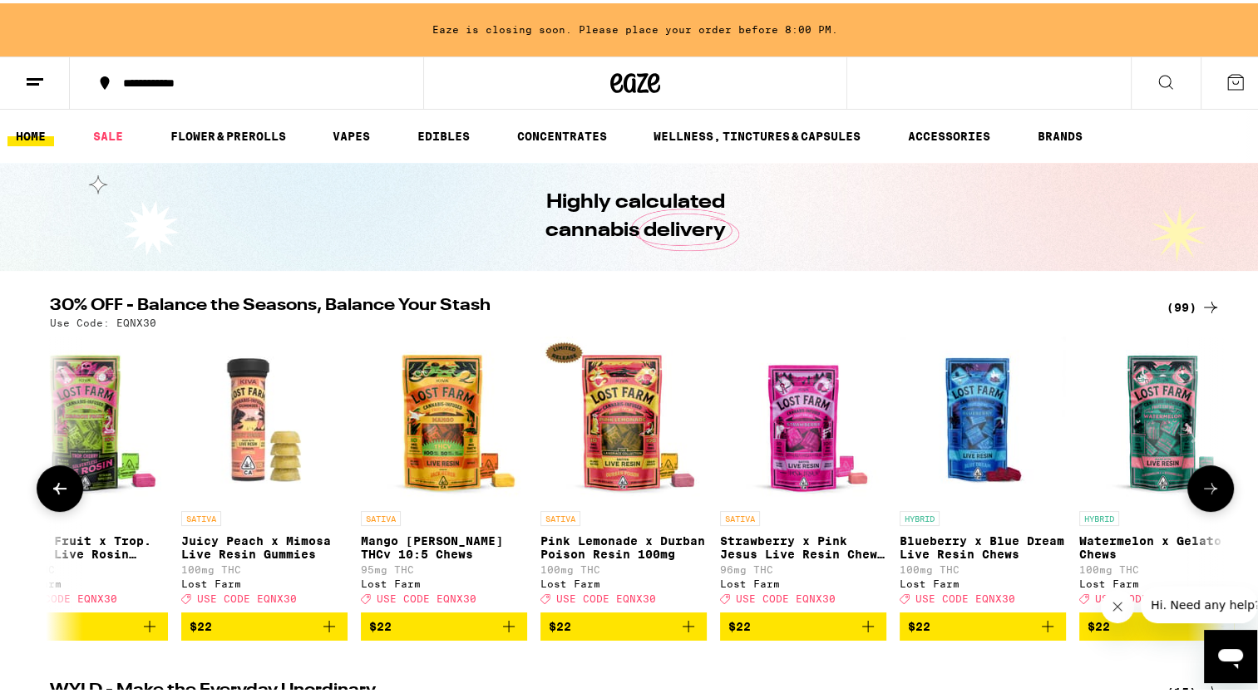
click at [1206, 479] on button at bounding box center [1210, 485] width 47 height 47
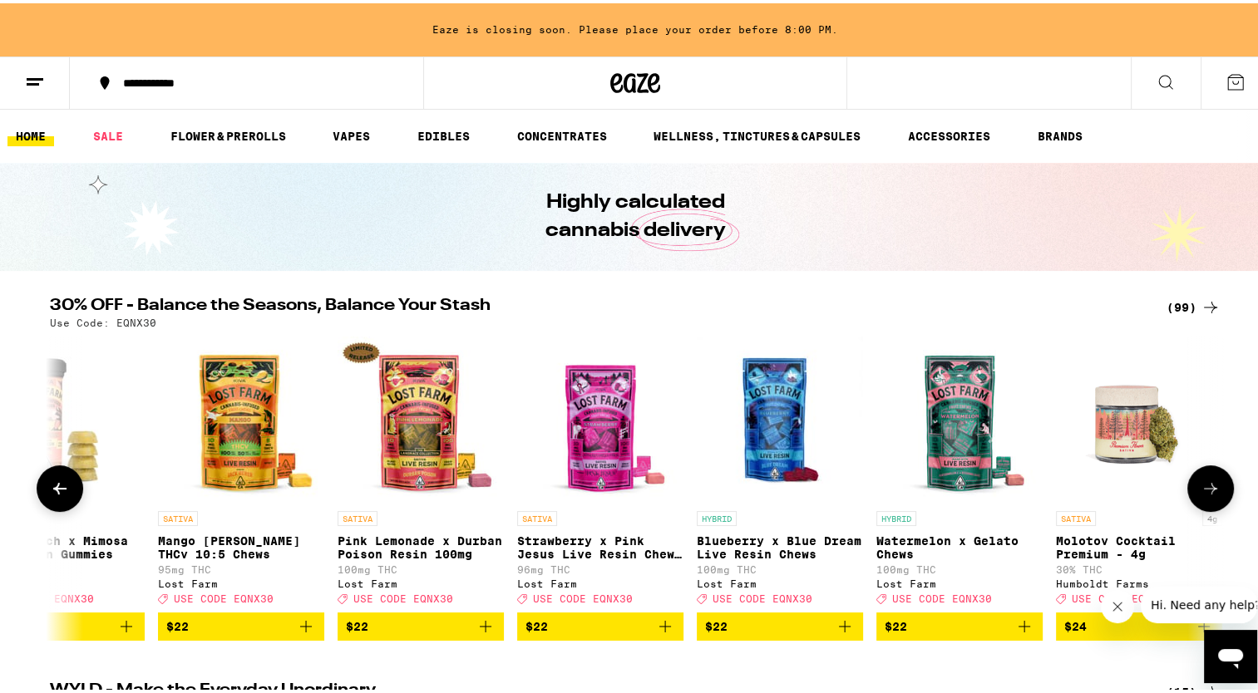
click at [1206, 479] on button at bounding box center [1210, 485] width 47 height 47
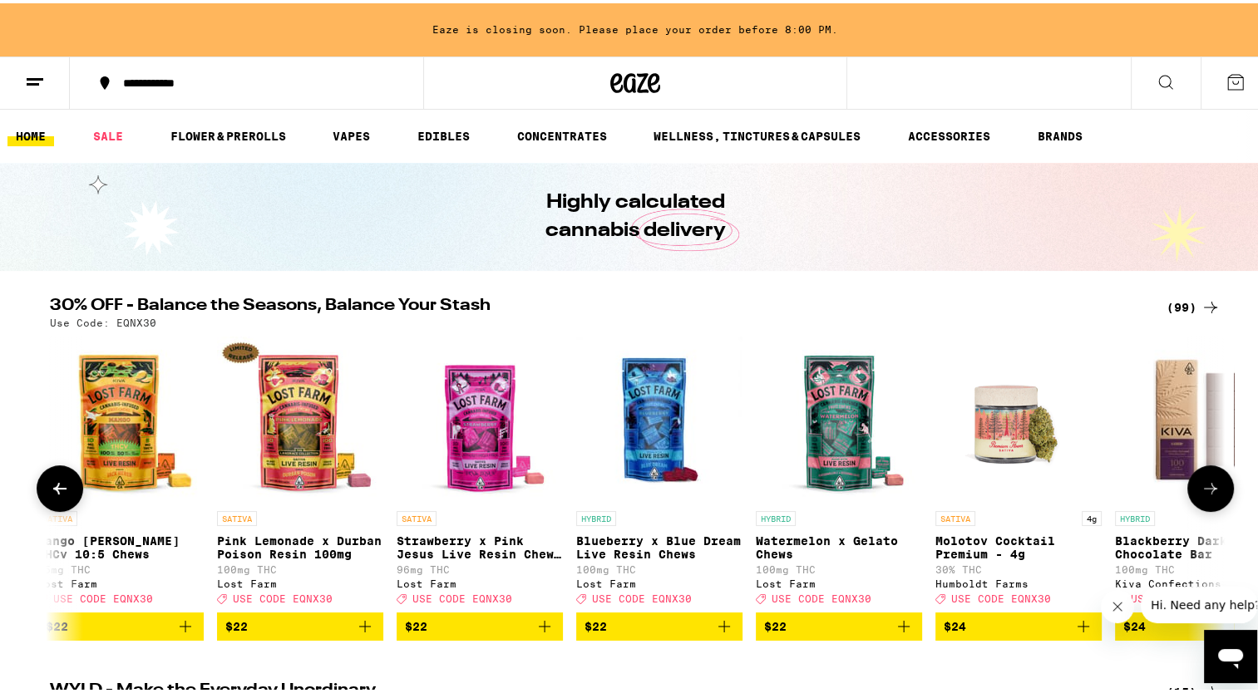
click at [1206, 479] on button at bounding box center [1210, 485] width 47 height 47
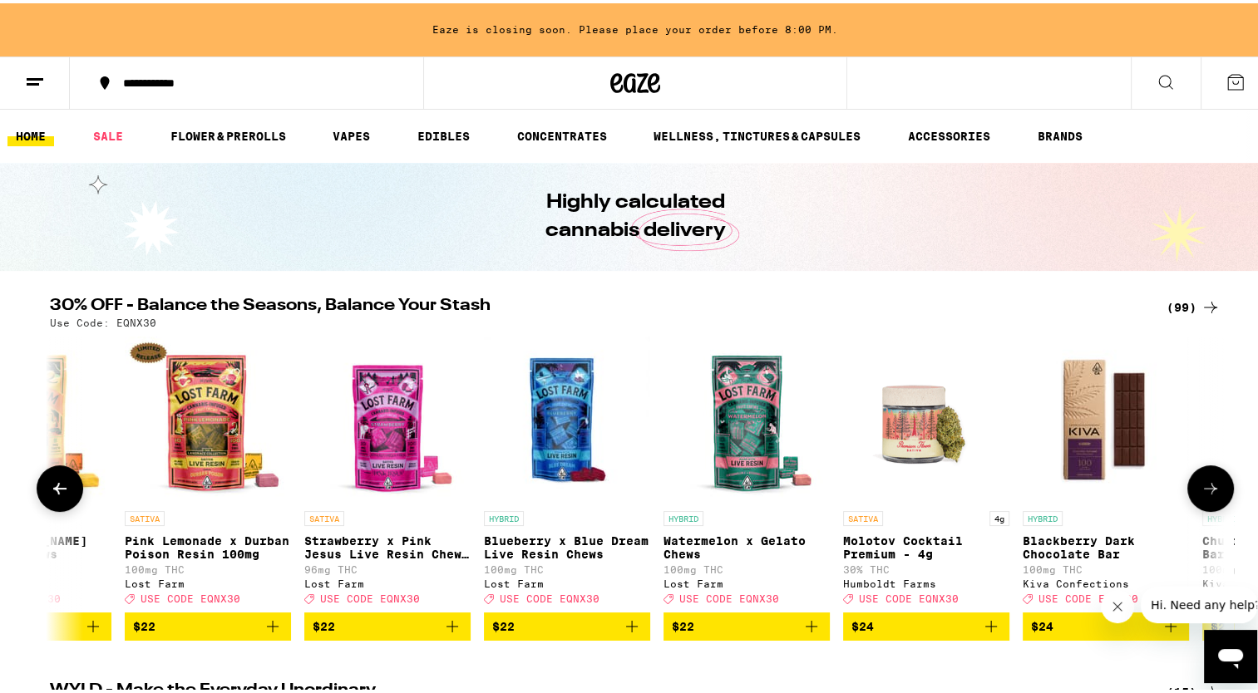
click at [1206, 479] on button at bounding box center [1210, 485] width 47 height 47
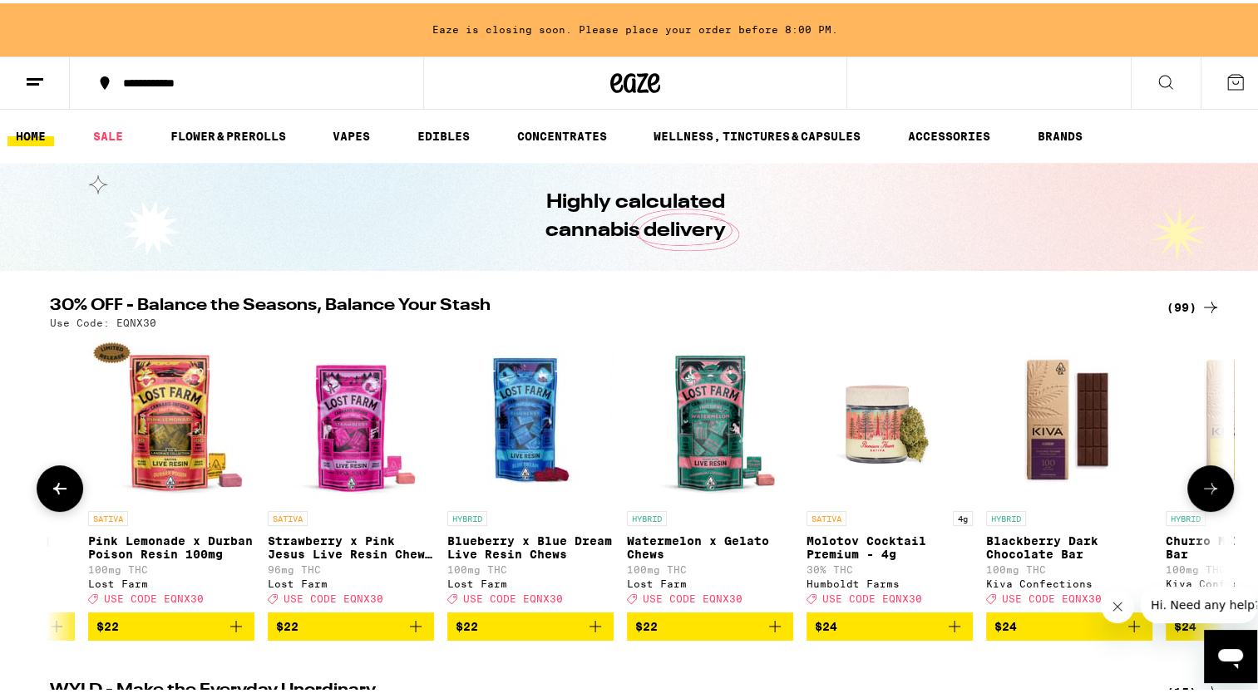
click at [1206, 479] on button at bounding box center [1210, 485] width 47 height 47
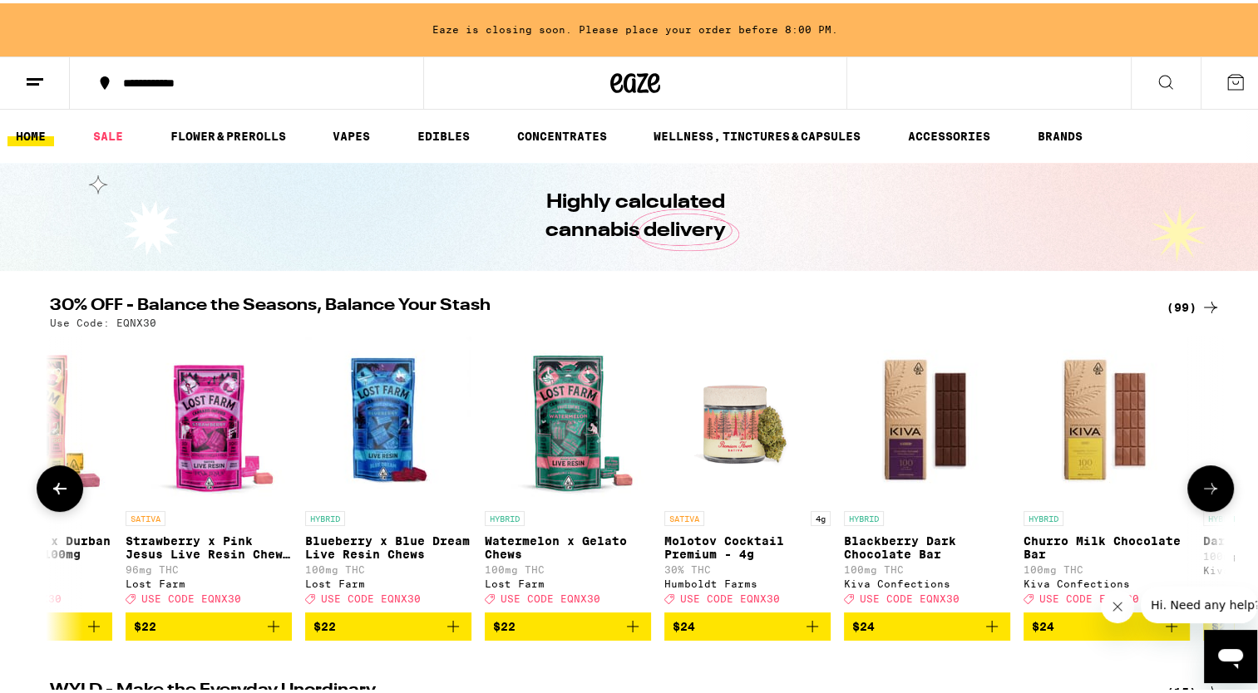
click at [1206, 479] on button at bounding box center [1210, 485] width 47 height 47
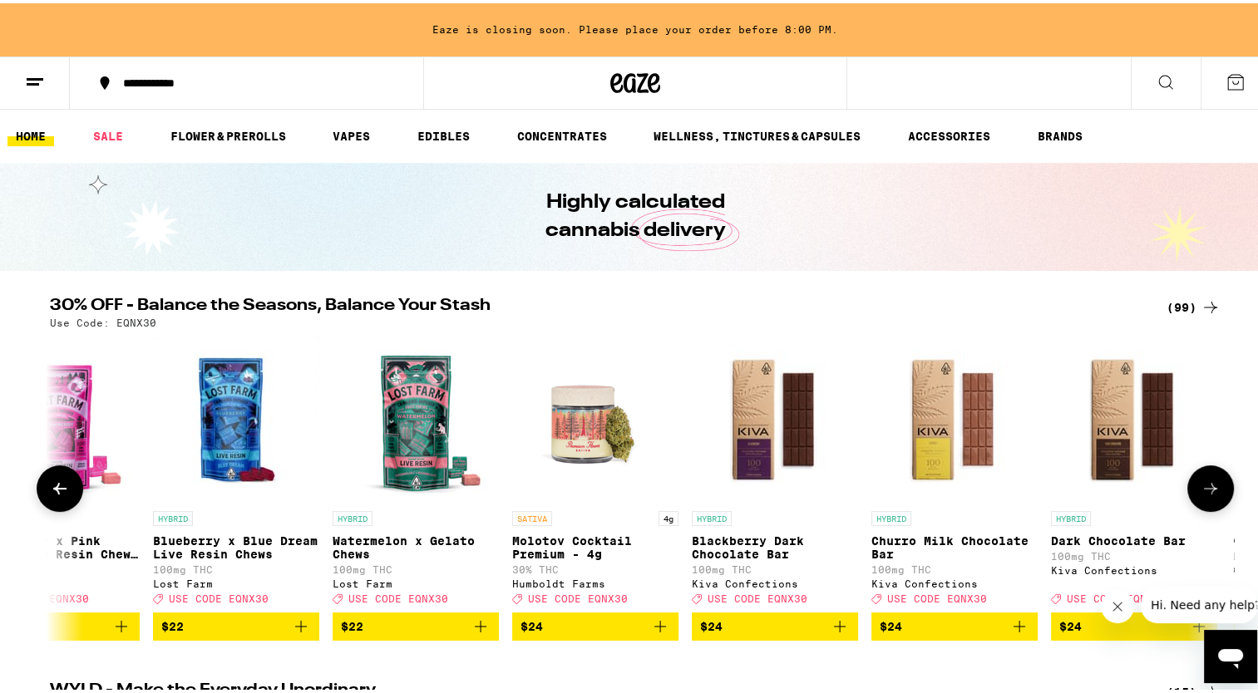
click at [1206, 479] on button at bounding box center [1210, 485] width 47 height 47
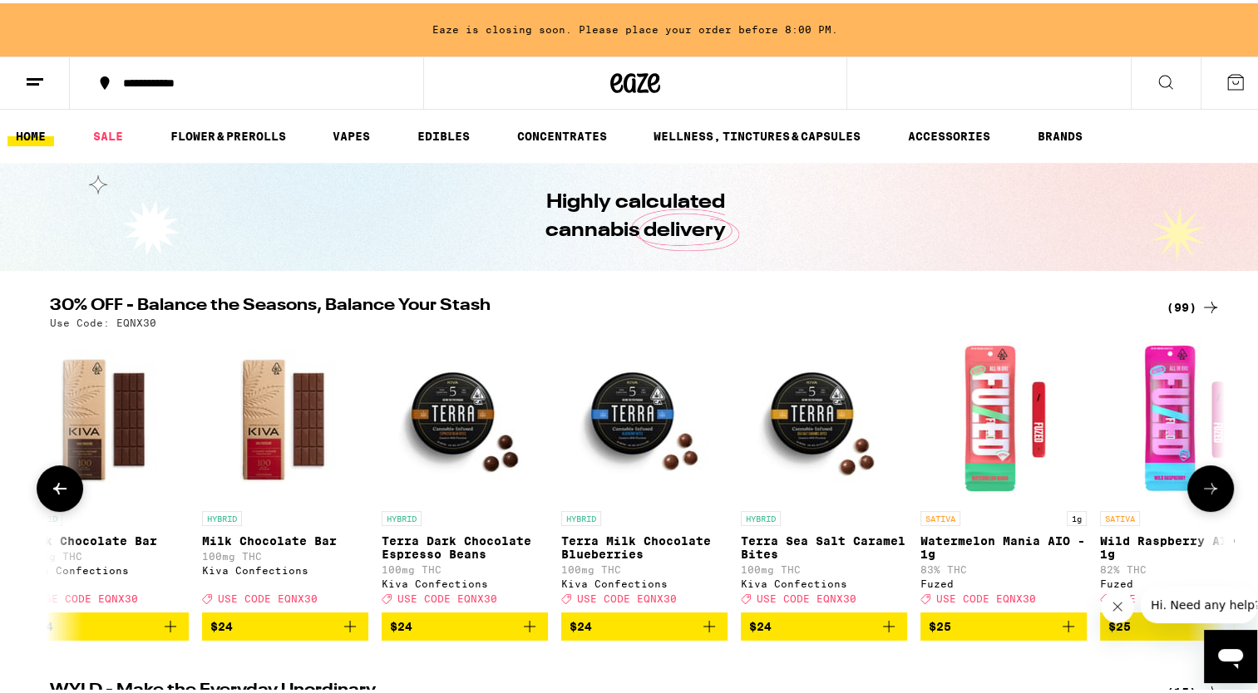
click at [1206, 480] on button at bounding box center [1210, 485] width 47 height 47
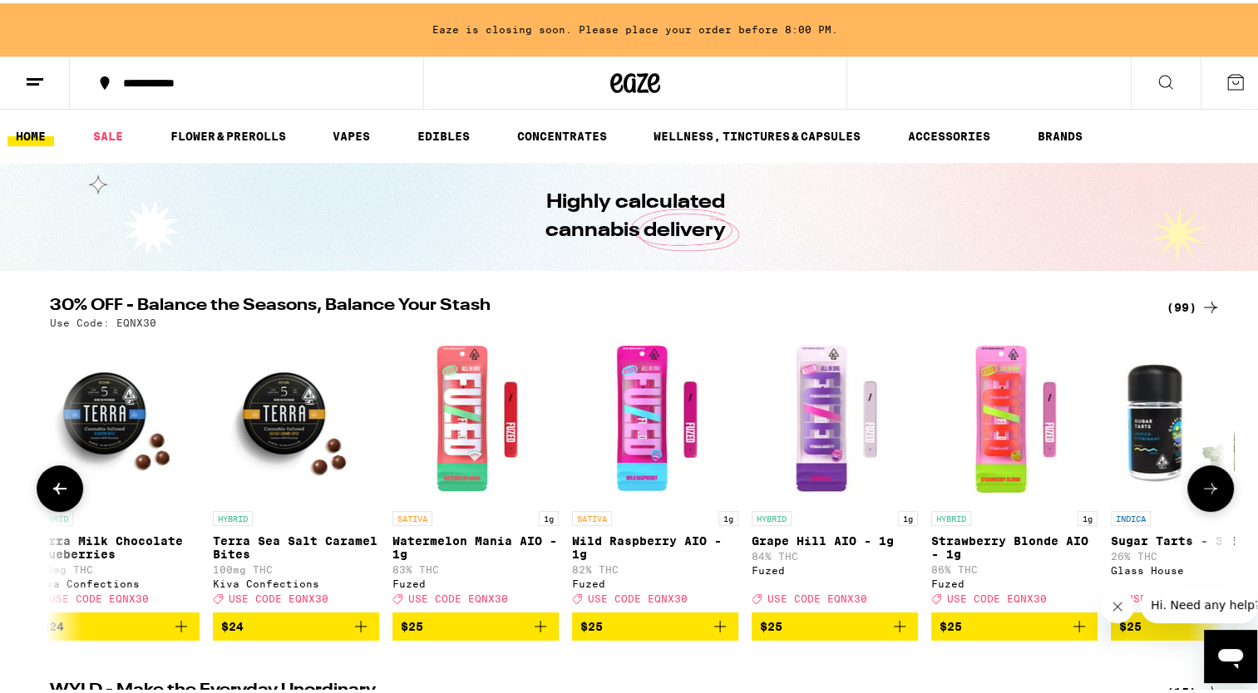
click at [1206, 480] on button at bounding box center [1210, 485] width 47 height 47
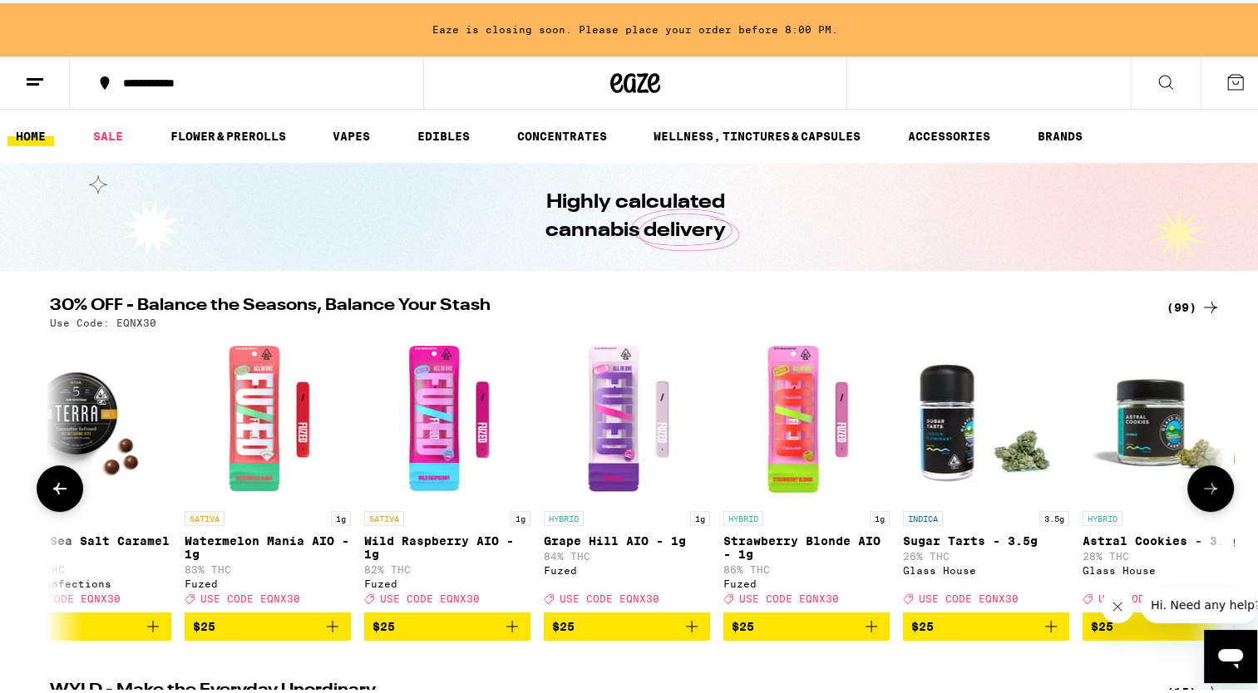
click at [1206, 480] on button at bounding box center [1210, 485] width 47 height 47
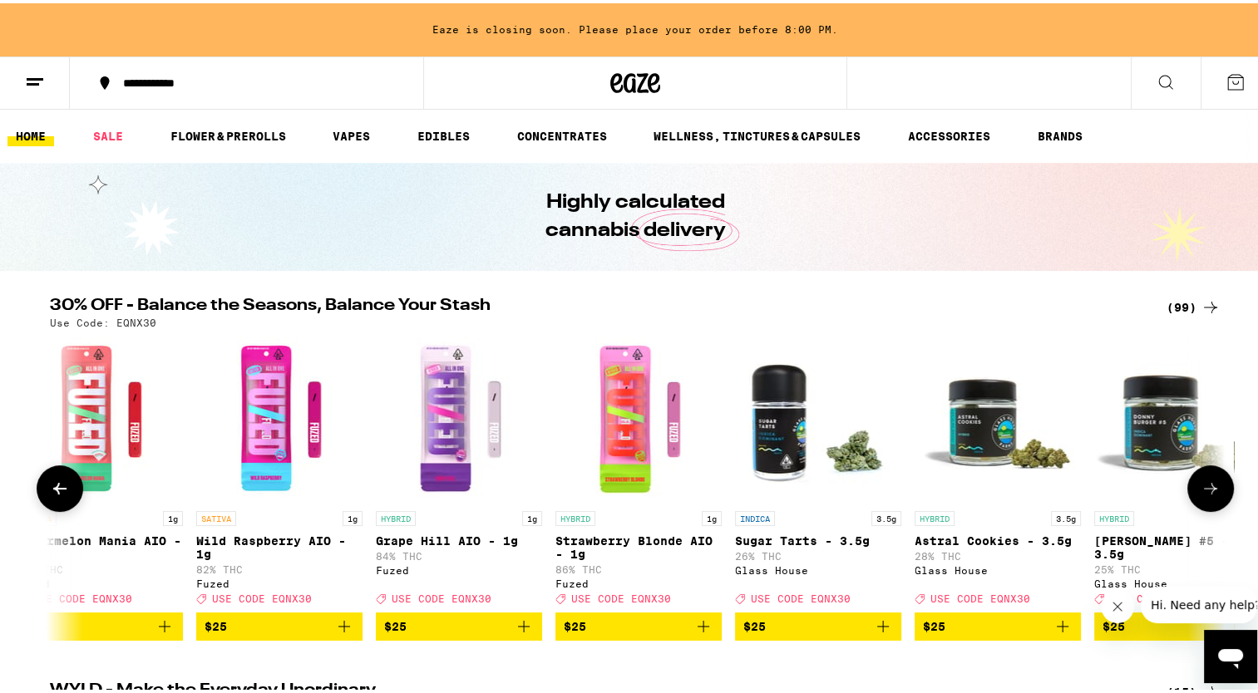
click at [1206, 480] on button at bounding box center [1210, 485] width 47 height 47
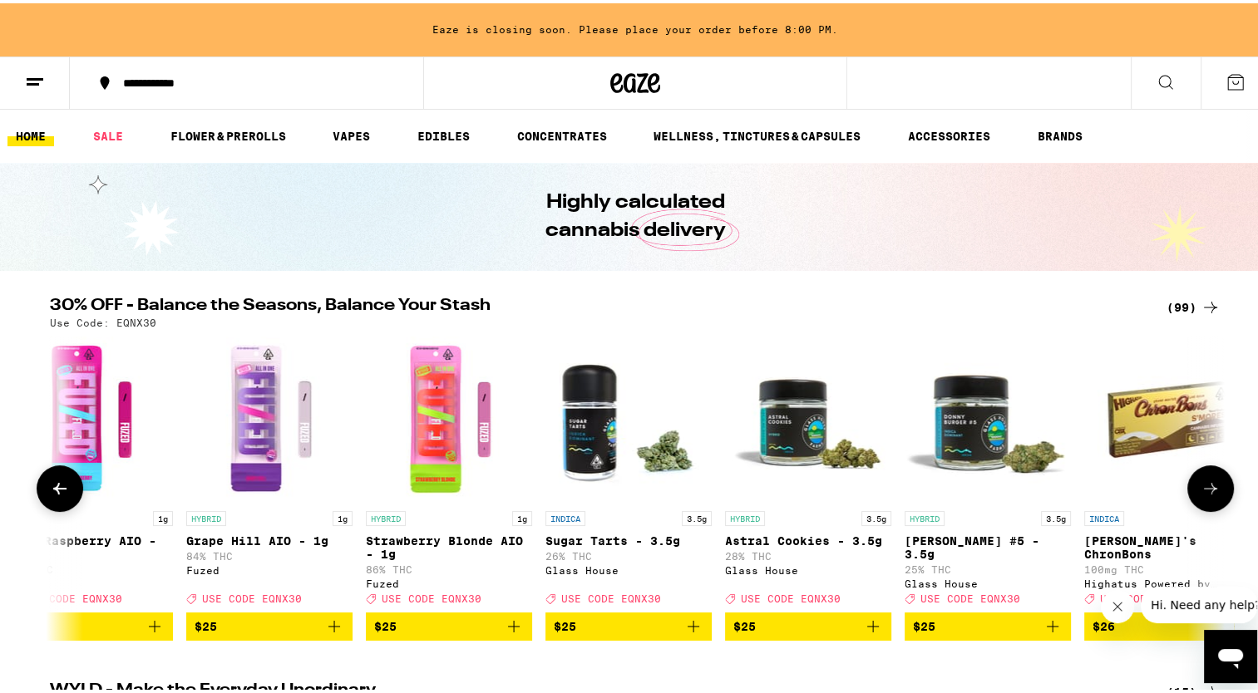
click at [1206, 480] on button at bounding box center [1210, 485] width 47 height 47
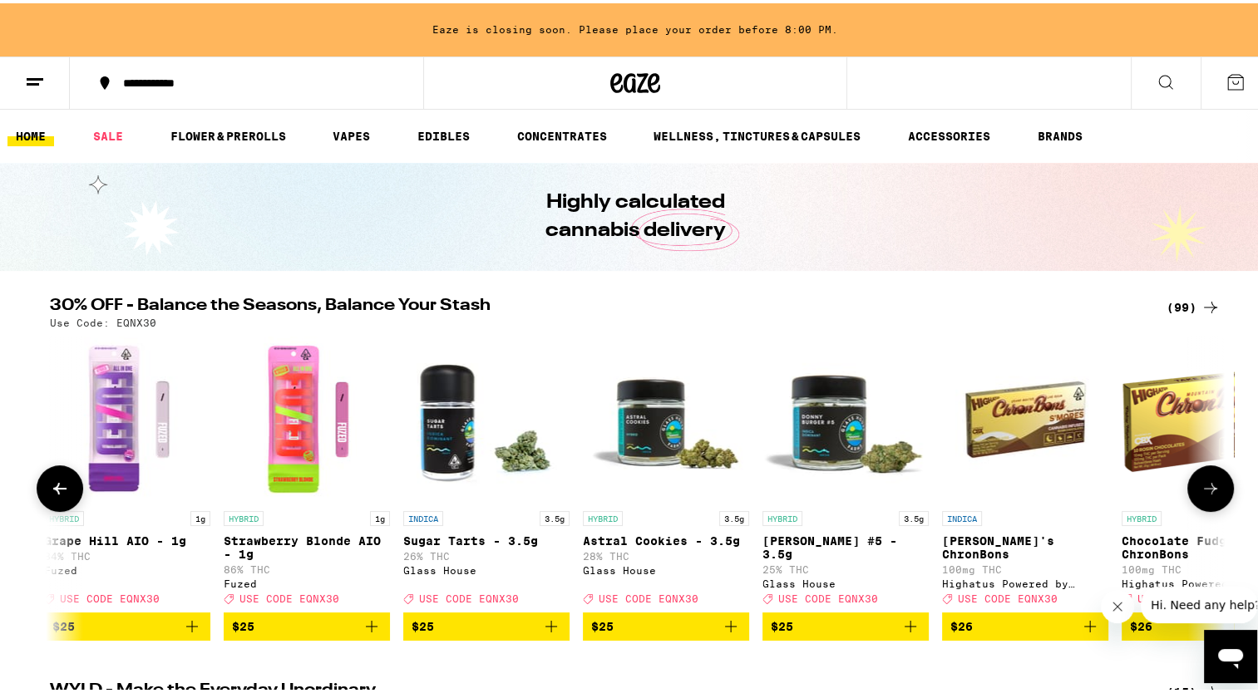
click at [1206, 480] on button at bounding box center [1210, 485] width 47 height 47
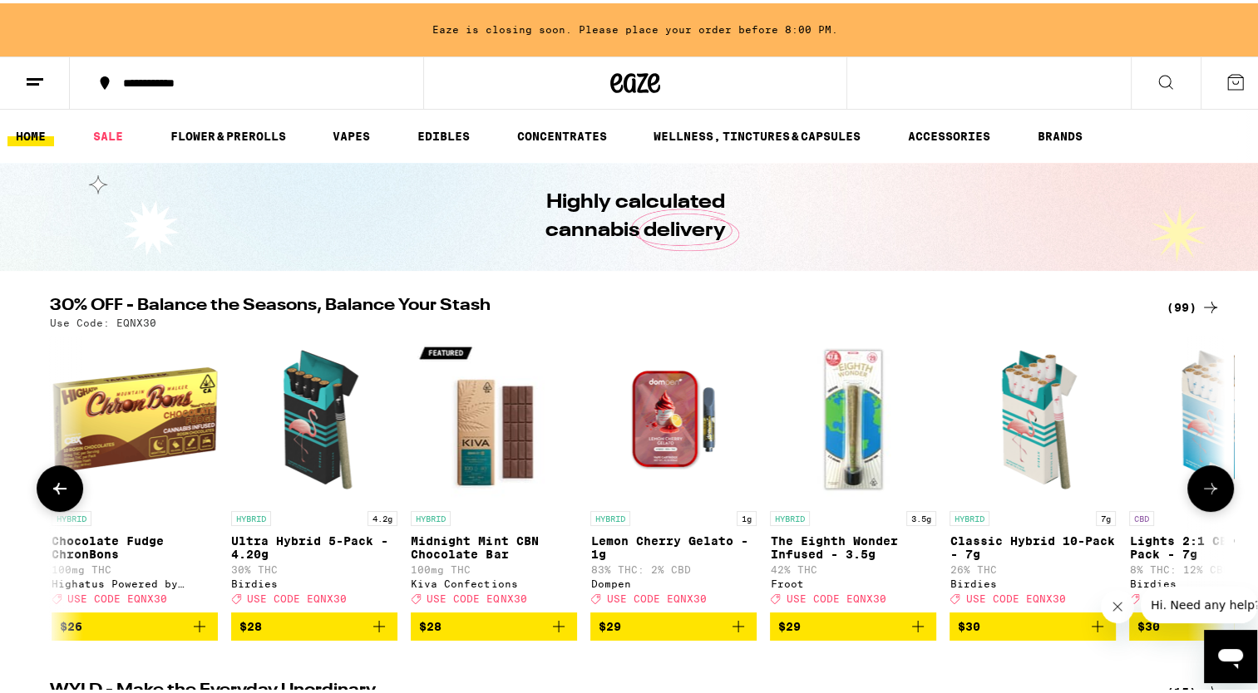
click at [1206, 480] on button at bounding box center [1210, 485] width 47 height 47
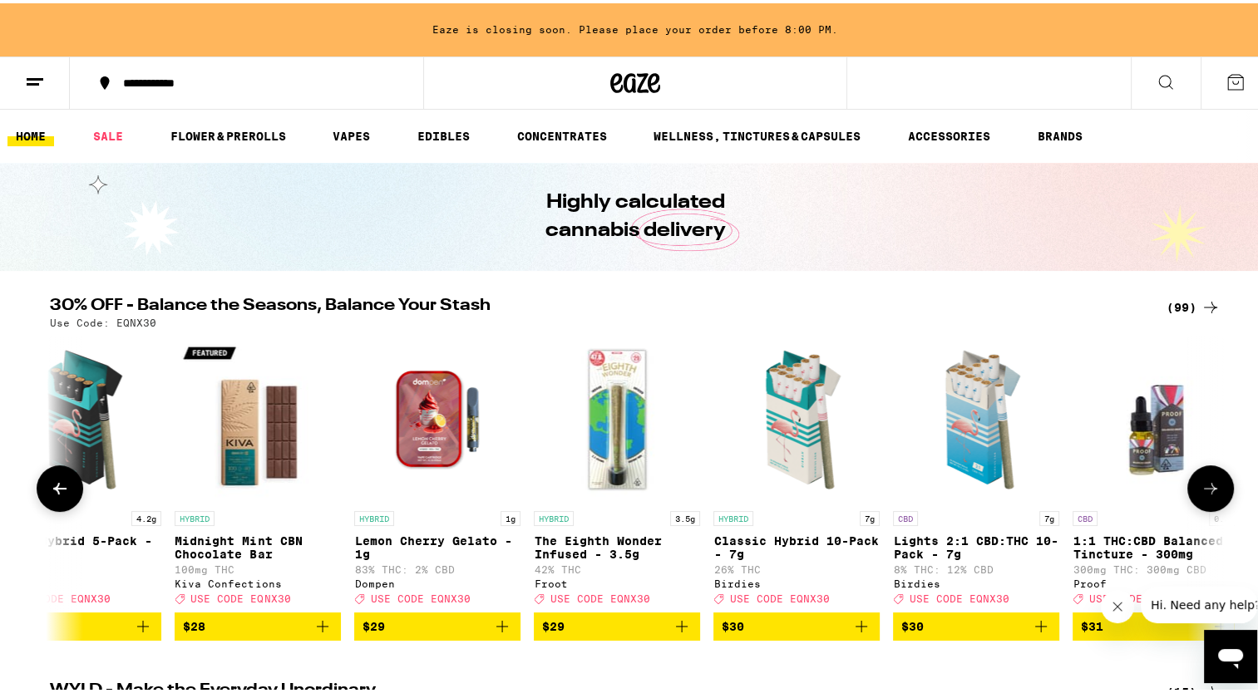
click at [1206, 480] on button at bounding box center [1210, 485] width 47 height 47
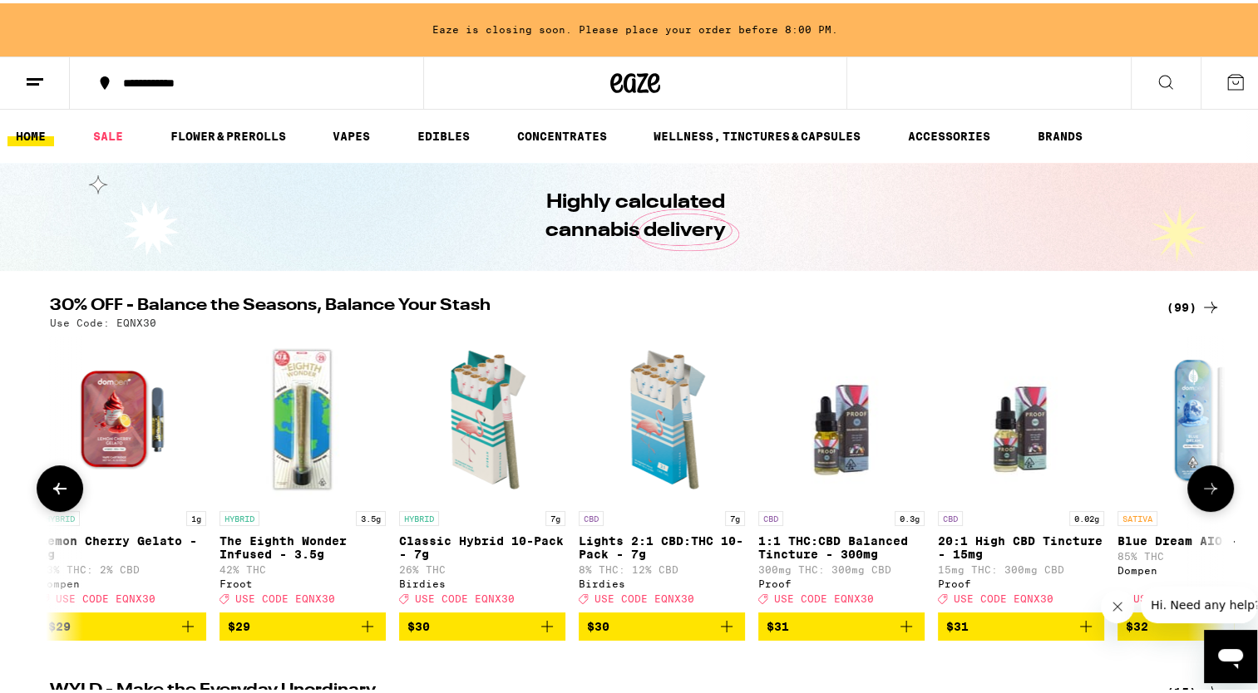
click at [1206, 480] on button at bounding box center [1210, 485] width 47 height 47
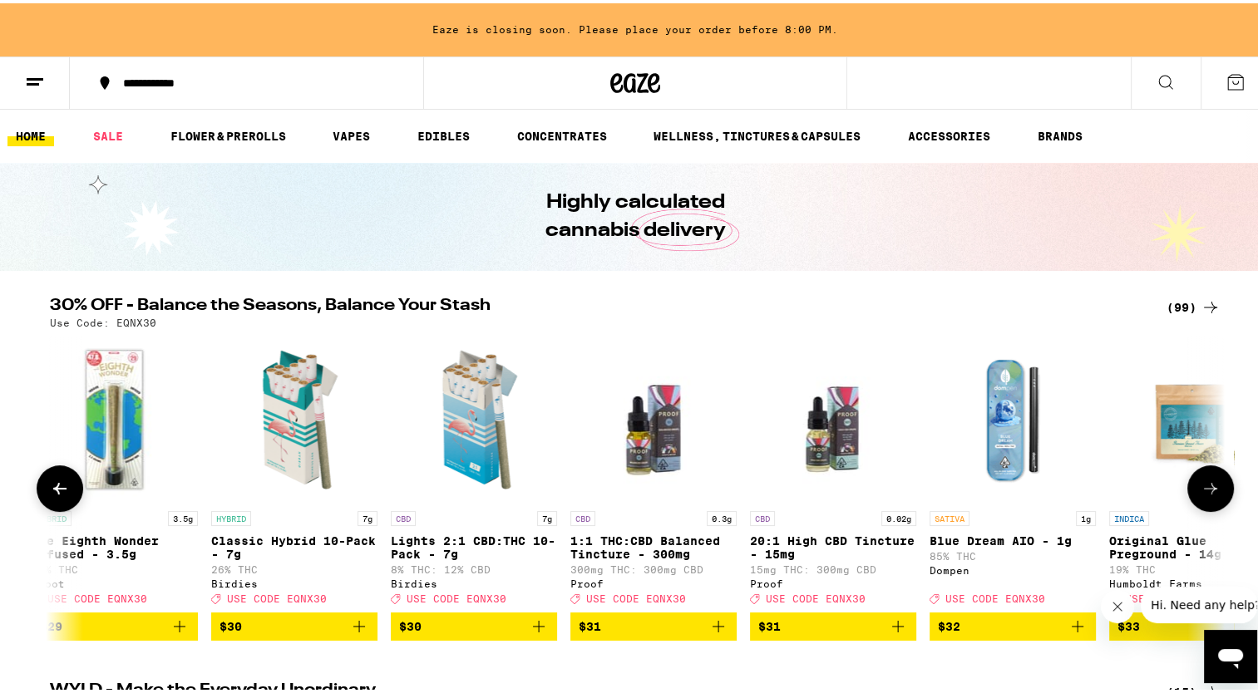
click at [1206, 480] on button at bounding box center [1210, 485] width 47 height 47
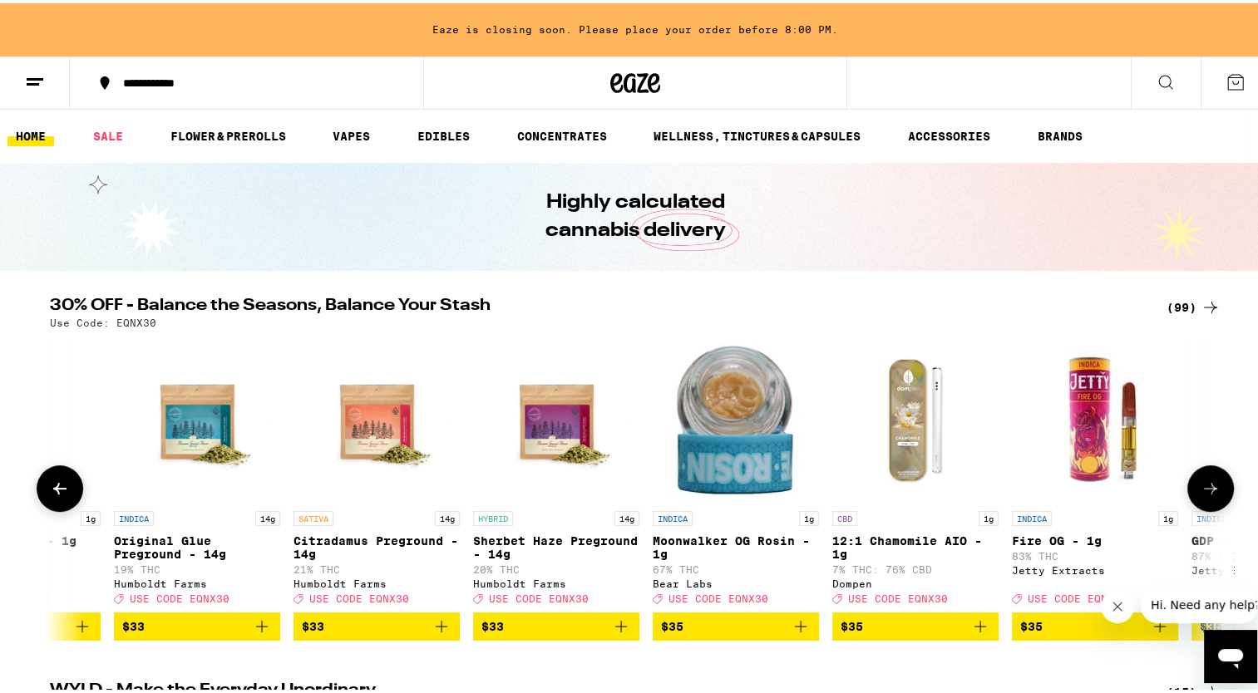
click at [1206, 480] on button at bounding box center [1210, 485] width 47 height 47
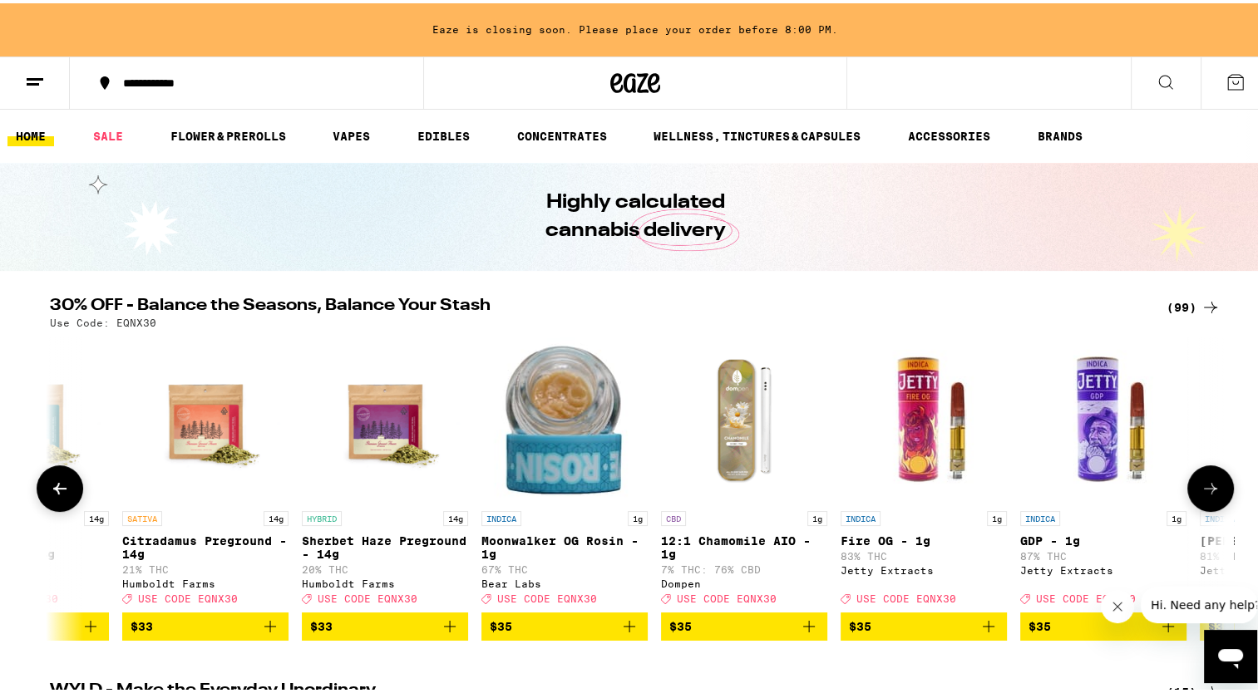
click at [1206, 480] on button at bounding box center [1210, 485] width 47 height 47
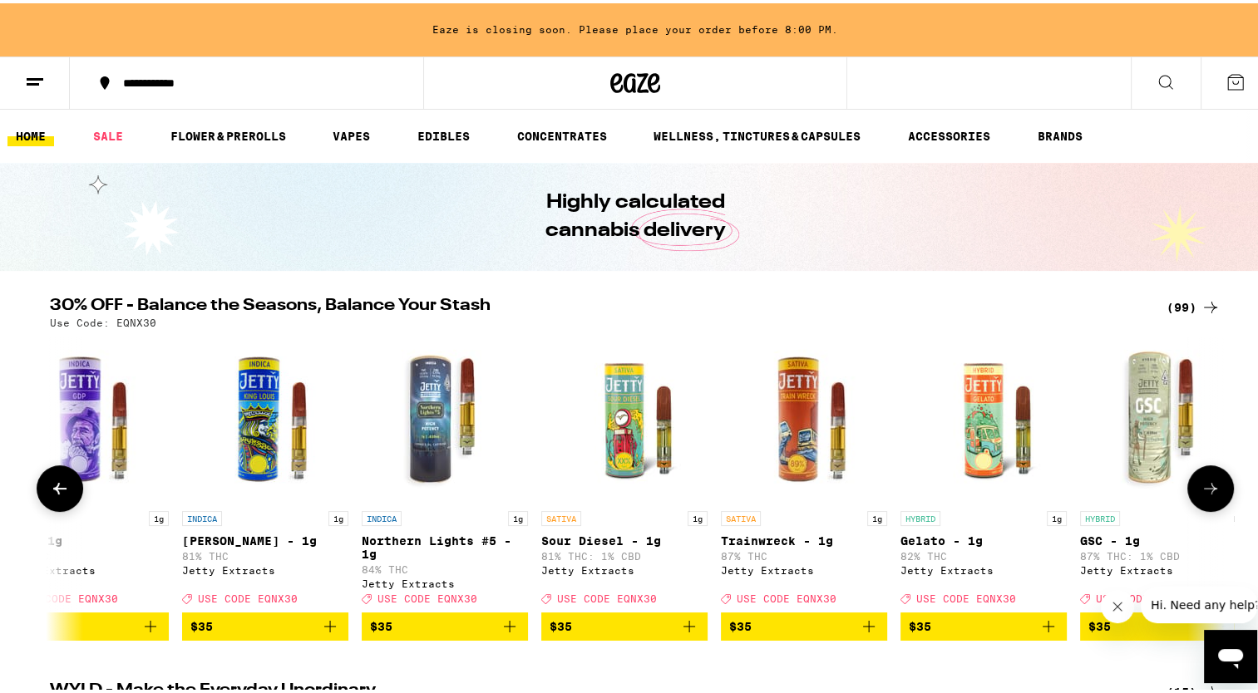
click at [1206, 480] on button at bounding box center [1210, 485] width 47 height 47
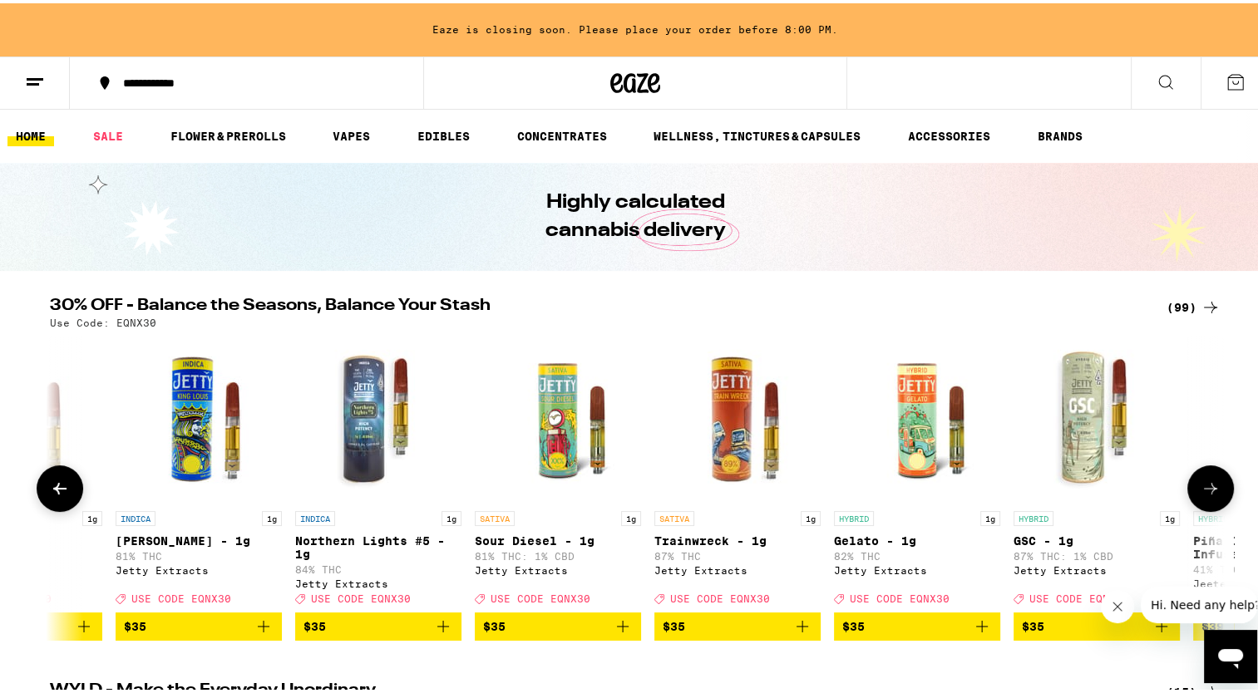
click at [1206, 480] on button at bounding box center [1210, 485] width 47 height 47
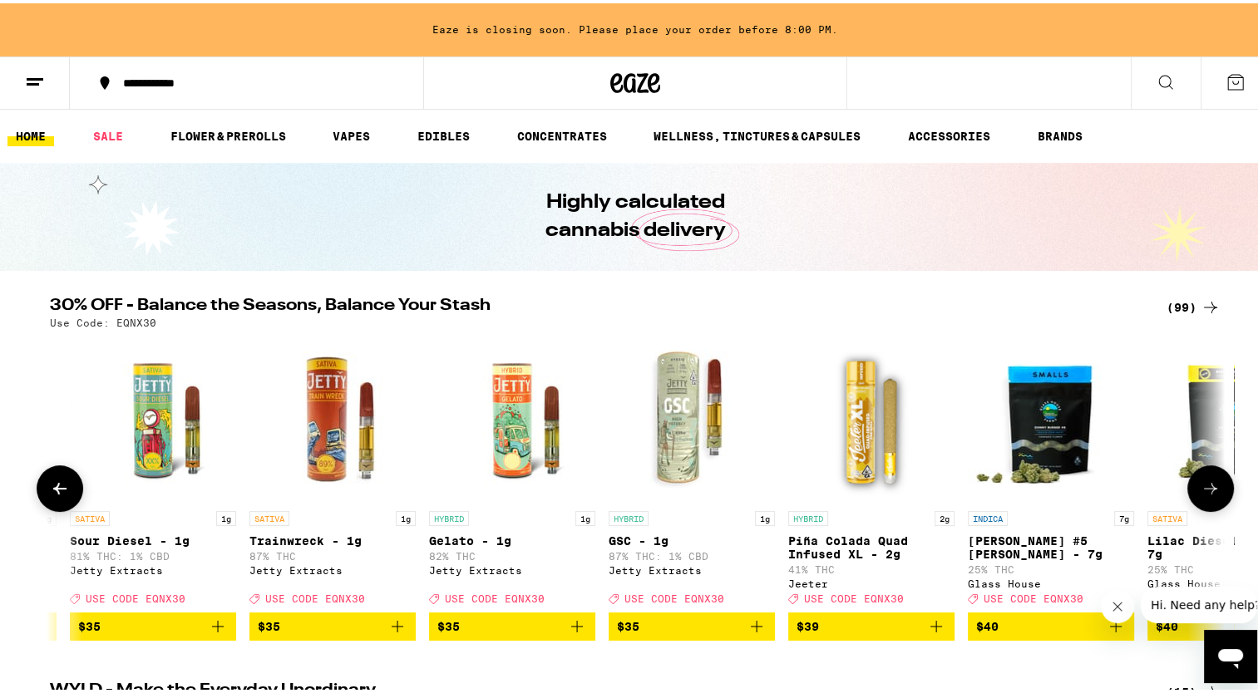
click at [1206, 480] on button at bounding box center [1210, 485] width 47 height 47
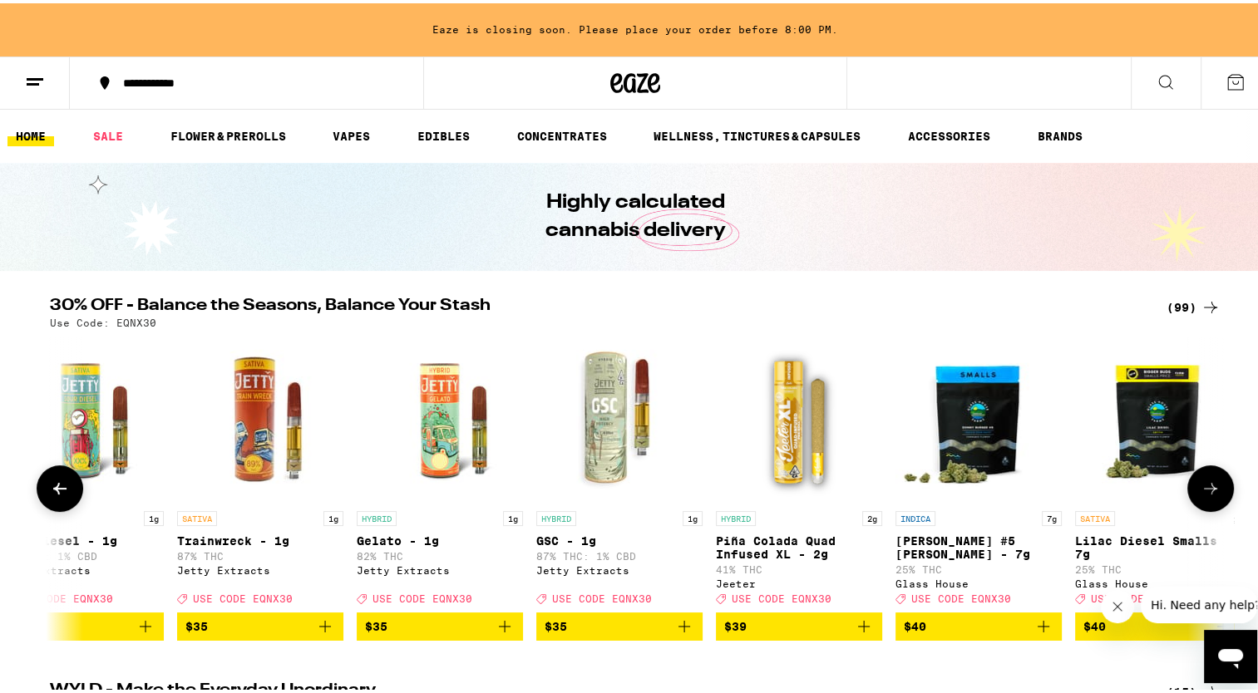
click at [1206, 480] on button at bounding box center [1210, 485] width 47 height 47
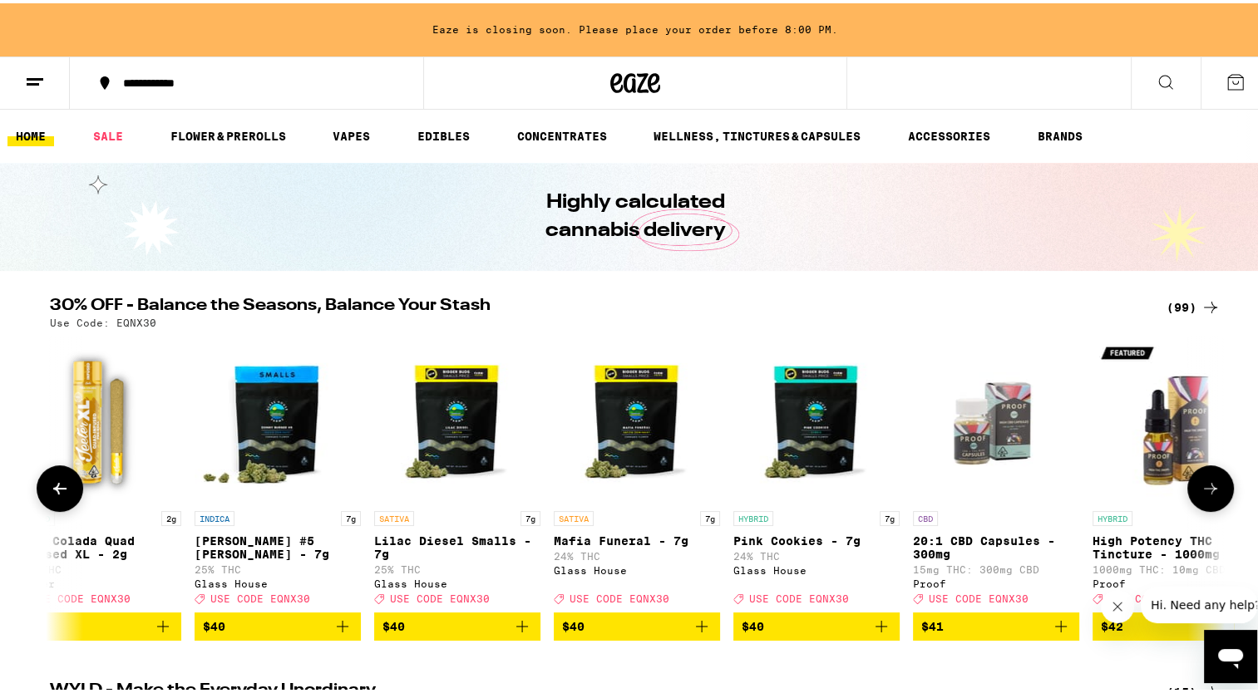
click at [1206, 480] on button at bounding box center [1210, 485] width 47 height 47
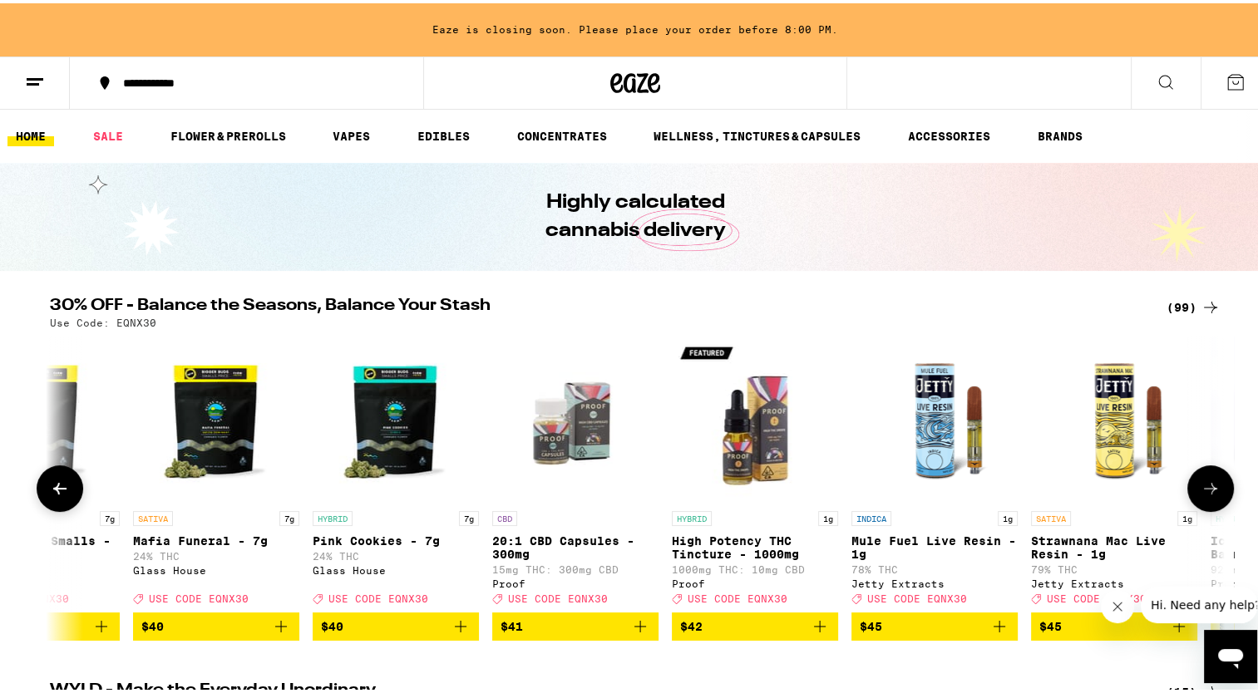
click at [1206, 480] on button at bounding box center [1210, 485] width 47 height 47
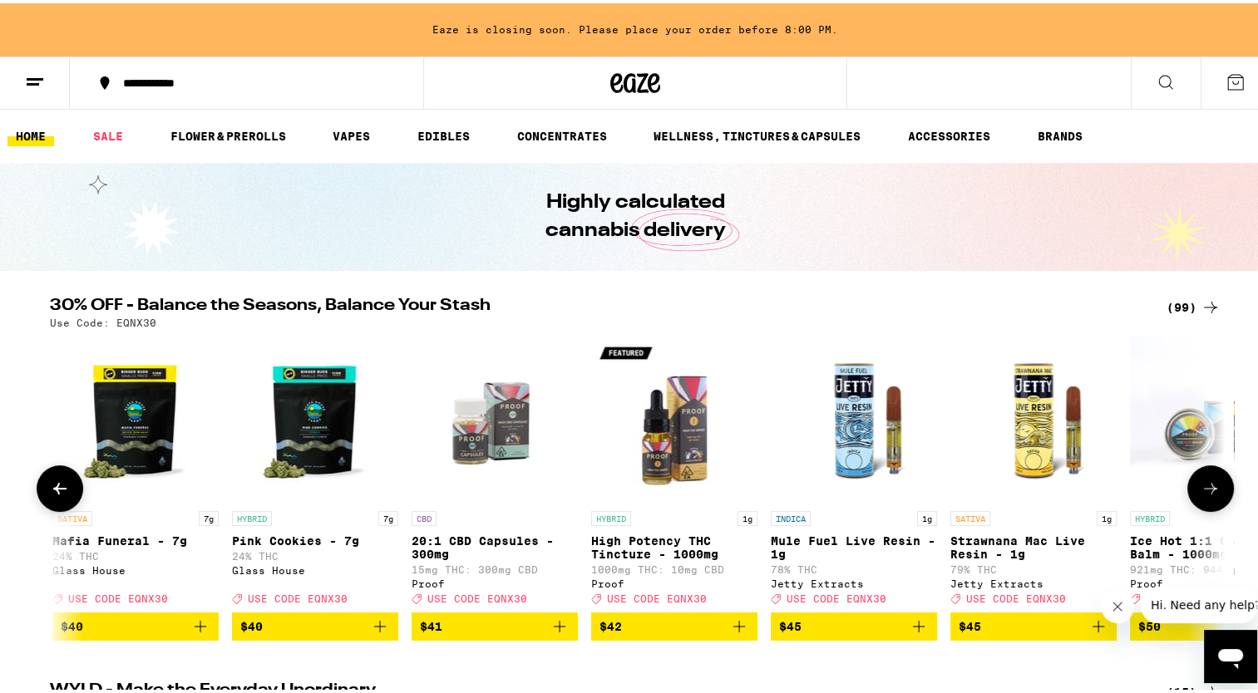
click at [1206, 480] on button at bounding box center [1210, 485] width 47 height 47
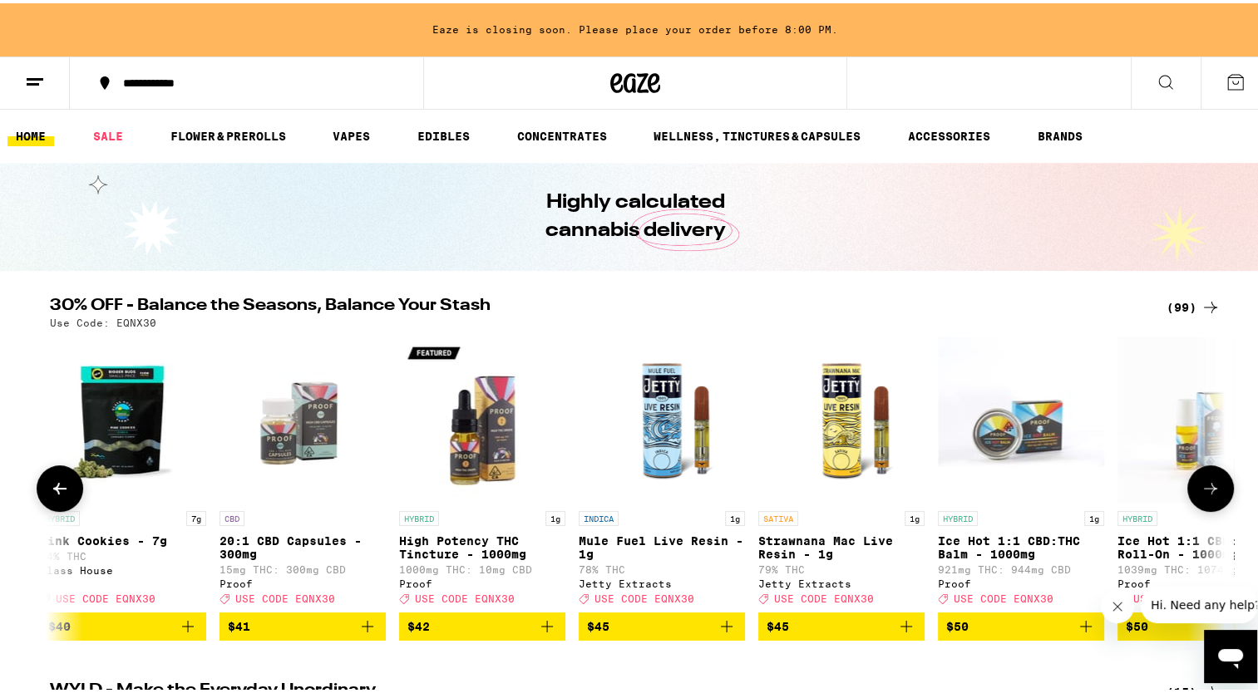
click at [1206, 480] on button at bounding box center [1210, 485] width 47 height 47
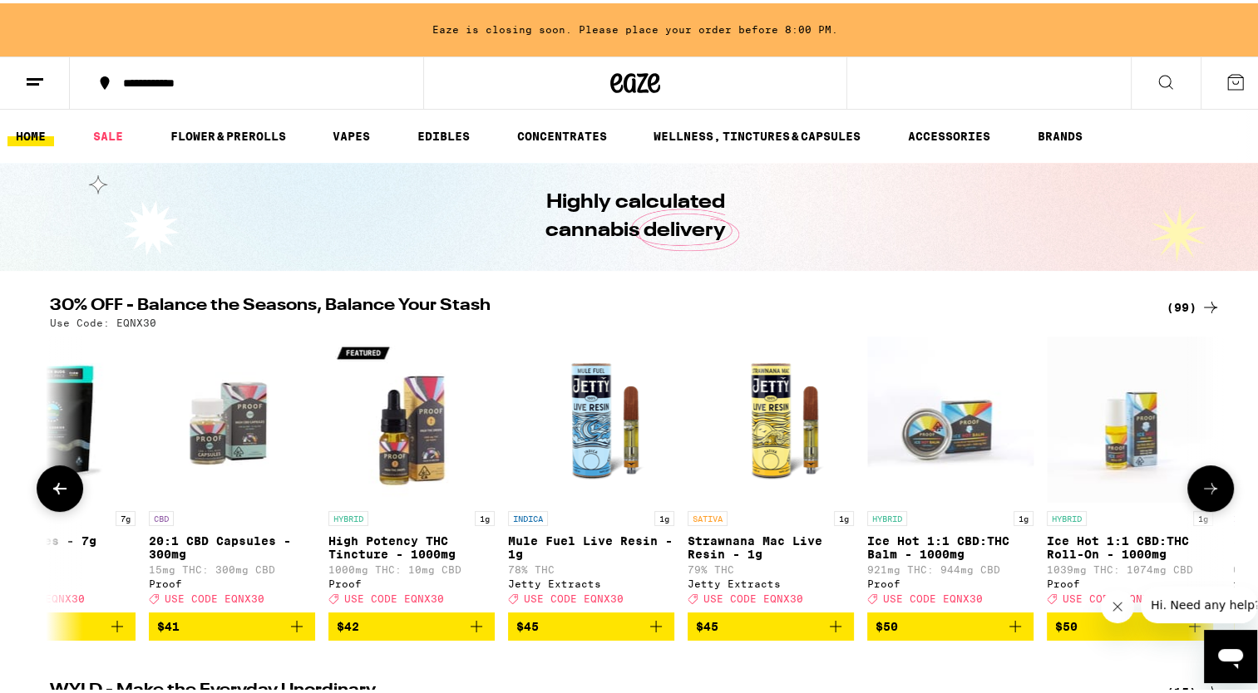
click at [1206, 480] on button at bounding box center [1210, 485] width 47 height 47
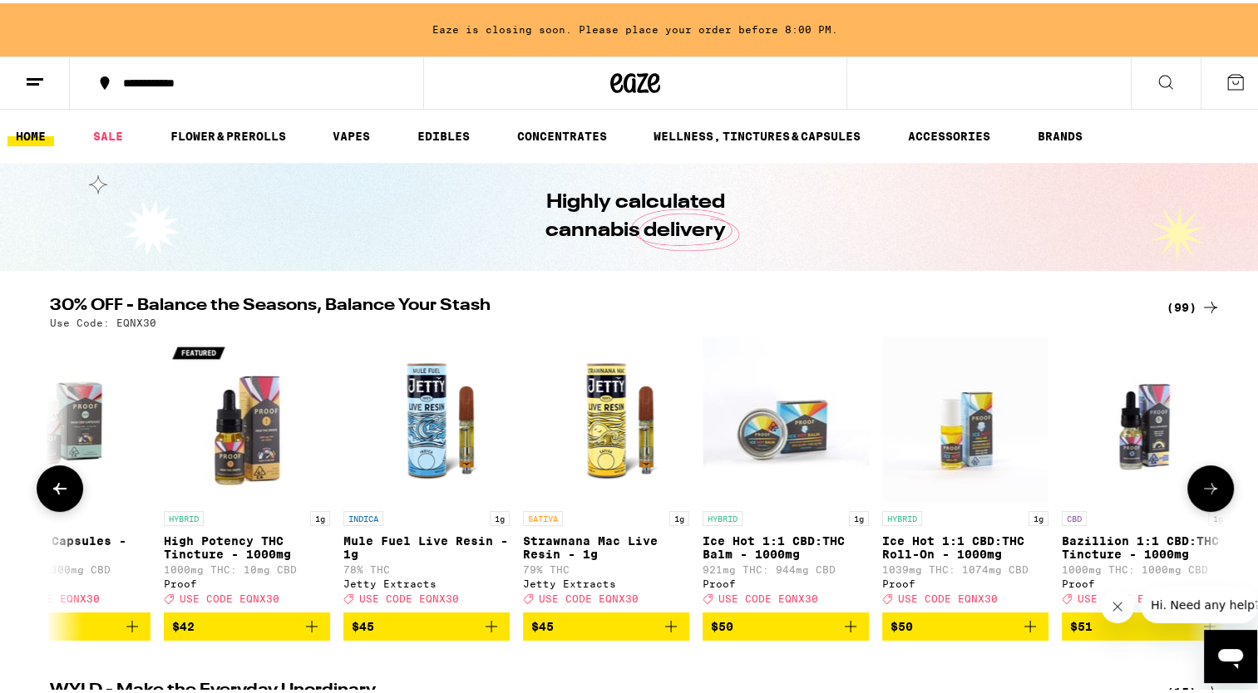
click at [1206, 480] on button at bounding box center [1210, 485] width 47 height 47
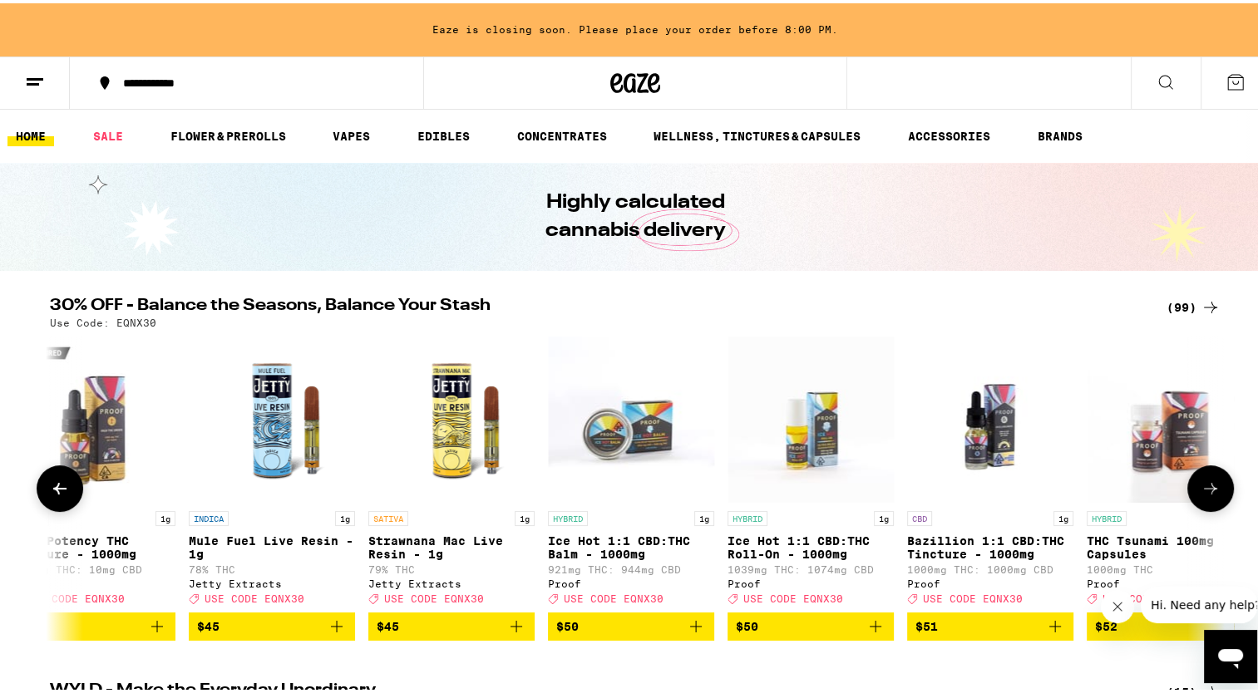
click at [1206, 480] on button at bounding box center [1210, 485] width 47 height 47
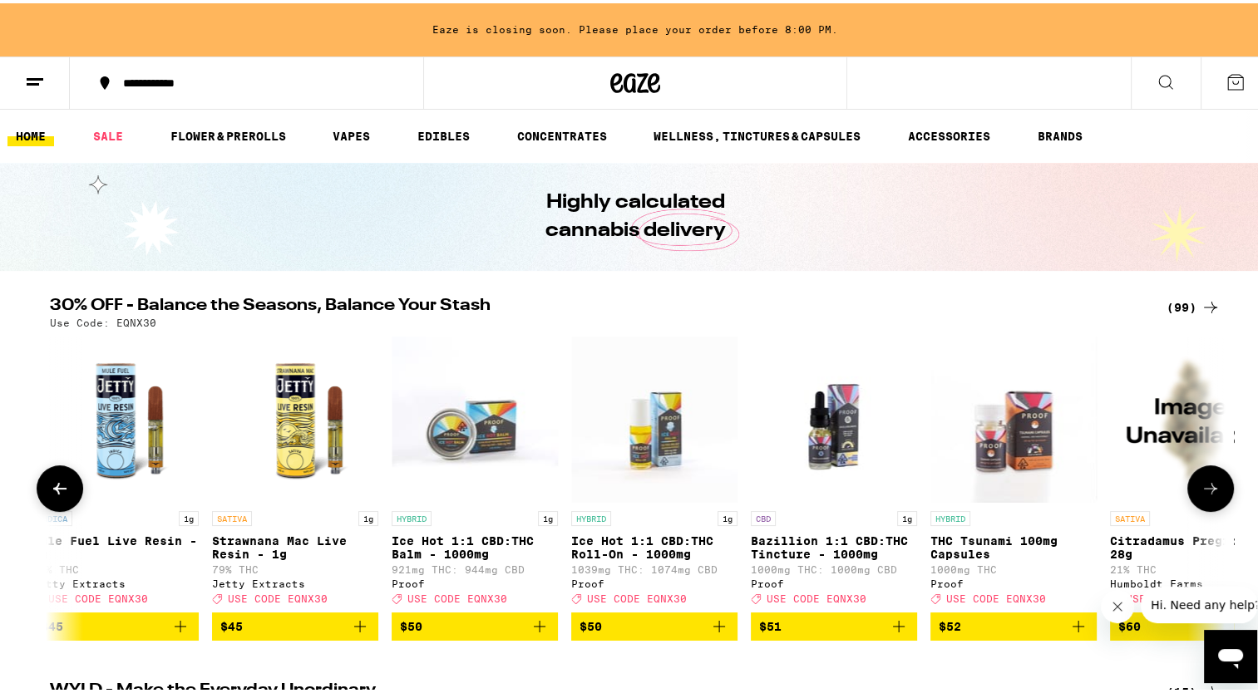
click at [1206, 480] on button at bounding box center [1210, 485] width 47 height 47
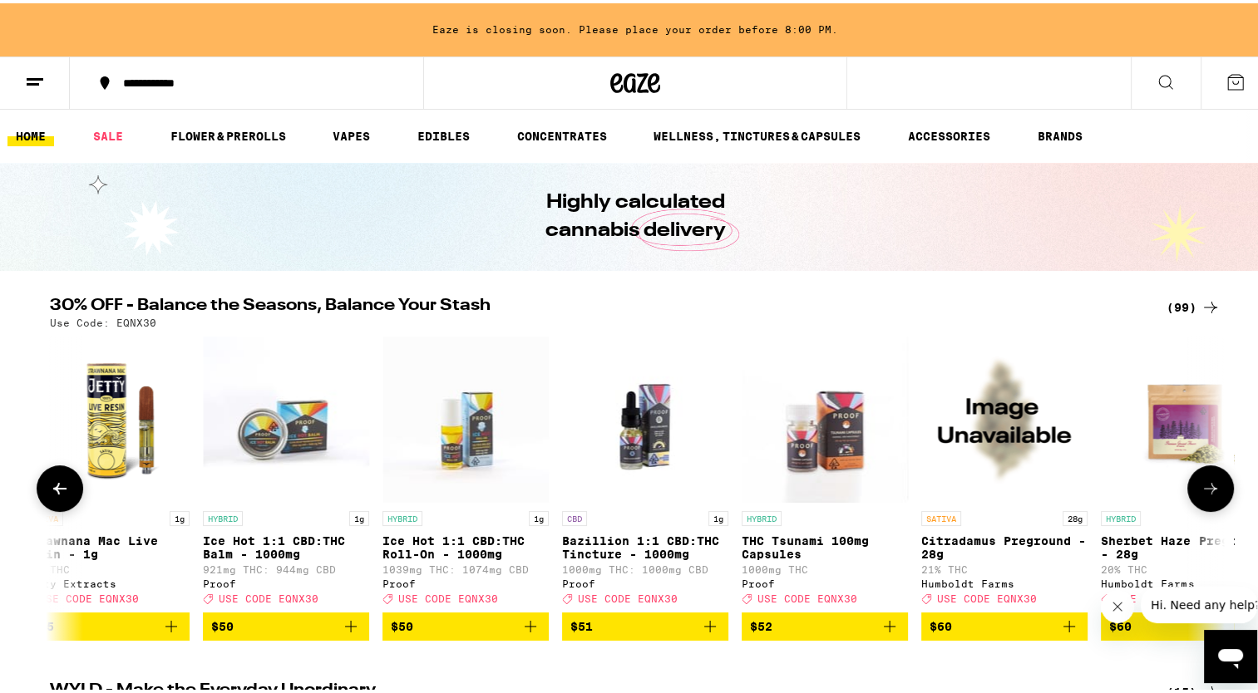
click at [1206, 480] on button at bounding box center [1210, 485] width 47 height 47
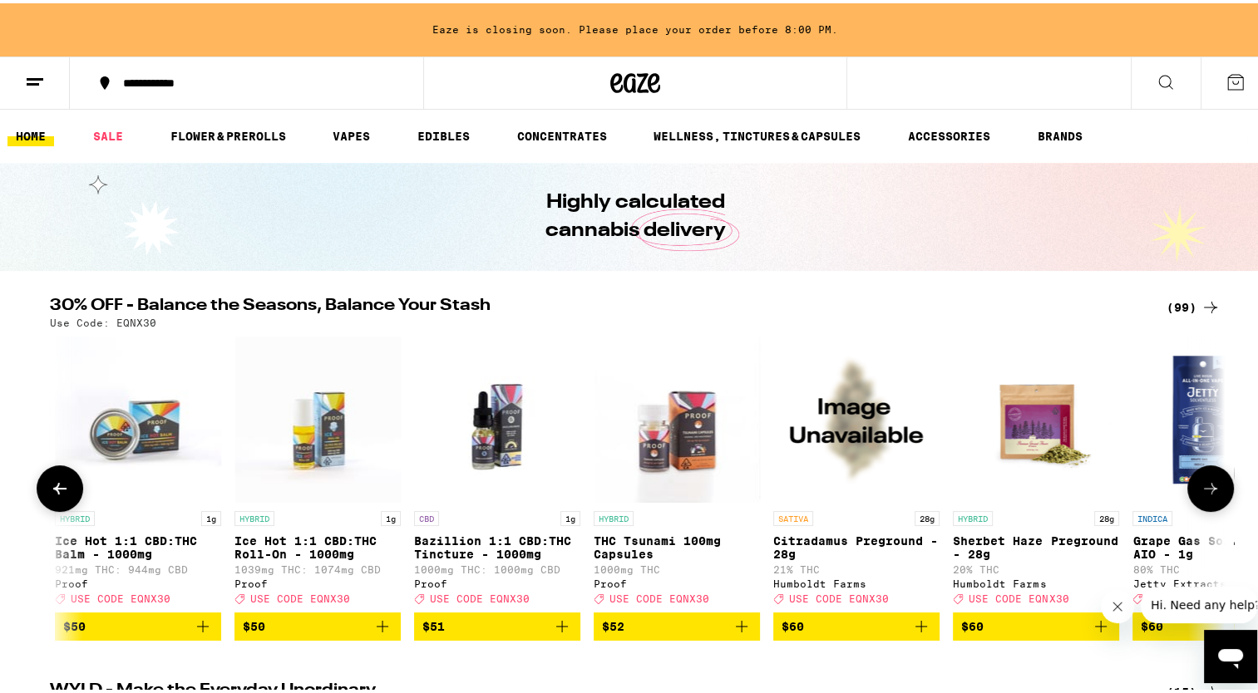
click at [1206, 480] on button at bounding box center [1210, 485] width 47 height 47
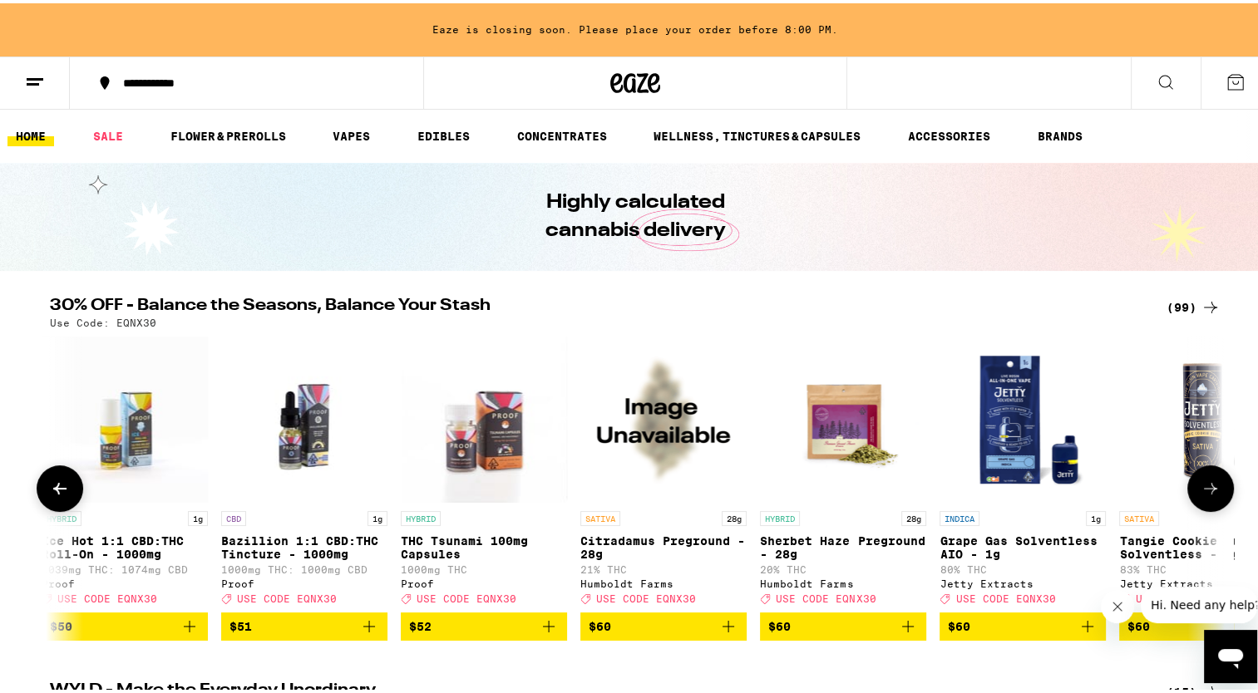
click at [1206, 480] on button at bounding box center [1210, 485] width 47 height 47
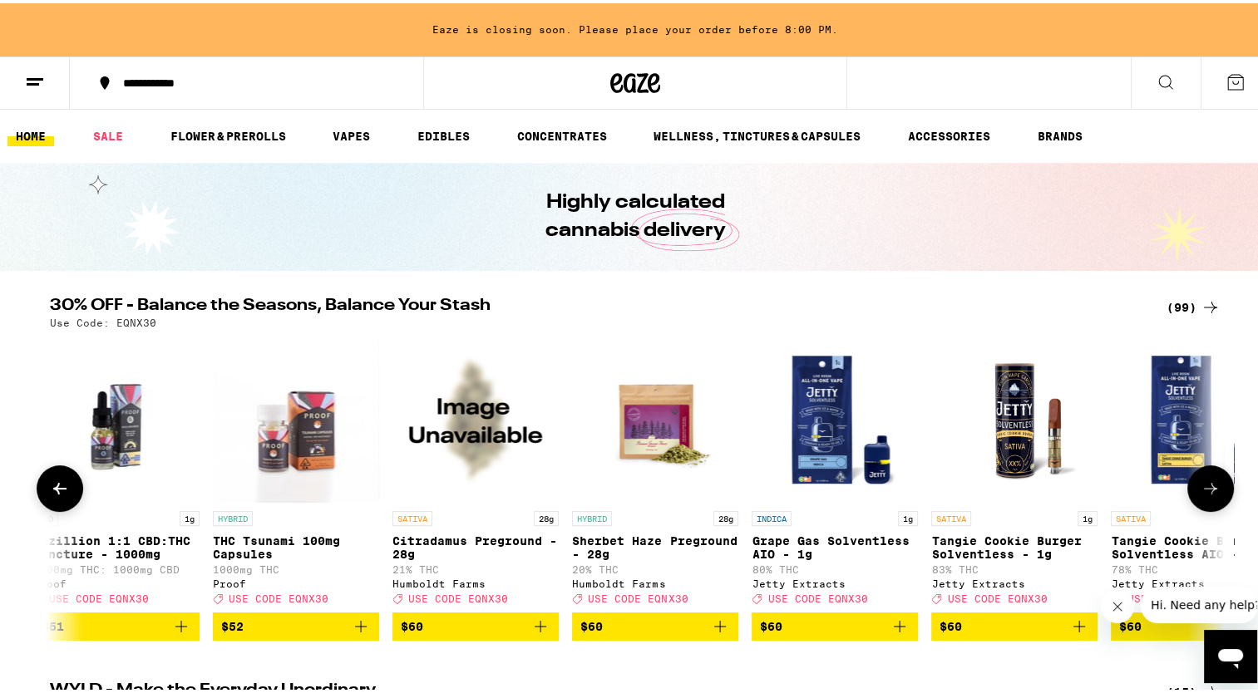
click at [1206, 480] on button at bounding box center [1210, 485] width 47 height 47
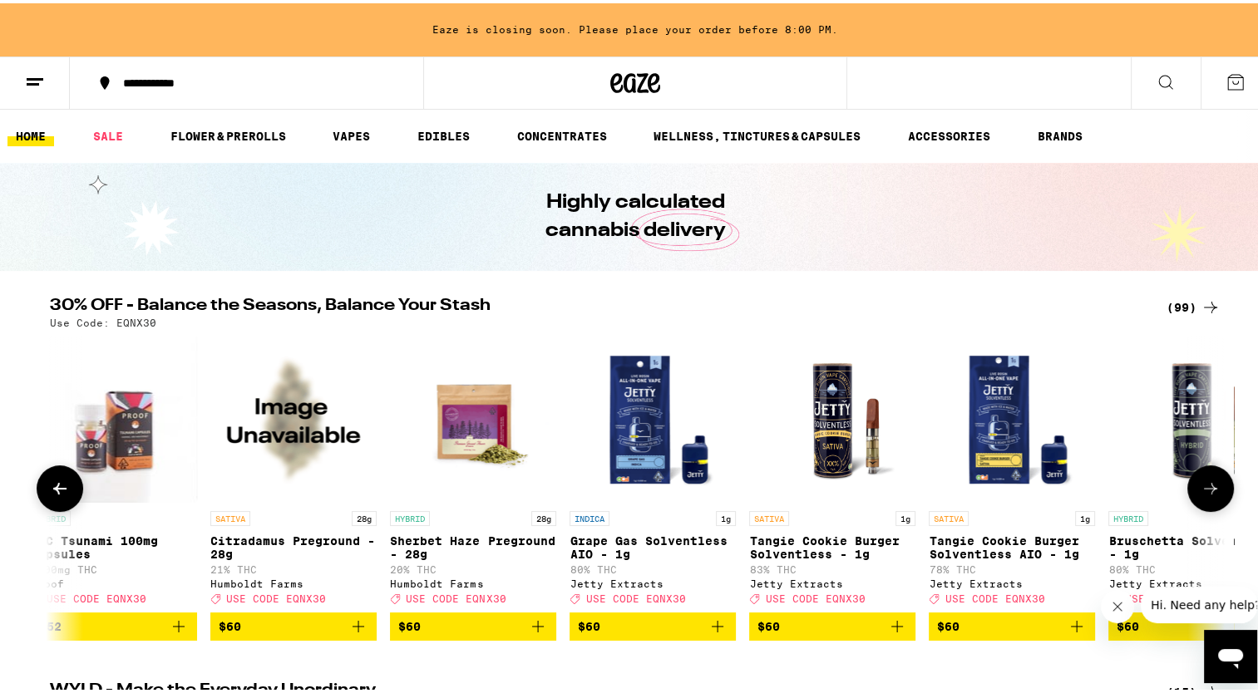
click at [1206, 480] on button at bounding box center [1210, 485] width 47 height 47
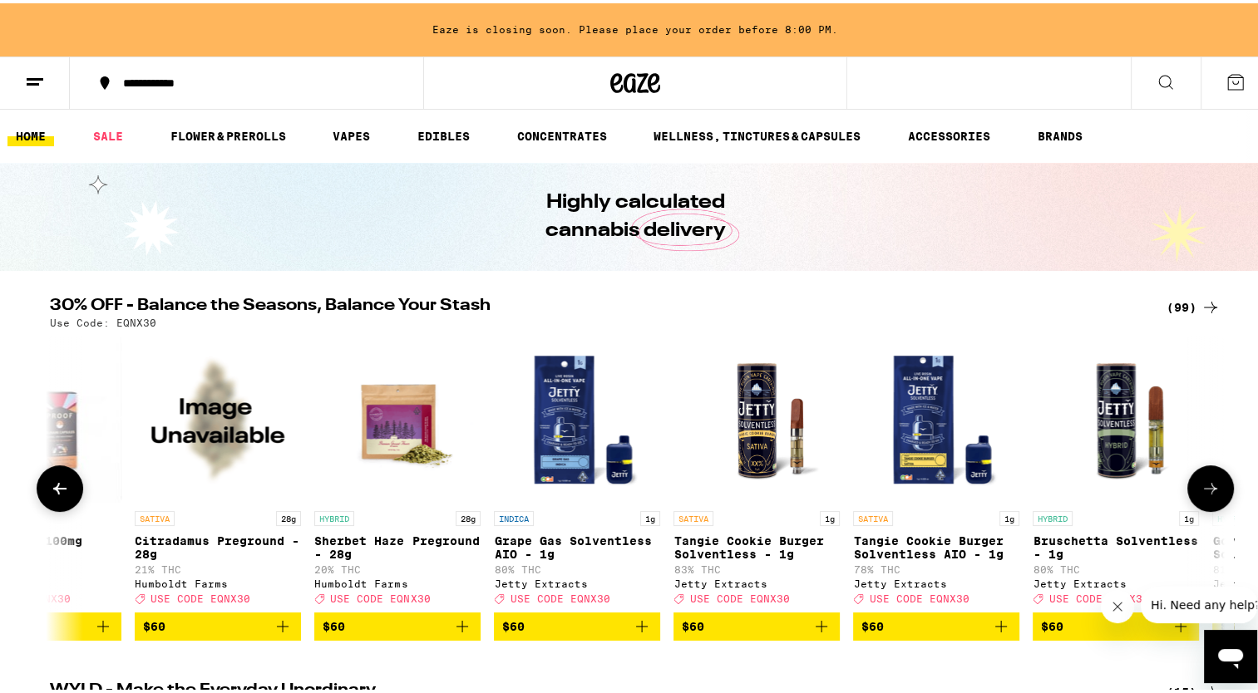
click at [1206, 480] on button at bounding box center [1210, 485] width 47 height 47
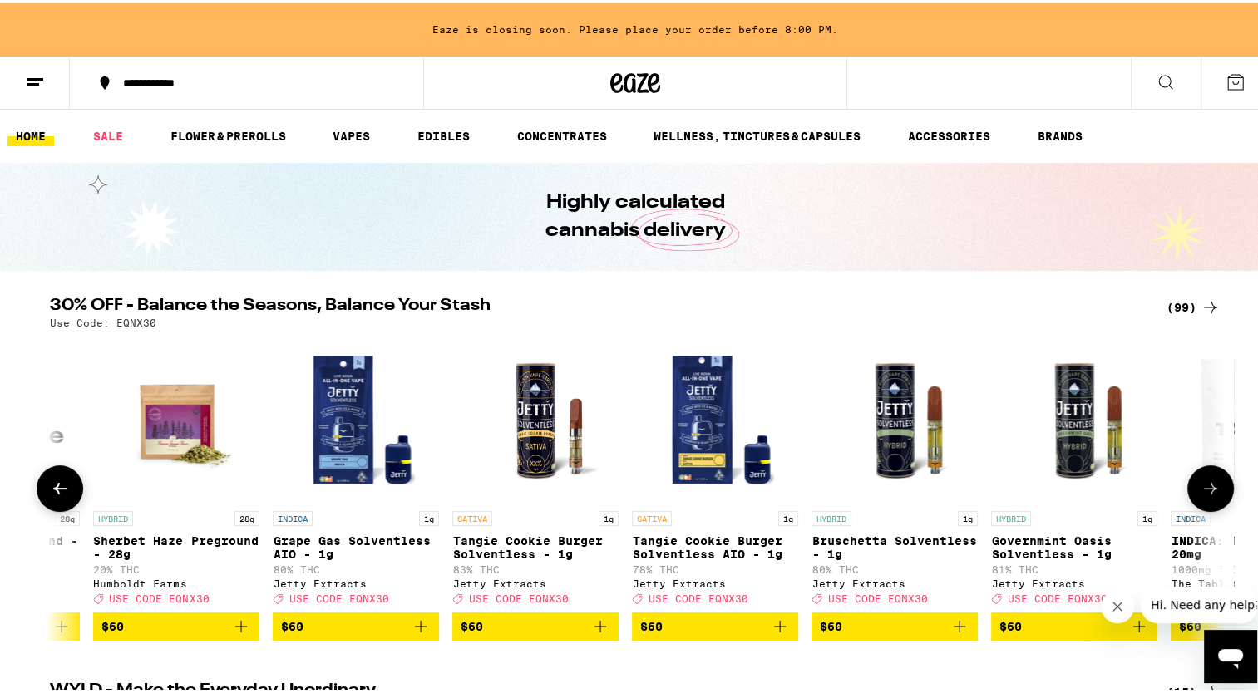
click at [1206, 480] on button at bounding box center [1210, 485] width 47 height 47
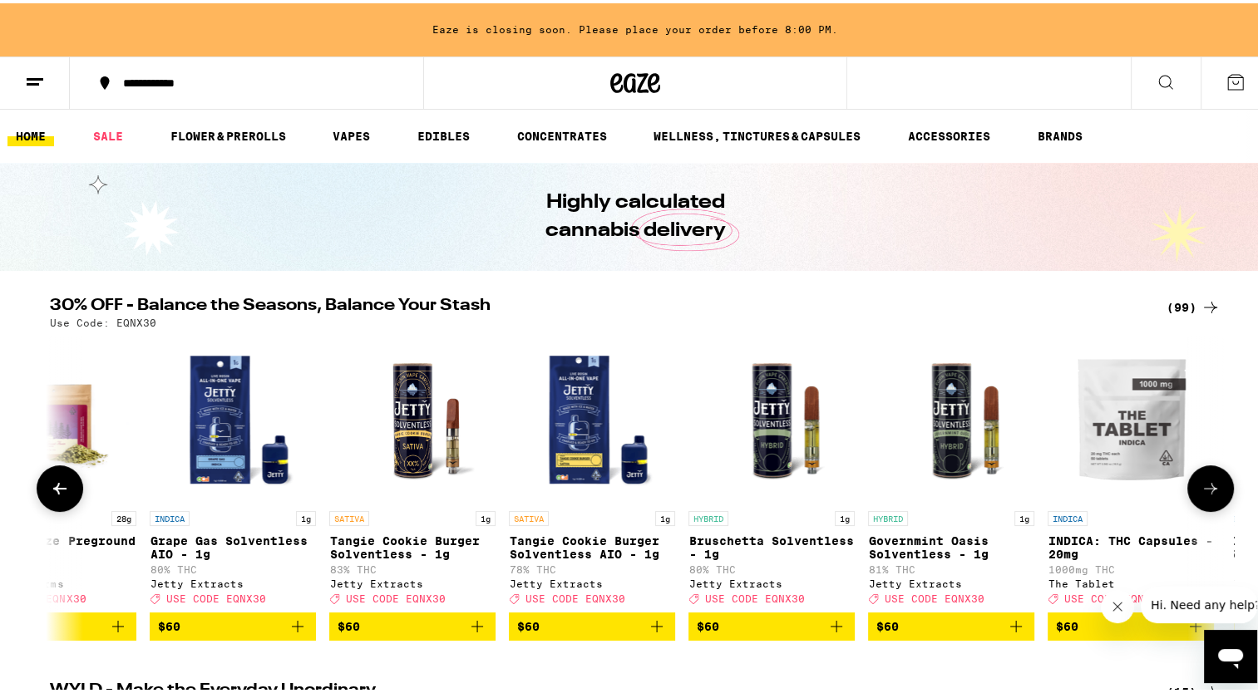
click at [1206, 480] on button at bounding box center [1210, 485] width 47 height 47
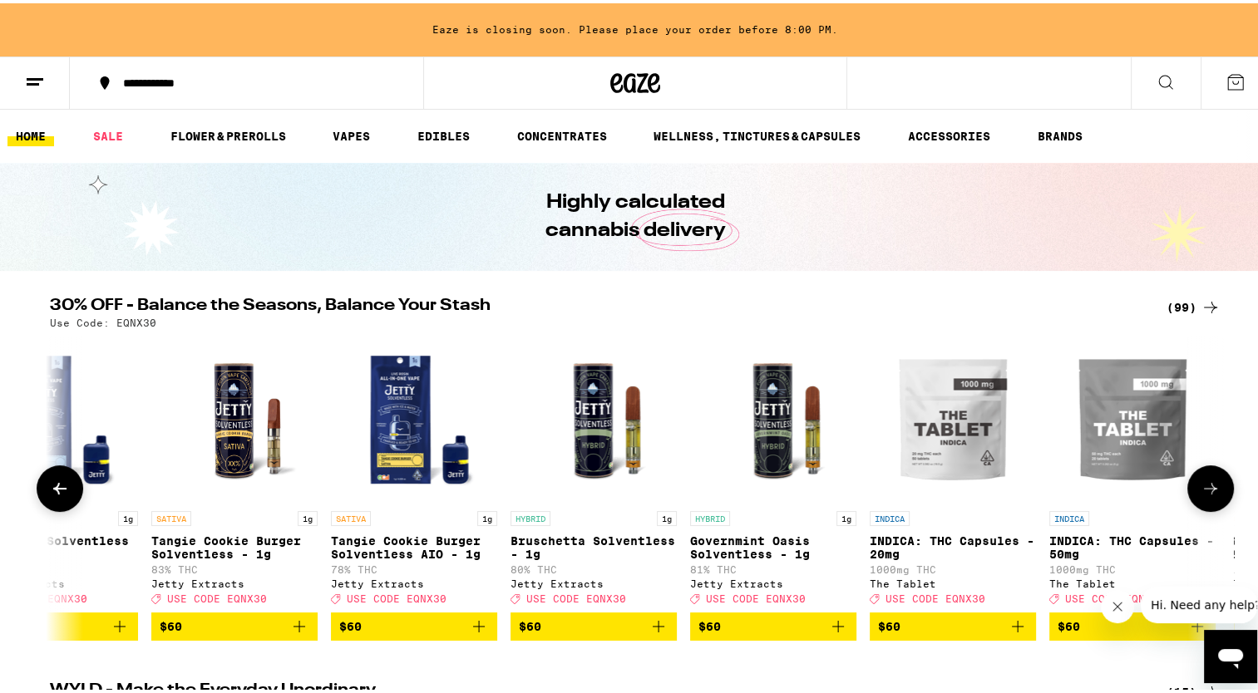
click at [1206, 480] on button at bounding box center [1210, 485] width 47 height 47
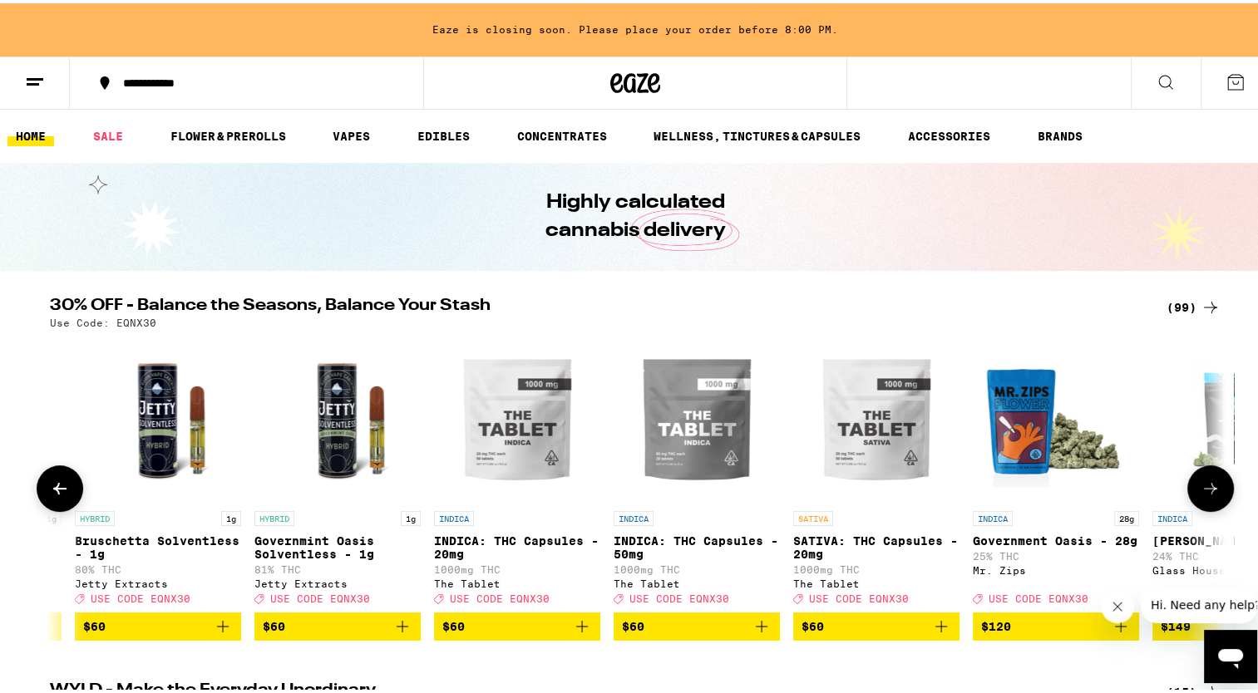
click at [1206, 480] on button at bounding box center [1210, 485] width 47 height 47
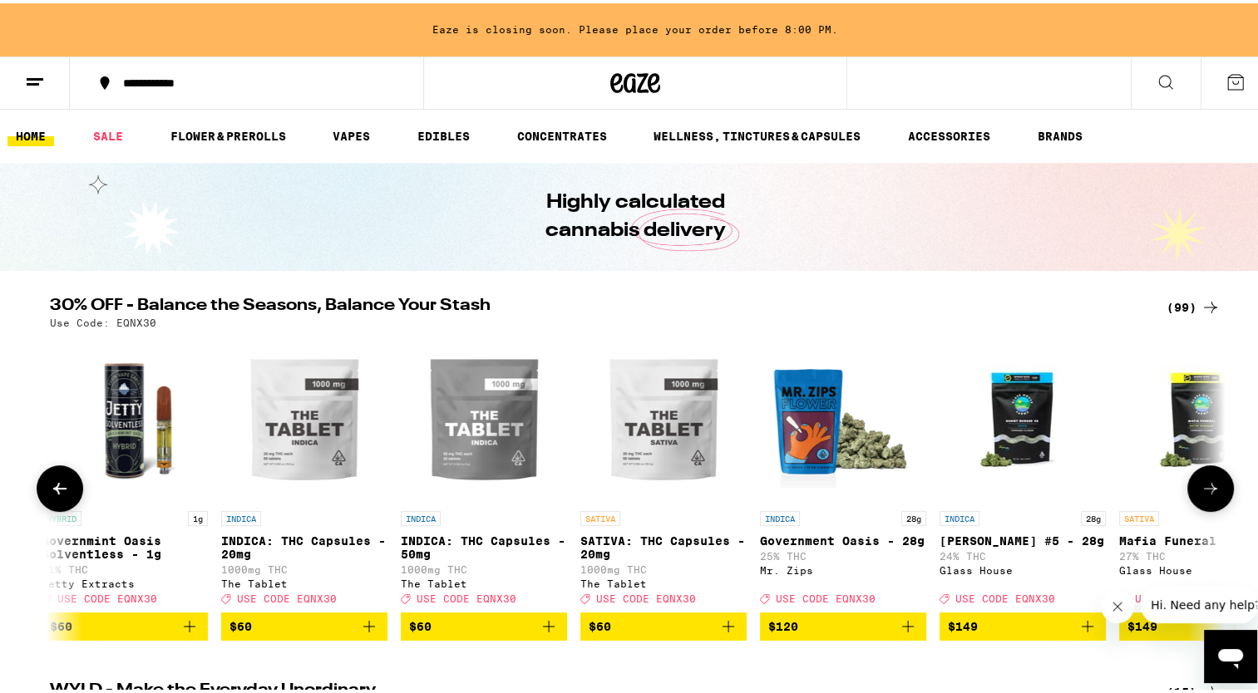
scroll to position [0, 16608]
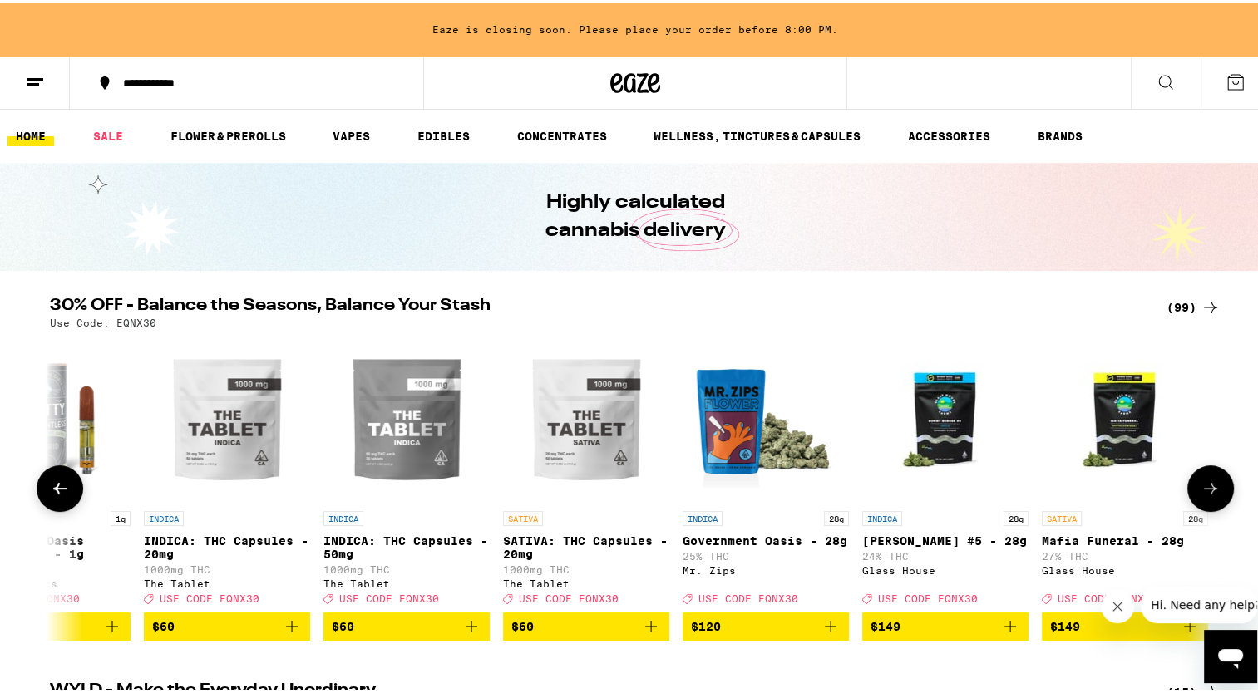
click at [1206, 480] on button at bounding box center [1210, 485] width 47 height 47
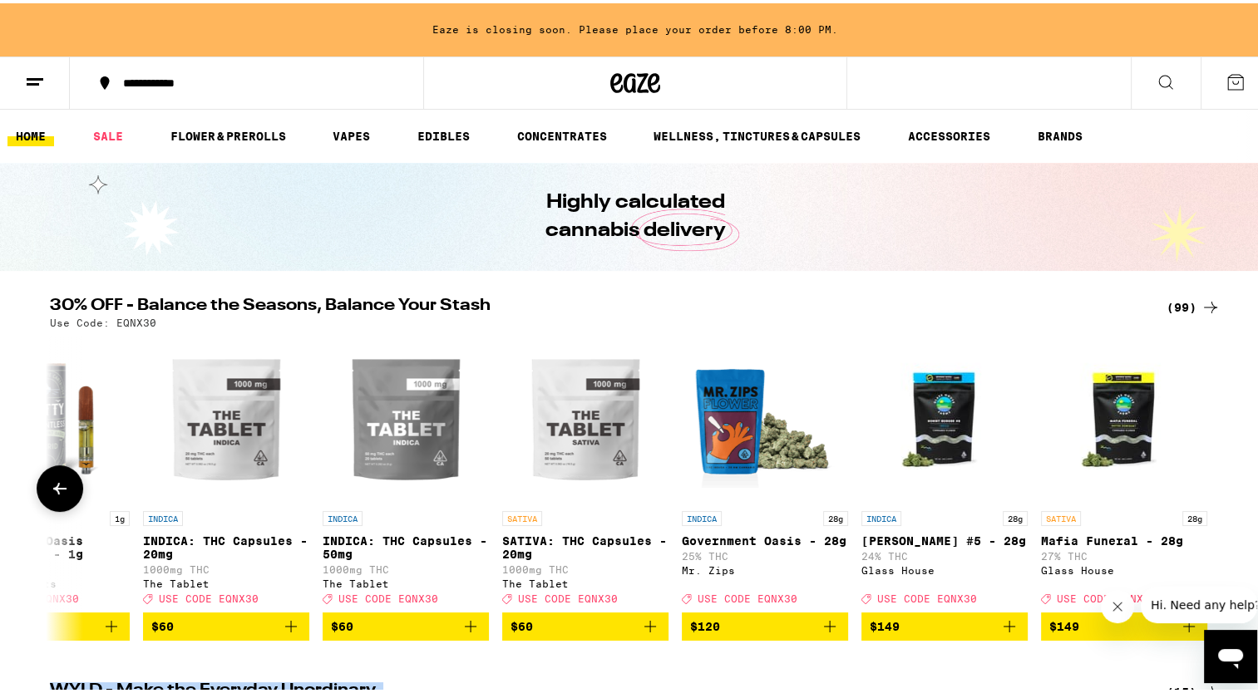
click at [1206, 480] on div at bounding box center [1210, 485] width 47 height 47
click at [62, 490] on icon at bounding box center [60, 486] width 20 height 20
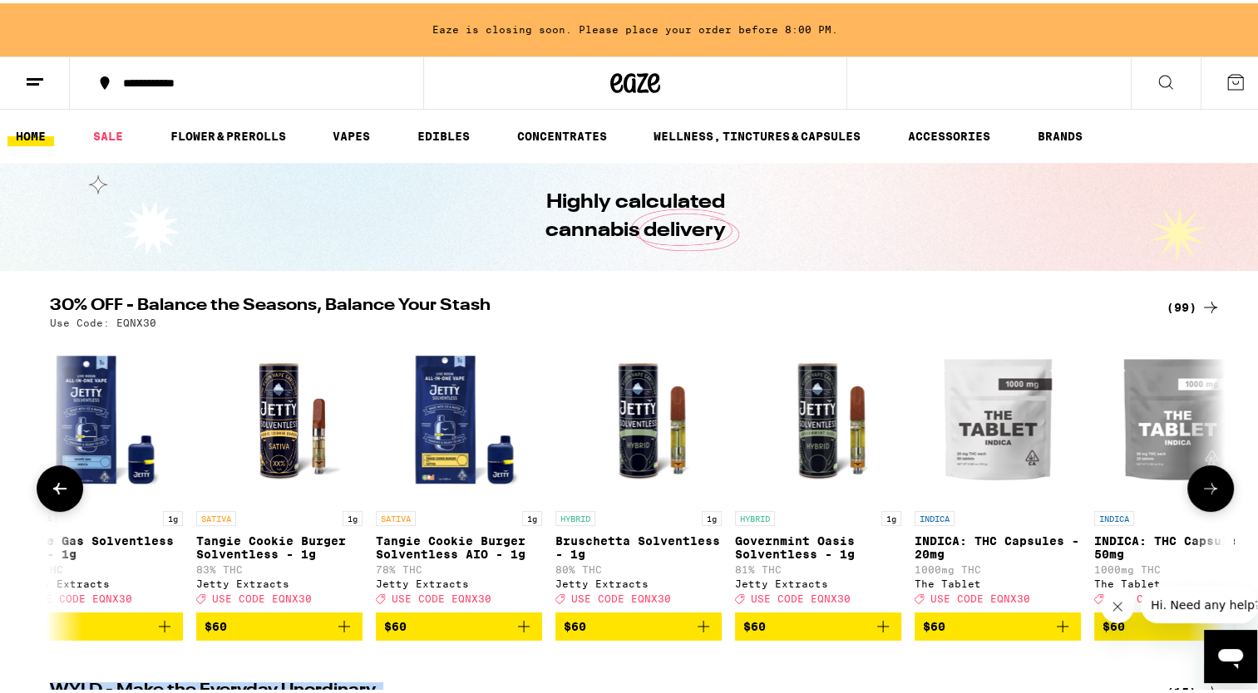
scroll to position [0, 15619]
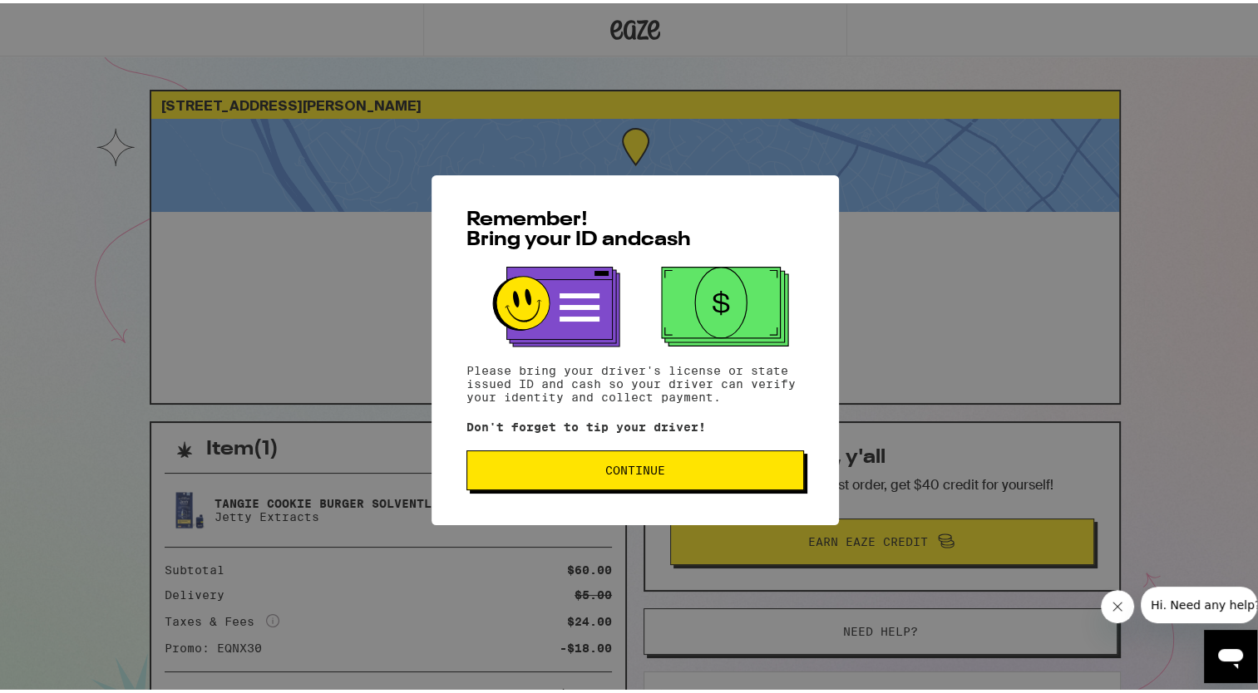
click at [635, 462] on span "Continue" at bounding box center [635, 467] width 60 height 12
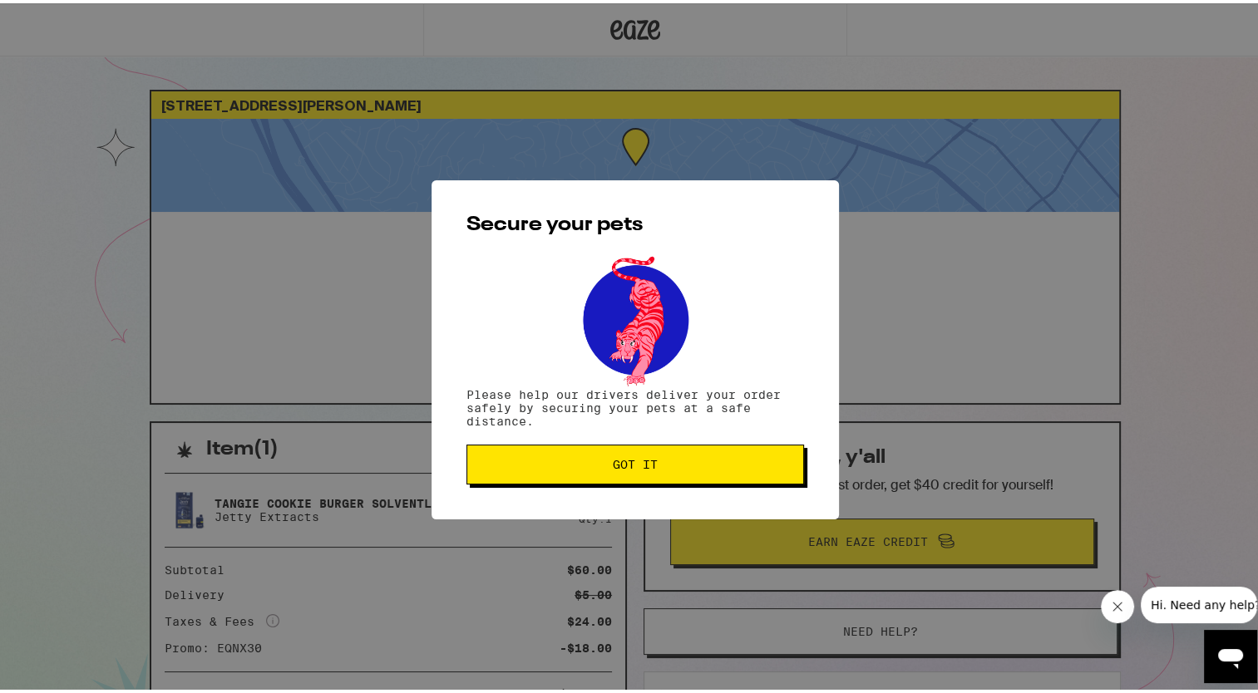
click at [526, 458] on span "Got it" at bounding box center [635, 462] width 309 height 12
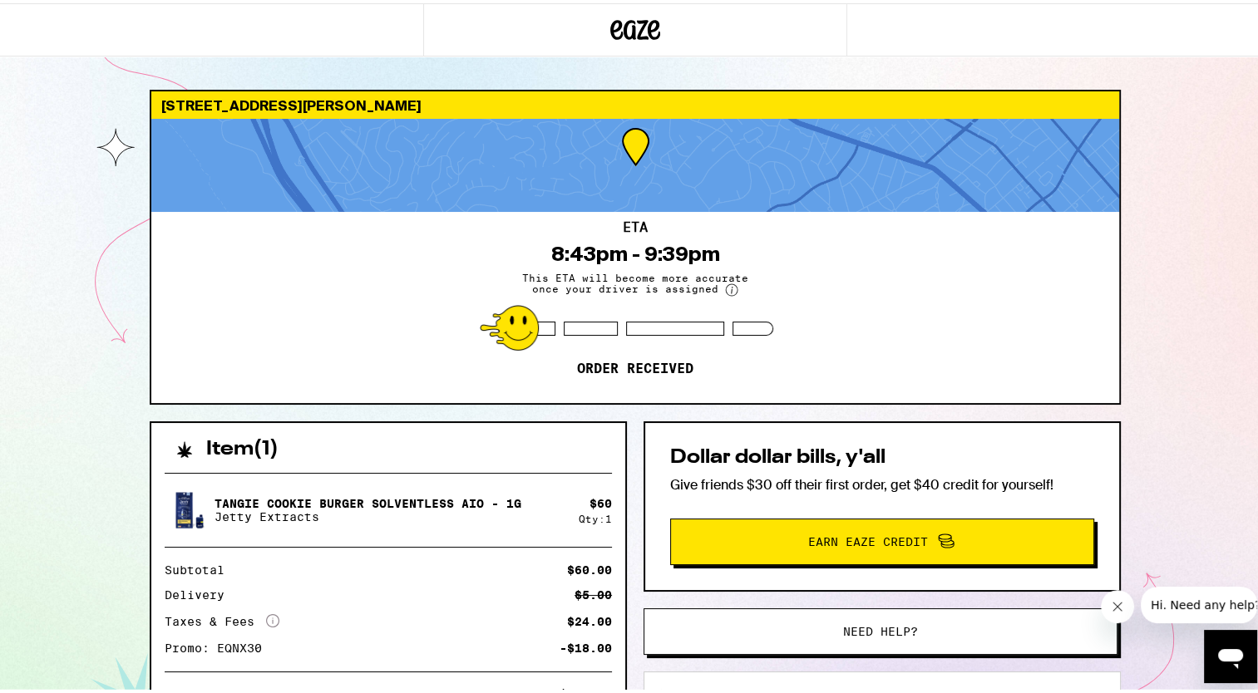
click at [407, 520] on div "[PERSON_NAME] Cookie Burger Solventless AIO - 1g Jetty Extracts" at bounding box center [372, 507] width 414 height 47
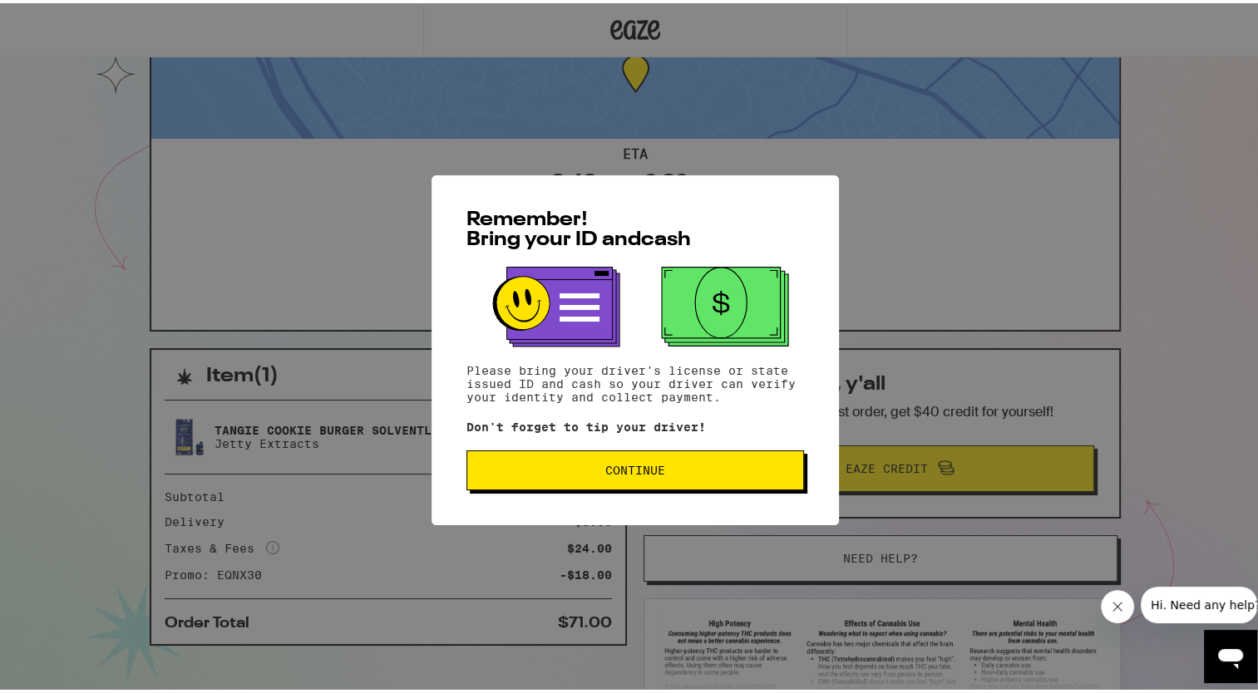
click at [530, 461] on button "Continue" at bounding box center [635, 467] width 338 height 40
